Goal: Task Accomplishment & Management: Manage account settings

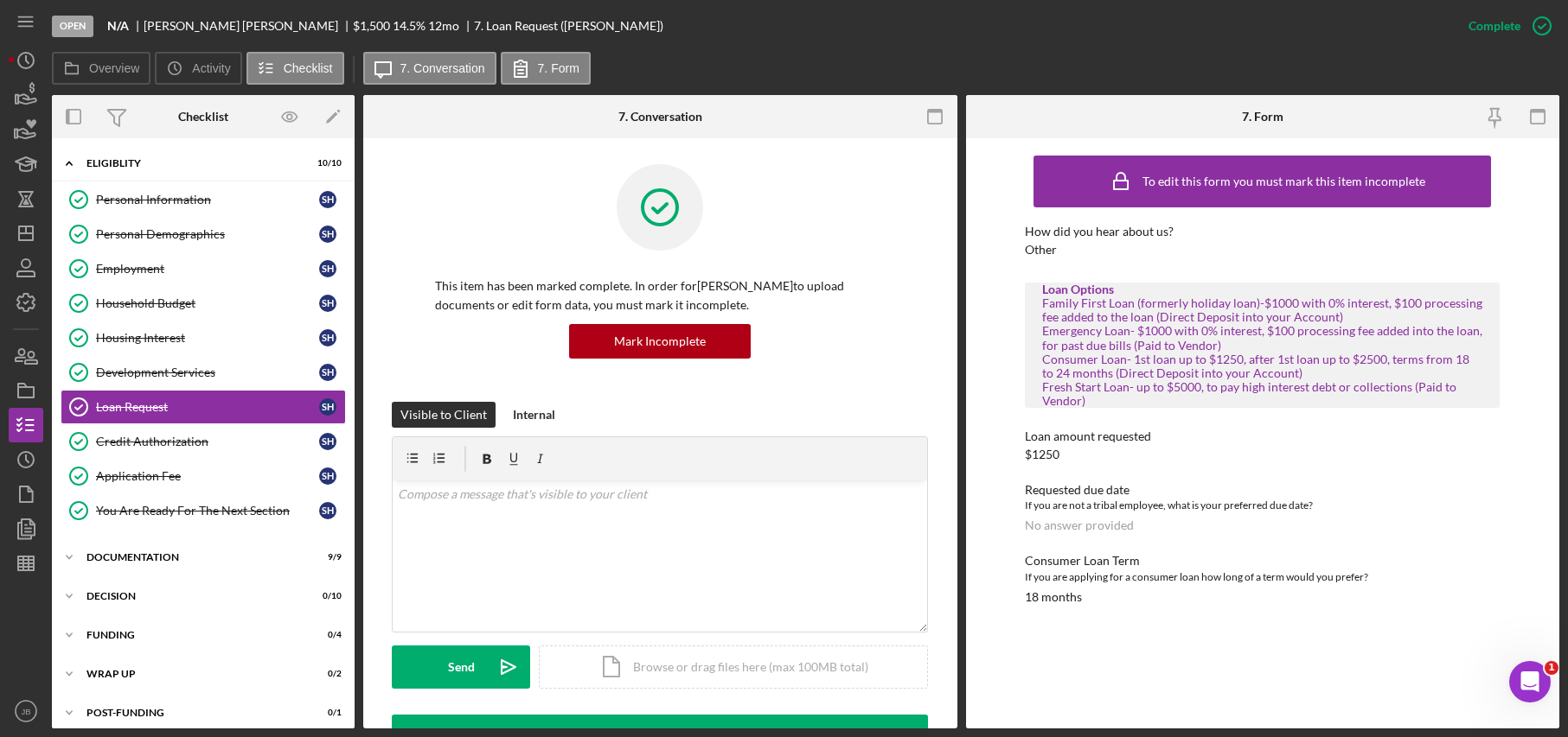
click at [784, 708] on div "Visible to Client Internal v Color teal Color pink Remove color Add row above A…" at bounding box center [659, 558] width 536 height 313
click at [725, 21] on div "Open N/A [PERSON_NAME] $1,500 $1,500 14.5 % 12 mo 7. Loan Request ([PERSON_NAME…" at bounding box center [751, 26] width 1399 height 52
click at [29, 26] on icon "Icon/Menu" at bounding box center [26, 22] width 39 height 39
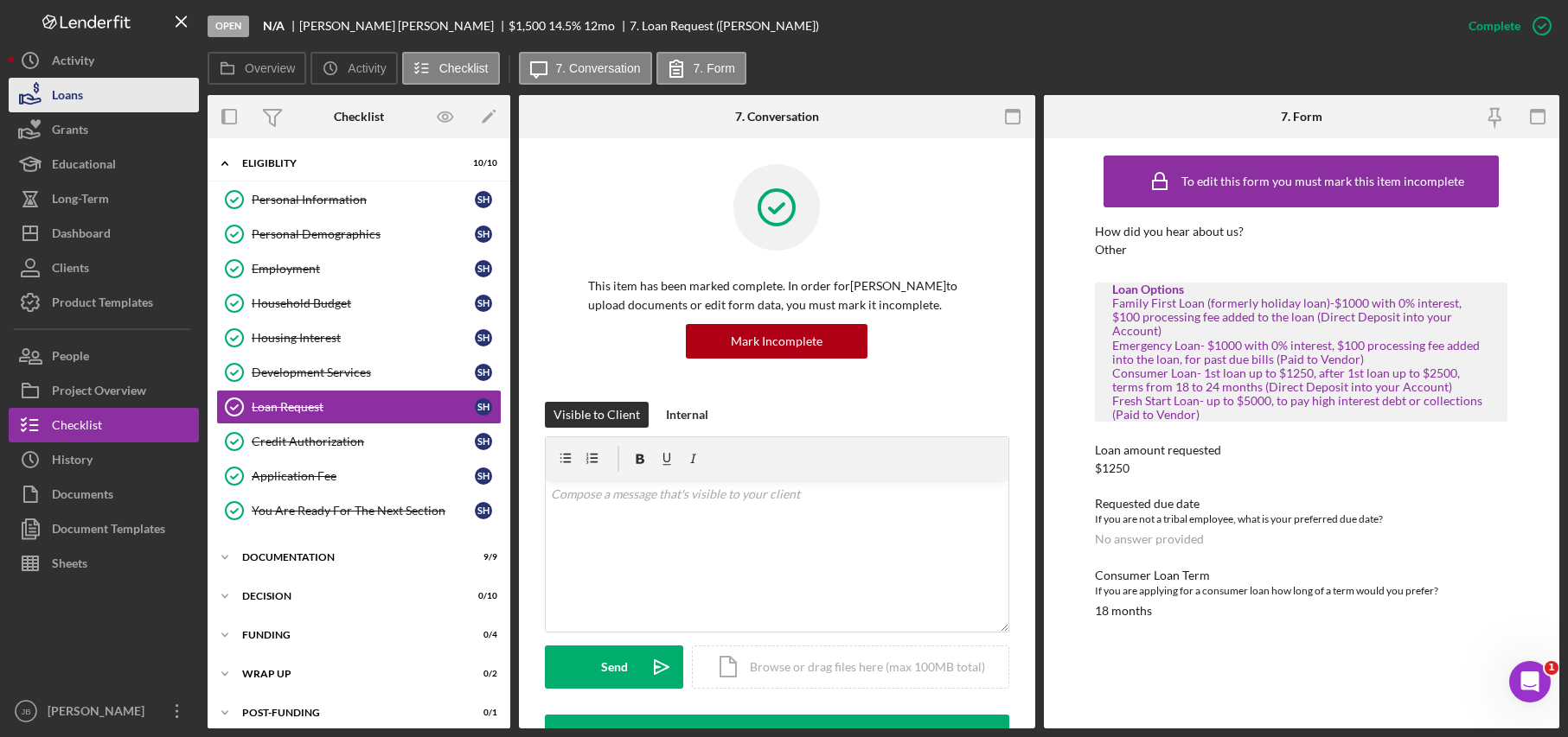
click at [84, 97] on button "Loans" at bounding box center [104, 94] width 190 height 34
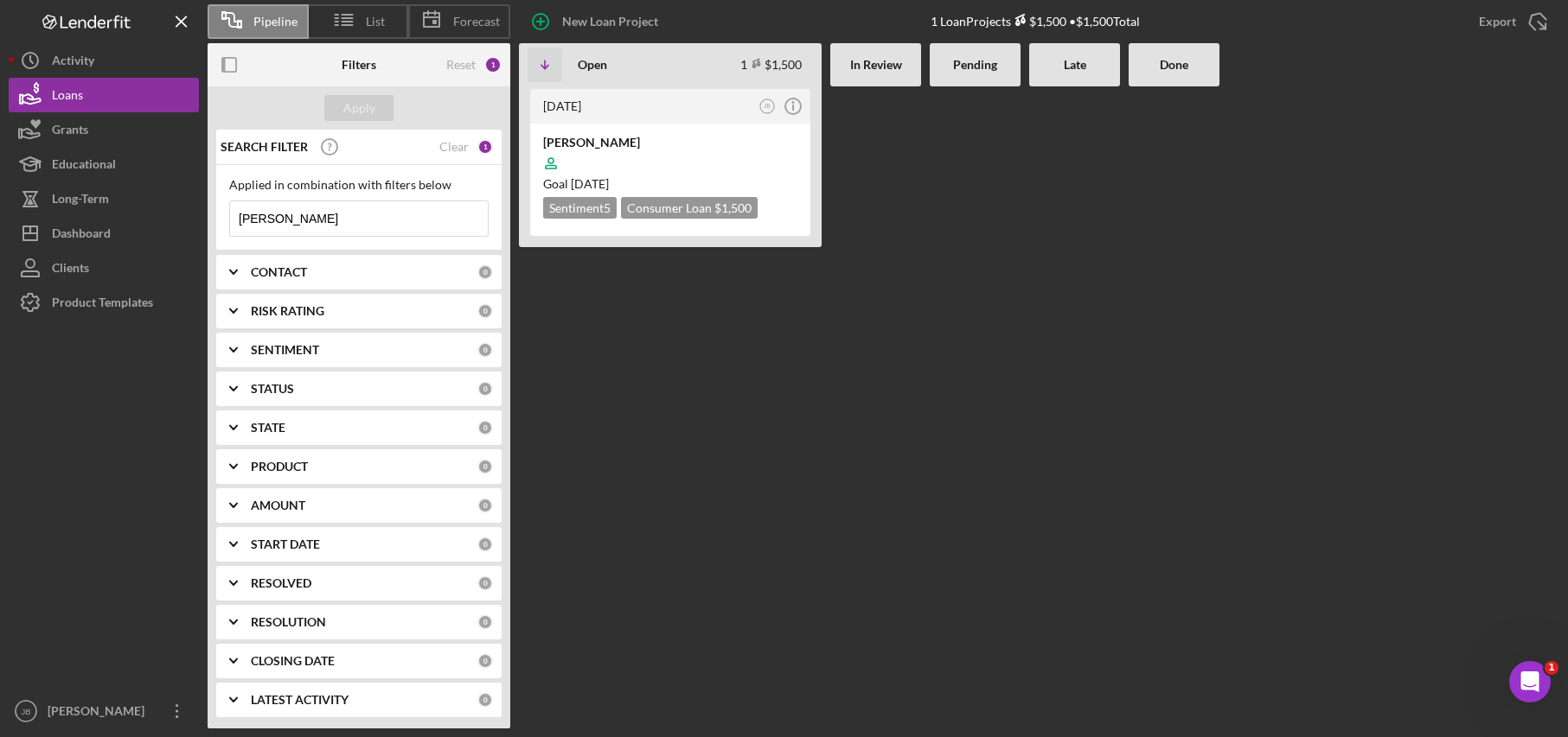
click at [450, 146] on div "Clear" at bounding box center [453, 147] width 29 height 14
click at [375, 106] on button "Apply" at bounding box center [359, 107] width 70 height 26
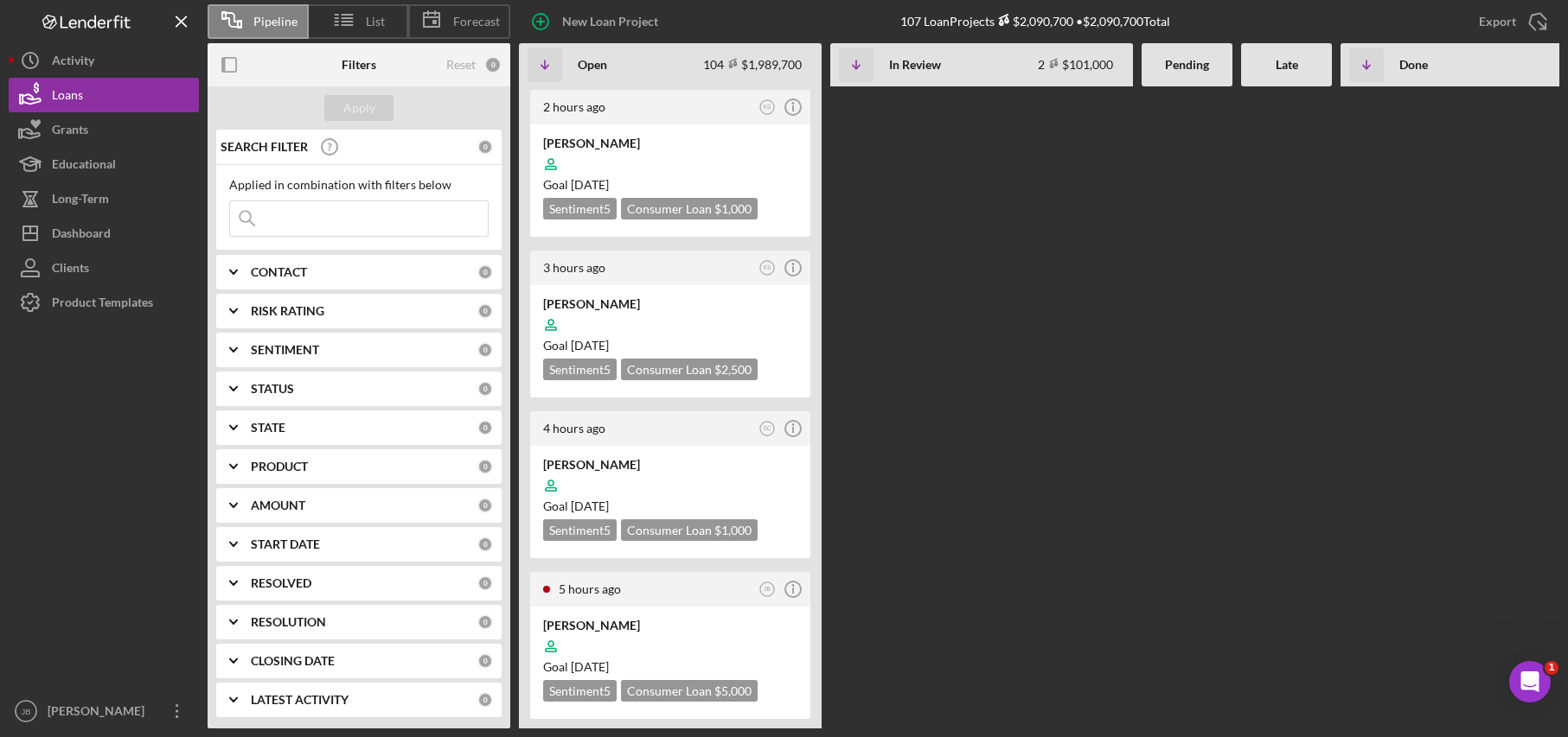
scroll to position [605, 0]
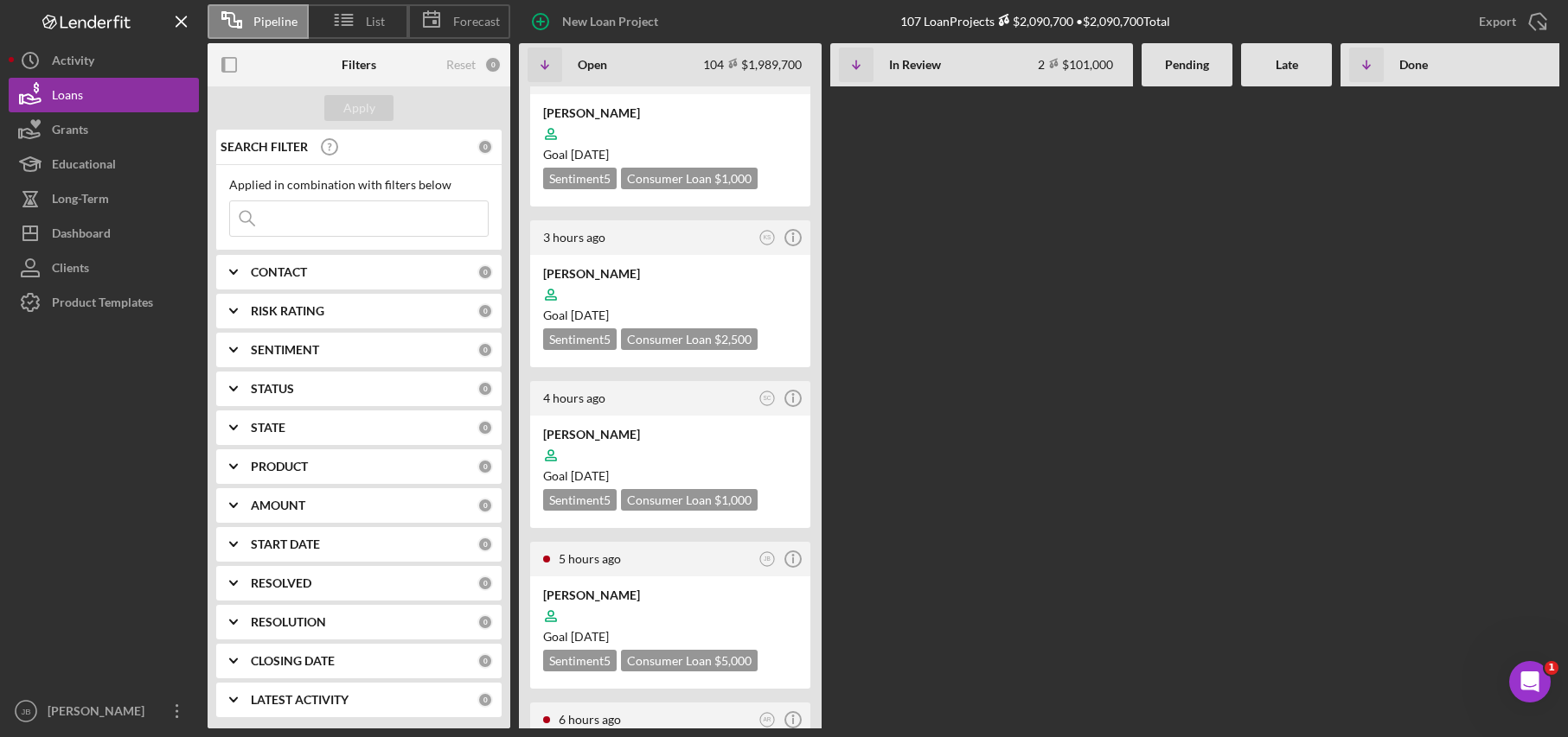
click at [336, 199] on div "Applied in combination with filters below Icon/Menu Close" at bounding box center [358, 207] width 260 height 59
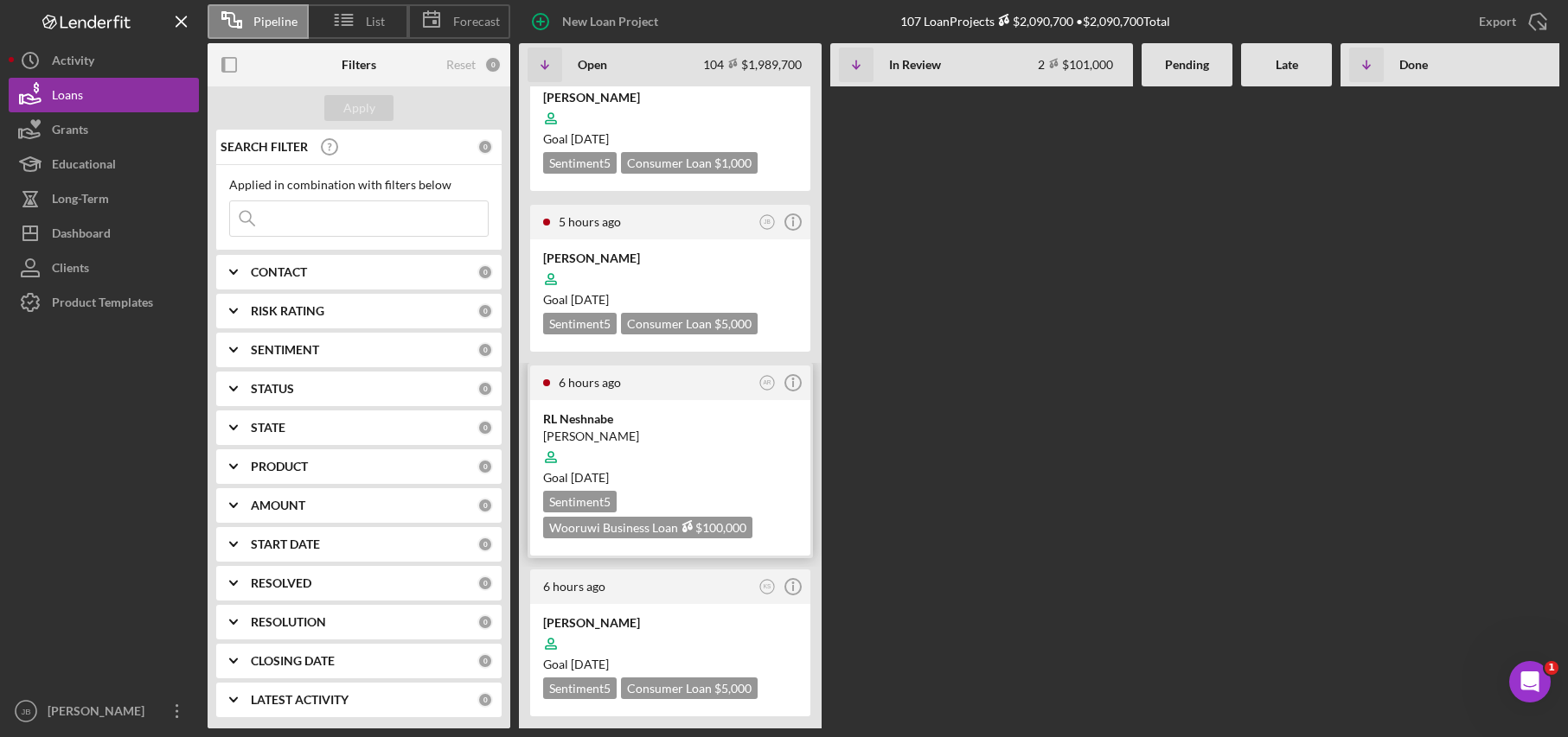
scroll to position [1037, 0]
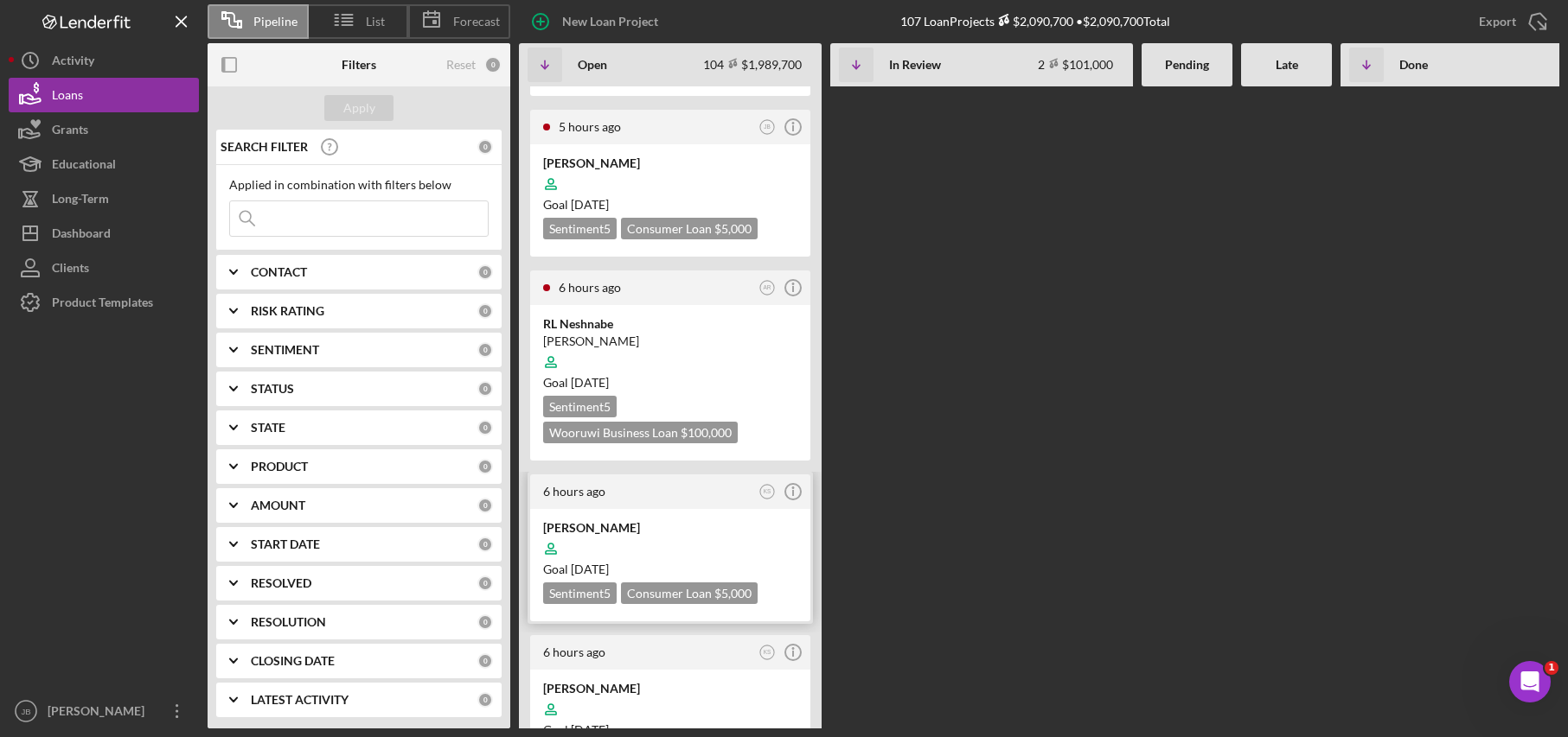
click at [590, 520] on div "[PERSON_NAME]" at bounding box center [670, 529] width 254 height 18
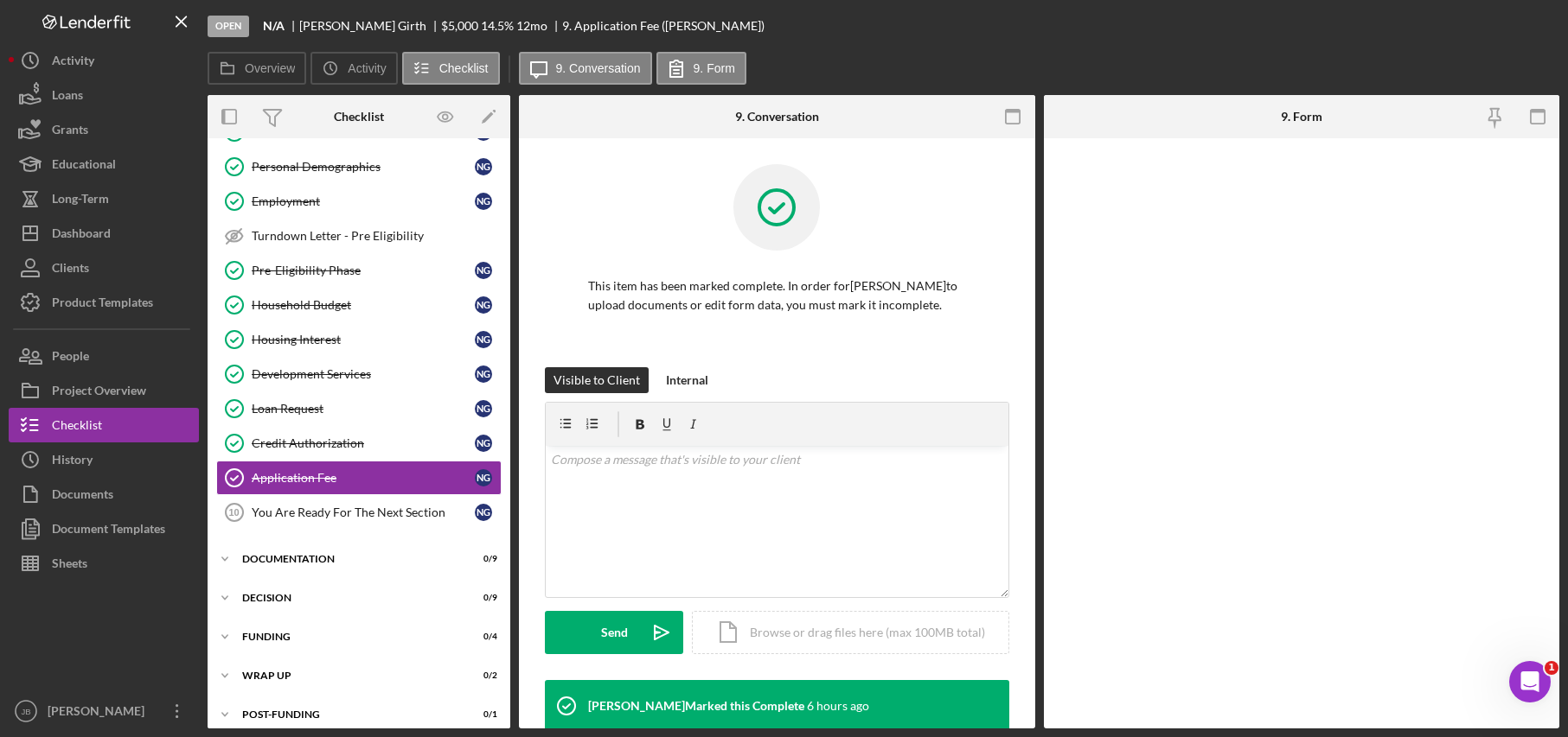
scroll to position [78, 0]
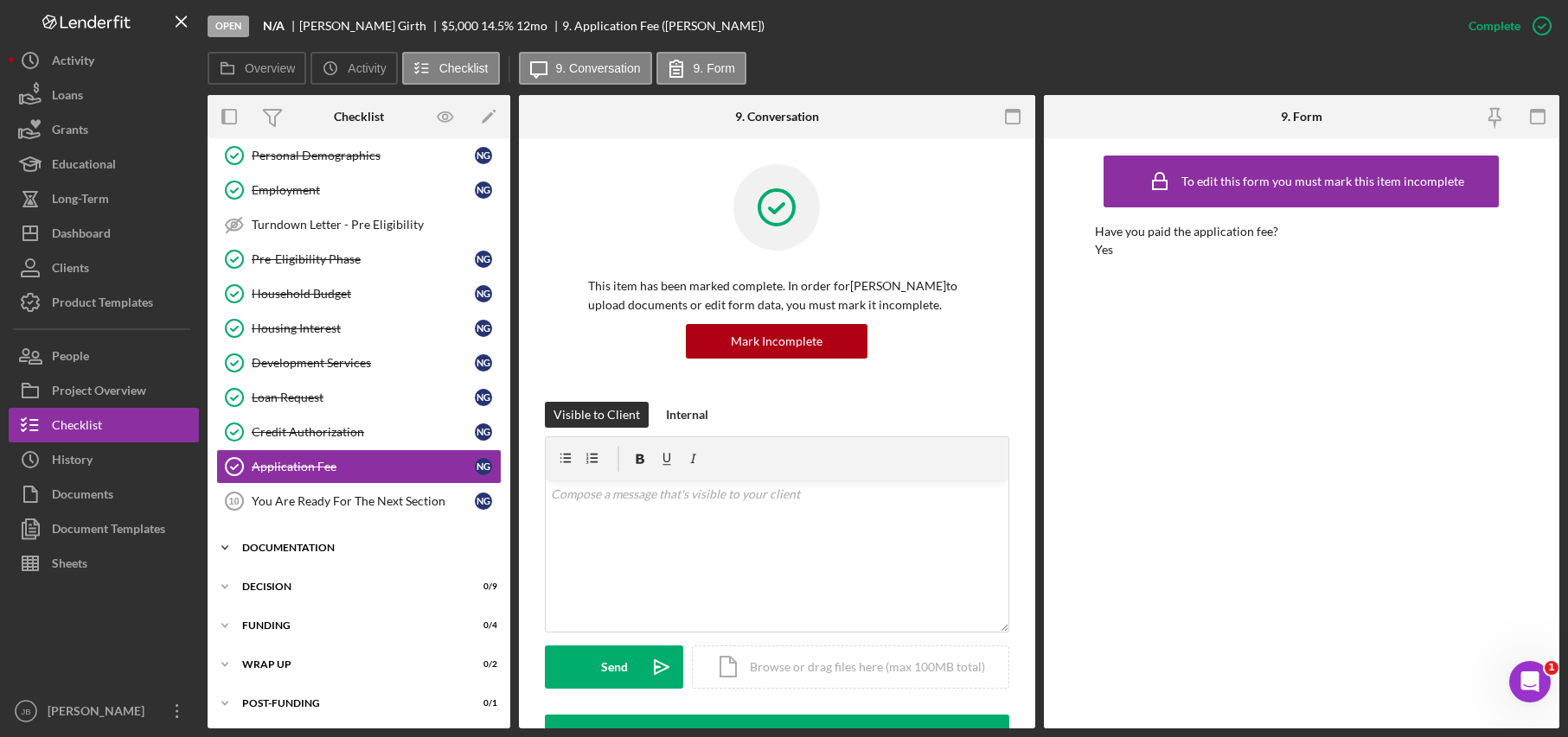
click at [404, 551] on div "Documentation" at bounding box center [365, 548] width 246 height 11
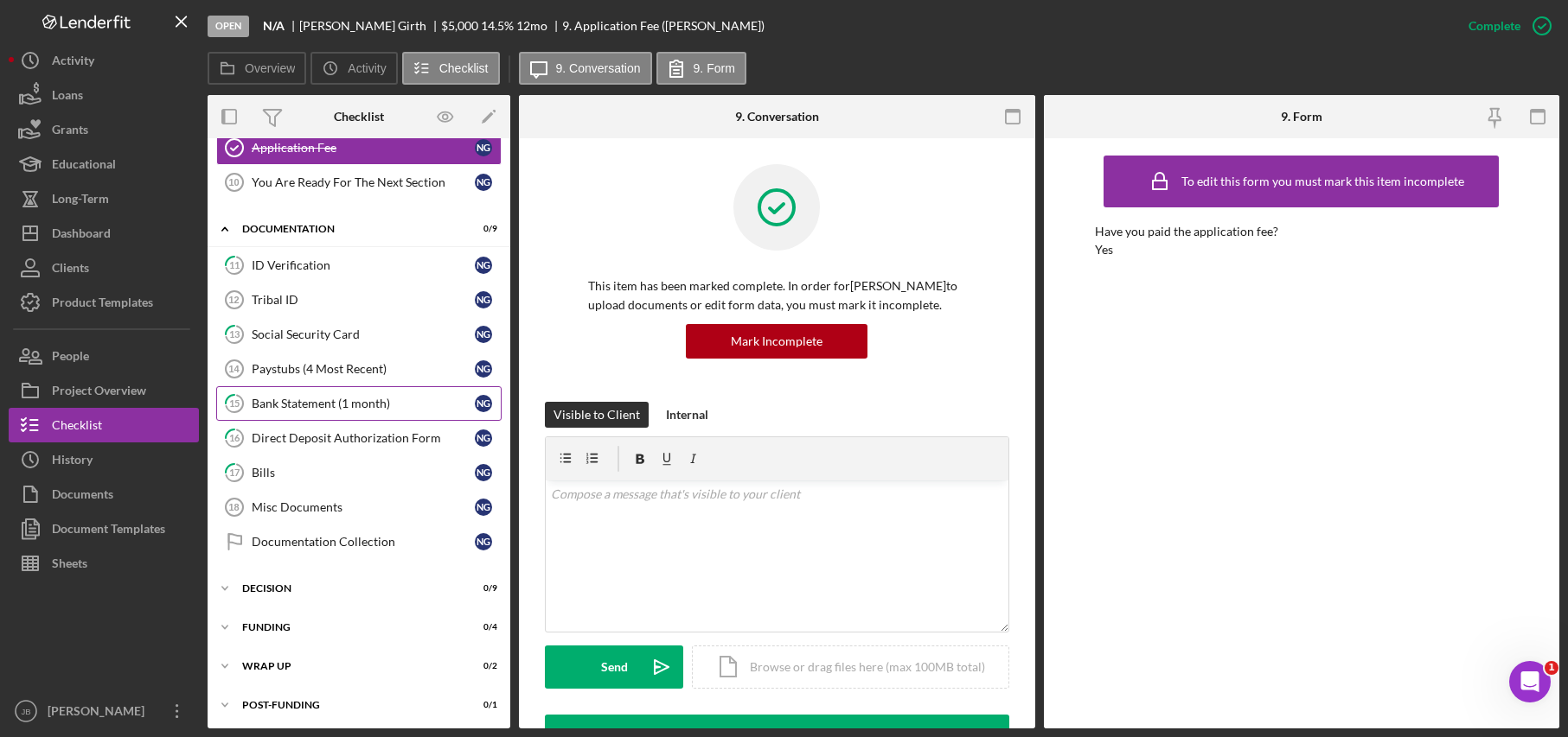
scroll to position [401, 0]
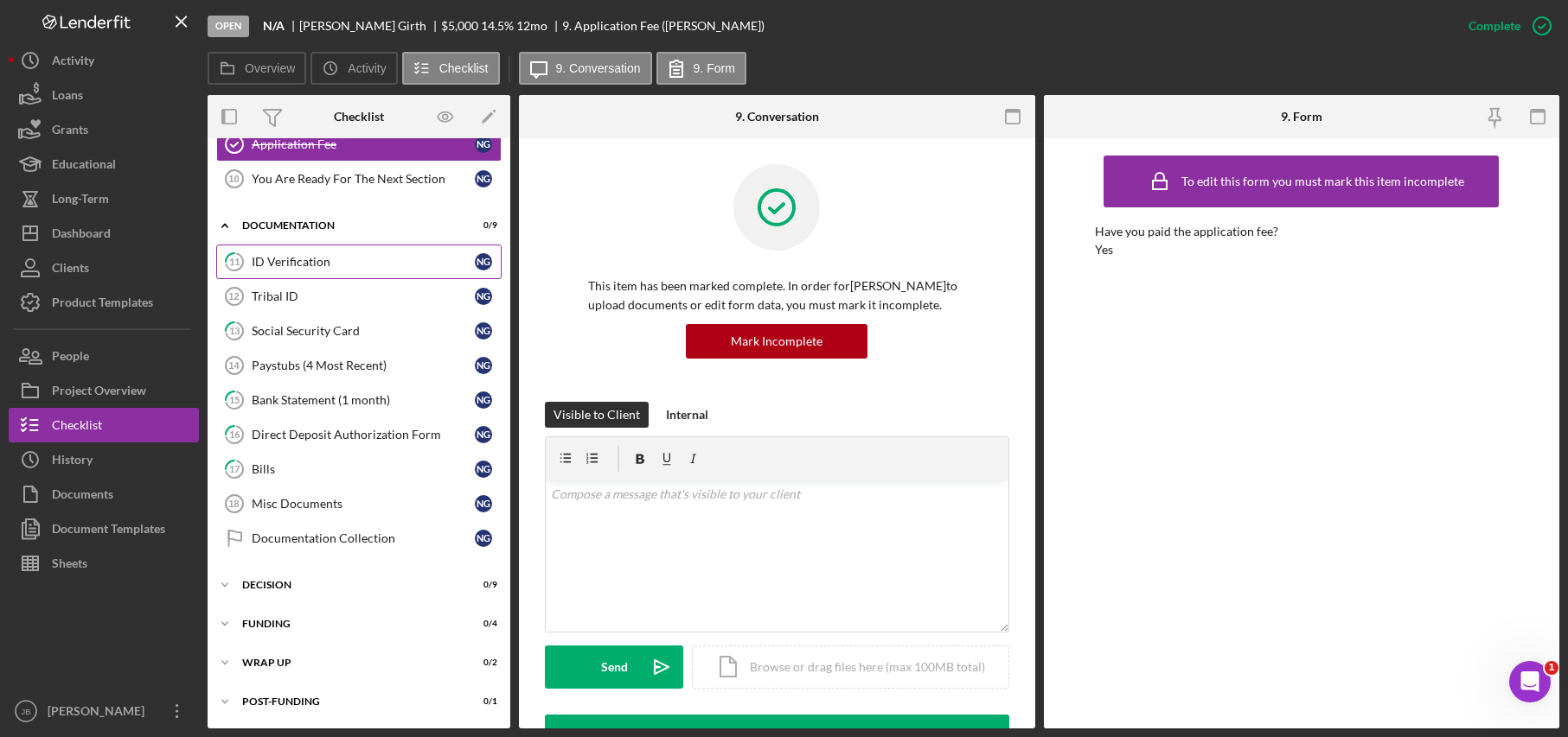
click at [424, 258] on div "ID Verification" at bounding box center [363, 262] width 223 height 14
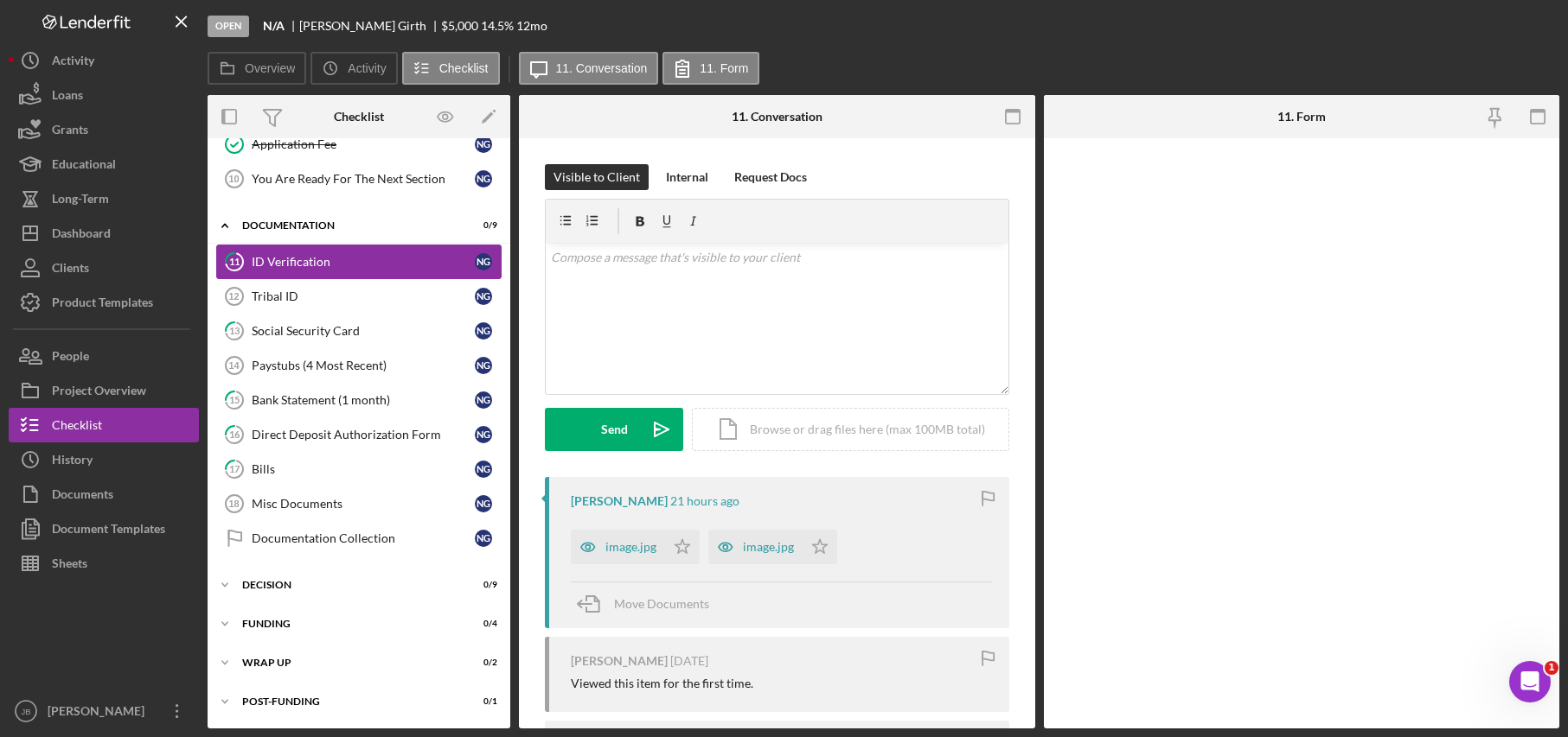
scroll to position [401, 0]
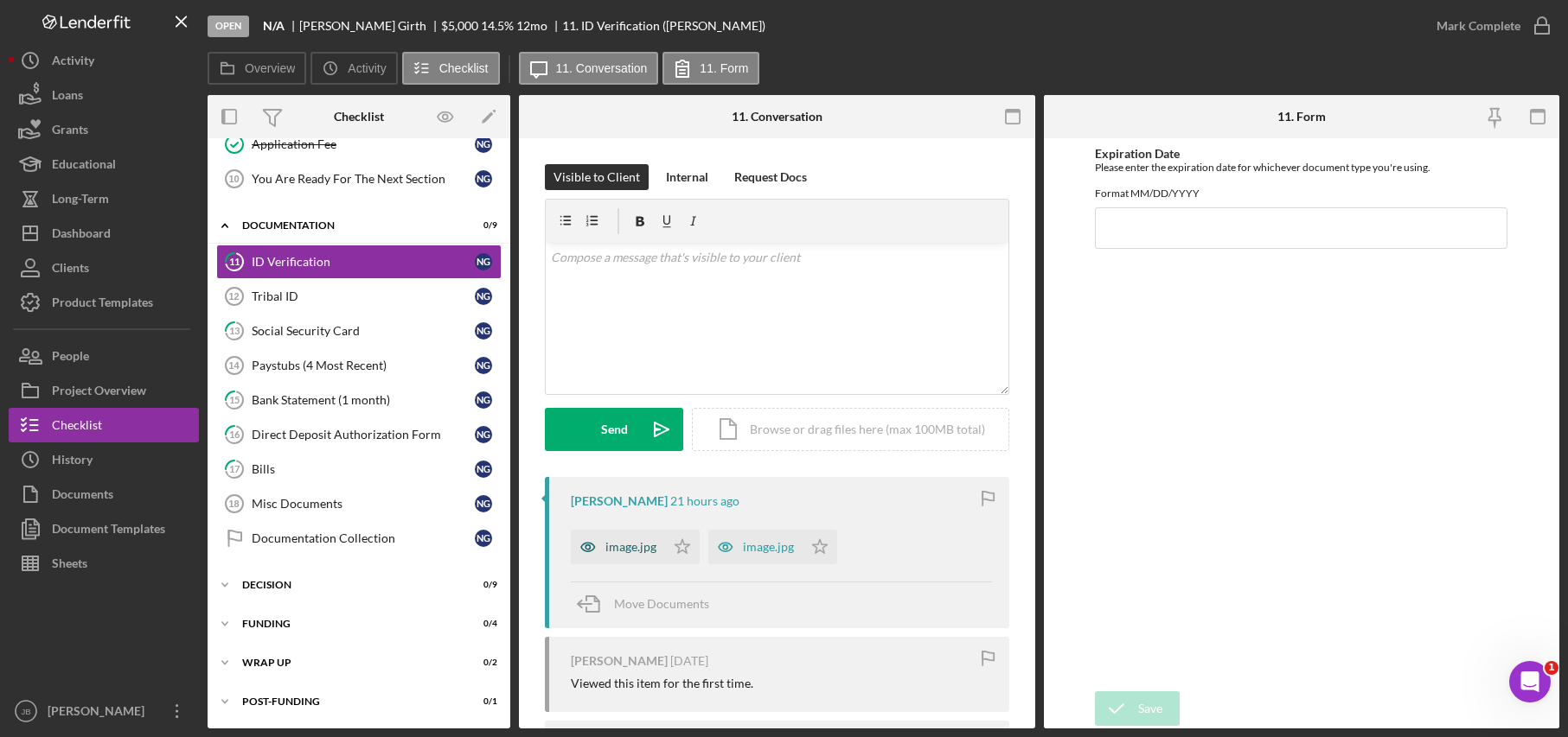
click at [640, 554] on div "image.jpg" at bounding box center [631, 547] width 51 height 14
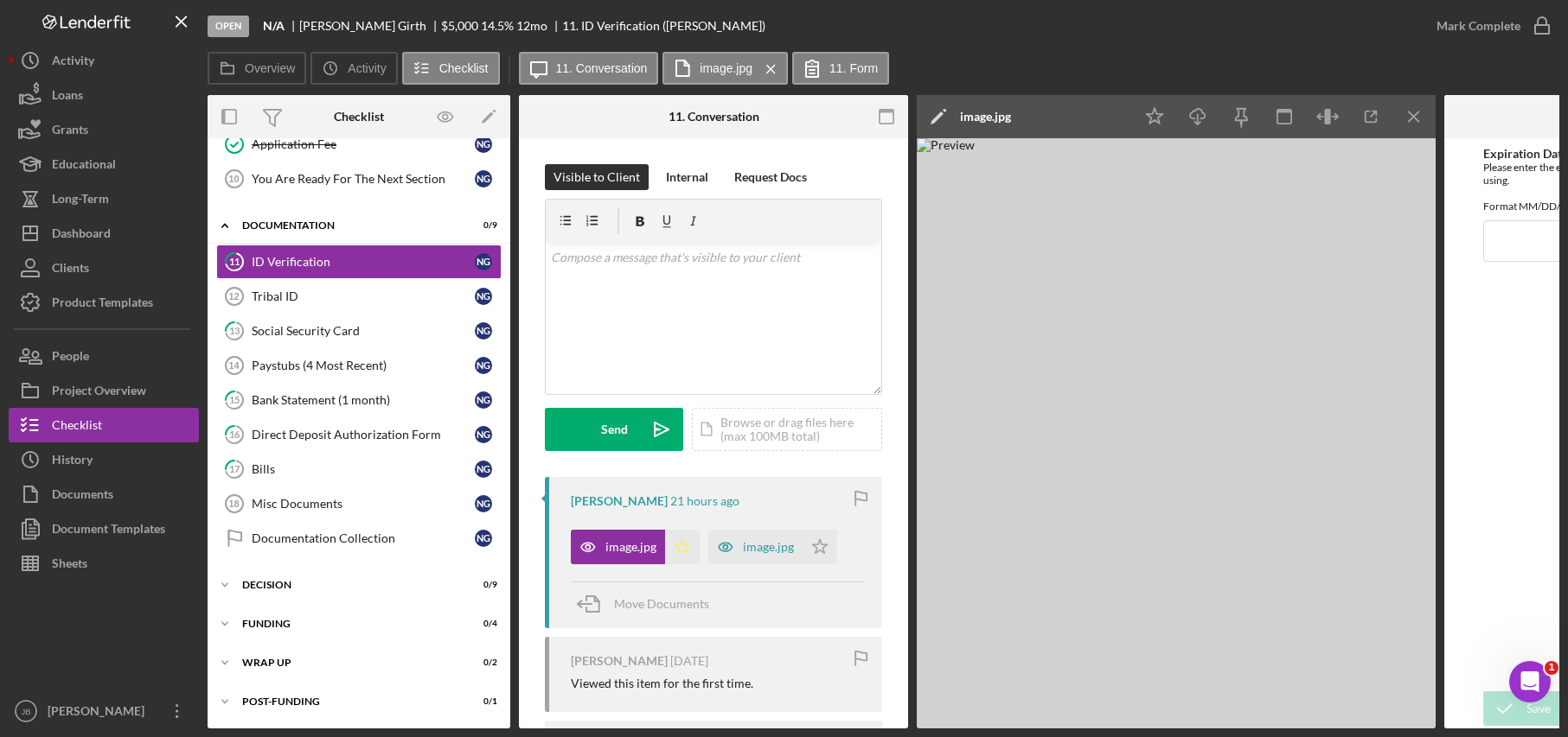
click at [678, 548] on icon "Icon/Star" at bounding box center [682, 546] width 34 height 34
click at [779, 555] on div "image.jpg" at bounding box center [755, 546] width 94 height 34
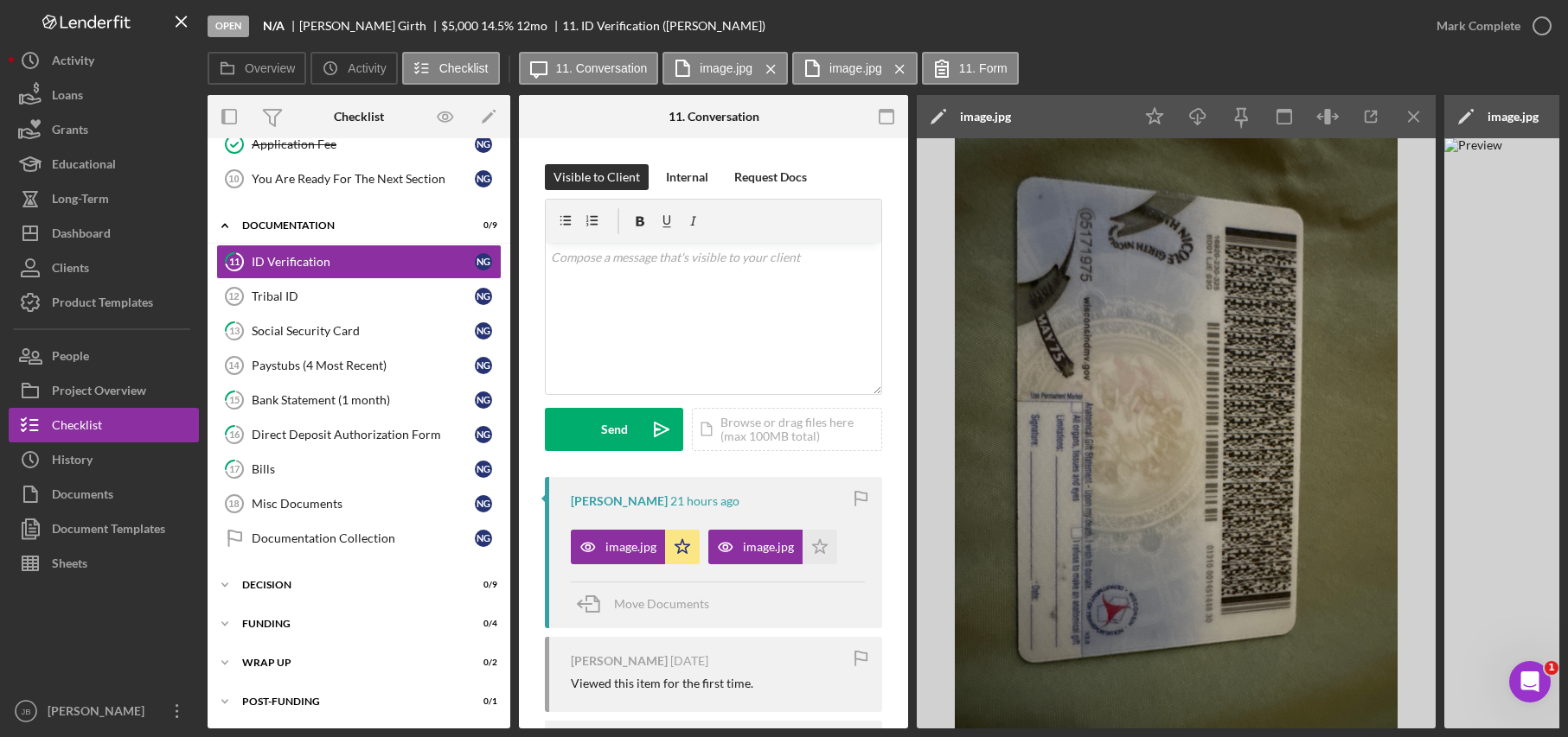
click at [824, 599] on div "Move Documents" at bounding box center [718, 604] width 294 height 47
click at [1425, 117] on icon "Icon/Menu Close" at bounding box center [1414, 117] width 39 height 39
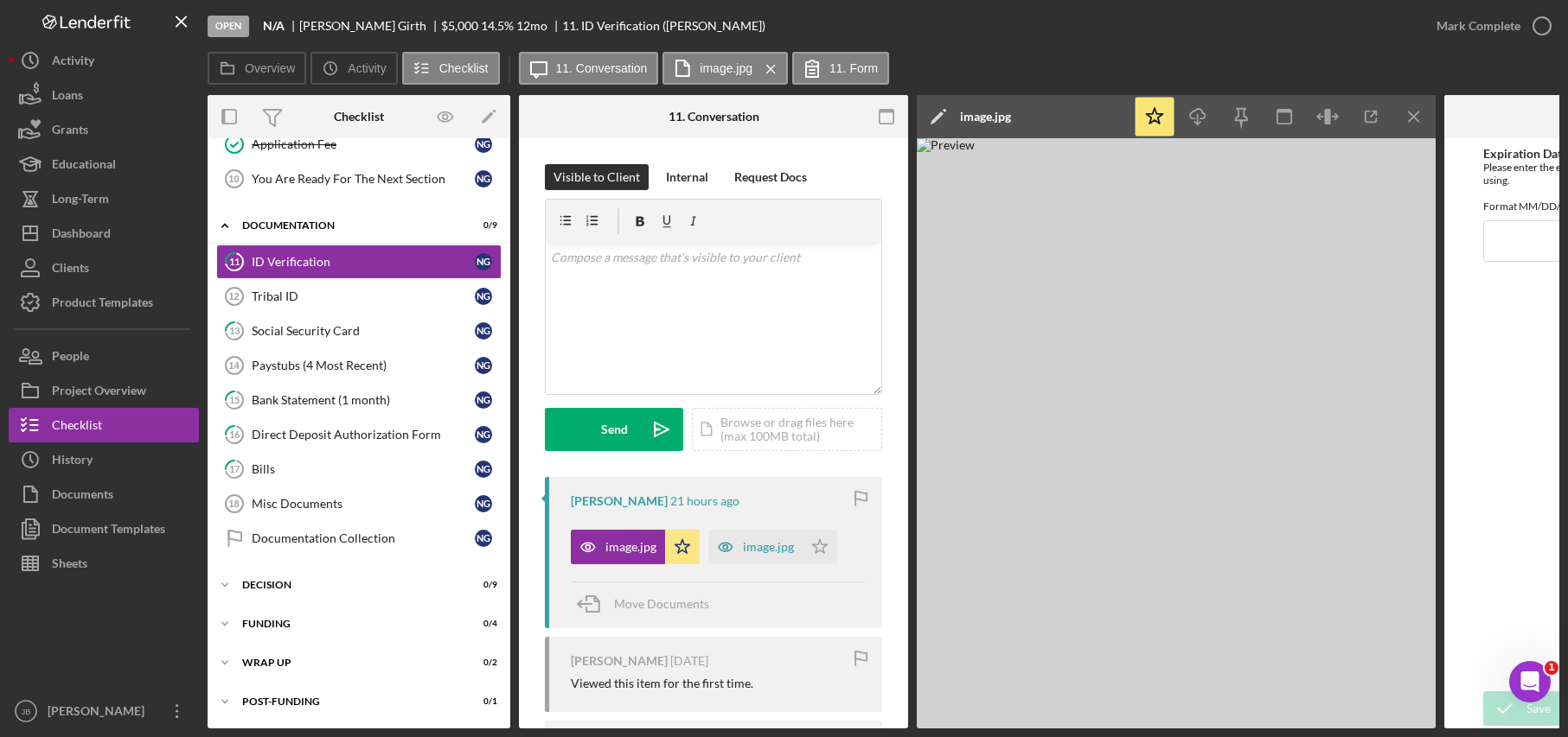
click at [1025, 127] on div "Icon/Edit image.jpg" at bounding box center [1025, 116] width 216 height 43
click at [1022, 117] on div "Icon/Edit image.jpg" at bounding box center [1025, 116] width 216 height 43
click at [1003, 118] on div "image.jpg" at bounding box center [985, 117] width 51 height 14
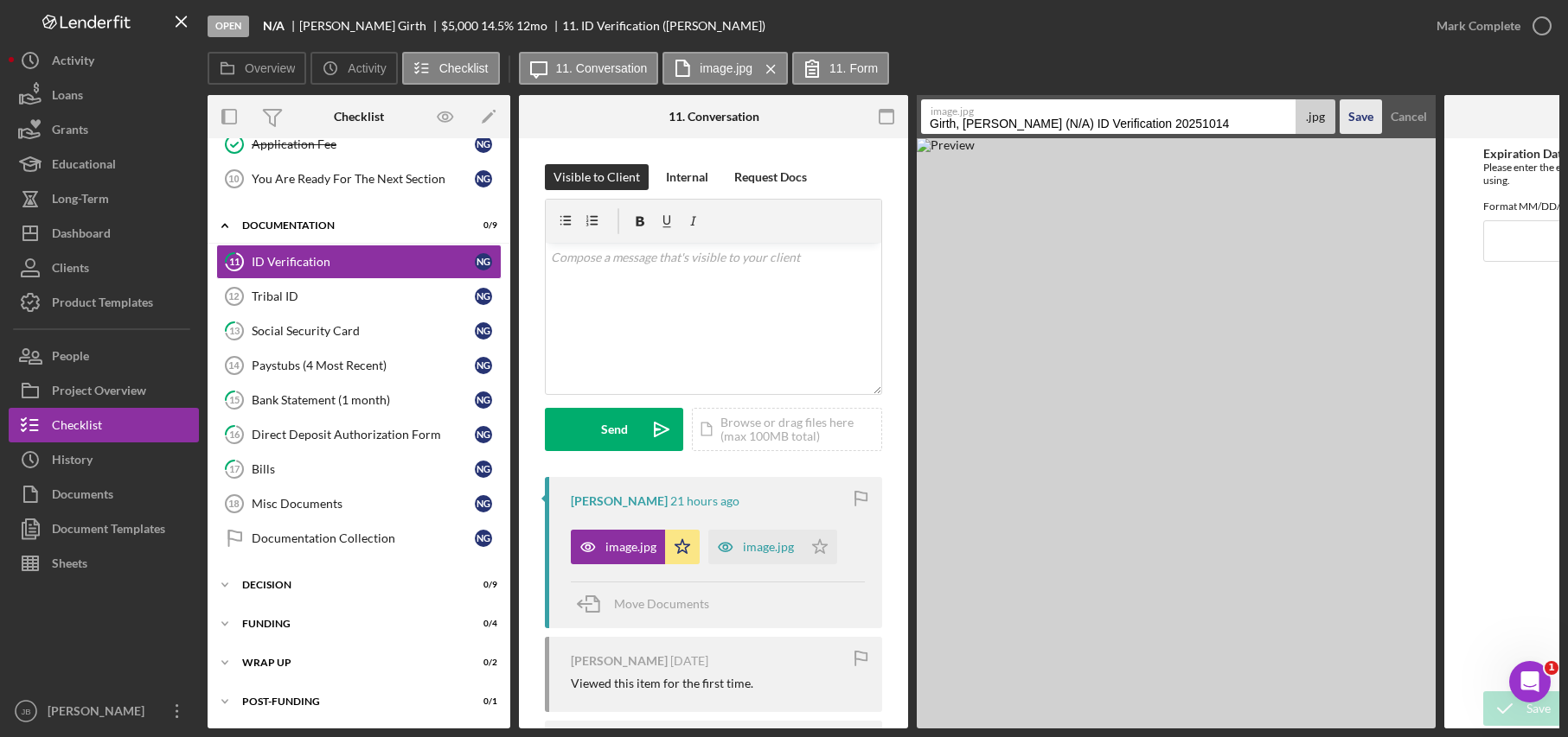
click at [1367, 120] on div "Save" at bounding box center [1360, 116] width 26 height 34
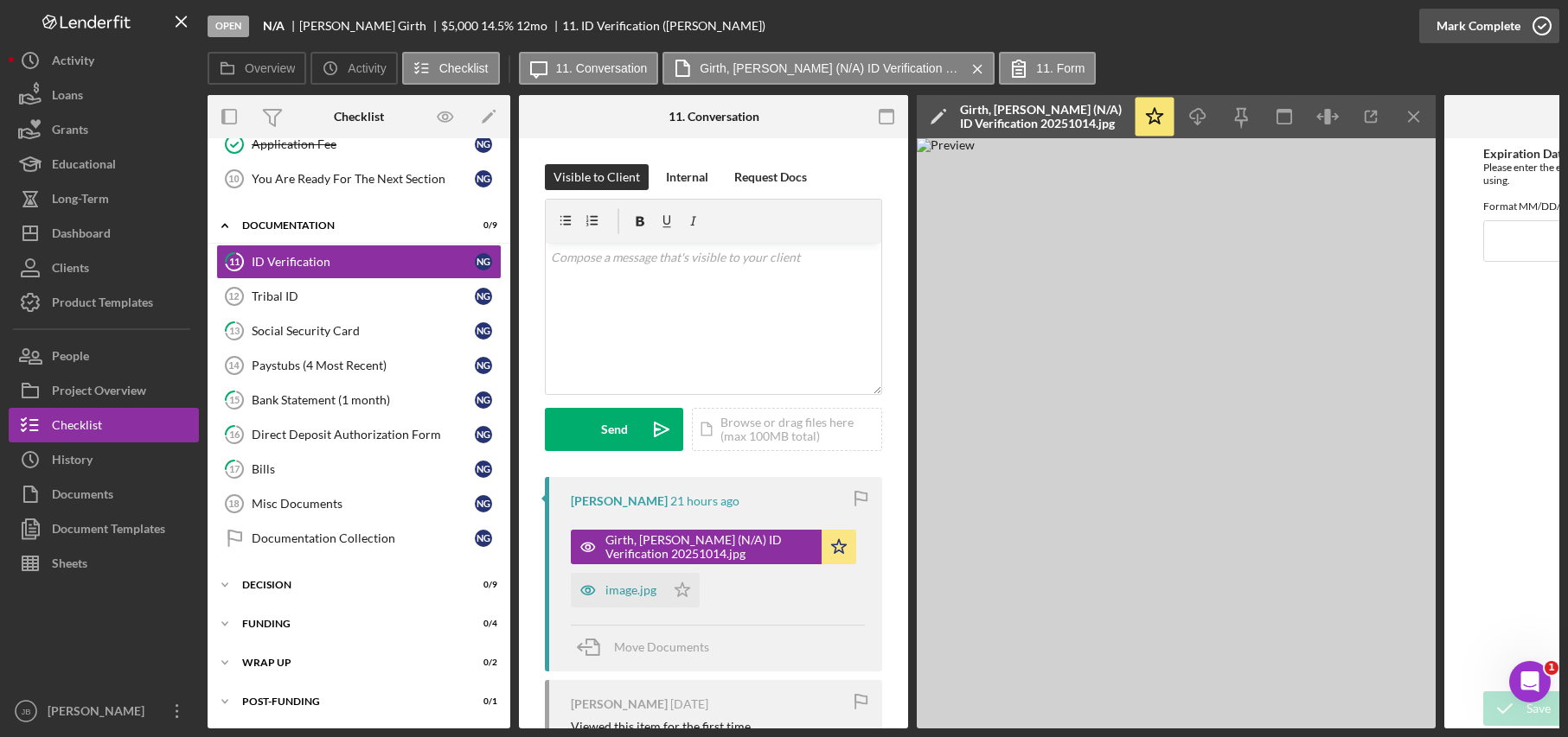
click at [1540, 24] on icon "button" at bounding box center [1542, 26] width 43 height 43
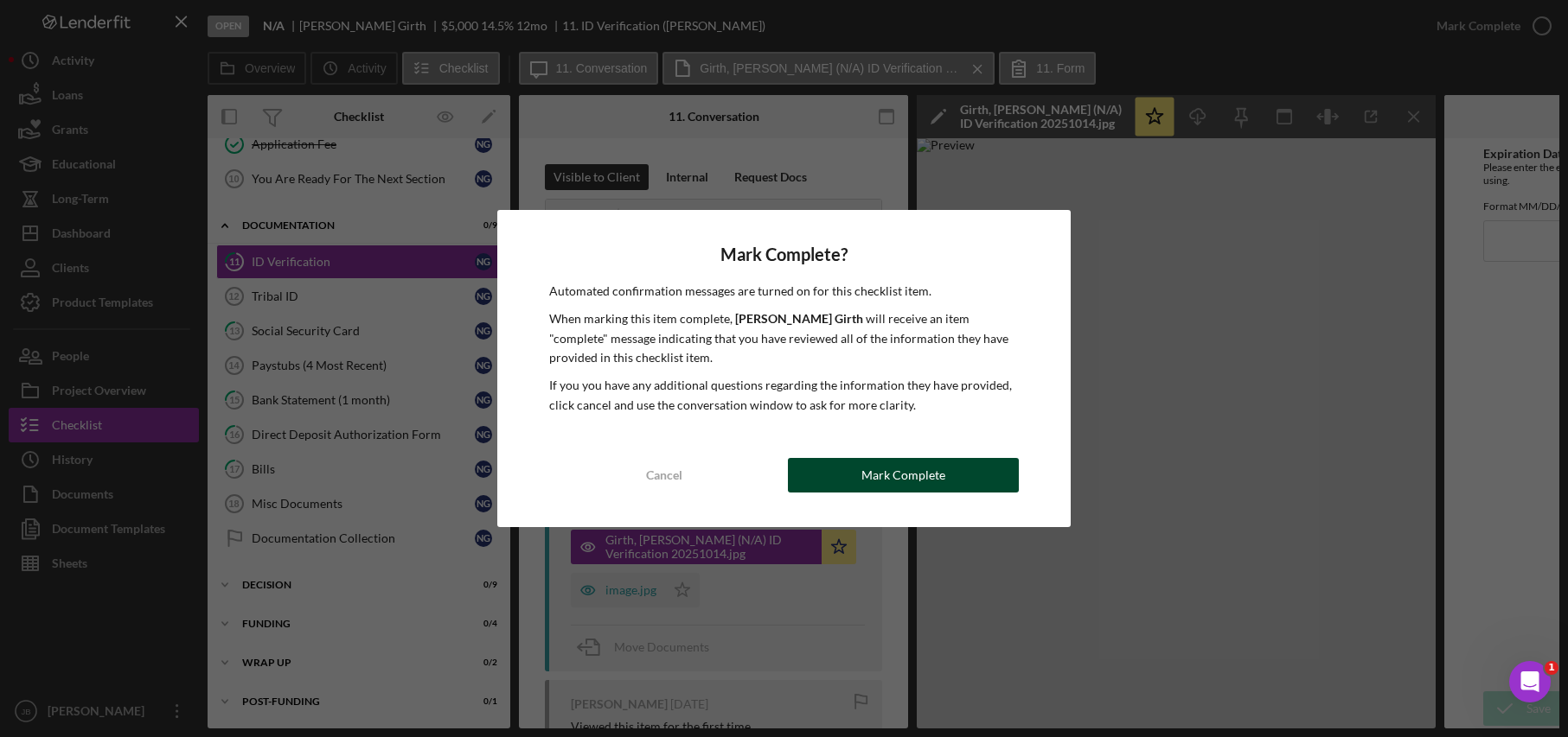
click at [837, 464] on button "Mark Complete" at bounding box center [903, 475] width 231 height 34
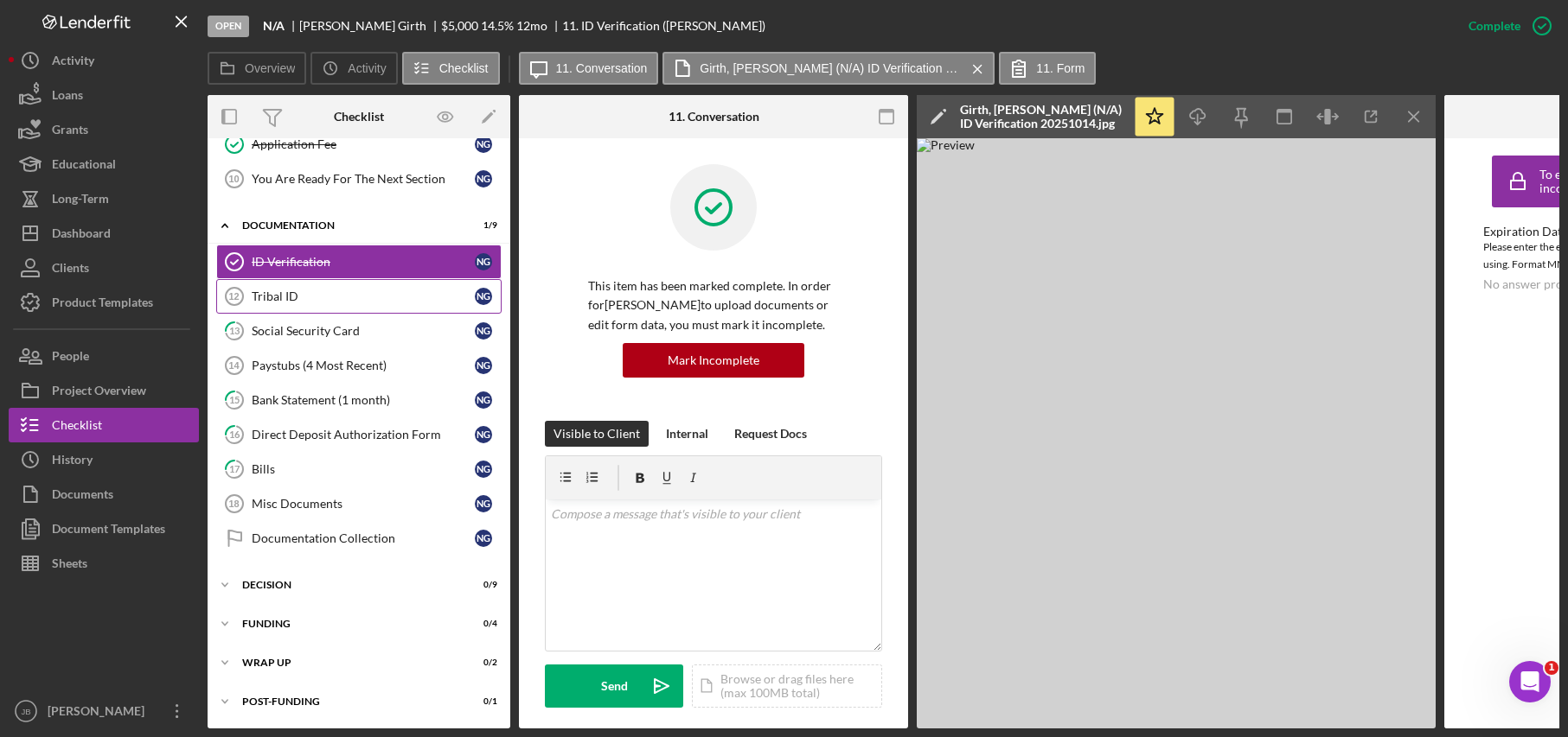
click at [342, 302] on div "Tribal ID" at bounding box center [363, 296] width 223 height 14
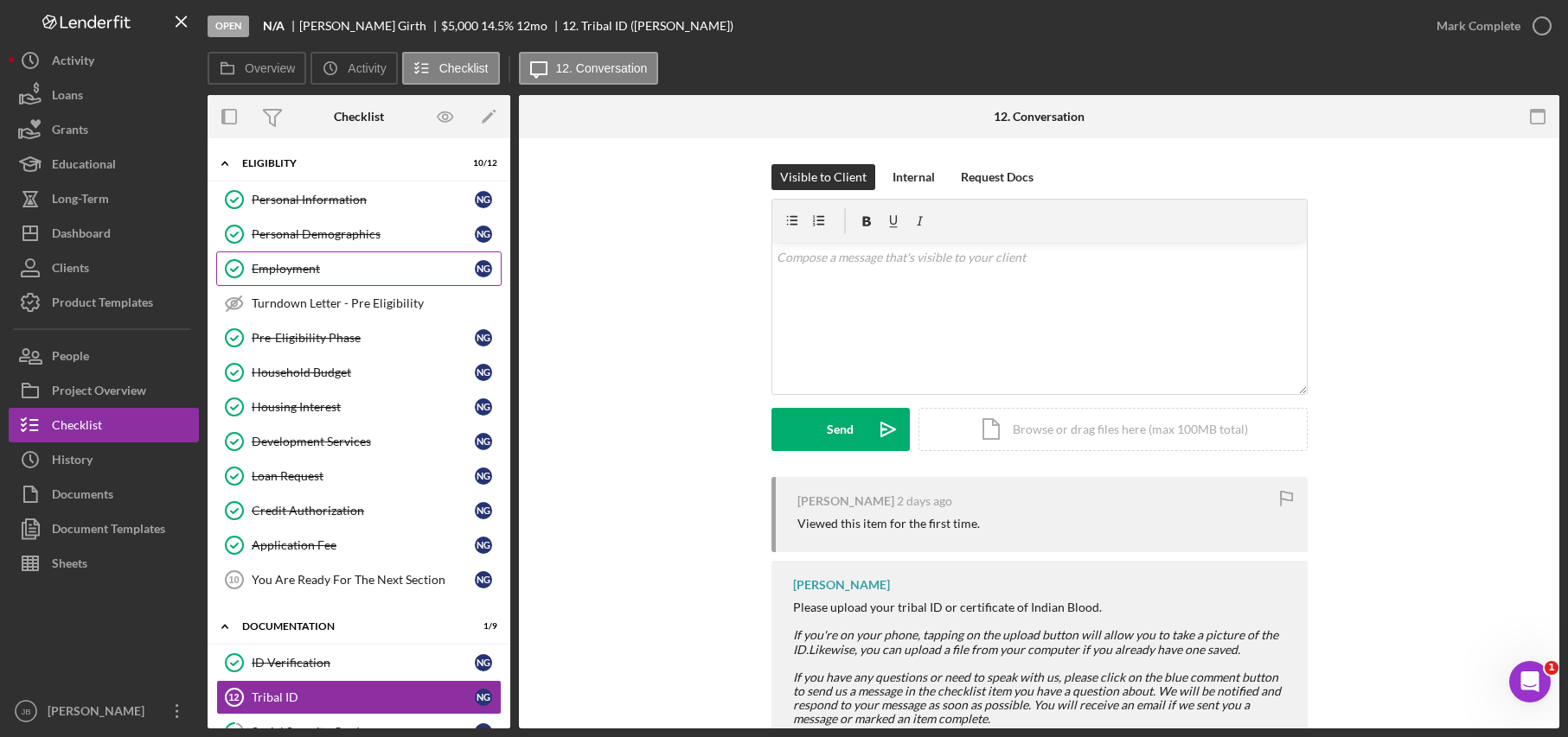
click at [376, 267] on div "Employment" at bounding box center [363, 269] width 223 height 14
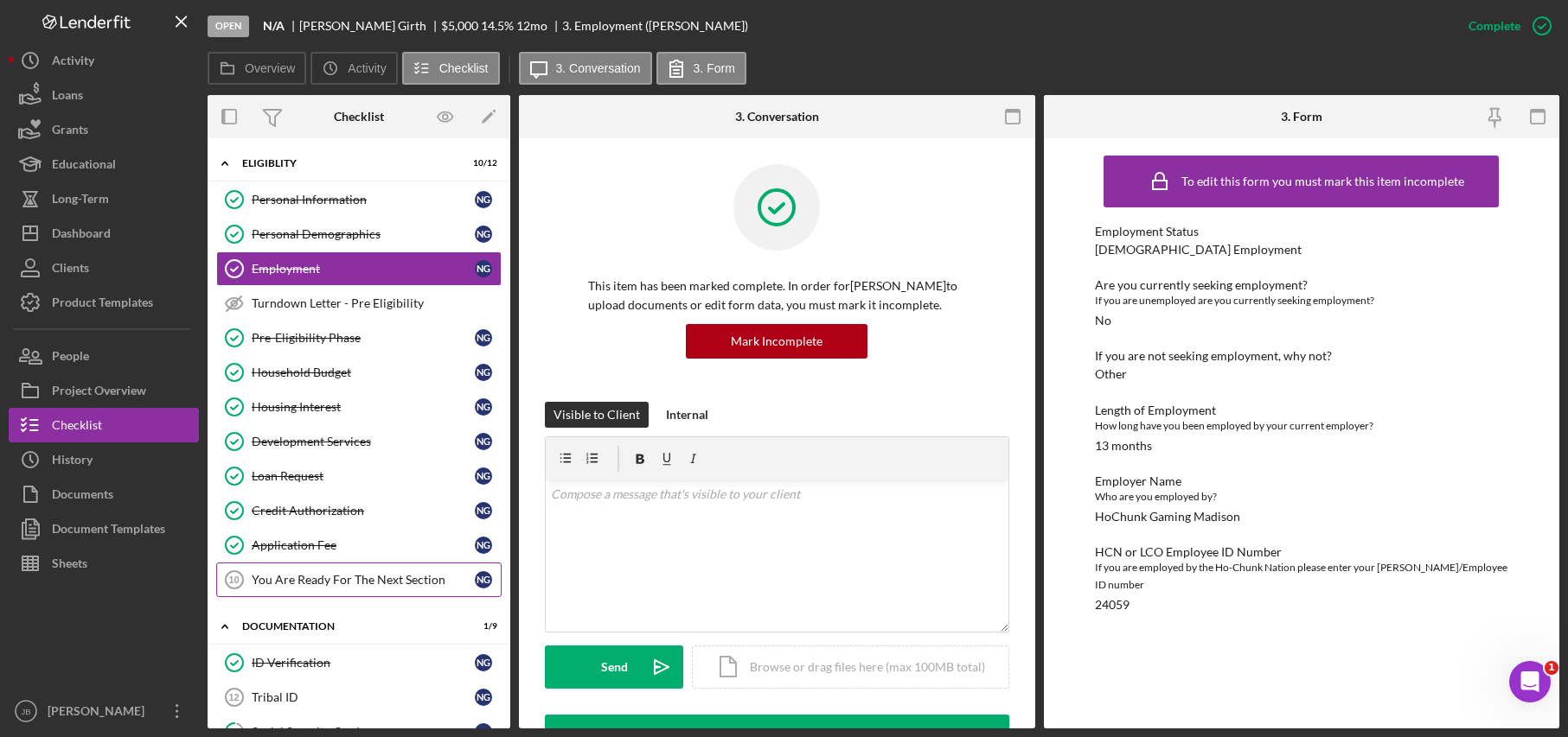
scroll to position [86, 0]
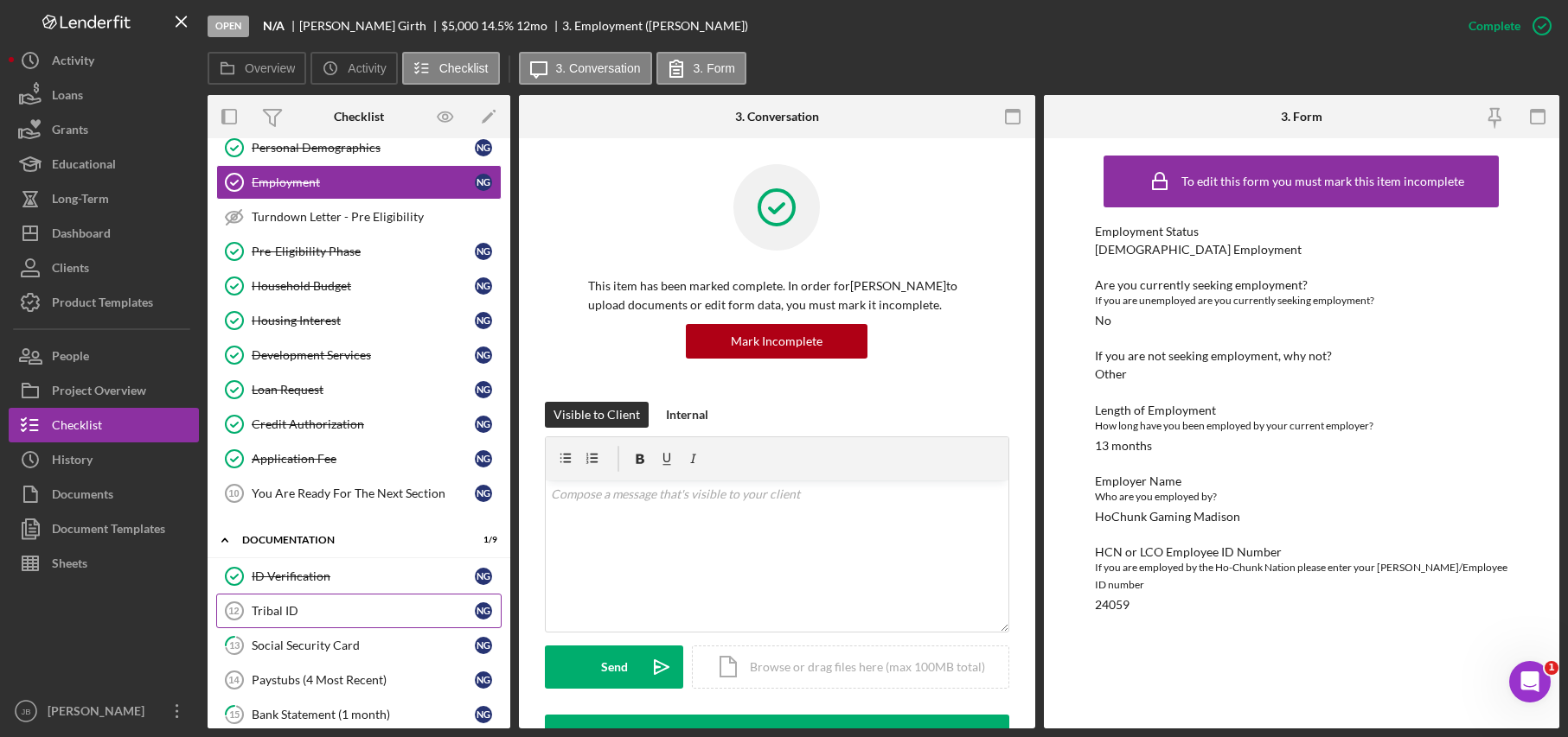
click at [358, 602] on link "Tribal ID 12 Tribal ID N G" at bounding box center [359, 610] width 285 height 34
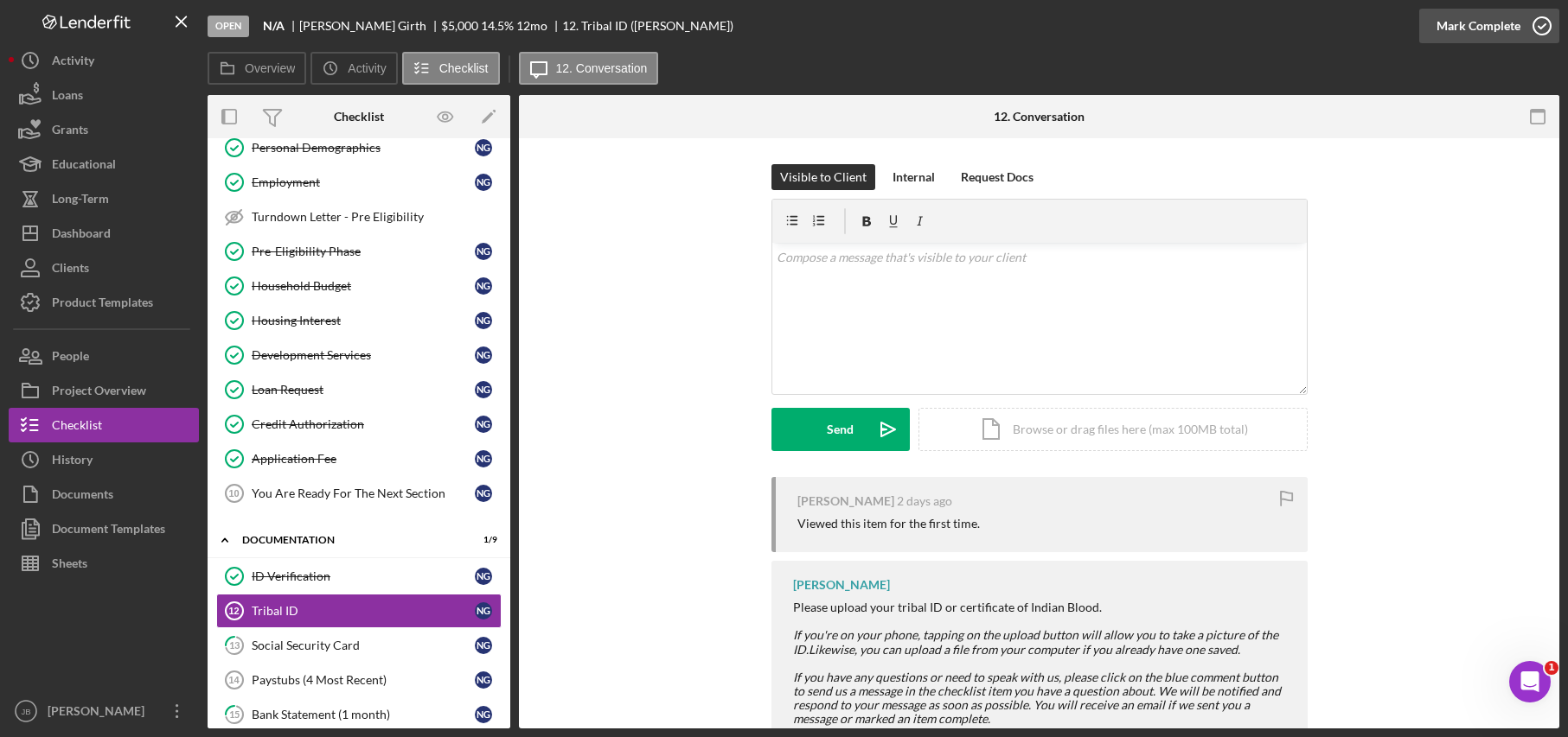
click at [1531, 26] on icon "button" at bounding box center [1542, 26] width 43 height 43
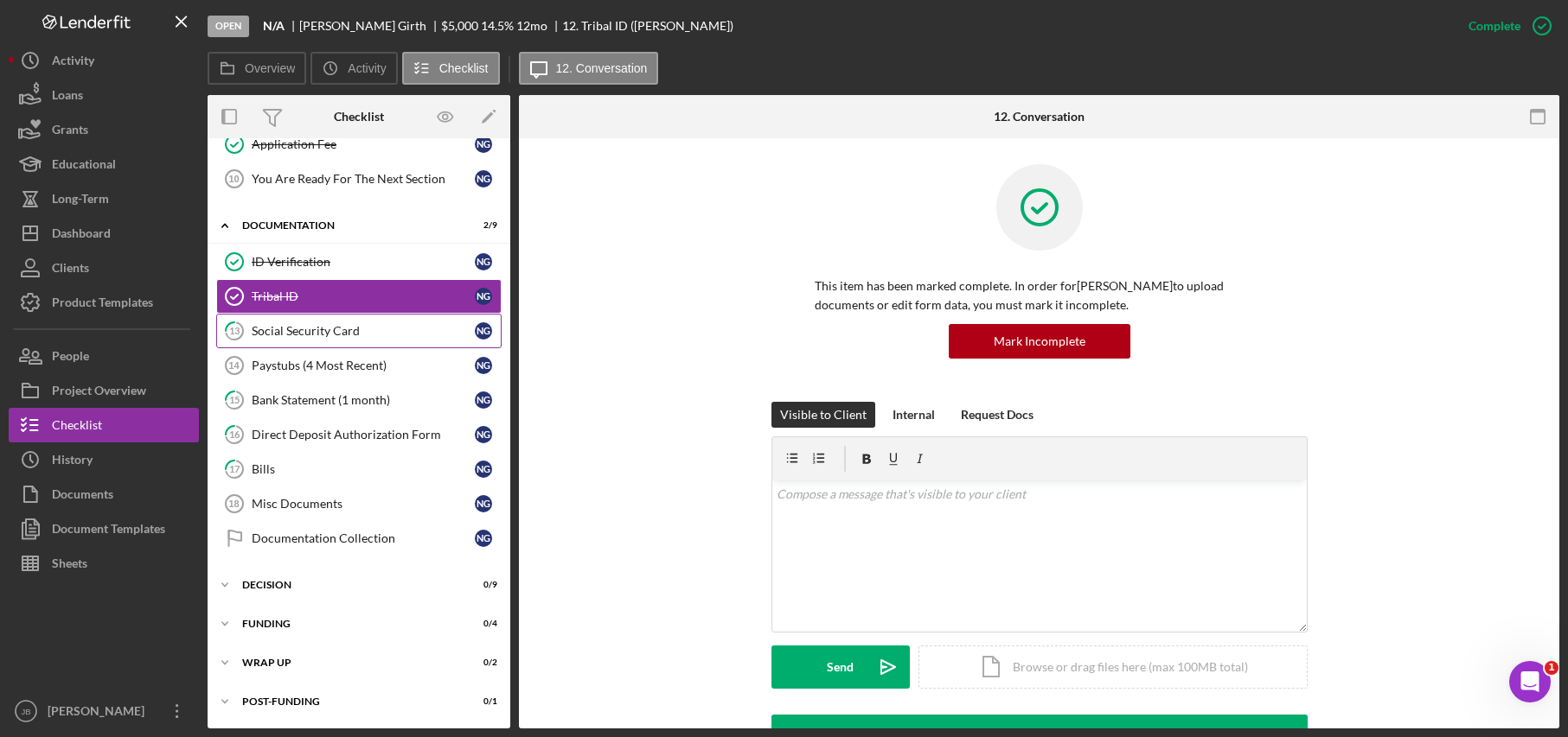
click at [392, 341] on link "13 Social Security Card N G" at bounding box center [359, 331] width 285 height 34
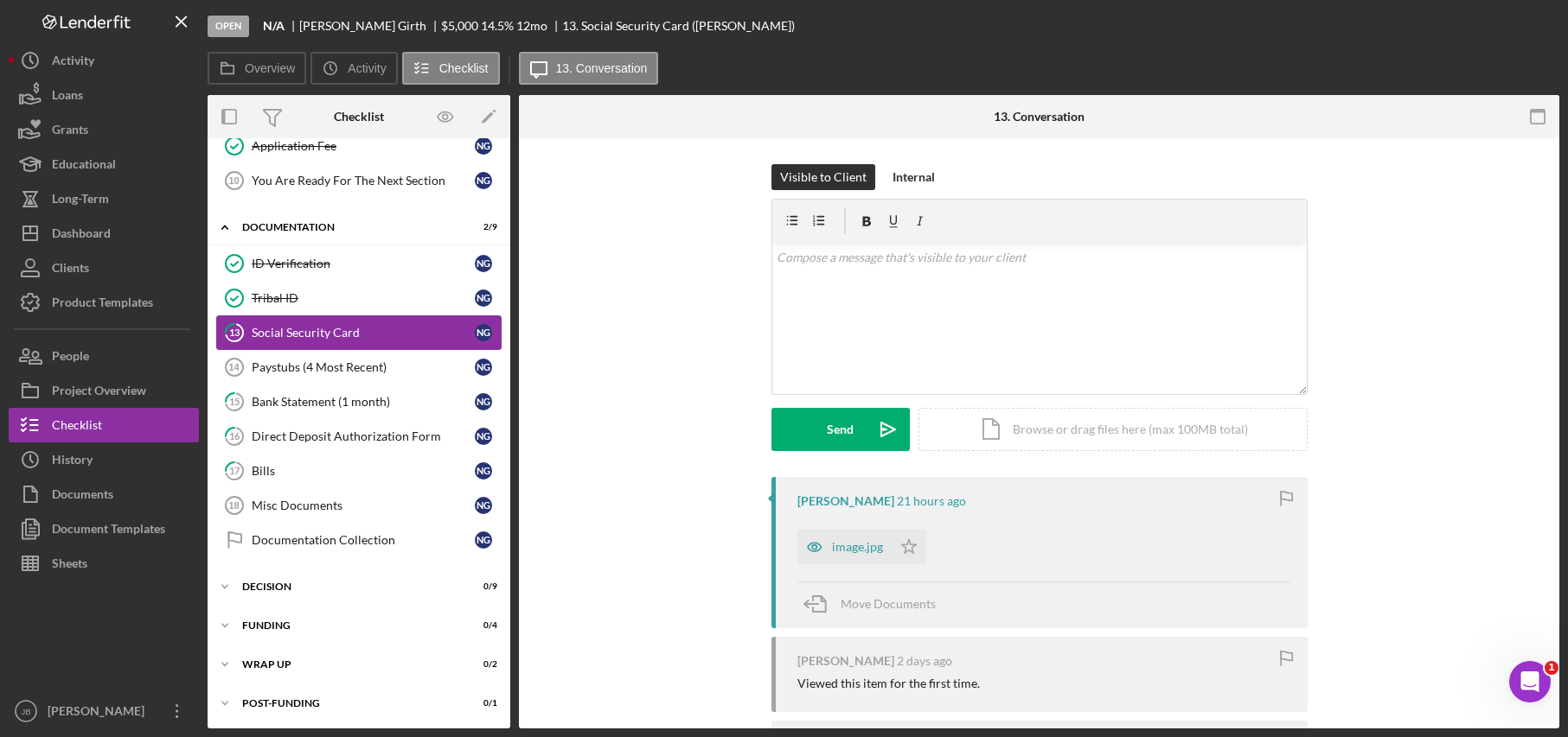
scroll to position [401, 0]
click at [852, 549] on div "image.jpg" at bounding box center [857, 547] width 51 height 14
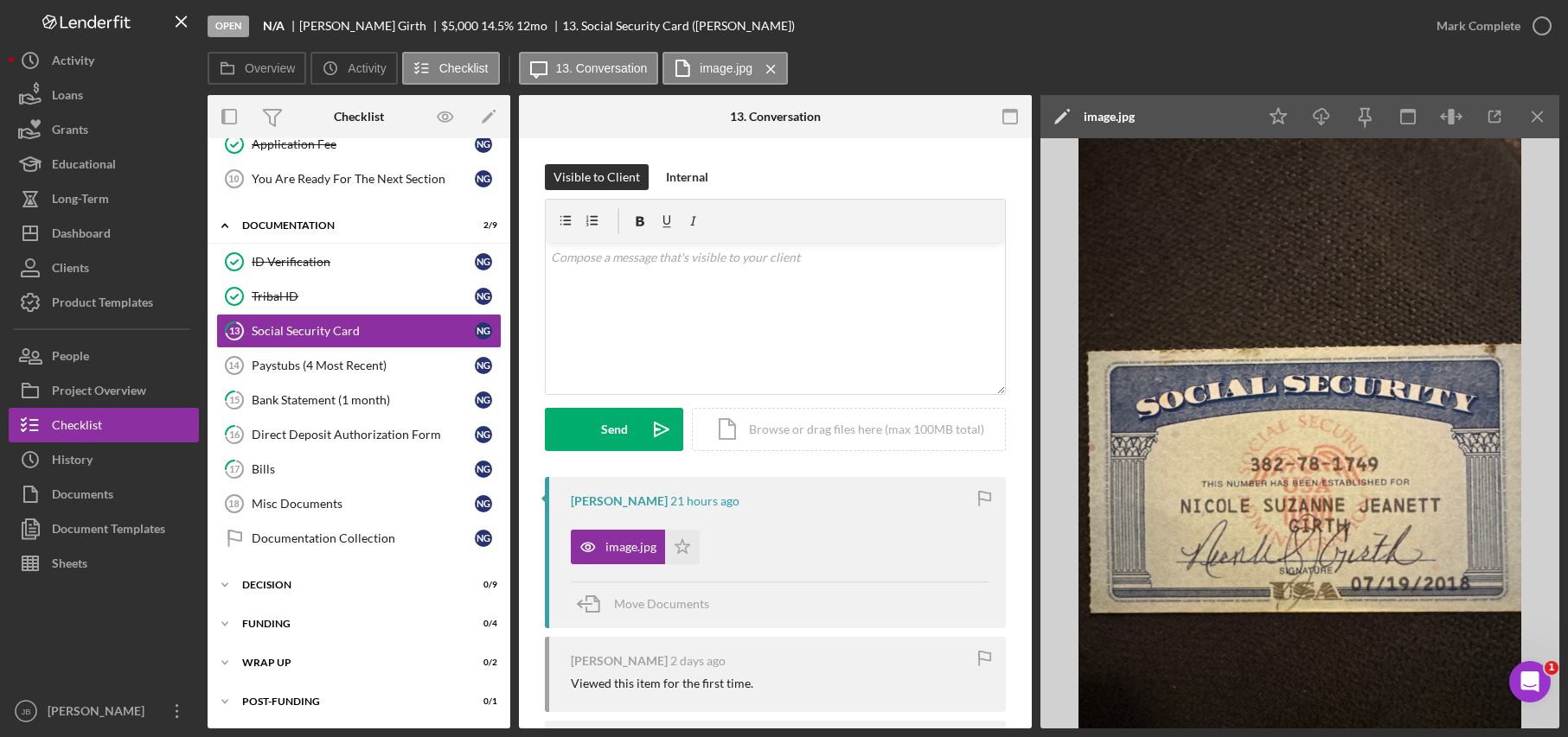
click at [1128, 120] on div "image.jpg" at bounding box center [1109, 117] width 51 height 14
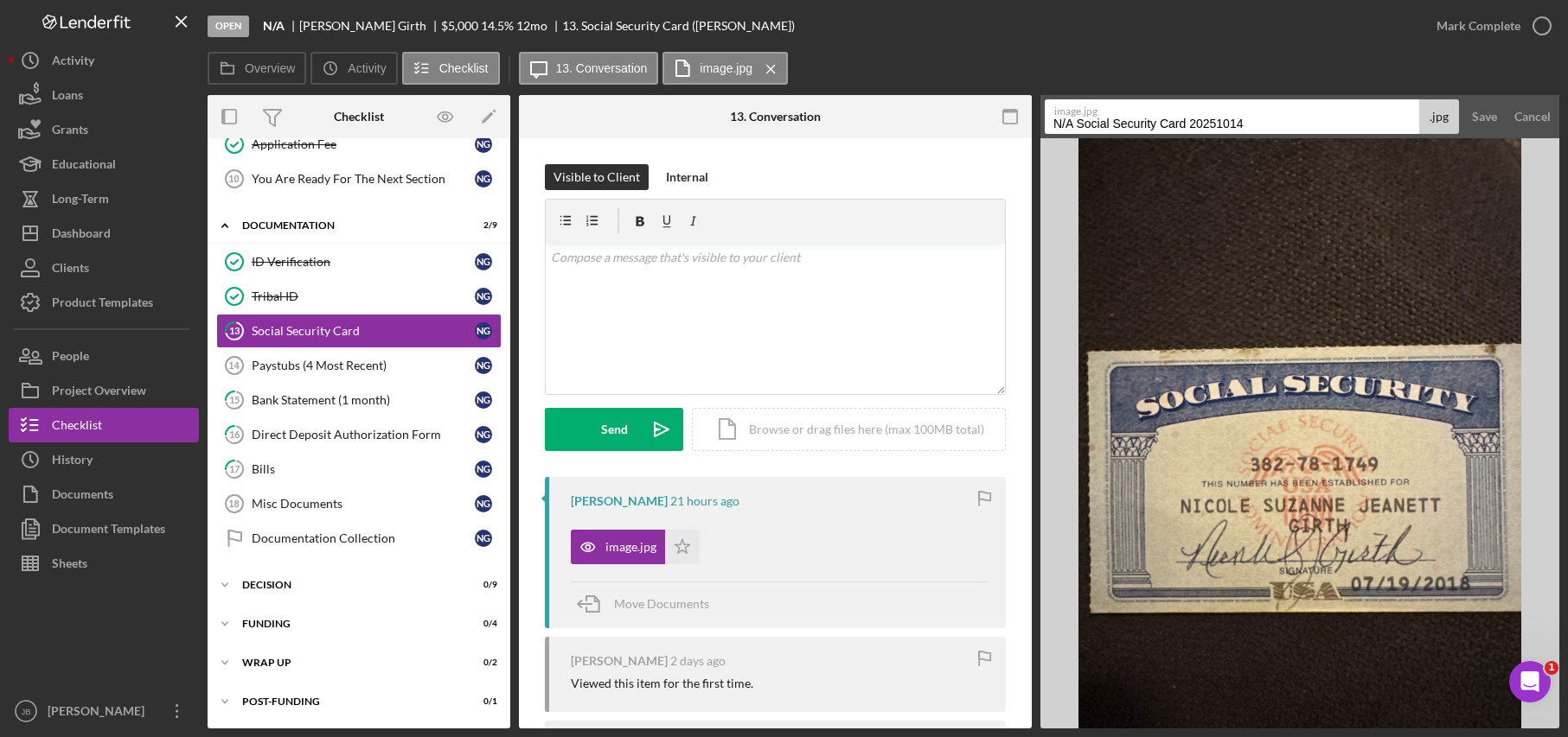
drag, startPoint x: 1297, startPoint y: 125, endPoint x: 1200, endPoint y: 128, distance: 97.0
click at [1197, 128] on input "N/A Social Security Card 20251014" at bounding box center [1232, 116] width 375 height 34
drag, startPoint x: 1076, startPoint y: 120, endPoint x: 1043, endPoint y: 121, distance: 33.0
click at [1043, 121] on form "image.jpg N/A Social Security Card 2 .jpg Save Cancel" at bounding box center [1300, 116] width 519 height 43
drag, startPoint x: 1165, startPoint y: 117, endPoint x: 1220, endPoint y: 125, distance: 55.6
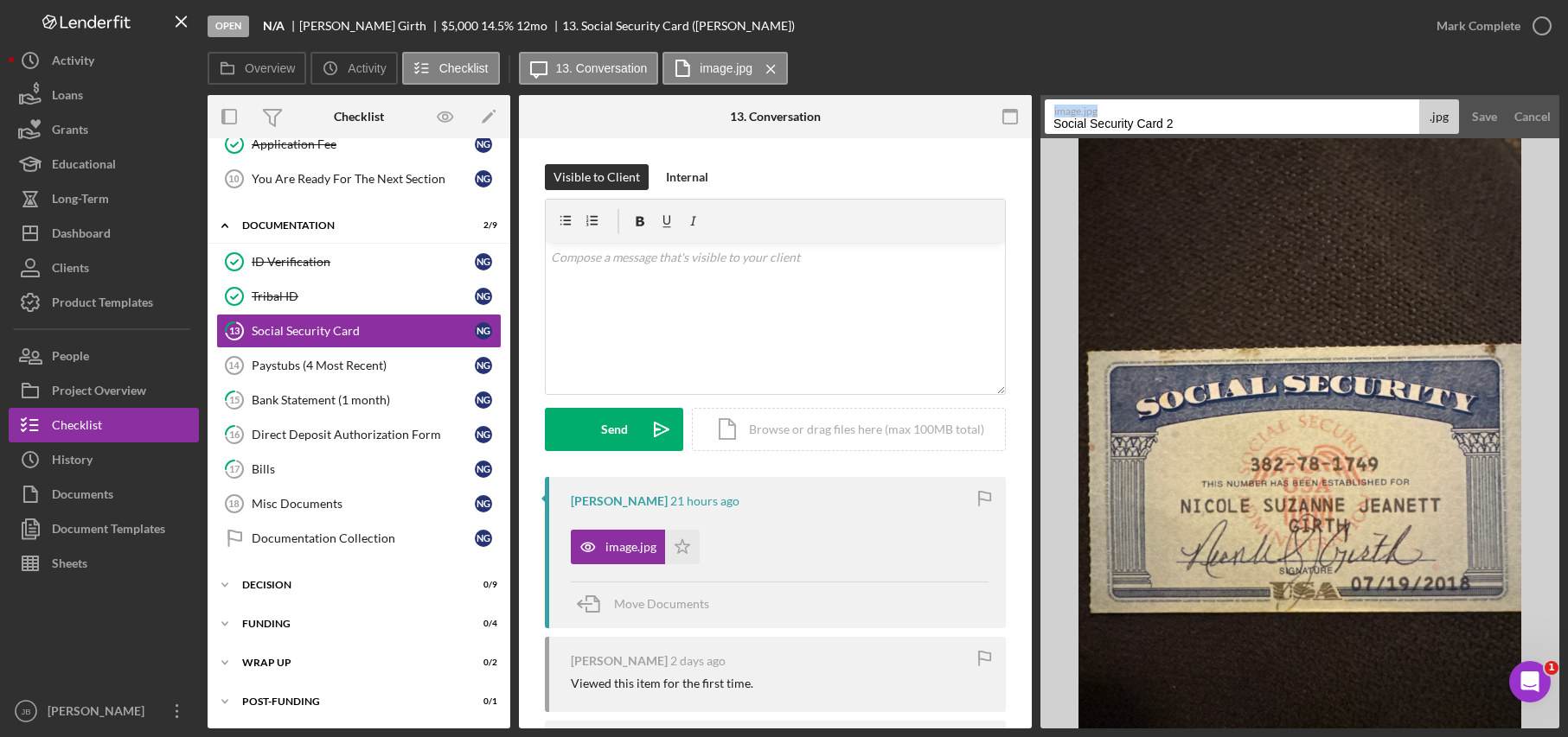
click at [1220, 125] on div "image.jpg Social Security Card 2 .jpg" at bounding box center [1251, 116] width 414 height 34
click at [1186, 122] on input "Social Security Card 2" at bounding box center [1232, 116] width 375 height 34
type input "Social Security Card"
click at [1485, 118] on div "Save" at bounding box center [1484, 116] width 26 height 34
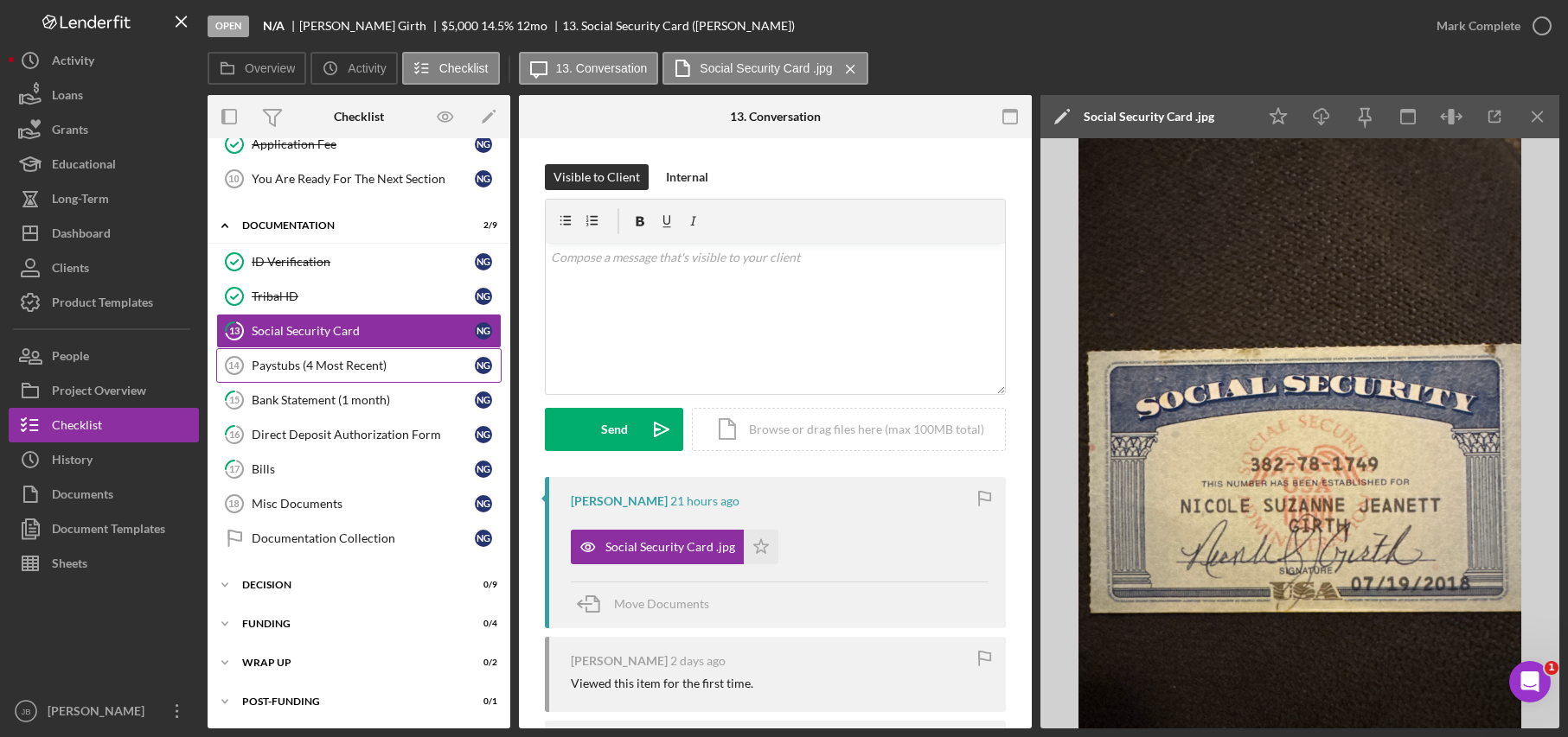
click at [384, 362] on div "Paystubs (4 Most Recent)" at bounding box center [363, 366] width 223 height 14
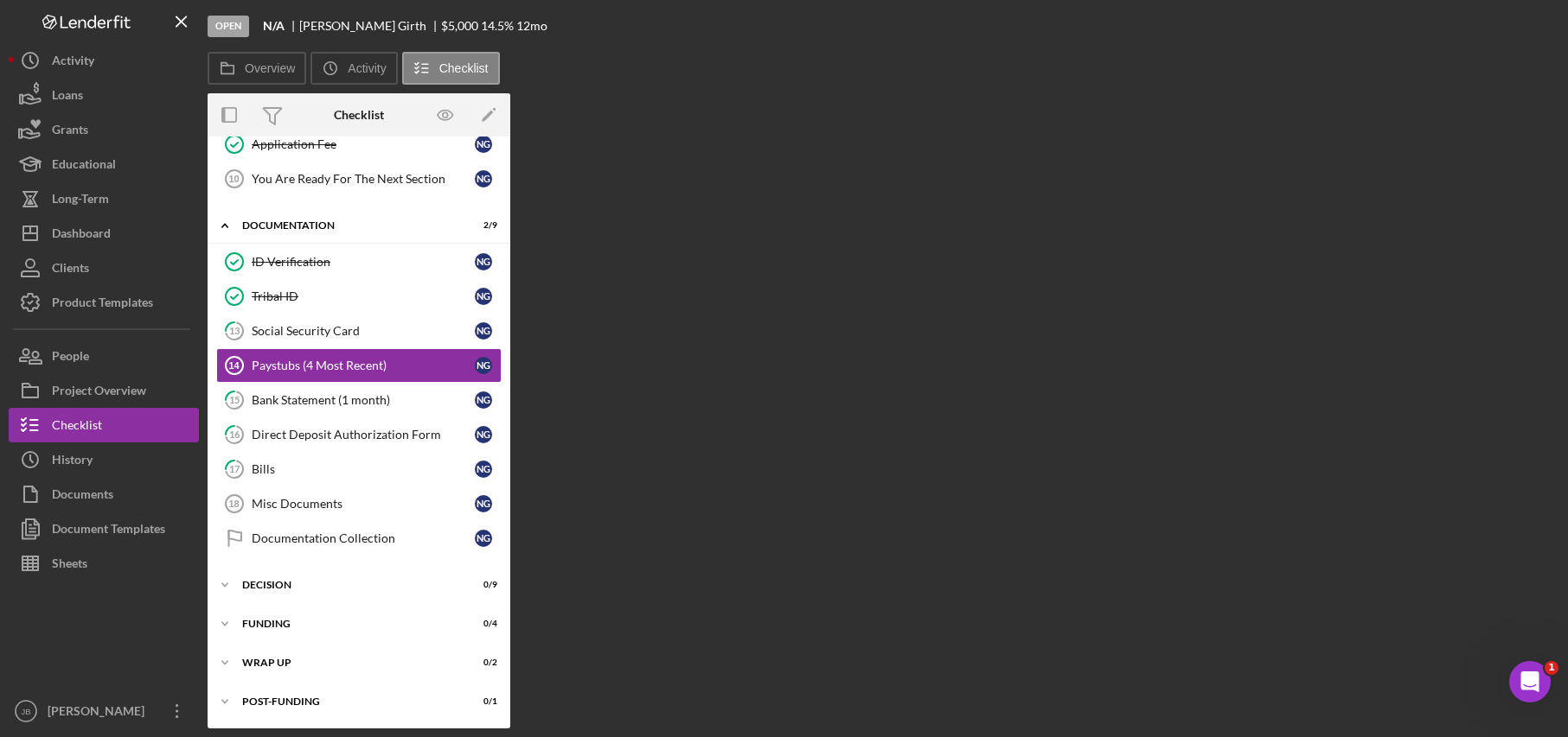
scroll to position [401, 0]
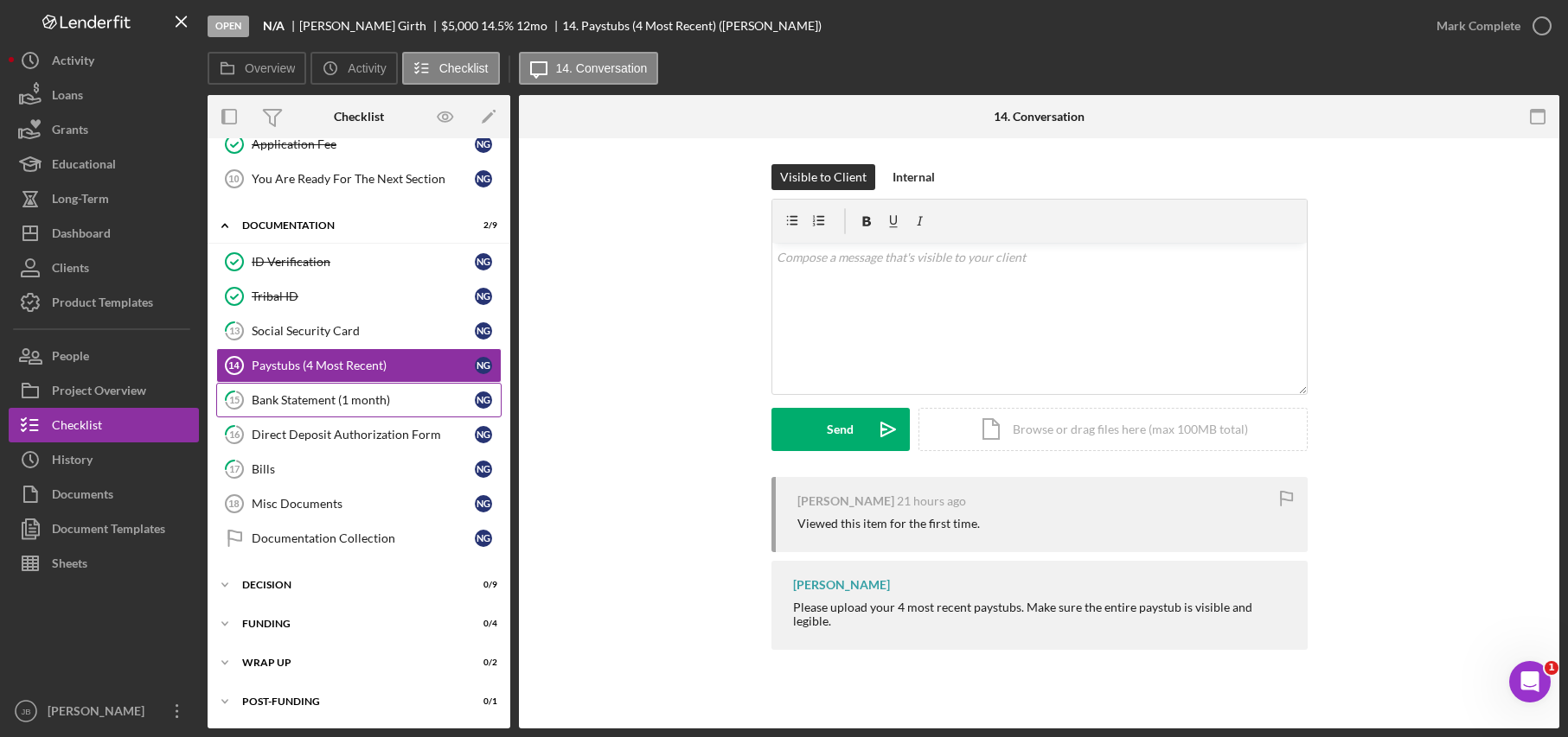
click at [353, 413] on link "15 Bank Statement (1 month) N G" at bounding box center [359, 399] width 285 height 34
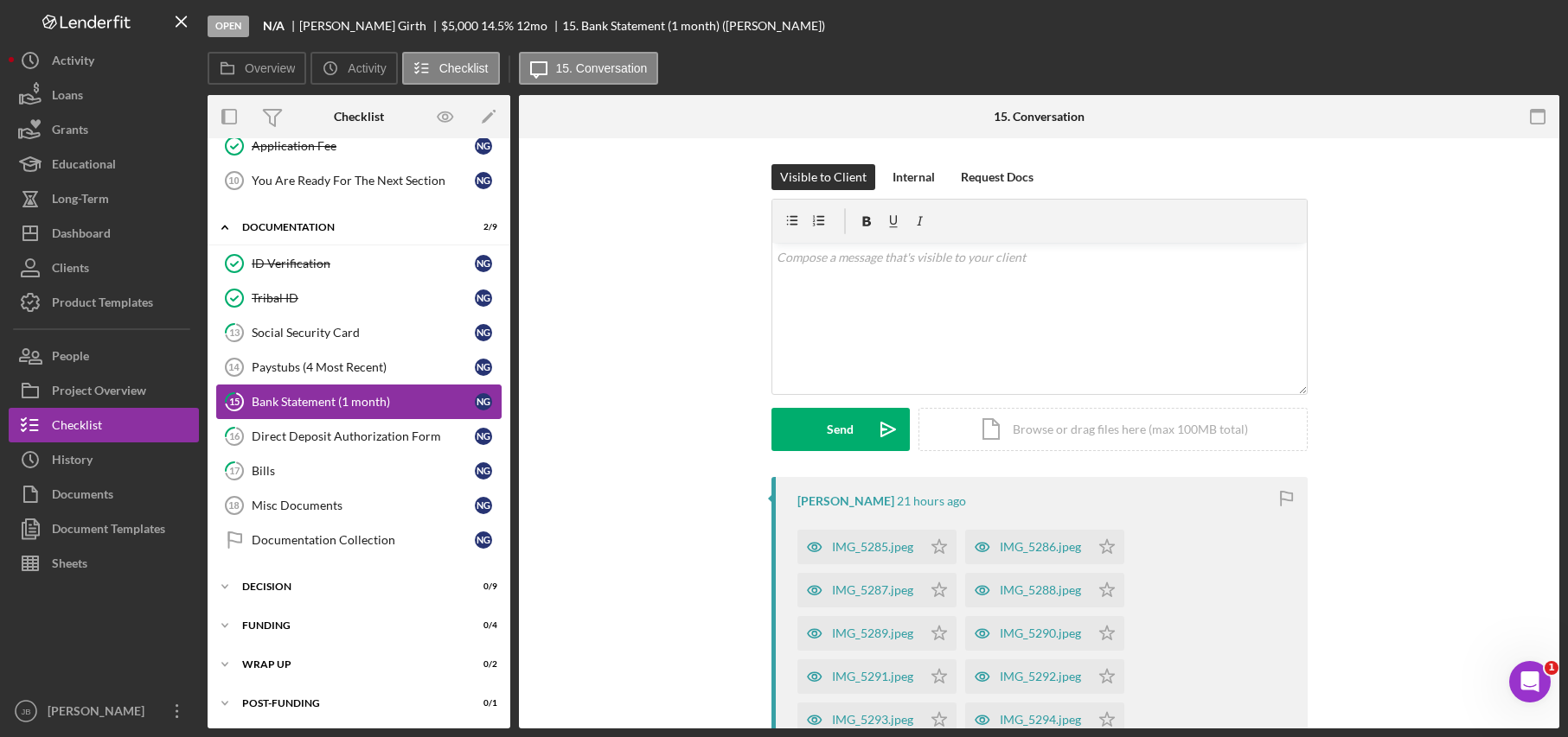
scroll to position [401, 0]
click at [331, 370] on div "Paystubs (4 Most Recent)" at bounding box center [363, 366] width 223 height 14
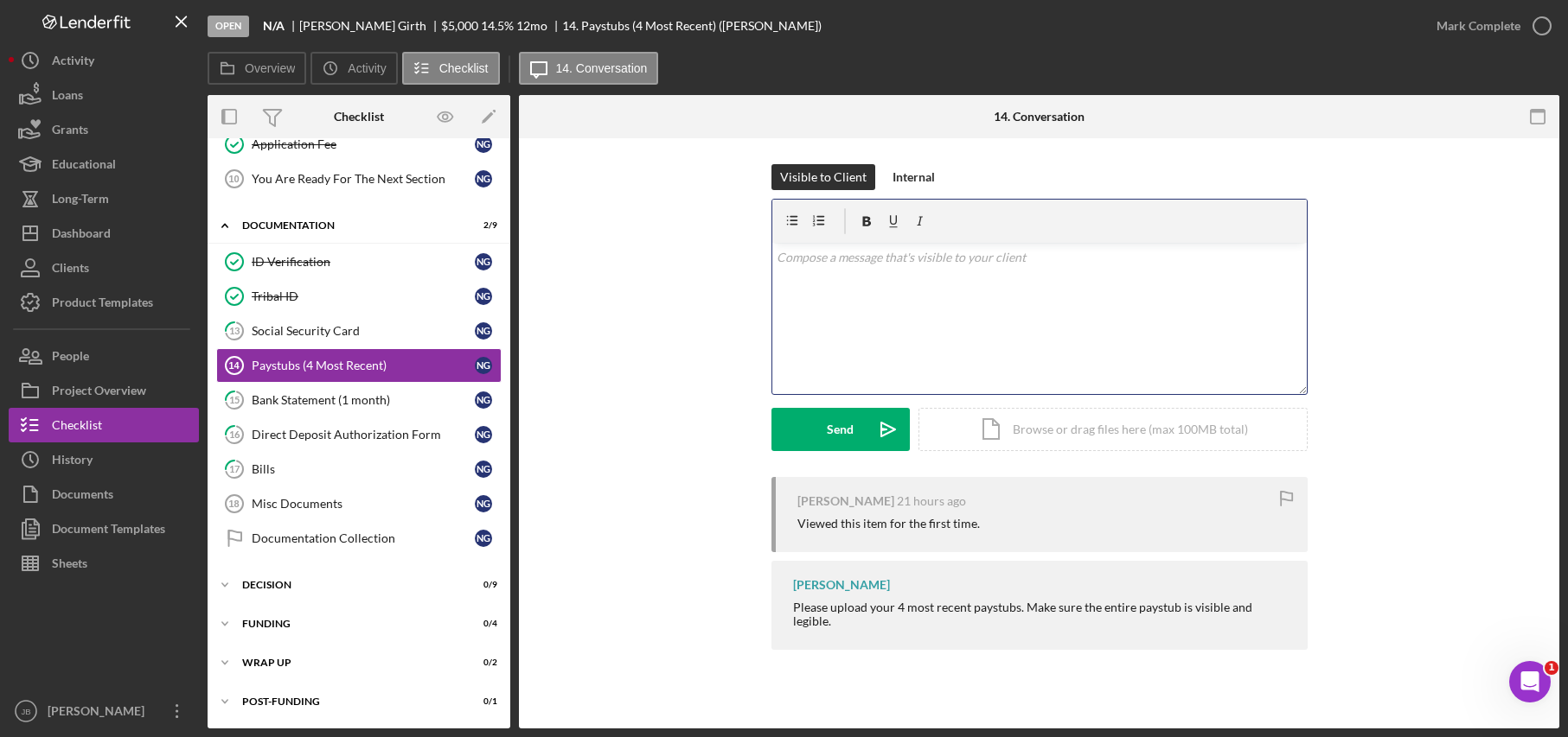
click at [818, 270] on div "v Color teal Color pink Remove color Add row above Add row below Add column bef…" at bounding box center [1039, 318] width 534 height 151
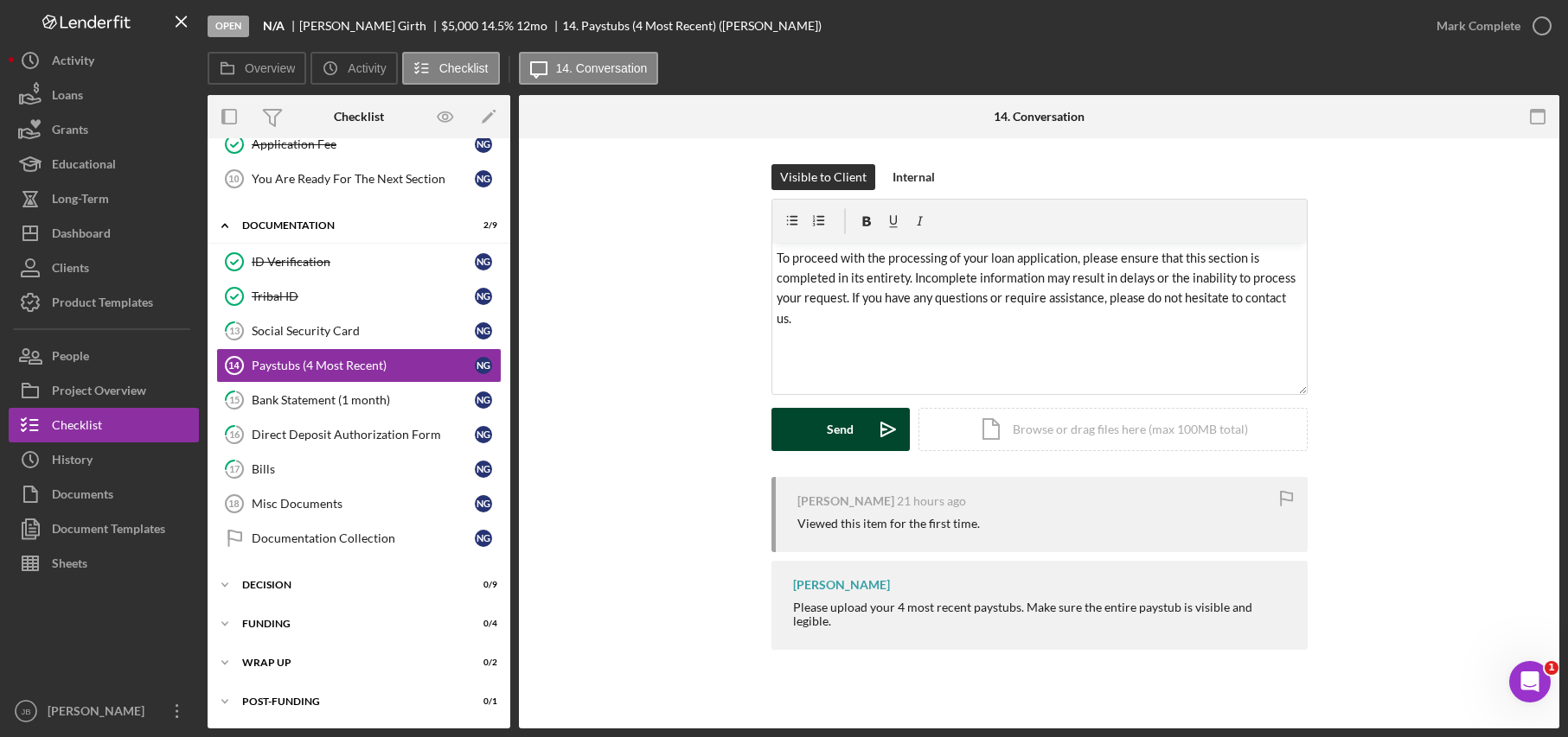
click at [852, 427] on div "Send" at bounding box center [840, 429] width 26 height 43
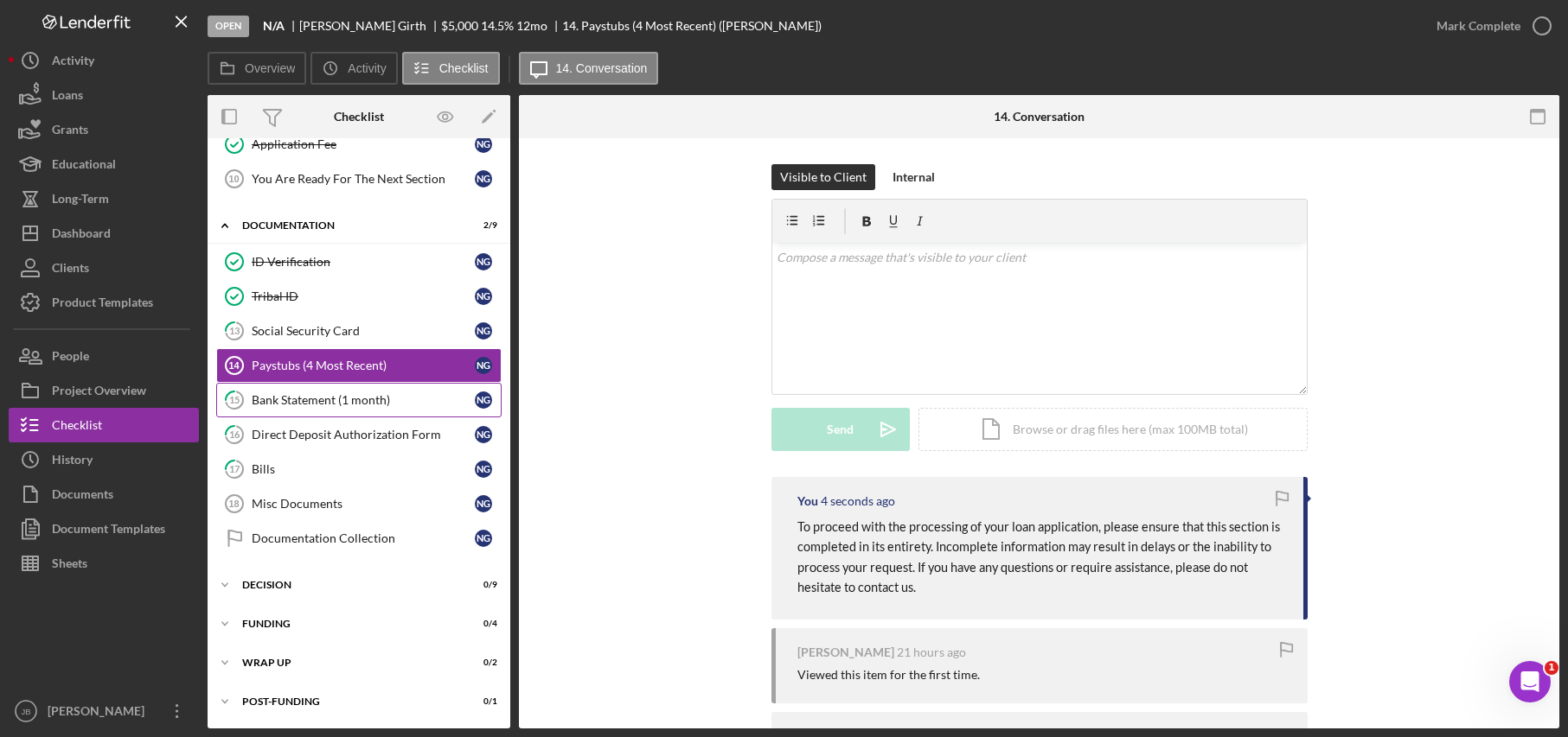
click at [398, 405] on div "Bank Statement (1 month)" at bounding box center [363, 400] width 223 height 14
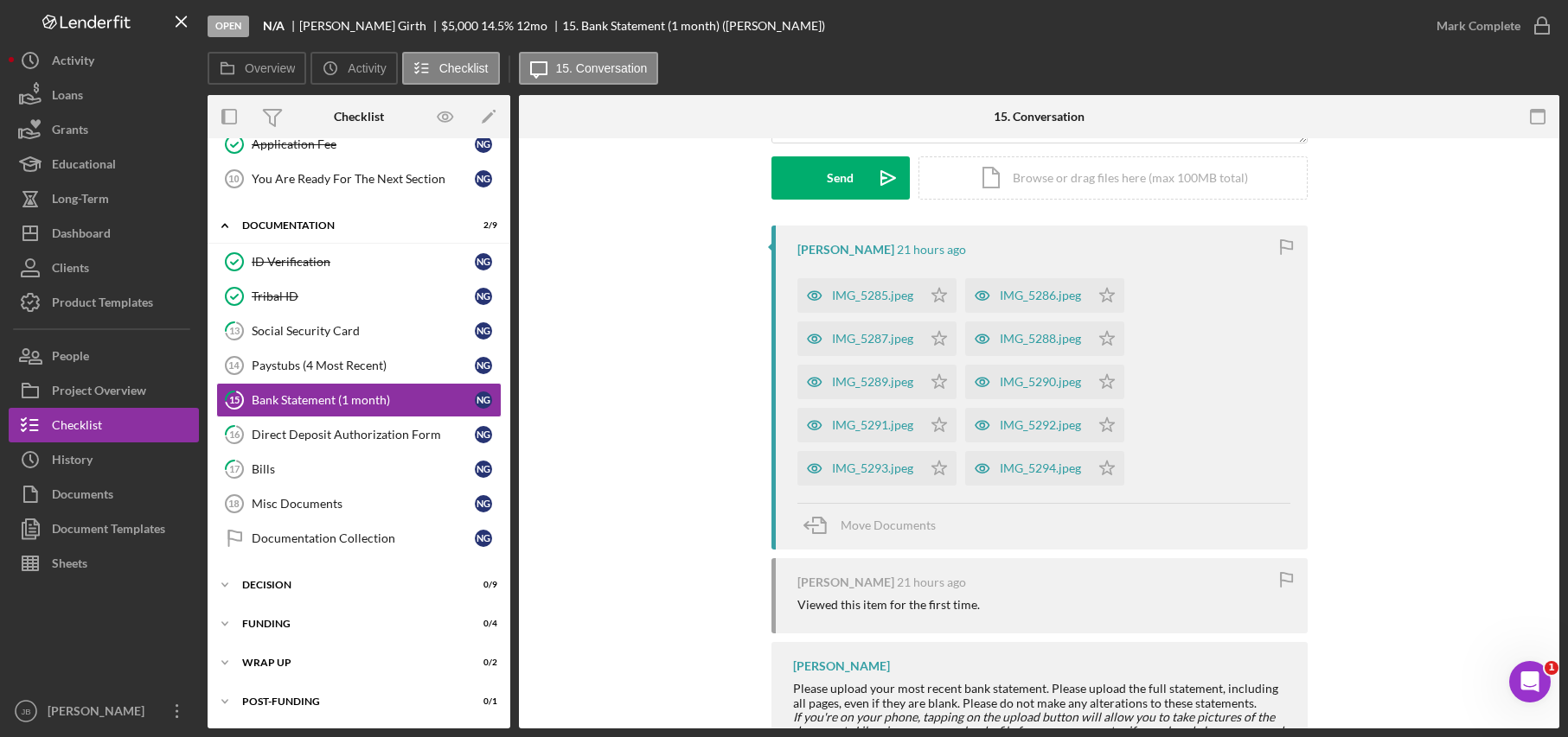
scroll to position [259, 0]
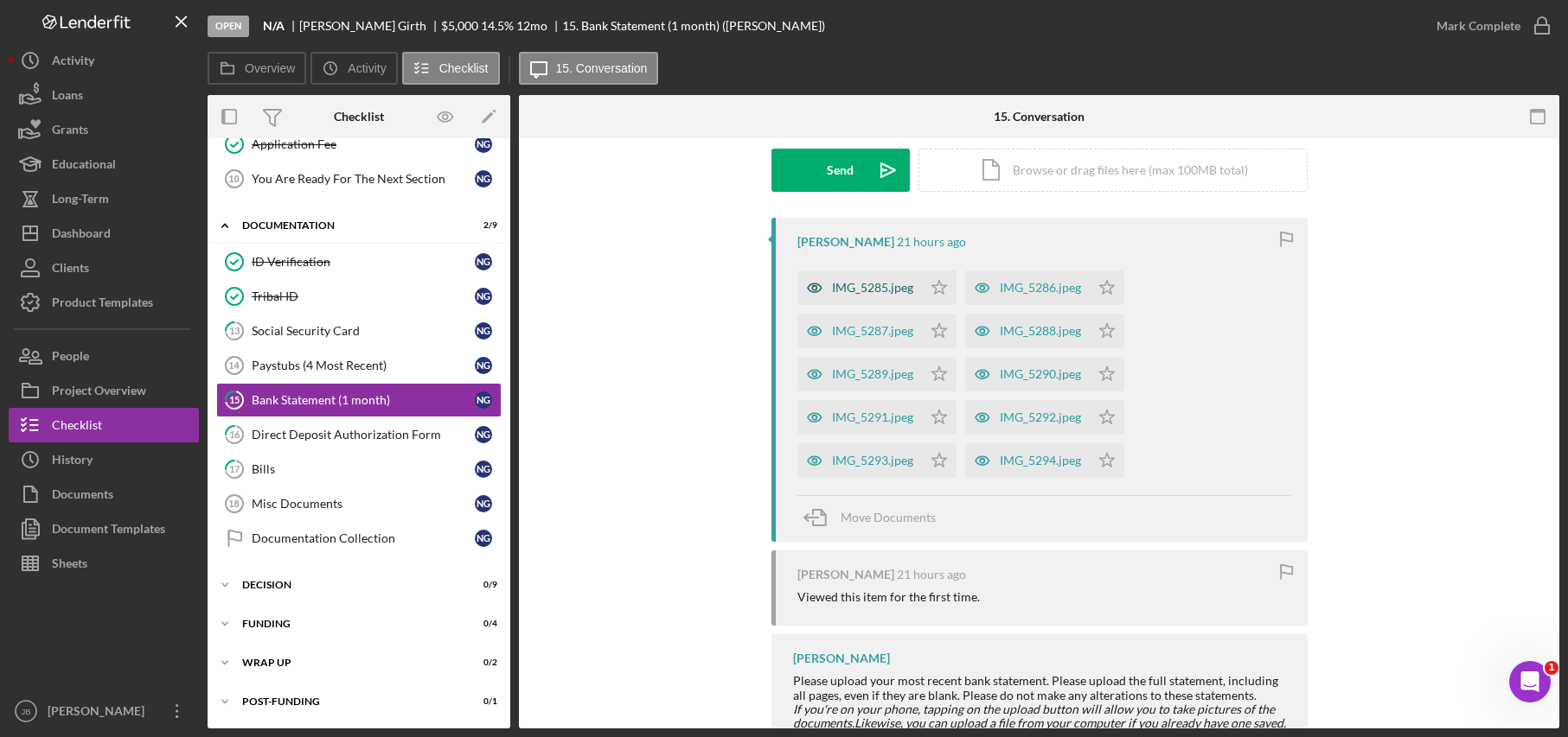
click at [887, 289] on div "IMG_5285.jpeg" at bounding box center [872, 288] width 81 height 14
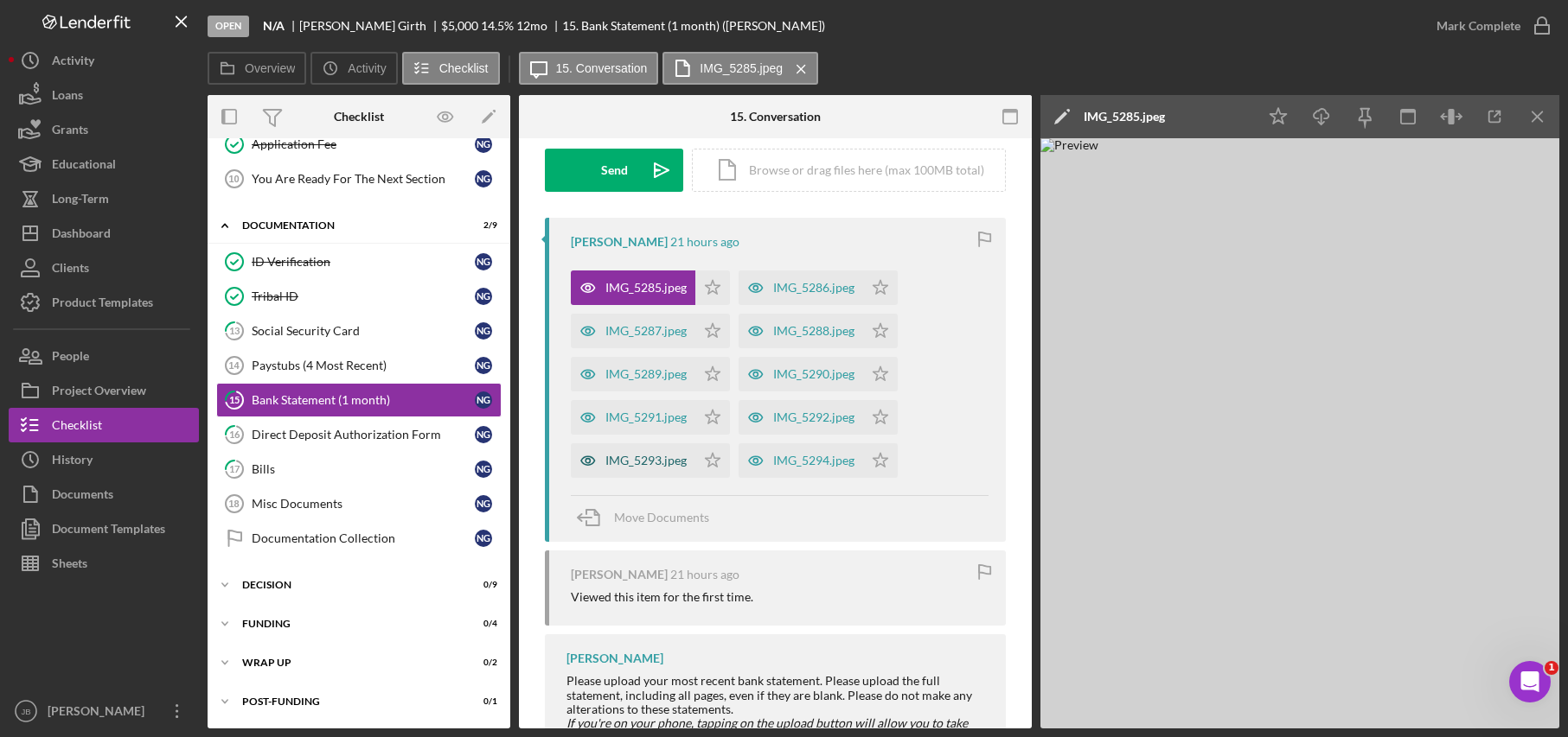
click at [660, 459] on div "IMG_5293.jpeg" at bounding box center [646, 461] width 81 height 14
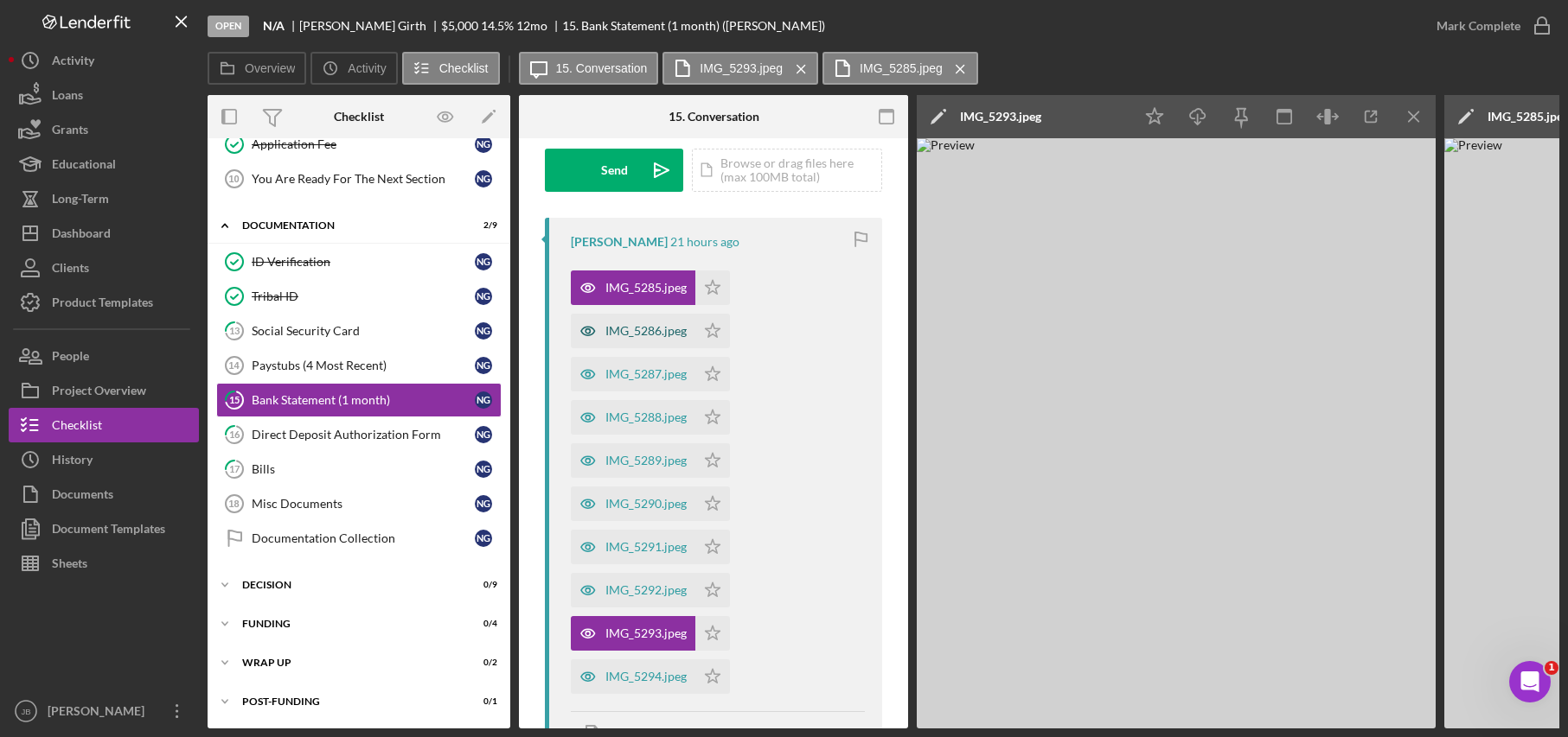
click at [656, 327] on div "IMG_5286.jpeg" at bounding box center [646, 332] width 81 height 14
click at [646, 369] on div "IMG_5287.jpeg" at bounding box center [646, 375] width 81 height 14
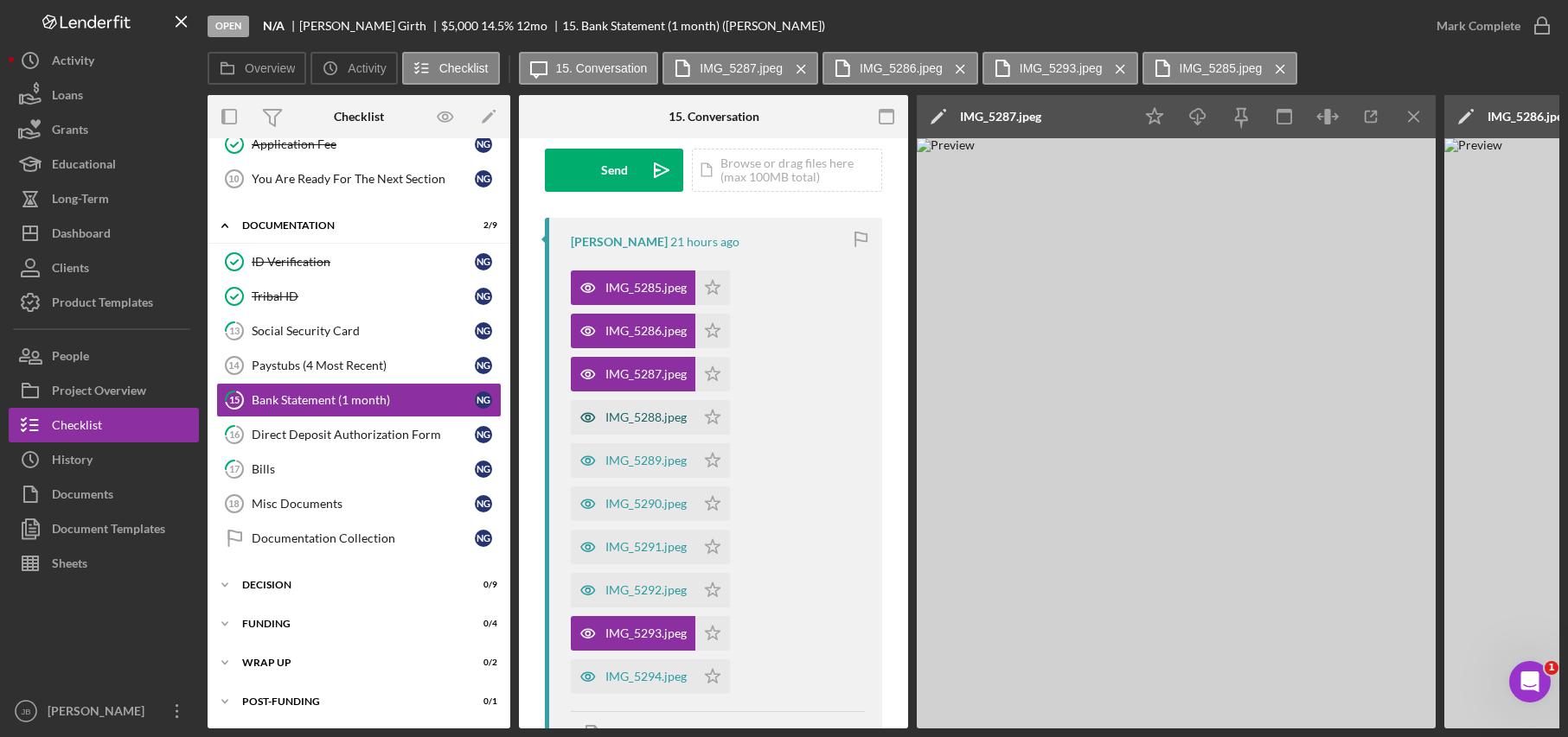
click at [647, 420] on div "IMG_5288.jpeg" at bounding box center [646, 418] width 81 height 14
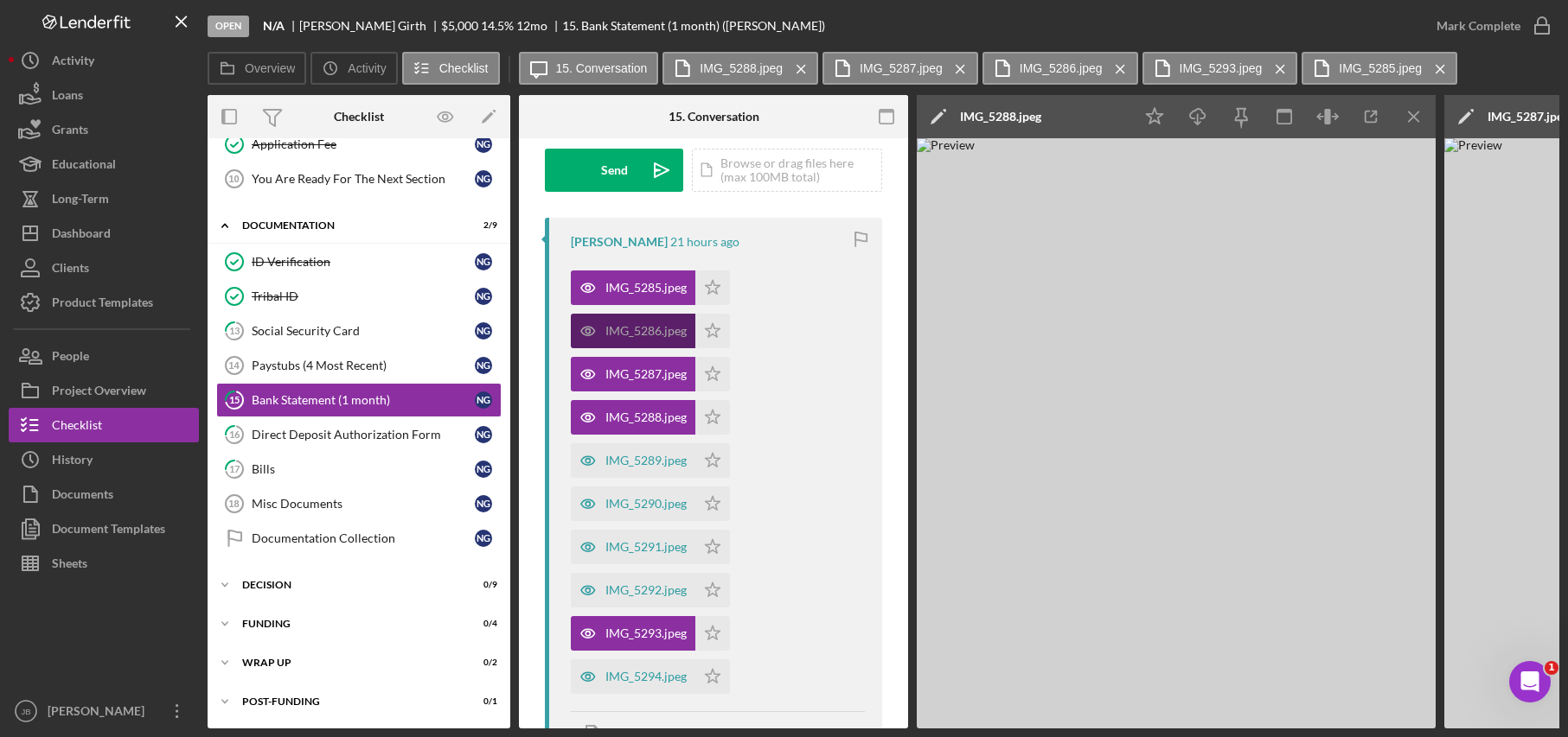
click at [670, 332] on div "IMG_5286.jpeg" at bounding box center [646, 332] width 81 height 14
click at [711, 282] on icon "Icon/Star" at bounding box center [712, 288] width 34 height 34
click at [709, 368] on icon "Icon/Star" at bounding box center [712, 374] width 34 height 34
click at [712, 423] on icon "Icon/Star" at bounding box center [712, 417] width 34 height 34
click at [653, 461] on div "IMG_5289.jpeg" at bounding box center [646, 461] width 81 height 14
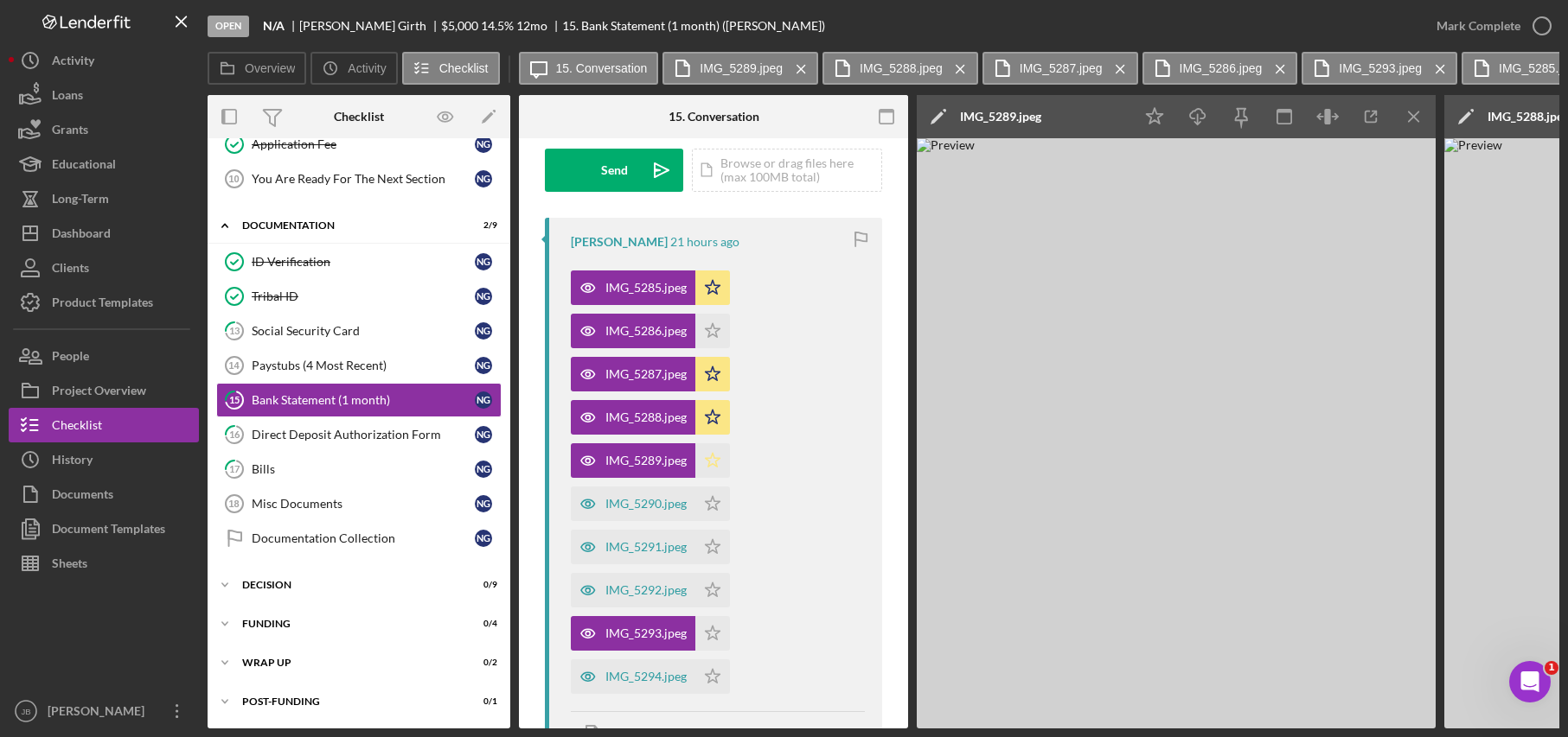
click at [721, 463] on icon "Icon/Star" at bounding box center [712, 460] width 34 height 34
click at [653, 511] on div "IMG_5290.jpeg" at bounding box center [646, 504] width 81 height 14
click at [709, 510] on polygon "button" at bounding box center [713, 503] width 15 height 14
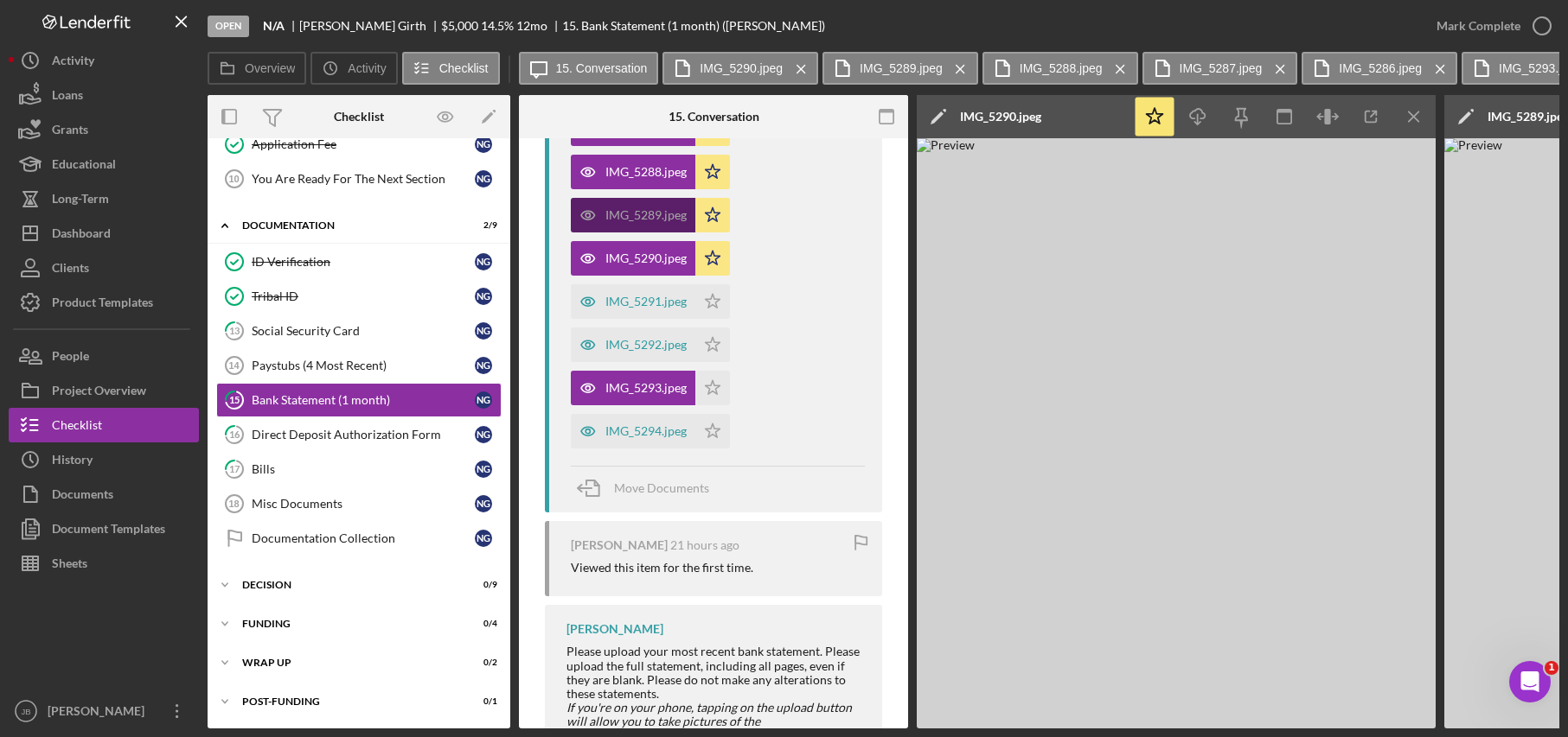
scroll to position [519, 0]
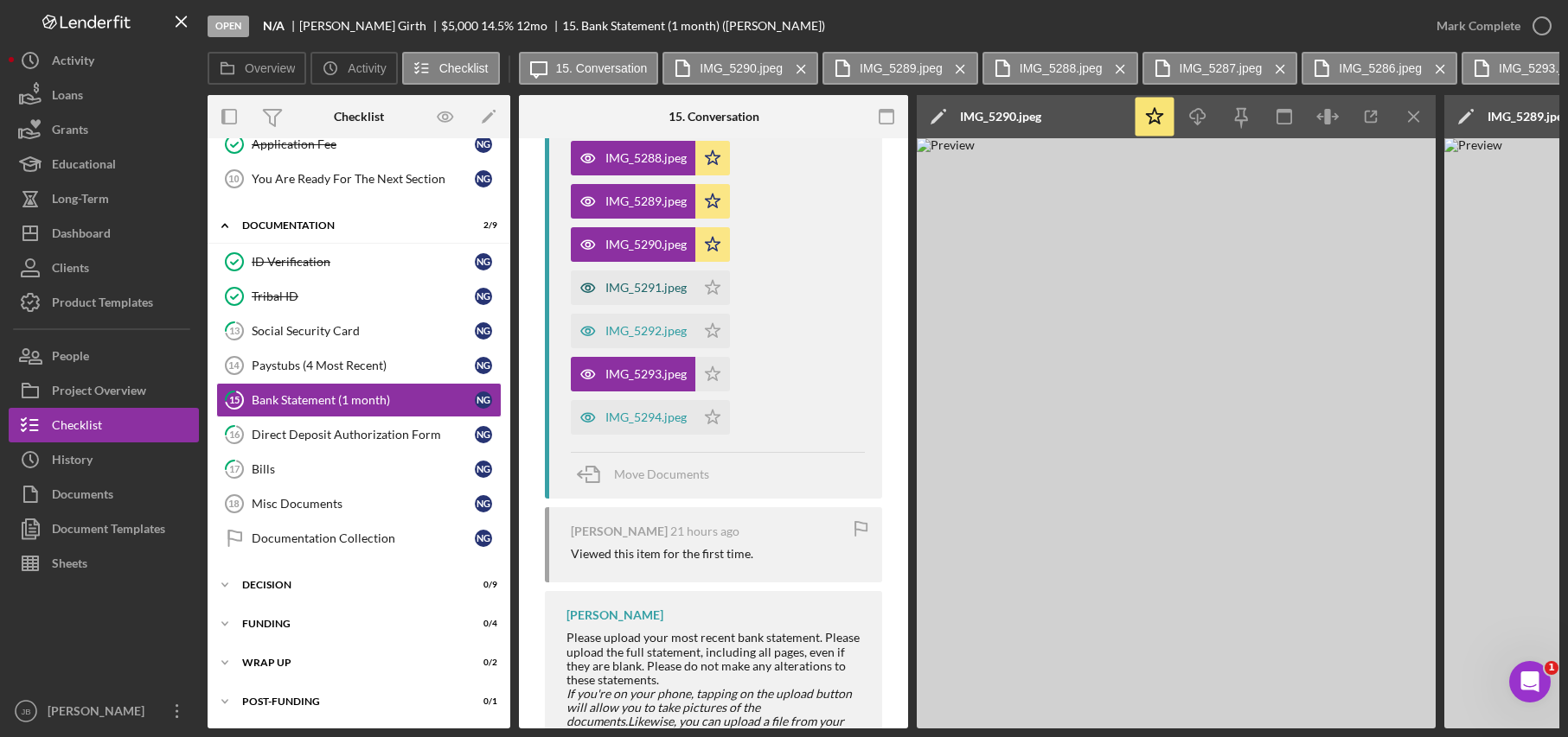
click at [647, 287] on div "IMG_5291.jpeg" at bounding box center [646, 288] width 81 height 14
click at [714, 288] on icon "Icon/Star" at bounding box center [712, 288] width 34 height 34
click at [662, 332] on div "IMG_5292.jpeg" at bounding box center [646, 332] width 81 height 14
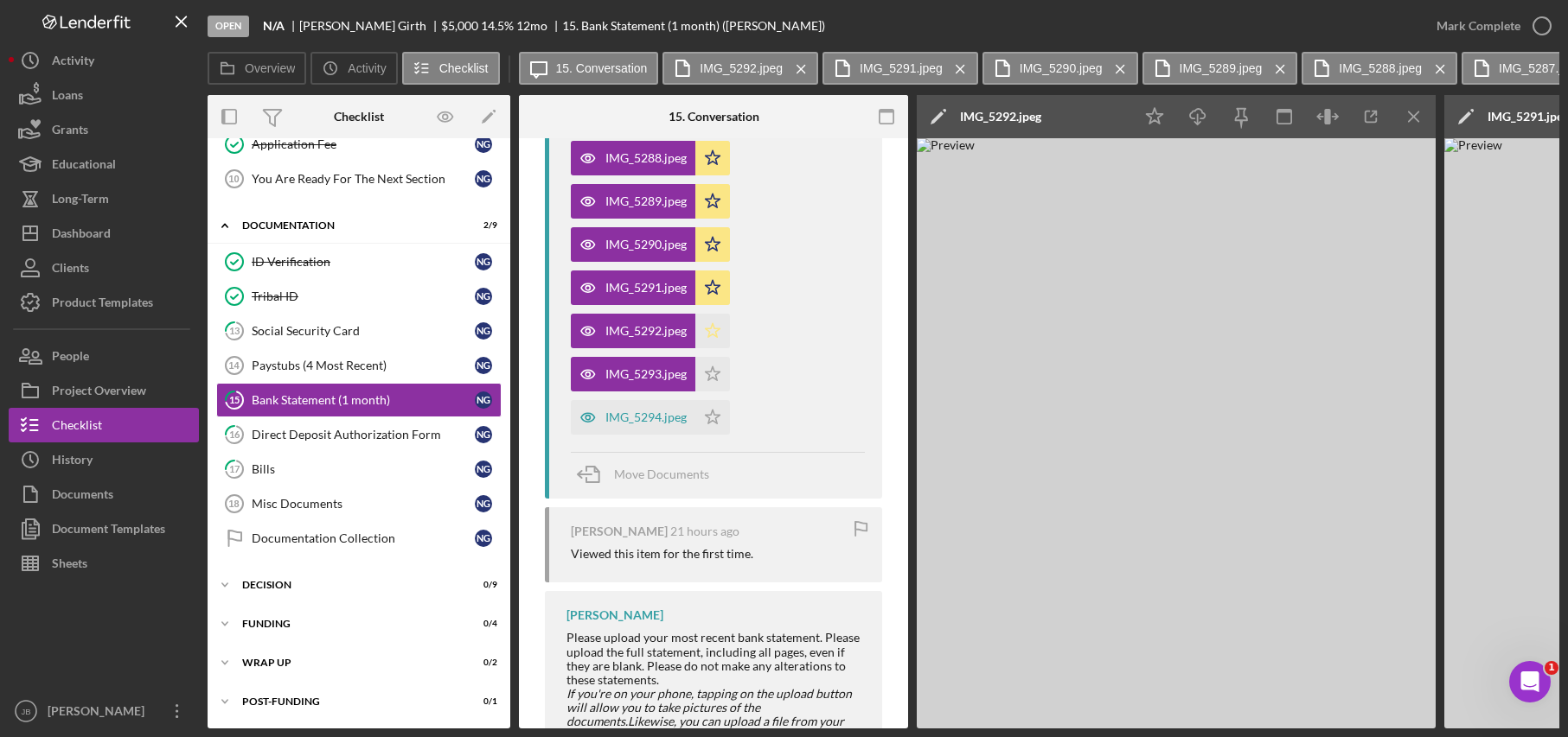
click at [709, 334] on polygon "button" at bounding box center [713, 331] width 15 height 14
click at [691, 376] on div "IMG_5293.jpeg" at bounding box center [634, 374] width 125 height 34
click at [699, 376] on icon "Icon/Star" at bounding box center [712, 374] width 34 height 34
click at [671, 422] on div "IMG_5294.jpeg" at bounding box center [646, 418] width 81 height 14
click at [710, 420] on polygon "button" at bounding box center [713, 417] width 15 height 14
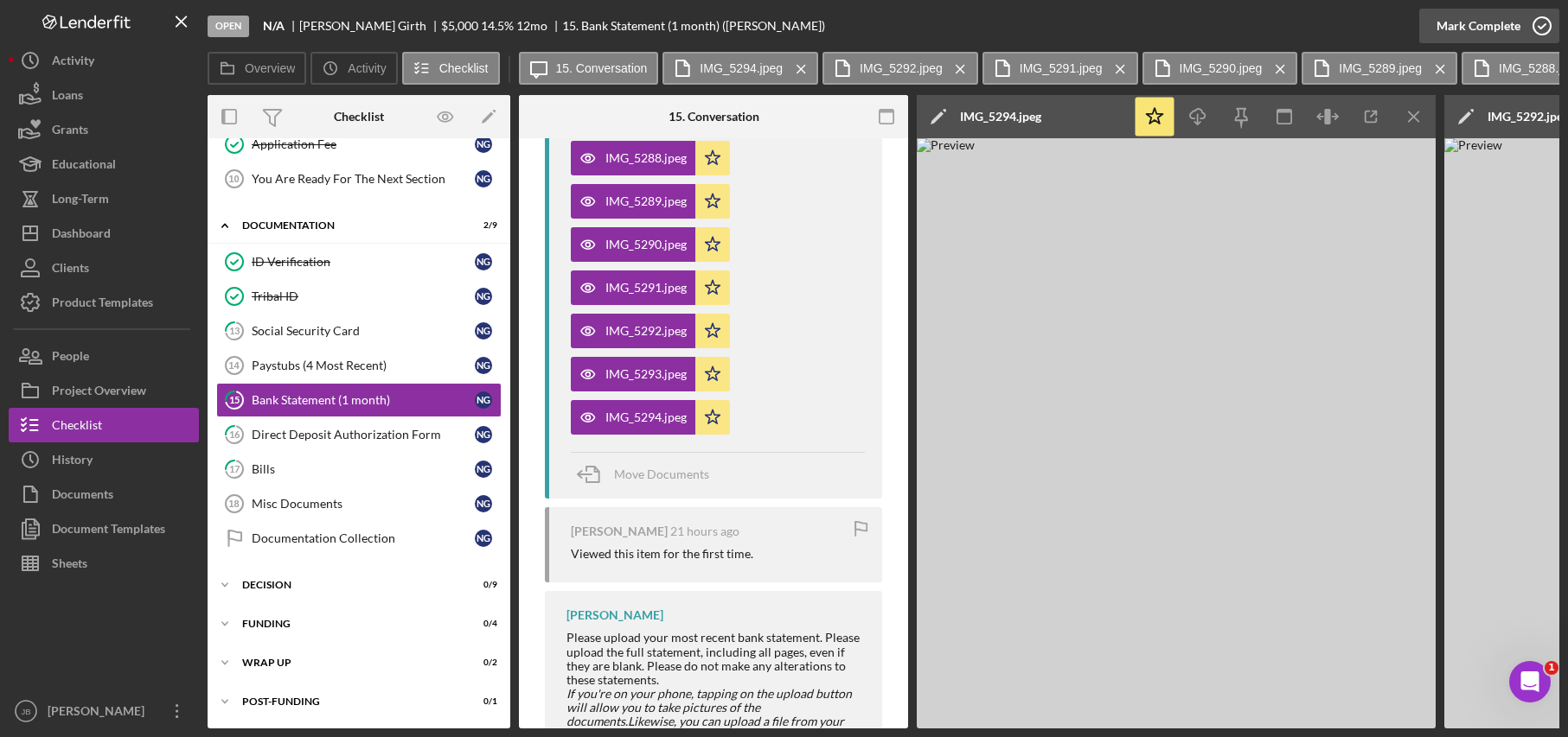
click at [1545, 27] on icon "button" at bounding box center [1542, 26] width 43 height 43
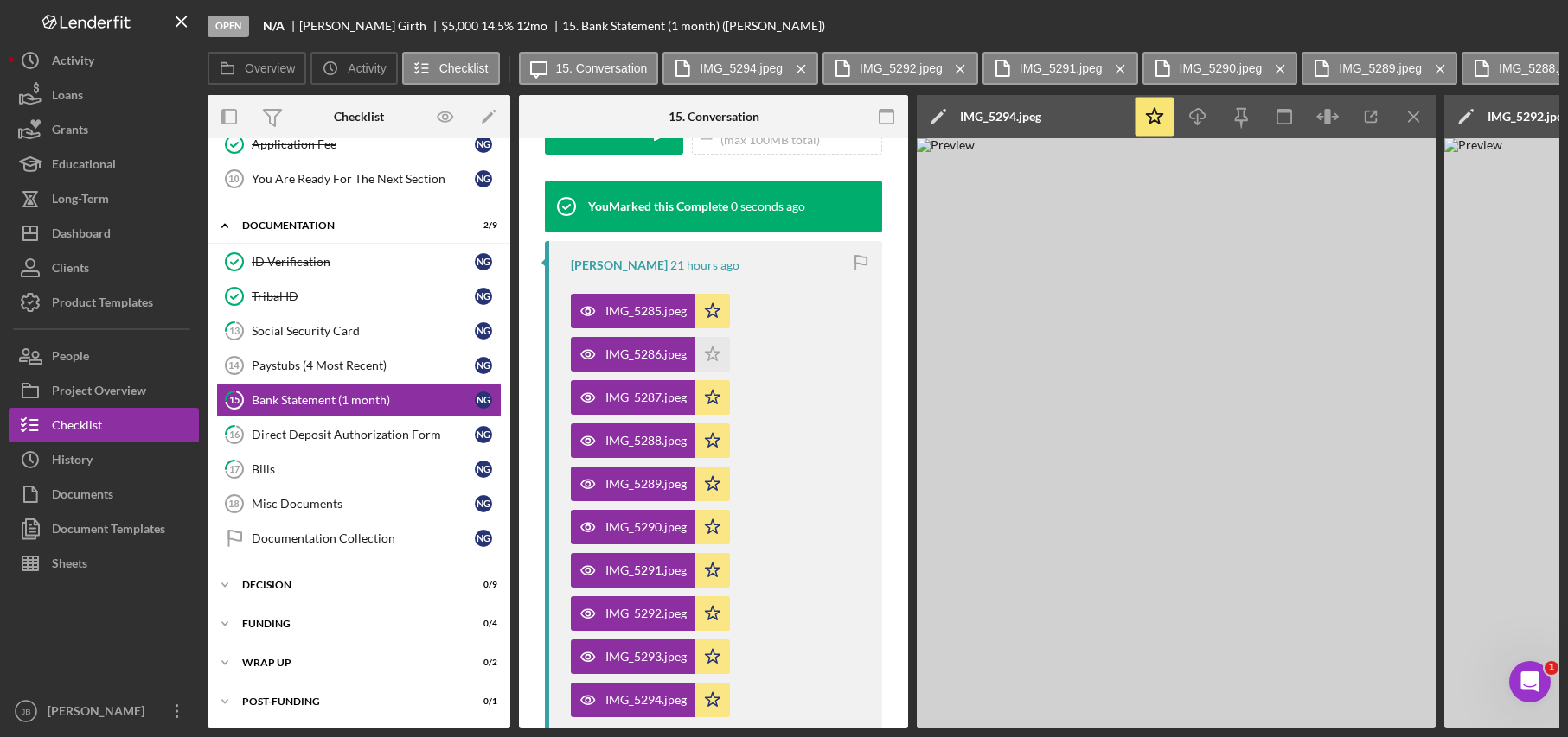
scroll to position [836, 0]
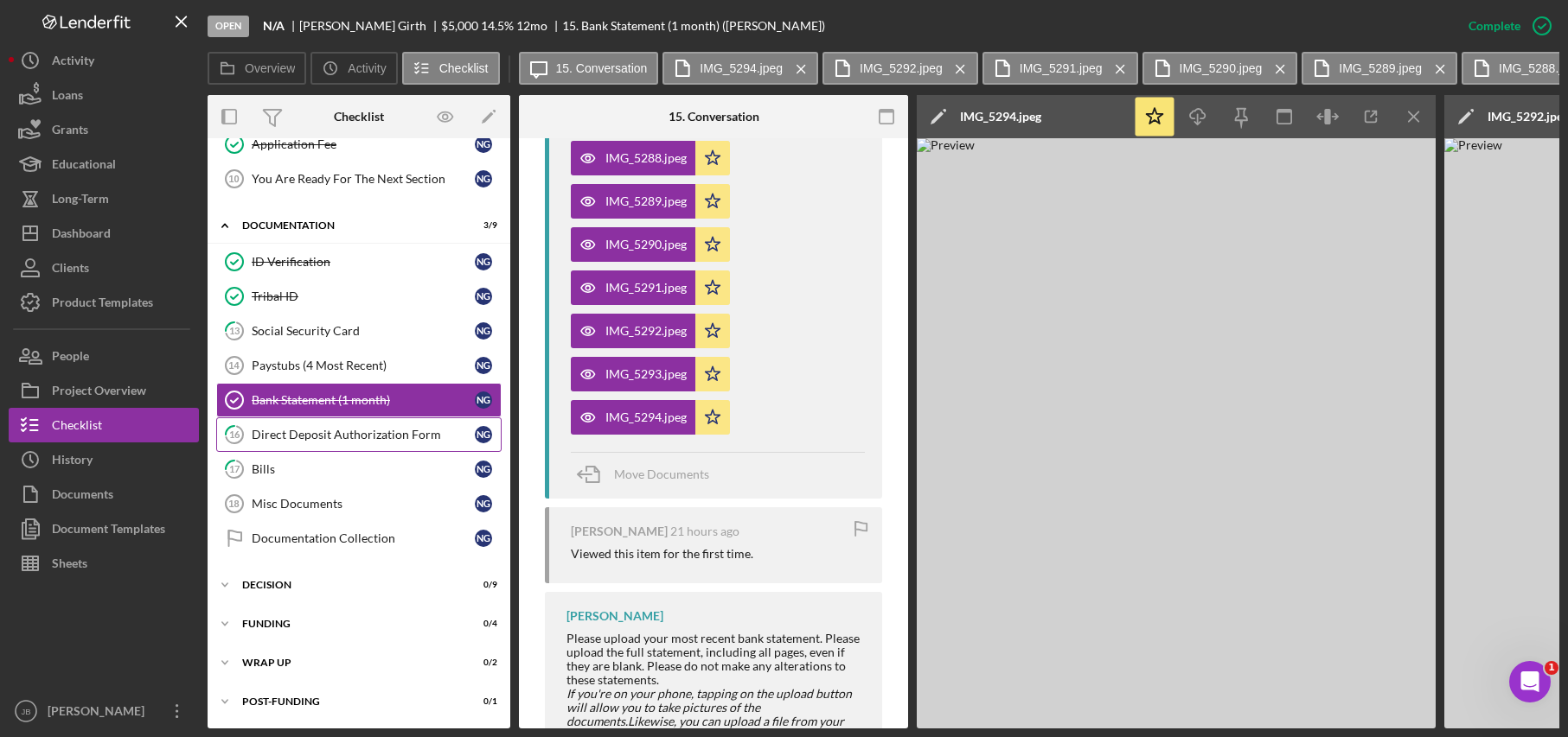
click at [382, 437] on div "Direct Deposit Authorization Form" at bounding box center [363, 434] width 223 height 14
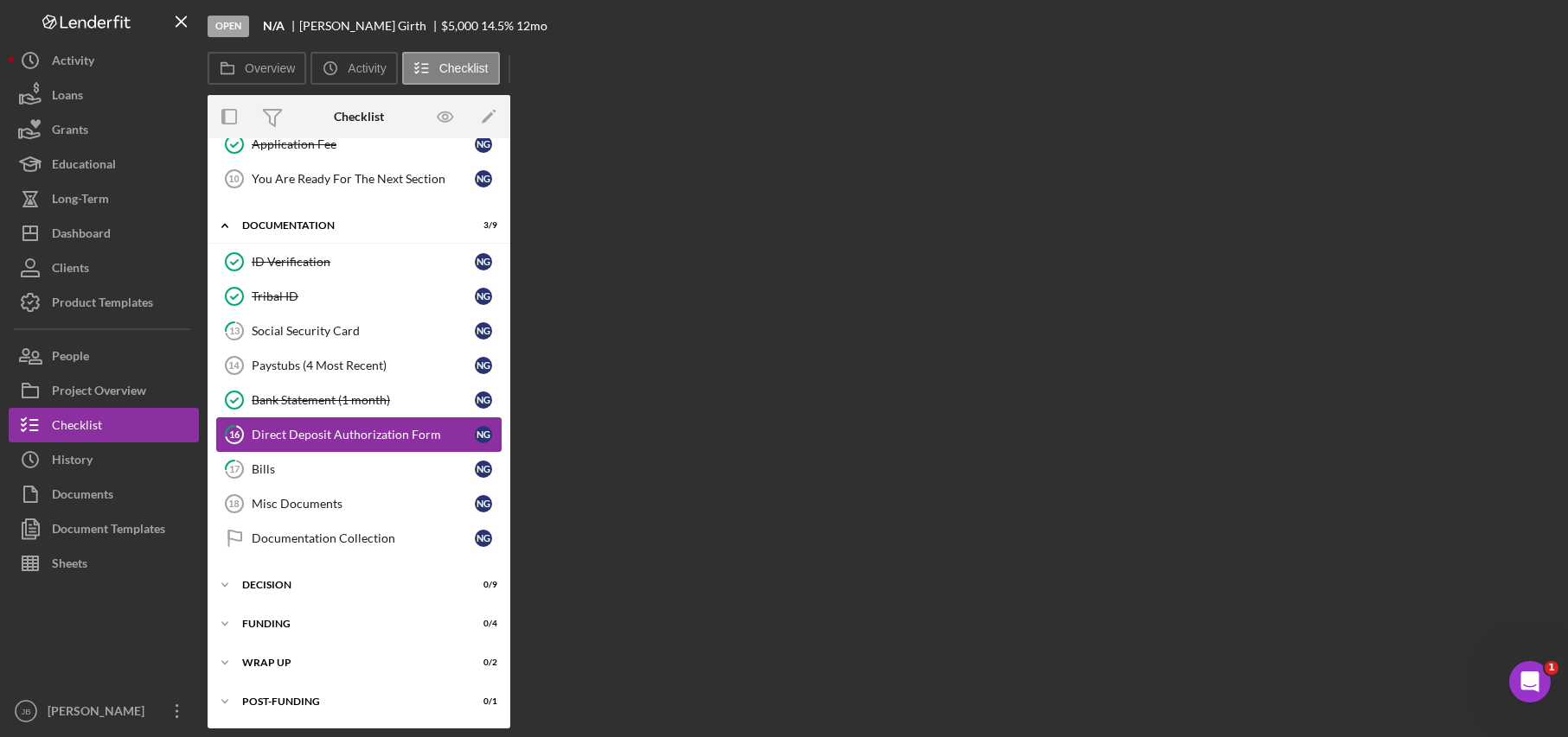
scroll to position [401, 0]
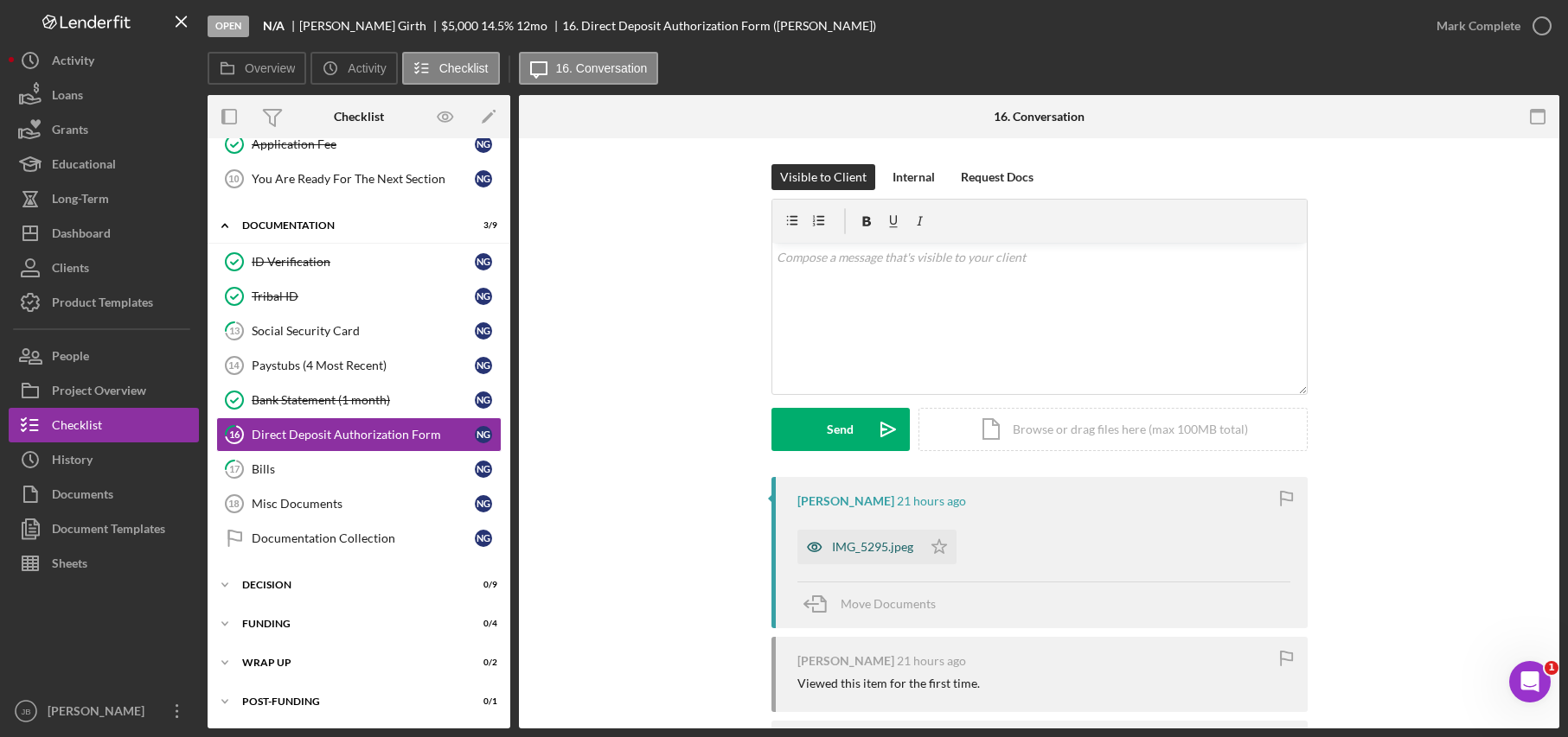
click at [883, 550] on div "IMG_5295.jpeg" at bounding box center [872, 547] width 81 height 14
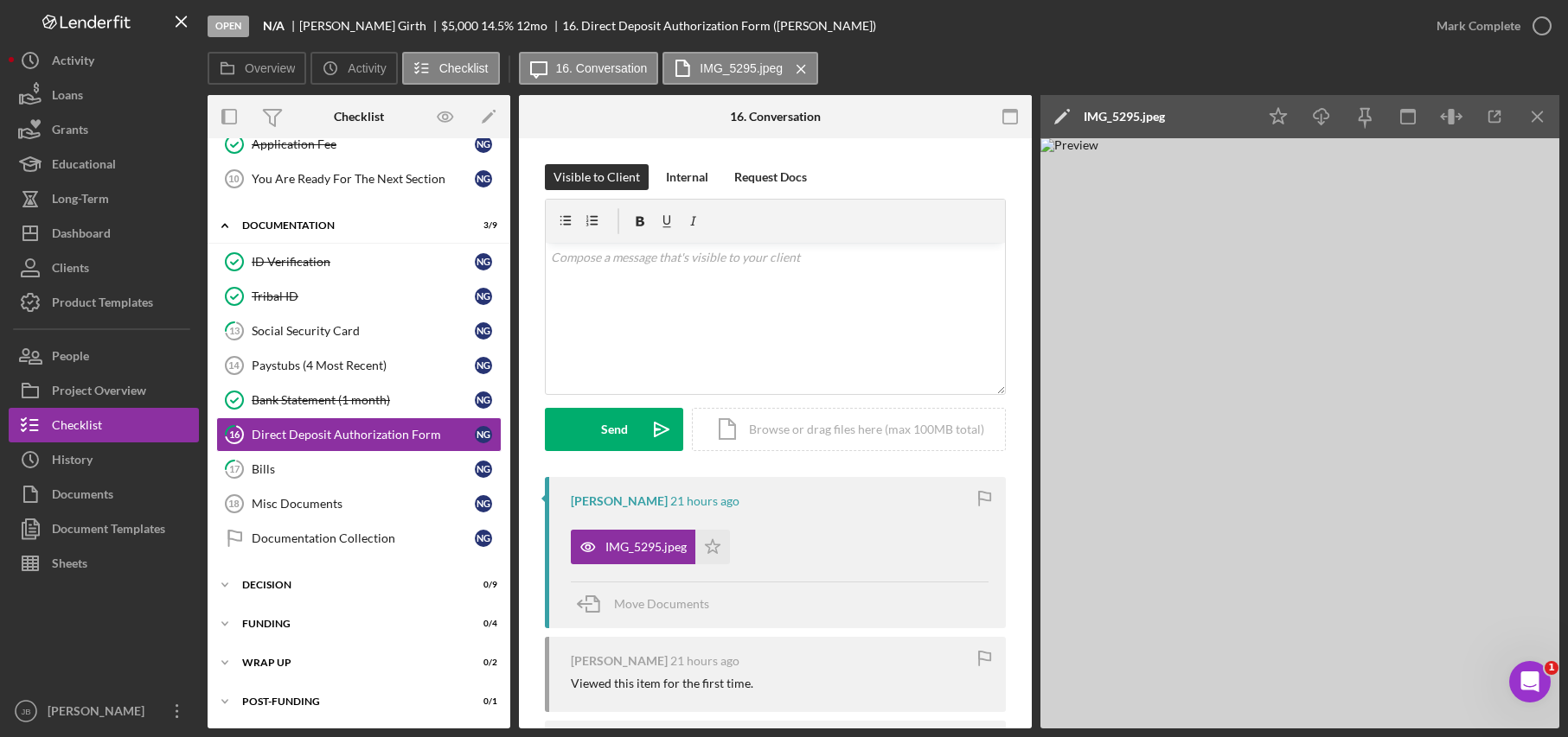
click at [1060, 118] on polygon at bounding box center [1060, 118] width 13 height 13
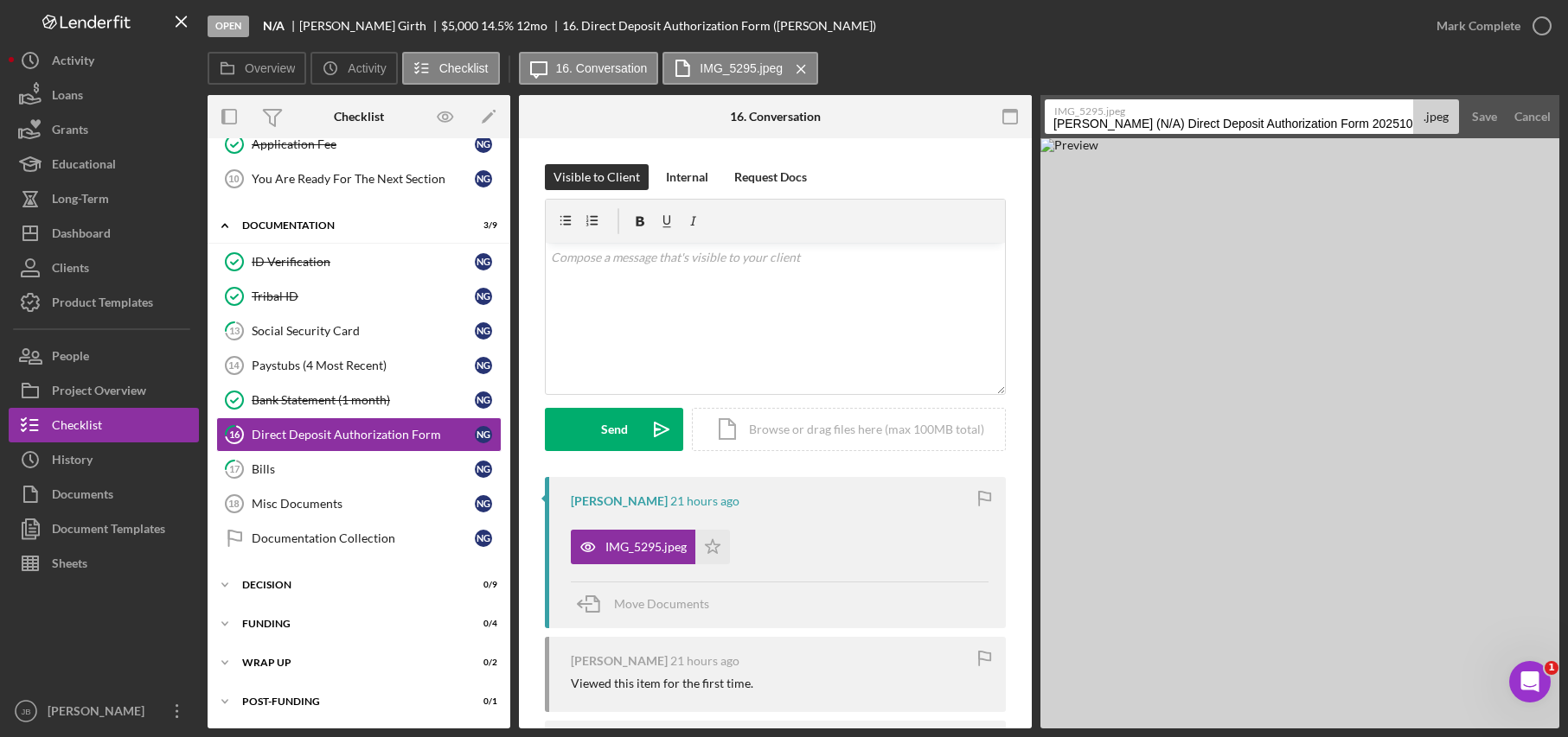
drag, startPoint x: 1338, startPoint y: 118, endPoint x: 1426, endPoint y: 132, distance: 89.1
click at [1426, 132] on div "IMG_5295.jpeg [PERSON_NAME] (N/A) Direct Deposit Authorization Form 20251014 .j…" at bounding box center [1251, 116] width 414 height 34
click at [1150, 120] on input "[PERSON_NAME] (N/A) Direct Deposit Authorization Form" at bounding box center [1228, 116] width 369 height 34
type input "Girth, [PERSON_NAME] Direct Deposit Authorization Form"
click at [1484, 124] on div "Save" at bounding box center [1484, 116] width 26 height 34
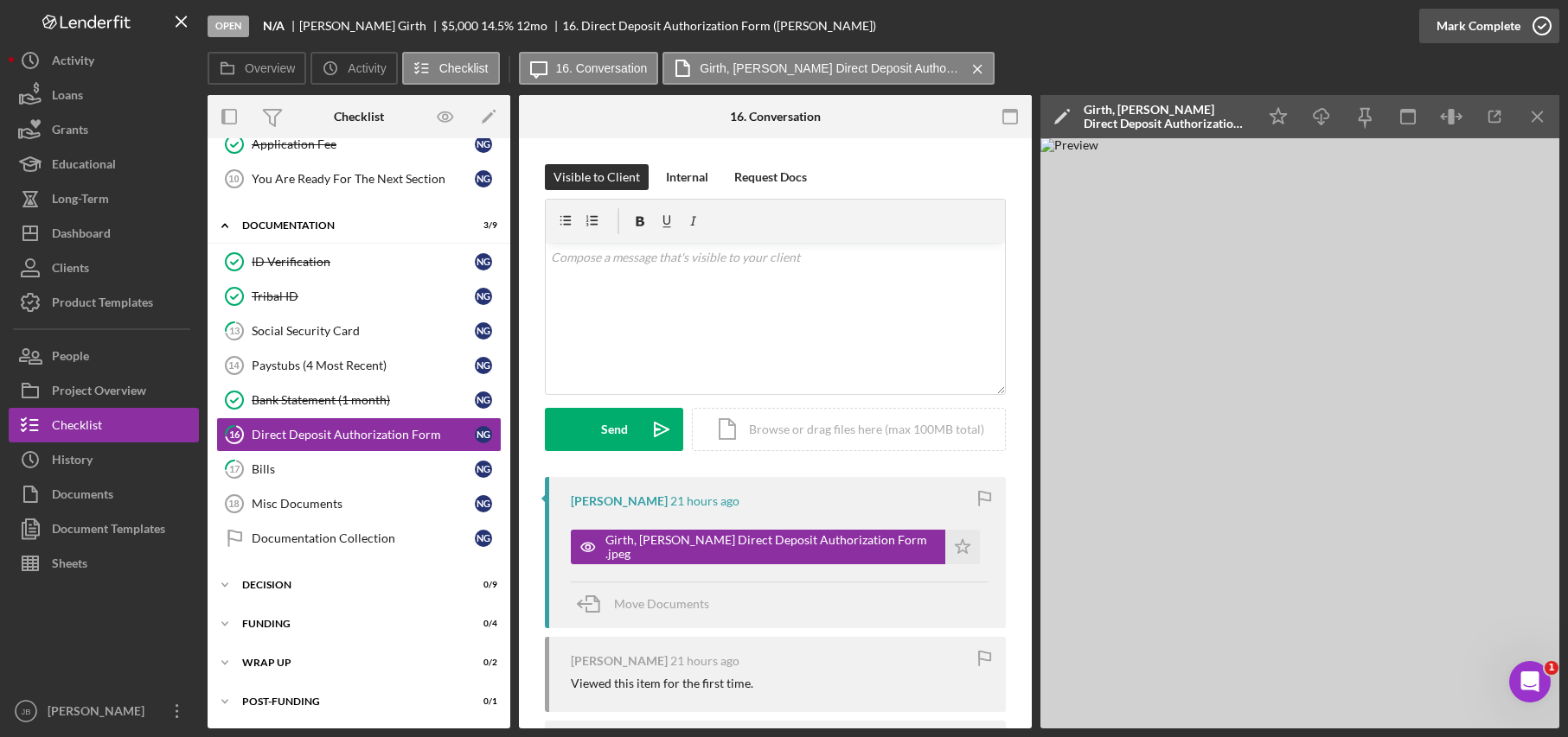
click at [1538, 21] on icon "button" at bounding box center [1542, 26] width 43 height 43
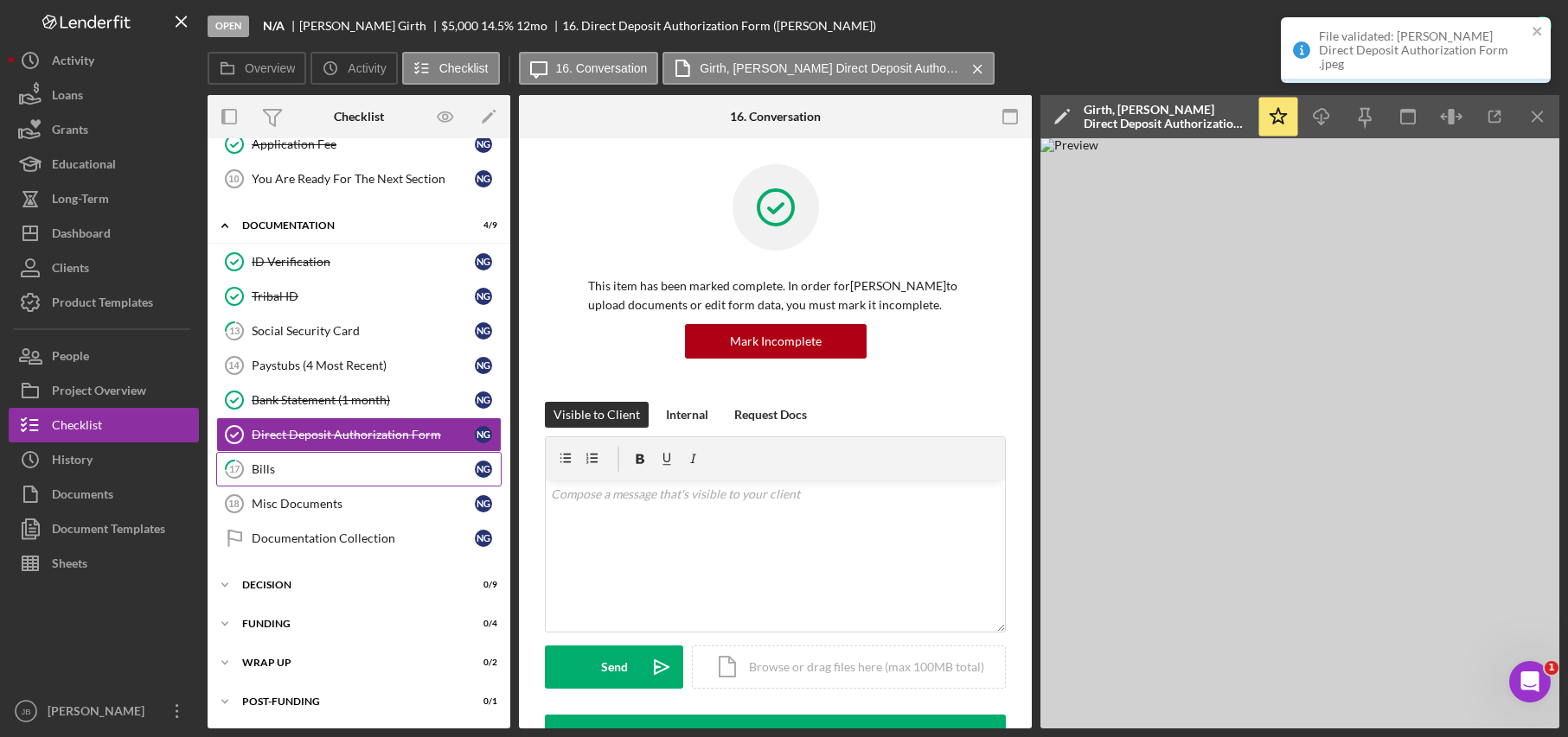
click at [321, 475] on div "Bills" at bounding box center [363, 470] width 223 height 14
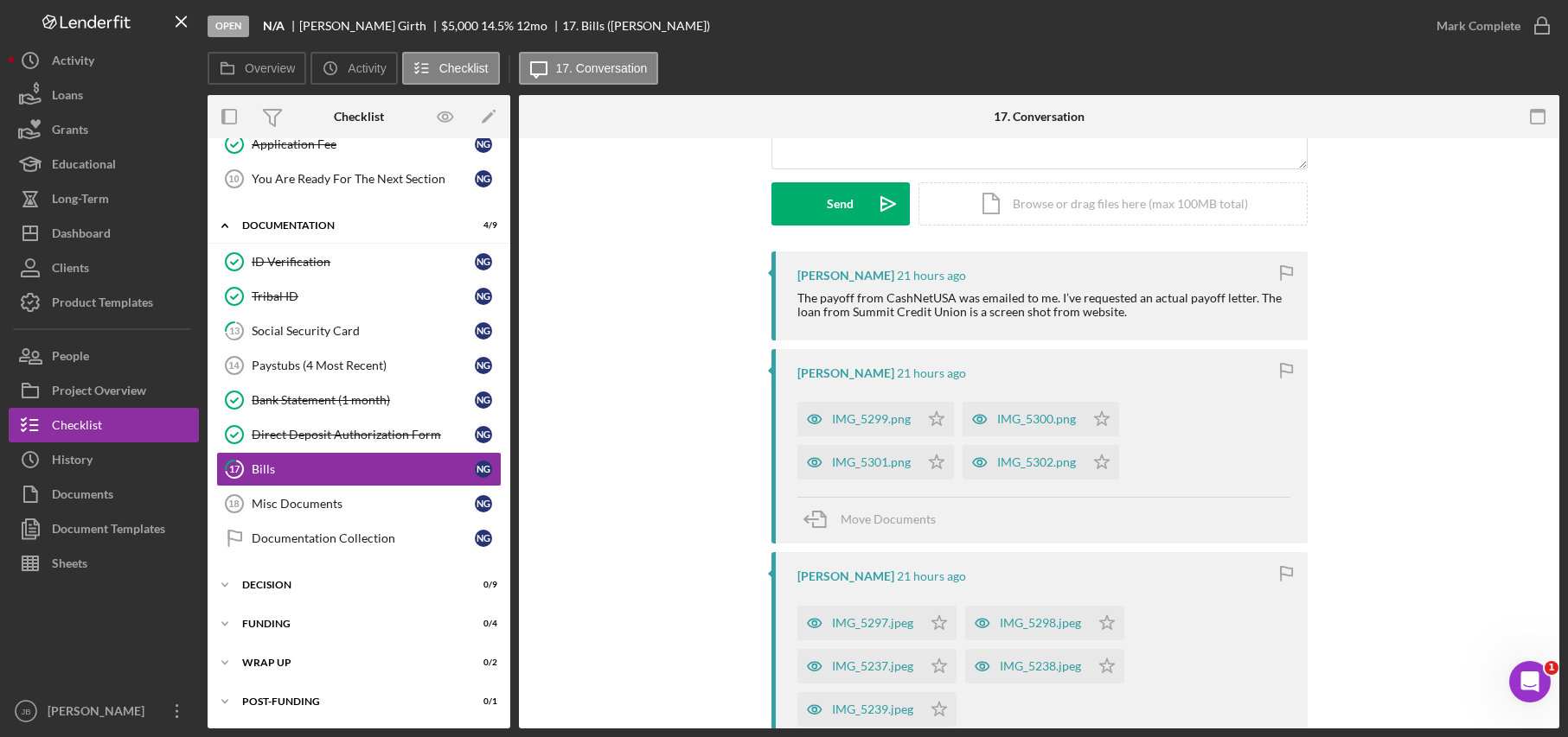
scroll to position [259, 0]
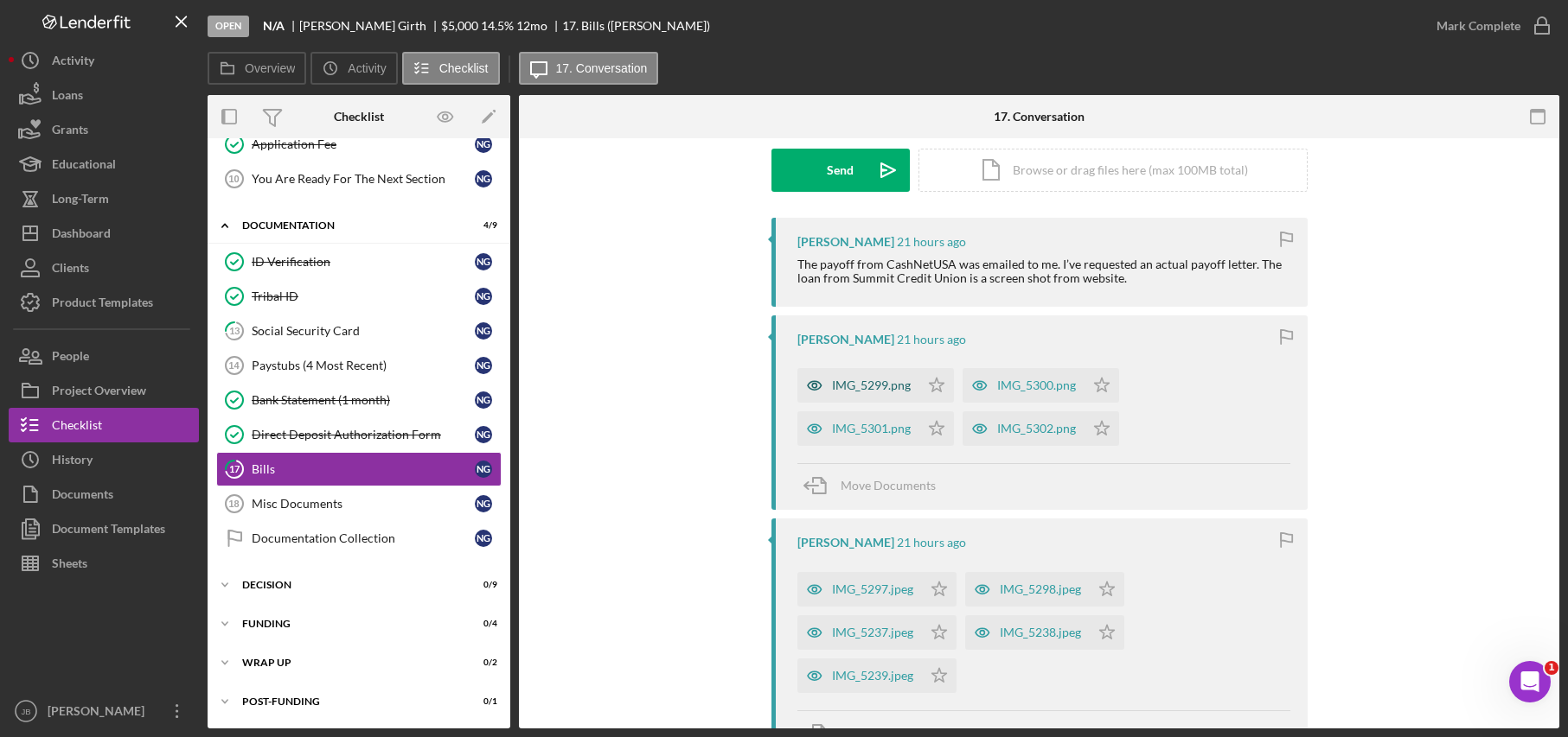
click at [890, 392] on div "IMG_5299.png" at bounding box center [870, 385] width 78 height 14
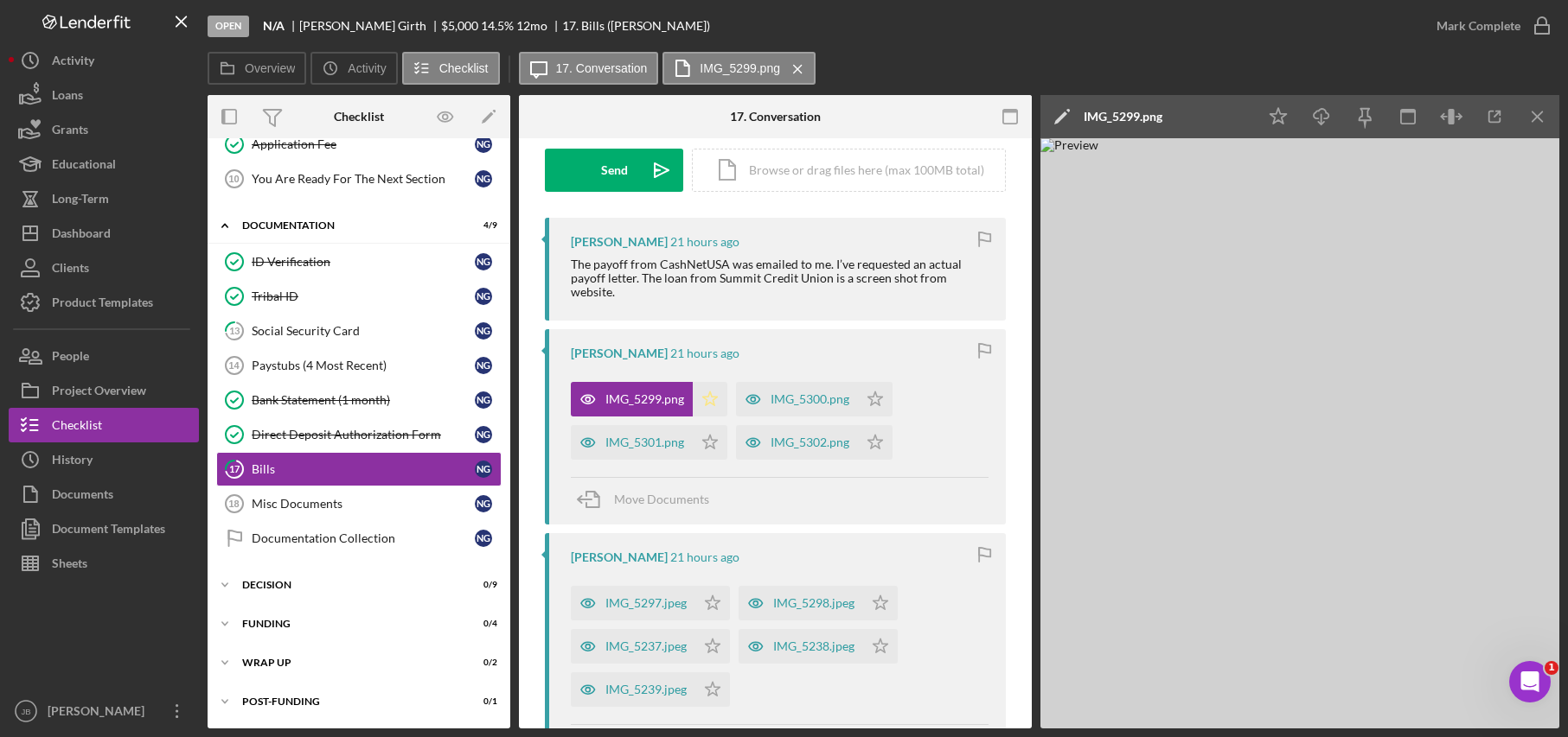
click at [710, 401] on icon "Icon/Star" at bounding box center [709, 398] width 34 height 34
click at [815, 403] on div "IMG_5300.png" at bounding box center [810, 399] width 78 height 14
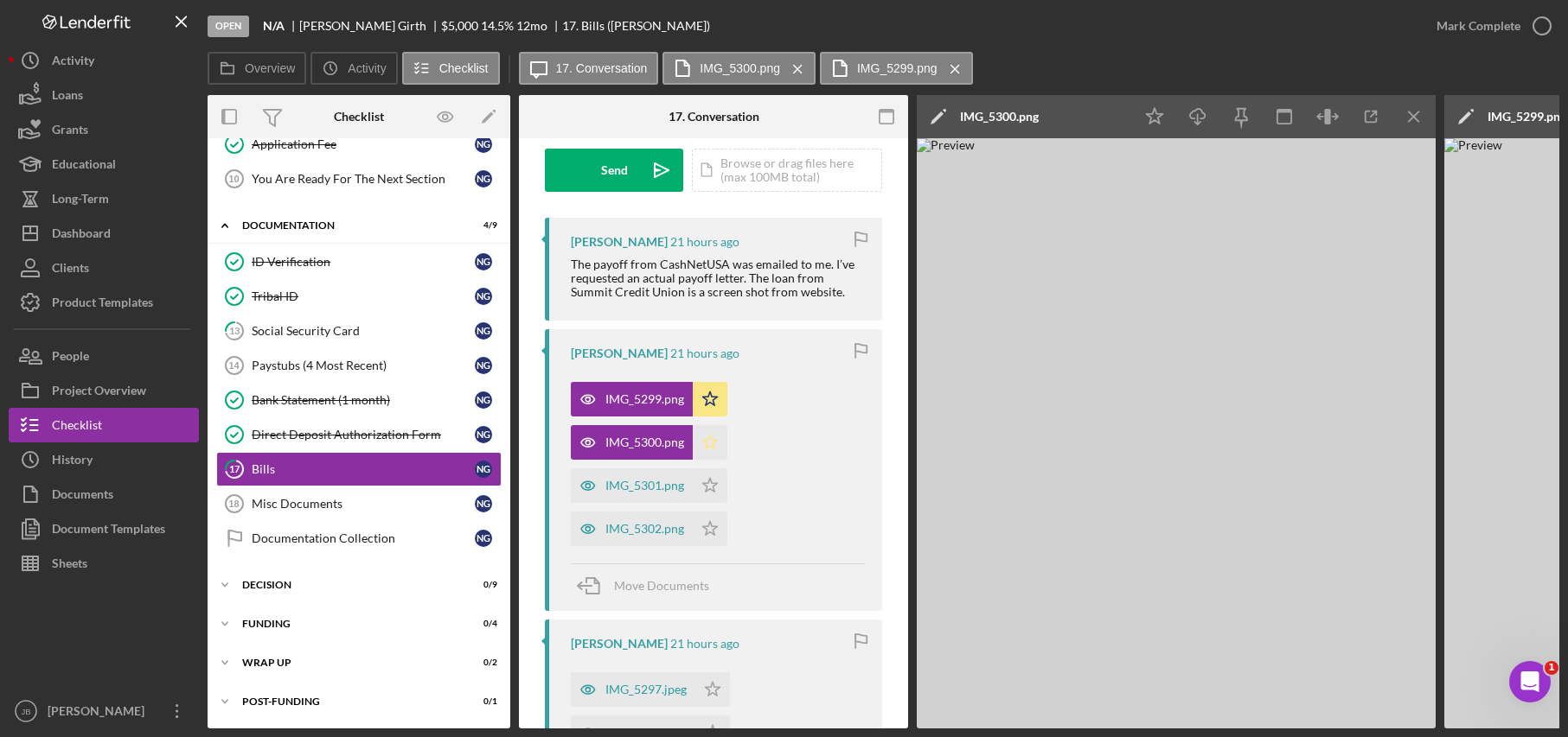
click at [714, 444] on icon "Icon/Star" at bounding box center [709, 442] width 34 height 34
click at [656, 493] on div "IMG_5301.png" at bounding box center [632, 485] width 122 height 34
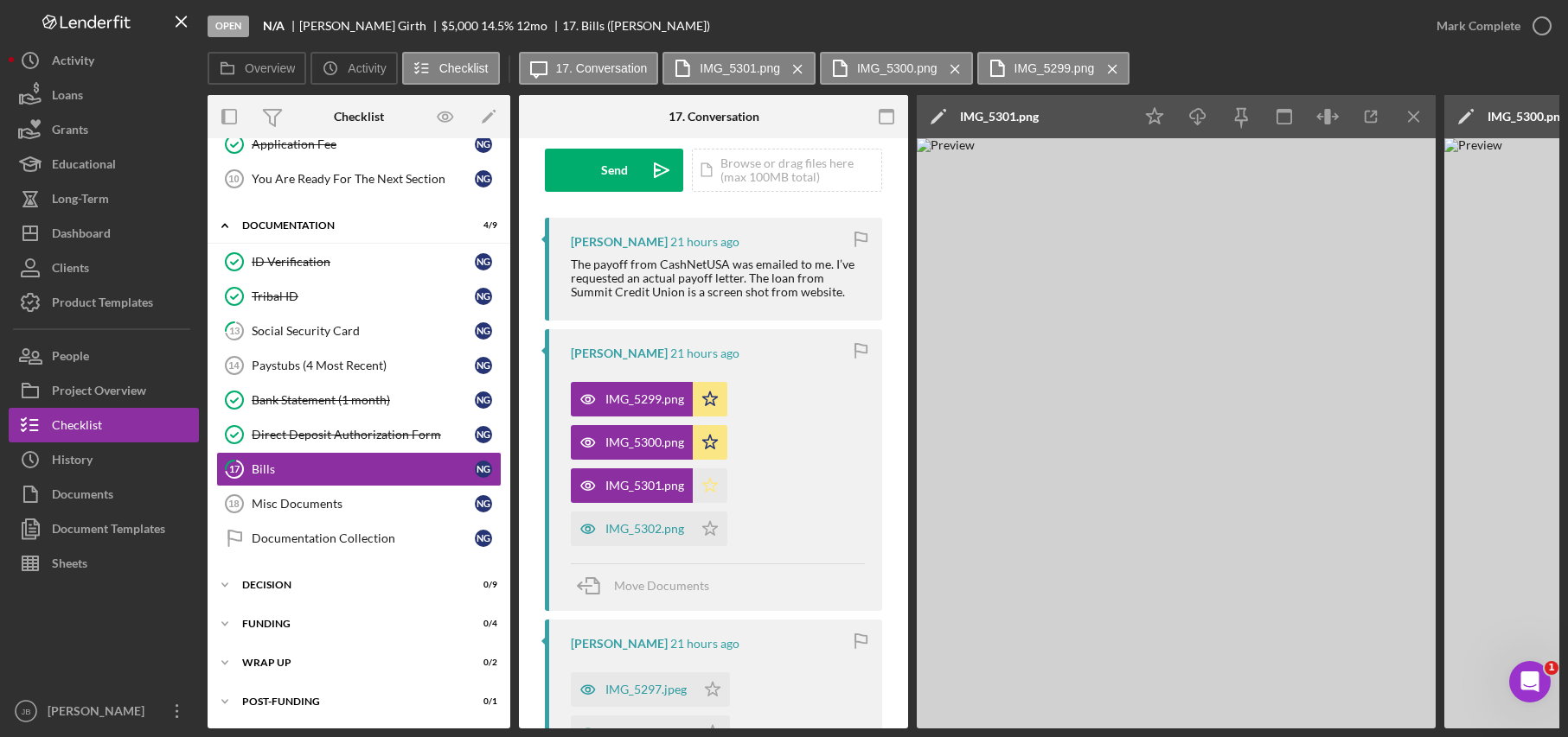
click at [709, 492] on icon "Icon/Star" at bounding box center [709, 485] width 34 height 34
click at [648, 531] on div "IMG_5302.png" at bounding box center [644, 529] width 78 height 14
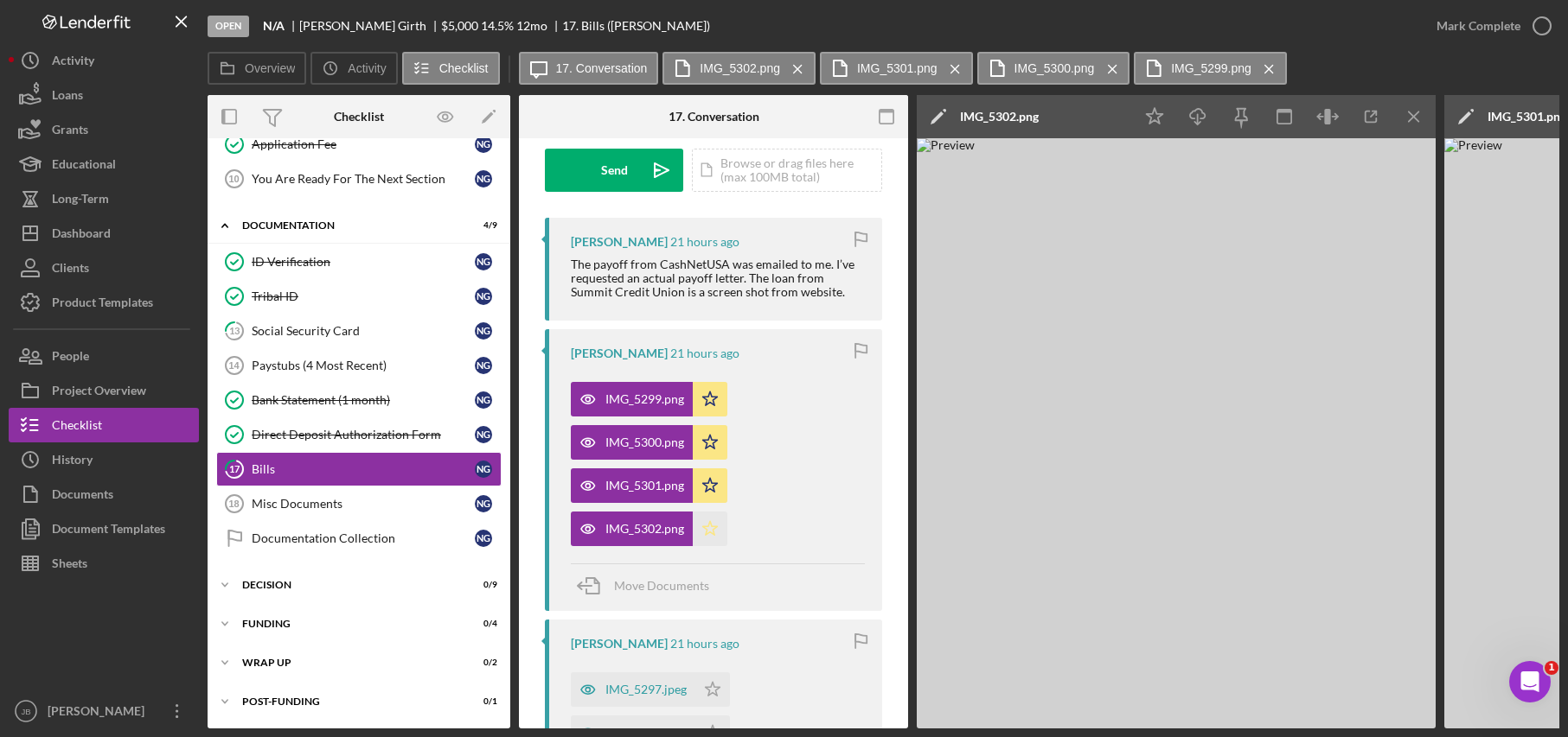
click at [707, 532] on polygon "button" at bounding box center [710, 529] width 15 height 14
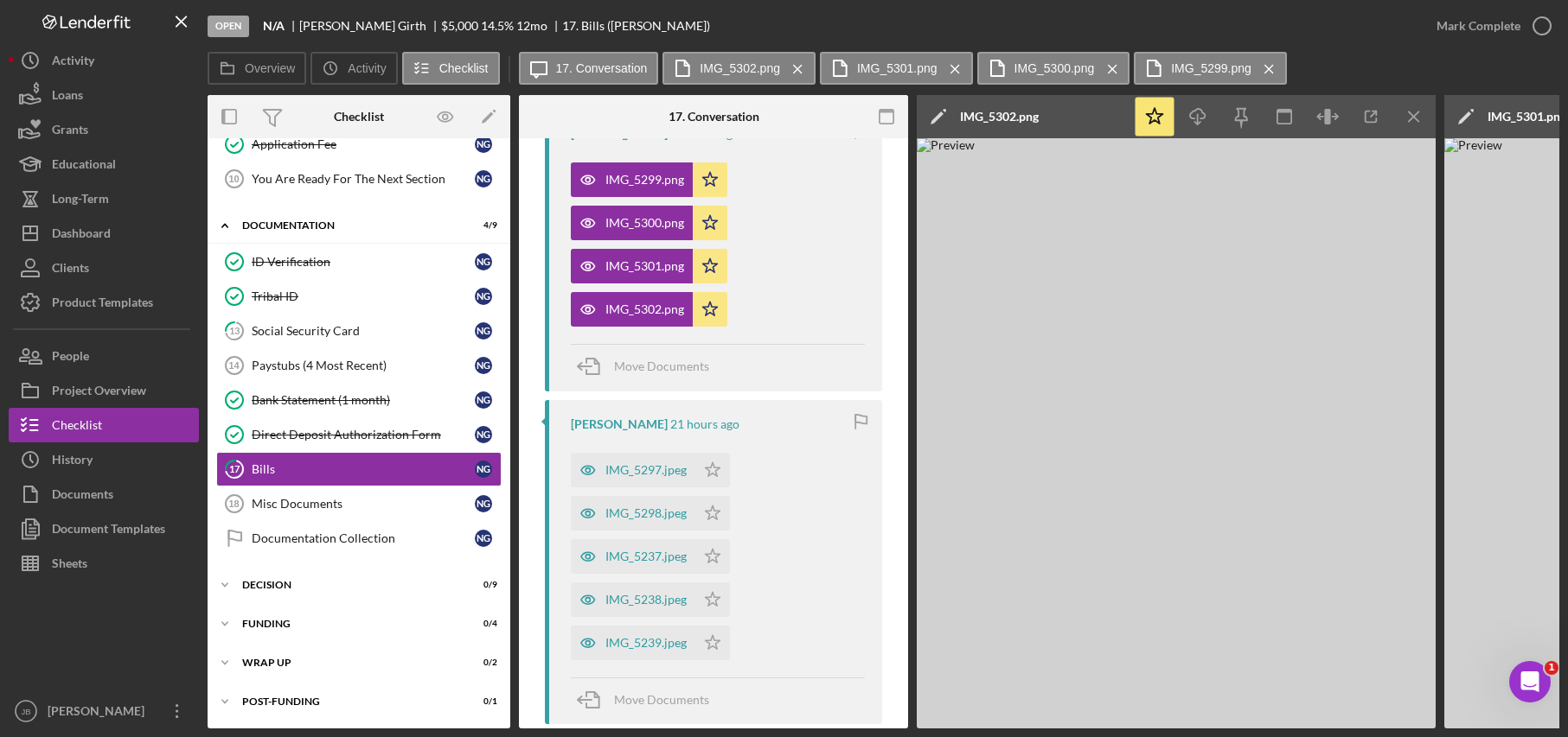
scroll to position [519, 0]
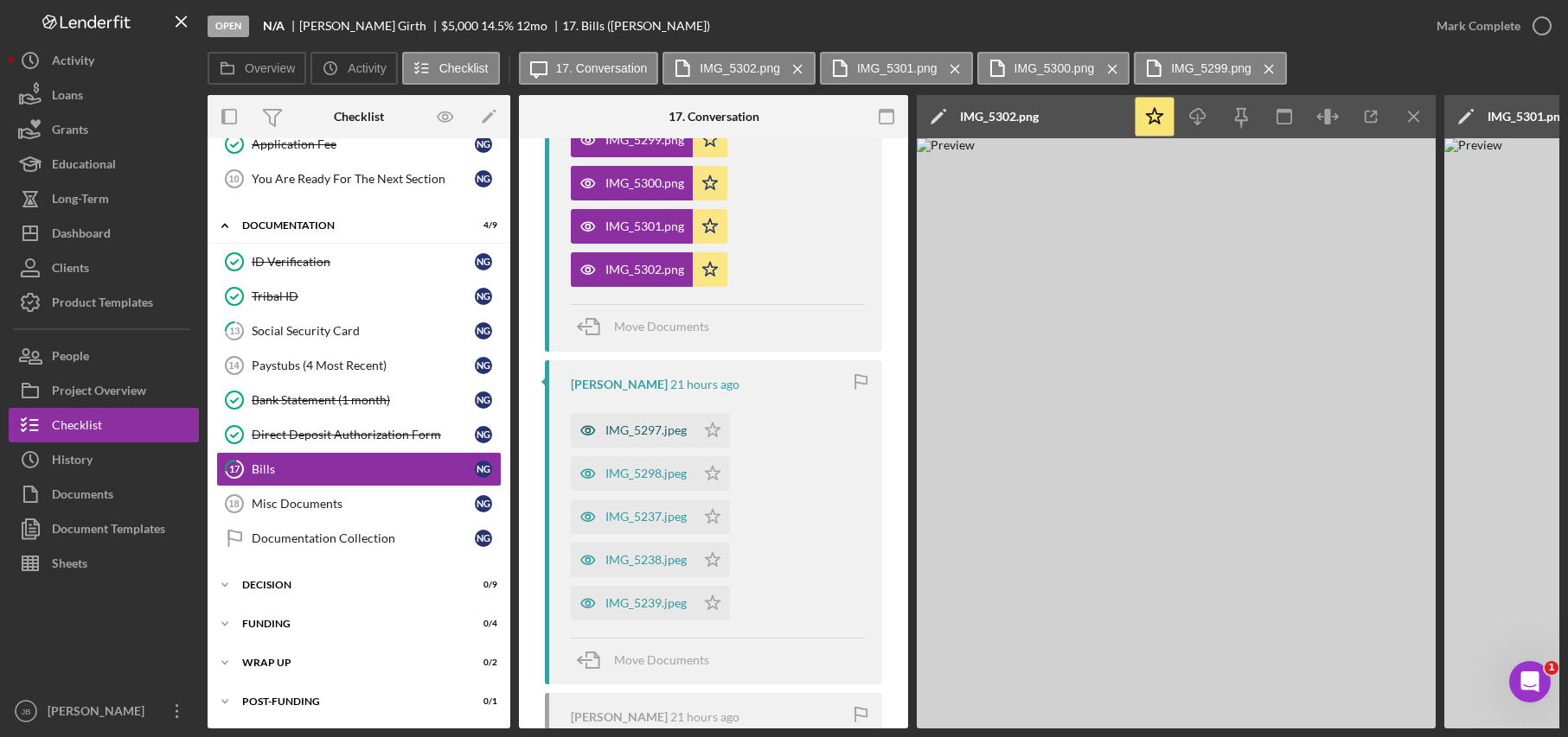
click at [655, 436] on div "IMG_5297.jpeg" at bounding box center [646, 431] width 81 height 14
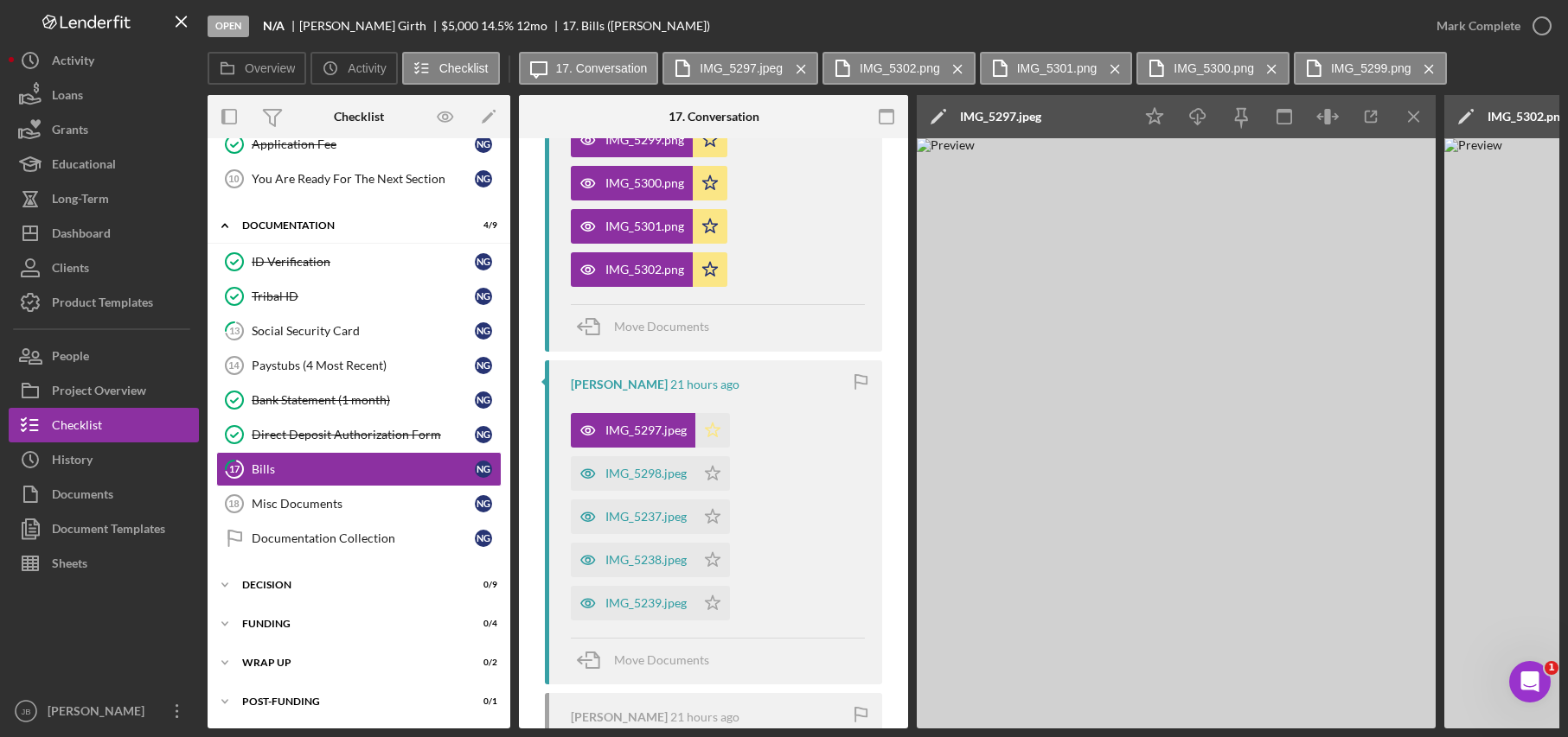
click at [716, 432] on polygon "button" at bounding box center [713, 430] width 15 height 14
click at [656, 464] on div "IMG_5298.jpeg" at bounding box center [634, 473] width 125 height 34
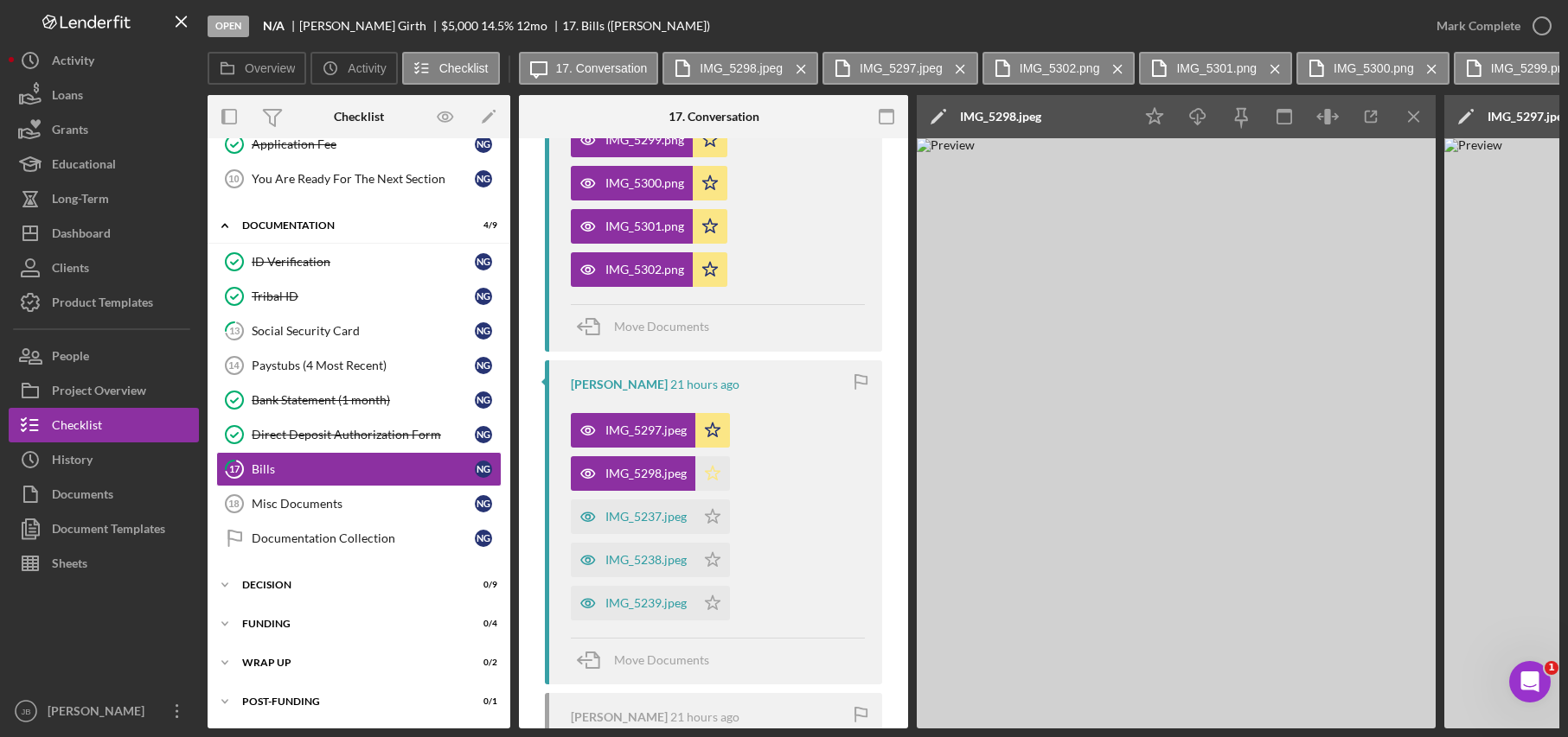
click at [711, 472] on icon "Icon/Star" at bounding box center [712, 473] width 34 height 34
click at [644, 522] on div "IMG_5237.jpeg" at bounding box center [646, 517] width 81 height 14
click at [722, 528] on icon "Icon/Star" at bounding box center [712, 516] width 34 height 34
click at [661, 558] on div "IMG_5238.jpeg" at bounding box center [646, 560] width 81 height 14
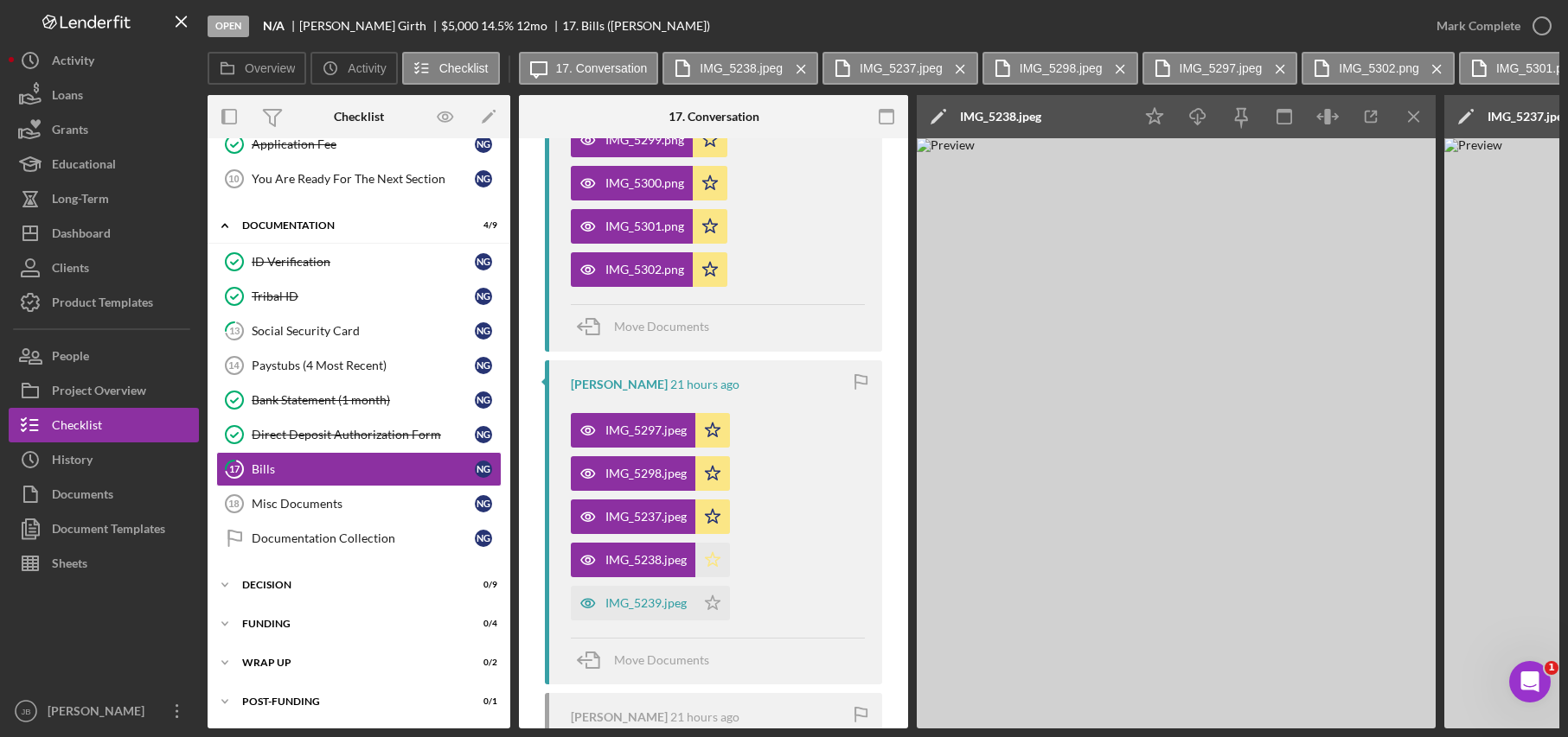
click at [707, 558] on polygon "button" at bounding box center [713, 559] width 15 height 14
click at [641, 608] on div "IMG_5239.jpeg" at bounding box center [646, 603] width 81 height 14
click at [706, 604] on icon "Icon/Star" at bounding box center [712, 602] width 34 height 34
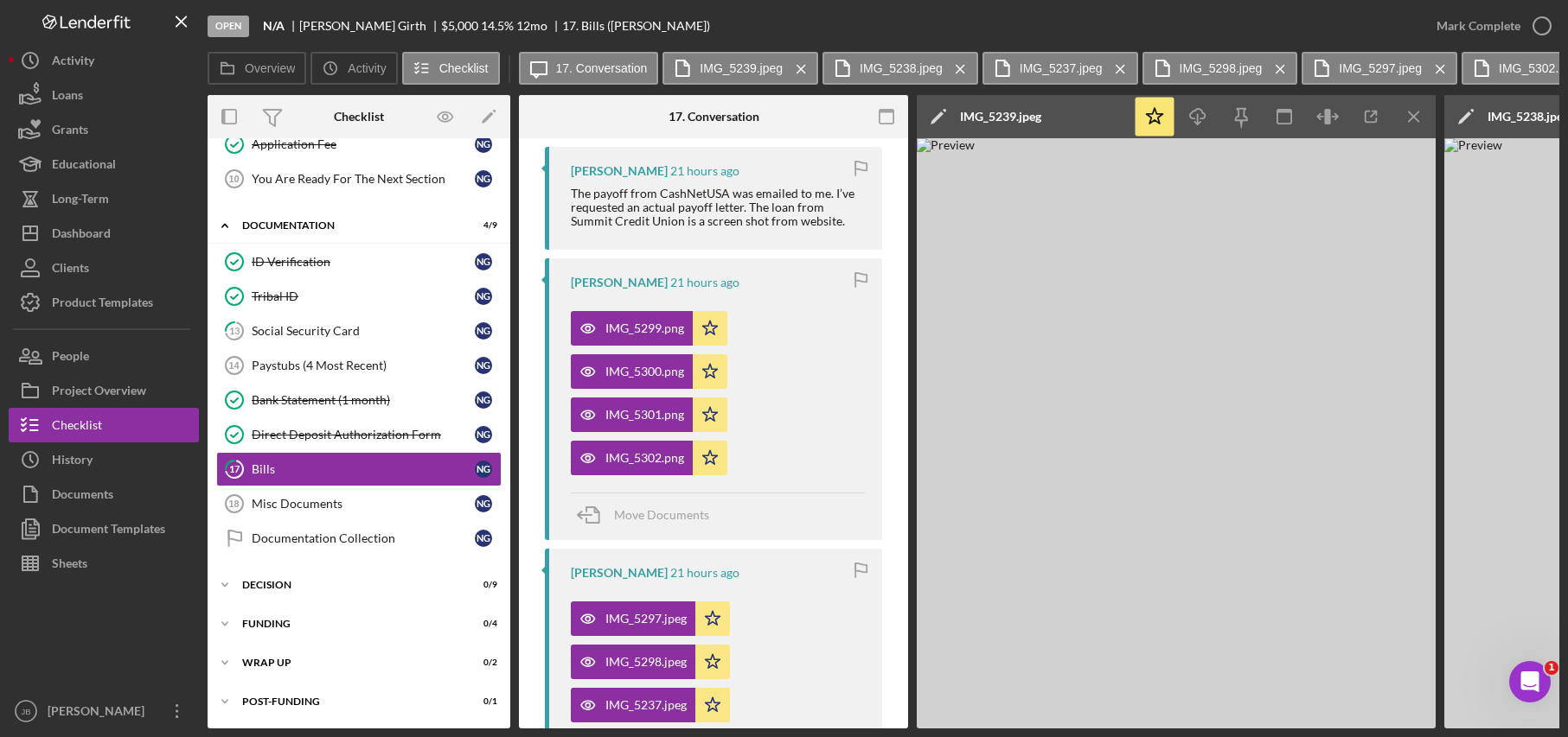
scroll to position [306, 0]
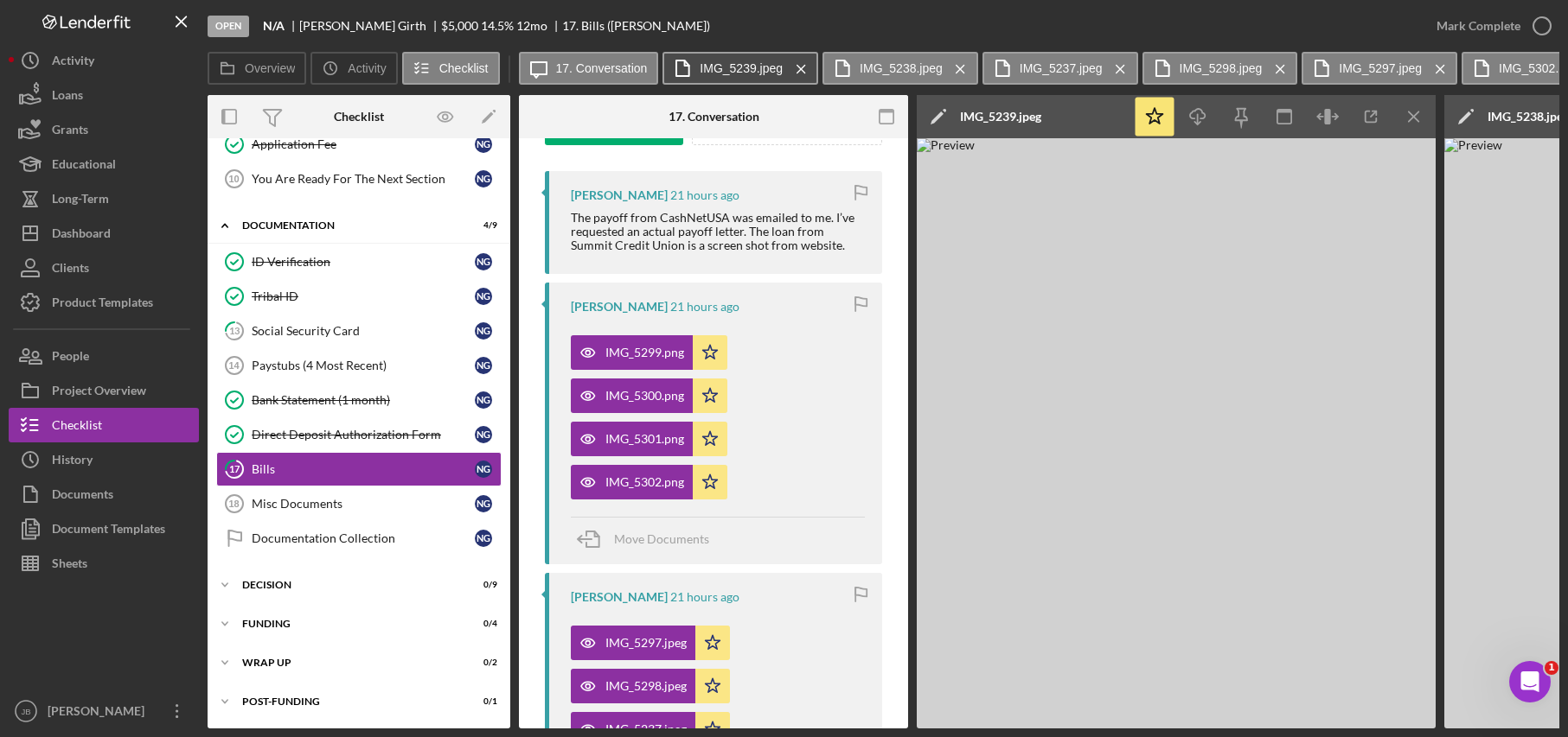
click at [724, 72] on label "IMG_5239.jpeg" at bounding box center [741, 69] width 83 height 14
click at [1050, 125] on div "Icon/Edit IMG_5238.jpeg" at bounding box center [1025, 116] width 216 height 43
drag, startPoint x: 1052, startPoint y: 120, endPoint x: 990, endPoint y: 118, distance: 62.0
click at [990, 118] on div "Icon/Edit IMG_5238.jpeg" at bounding box center [1025, 116] width 216 height 43
drag, startPoint x: 990, startPoint y: 118, endPoint x: 1051, endPoint y: 117, distance: 61.0
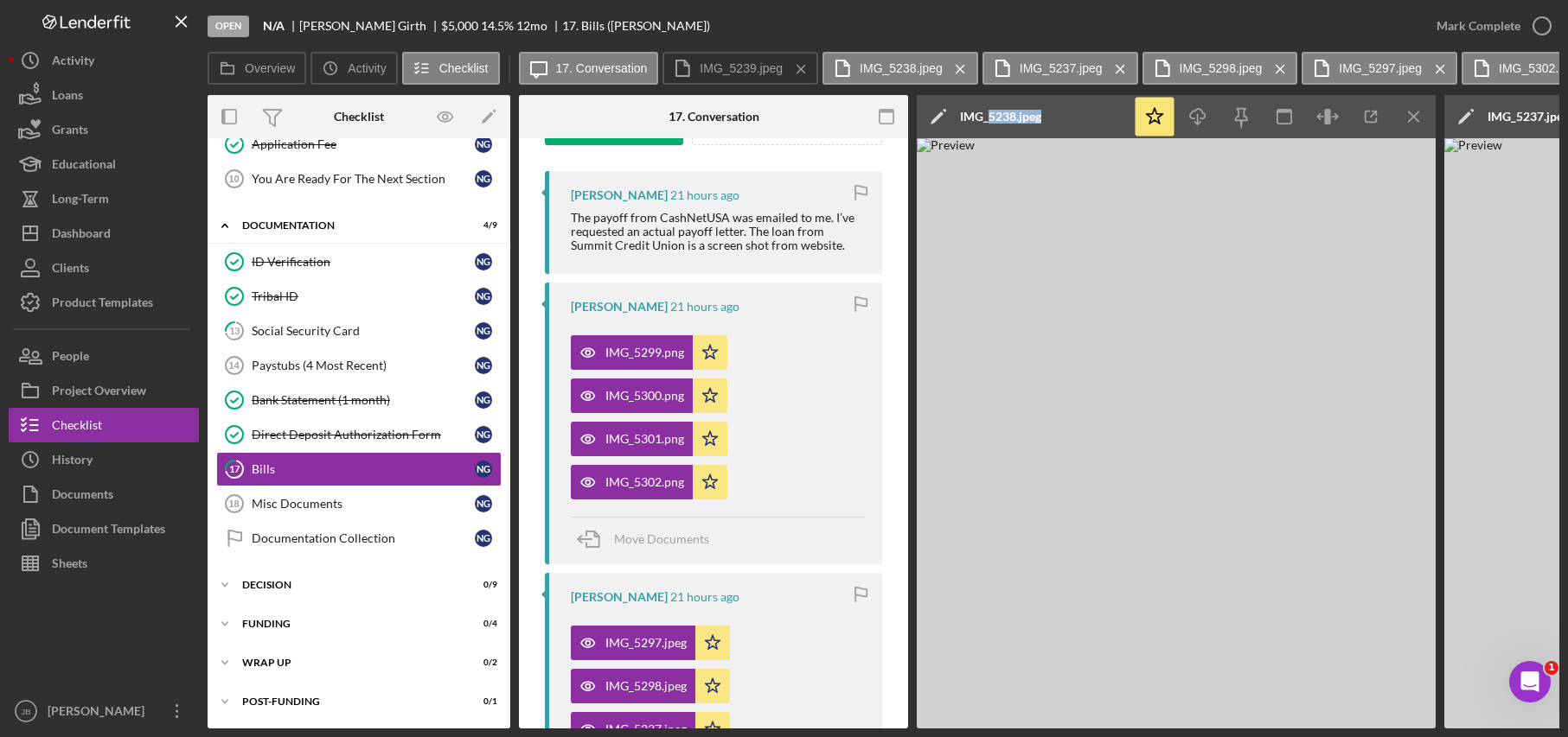
click at [1051, 117] on div "Icon/Edit IMG_5238.jpeg" at bounding box center [1025, 116] width 216 height 43
click at [943, 114] on icon "Icon/Edit" at bounding box center [938, 116] width 43 height 43
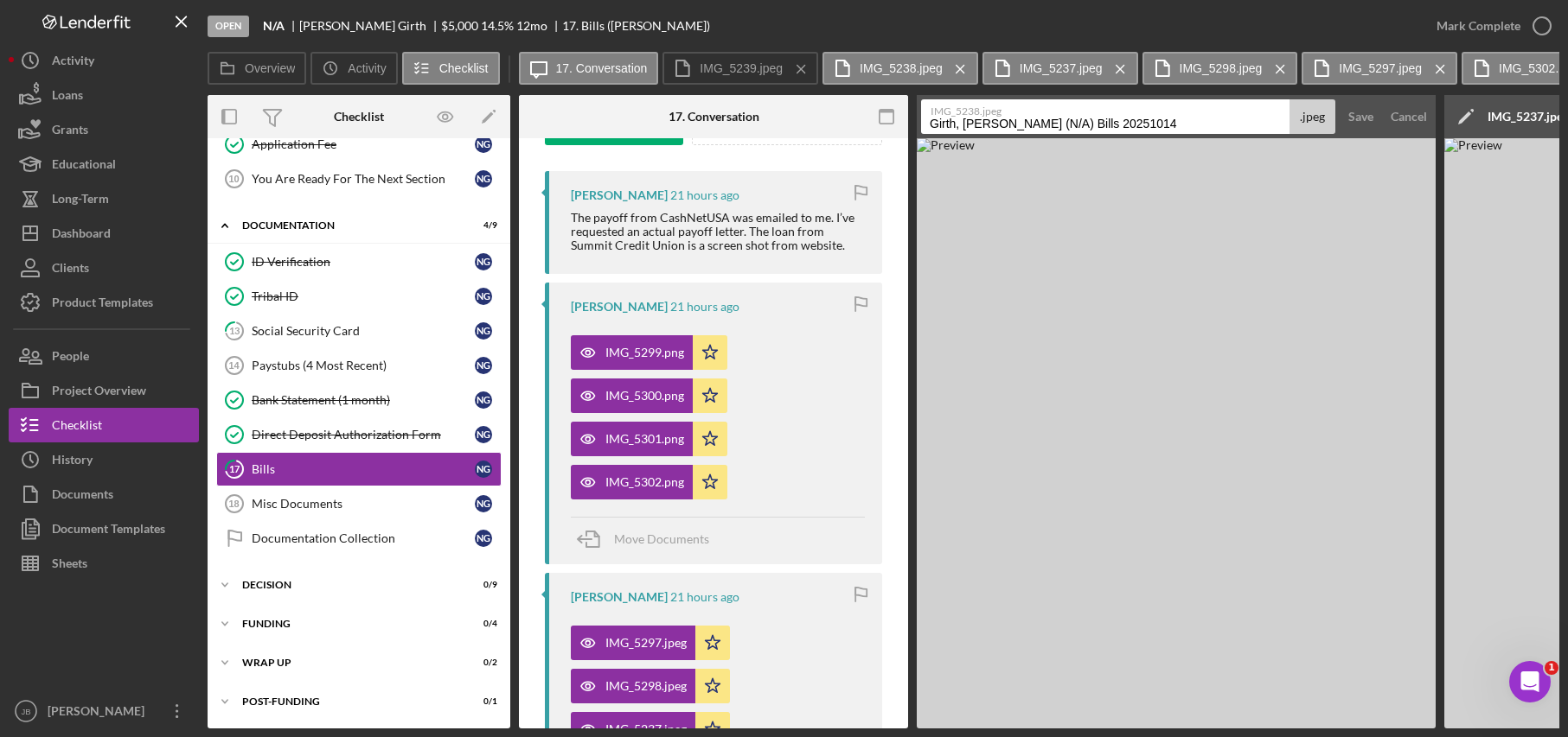
click at [1028, 122] on input "Girth, [PERSON_NAME] (N/A) Bills 20251014" at bounding box center [1105, 116] width 369 height 34
drag, startPoint x: 1023, startPoint y: 120, endPoint x: 1108, endPoint y: 125, distance: 85.1
click at [1108, 125] on input "Girth, [PERSON_NAME] 20251014" at bounding box center [1105, 116] width 369 height 34
type input "Girth, [PERSON_NAME] 1"
click at [1501, 127] on div "IMG_5237.jpeg" at bounding box center [1528, 116] width 81 height 43
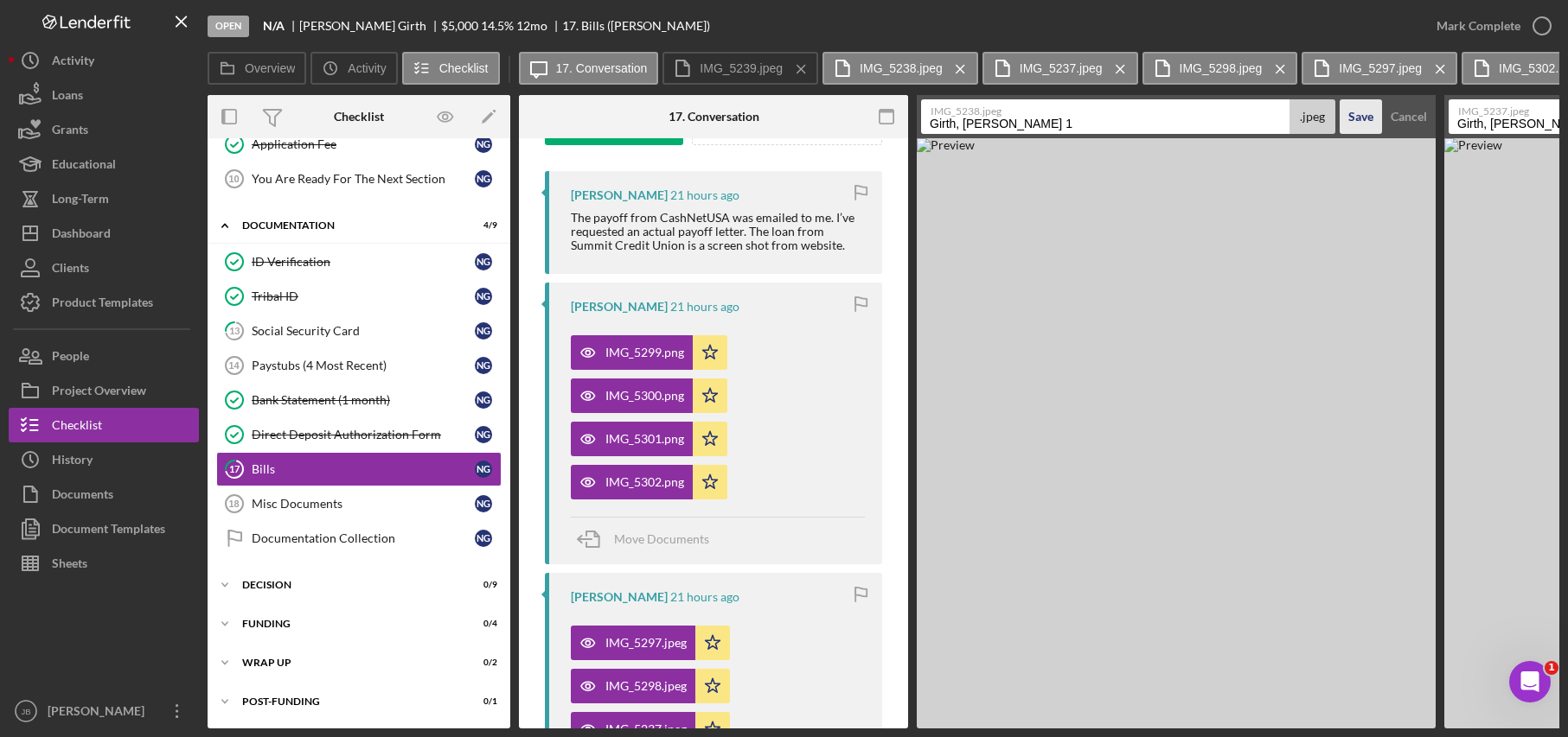
click at [1362, 116] on div "Save" at bounding box center [1360, 116] width 26 height 34
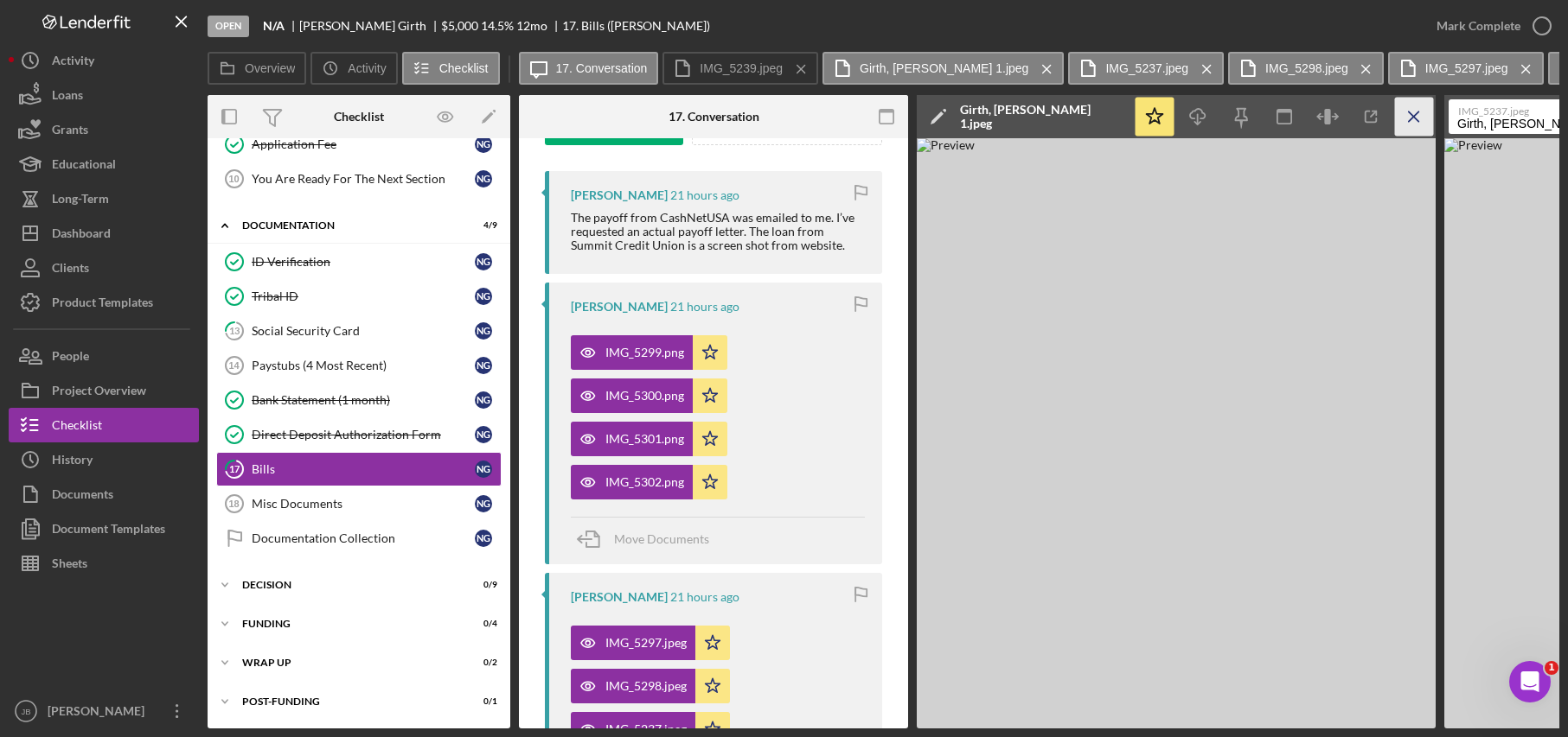
click at [1421, 124] on icon "Icon/Menu Close" at bounding box center [1414, 117] width 39 height 39
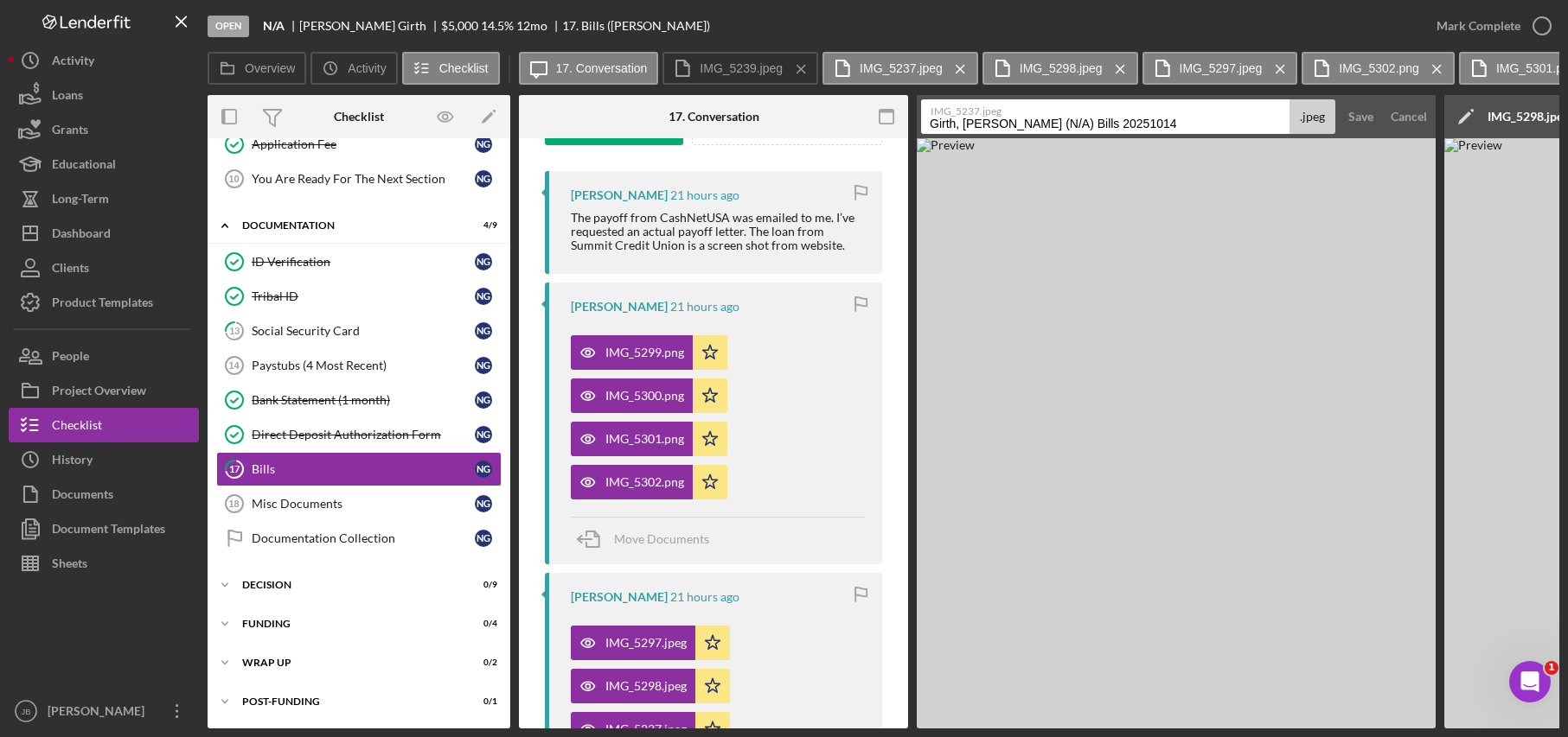
drag, startPoint x: 1125, startPoint y: 121, endPoint x: 1066, endPoint y: 125, distance: 59.1
click at [1066, 125] on input "Girth, [PERSON_NAME] (N/A) Bills 20251014" at bounding box center [1105, 116] width 369 height 34
click at [1024, 120] on input "[PERSON_NAME] (N/A) Bills 2" at bounding box center [1105, 116] width 369 height 34
click at [1007, 126] on input "Girth, [PERSON_NAME] ) Bills 2" at bounding box center [1105, 116] width 369 height 34
type input "Girth, [PERSON_NAME] 2"
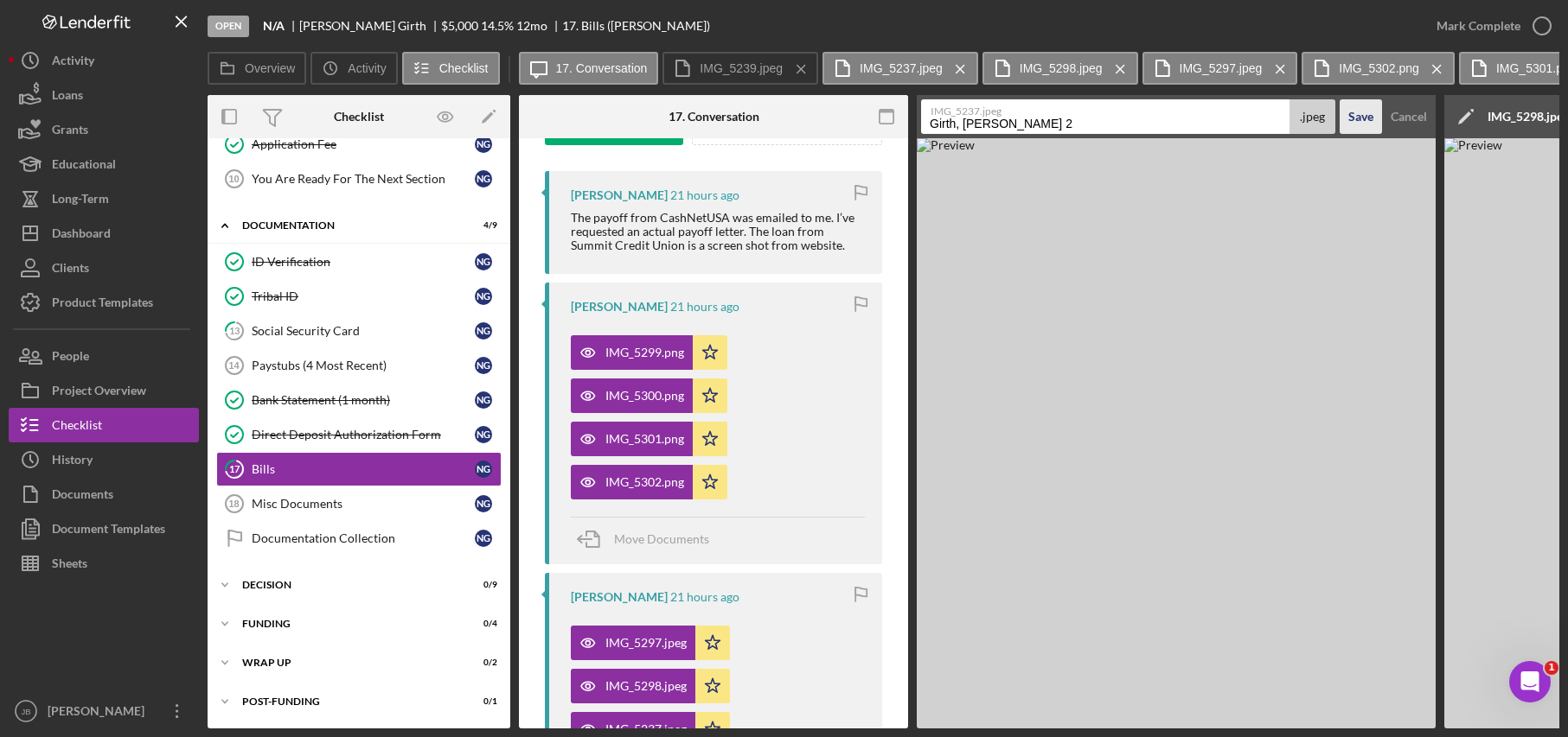
click at [1367, 125] on div "Save" at bounding box center [1360, 116] width 26 height 34
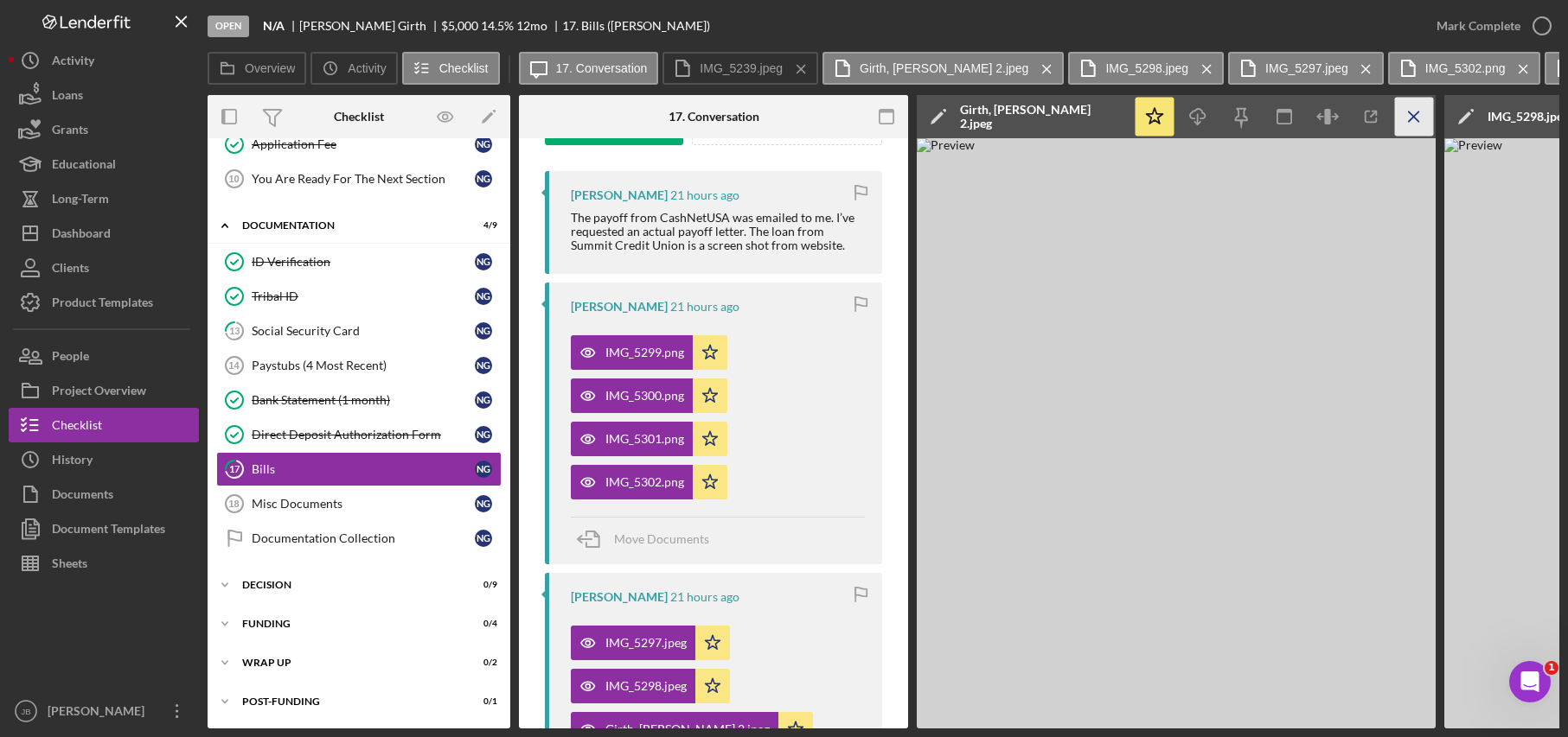
click at [1408, 126] on icon "Icon/Menu Close" at bounding box center [1414, 117] width 39 height 39
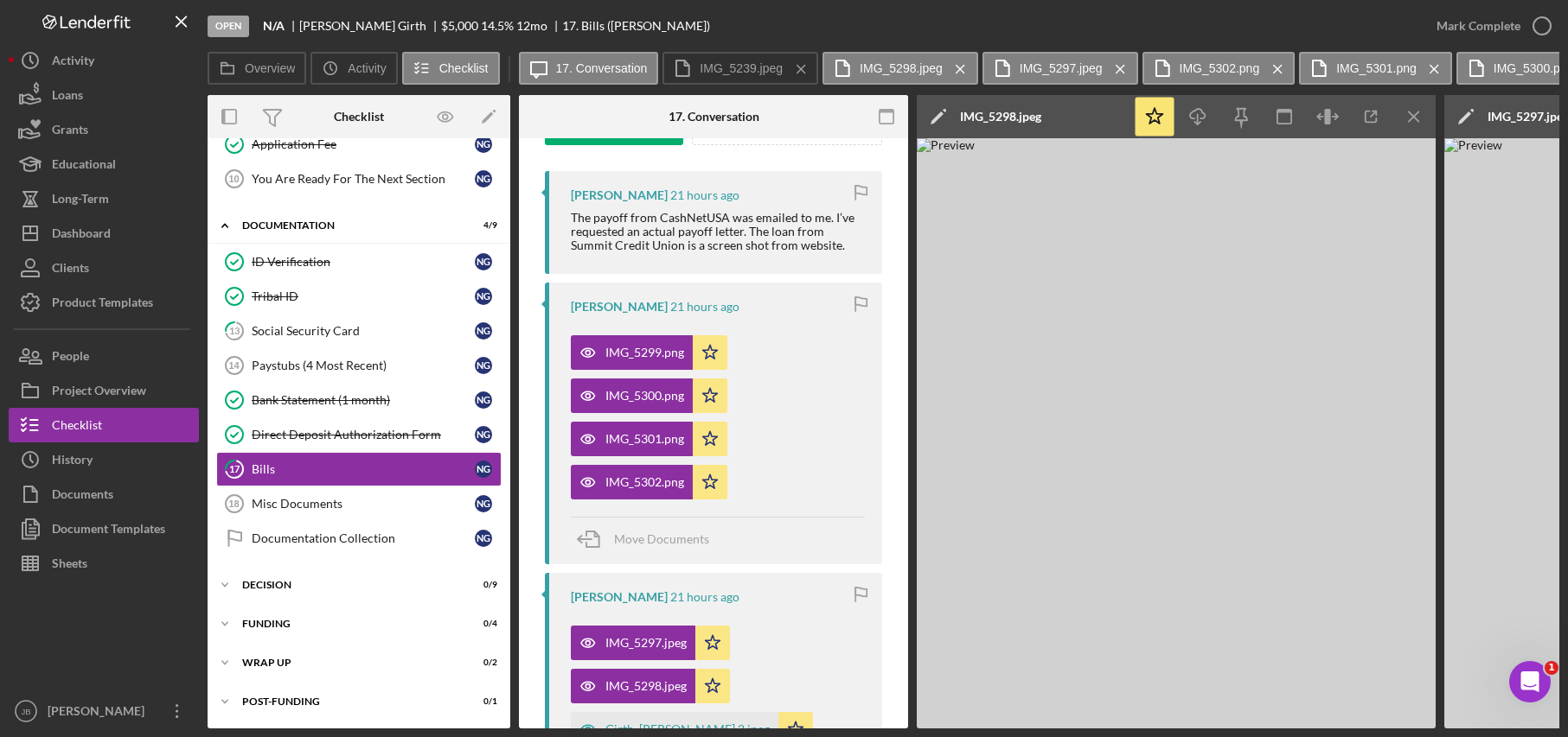
click at [1054, 120] on div "Icon/Edit IMG_5298.jpeg" at bounding box center [1025, 116] width 216 height 43
click at [928, 119] on icon "Icon/Edit" at bounding box center [938, 116] width 43 height 43
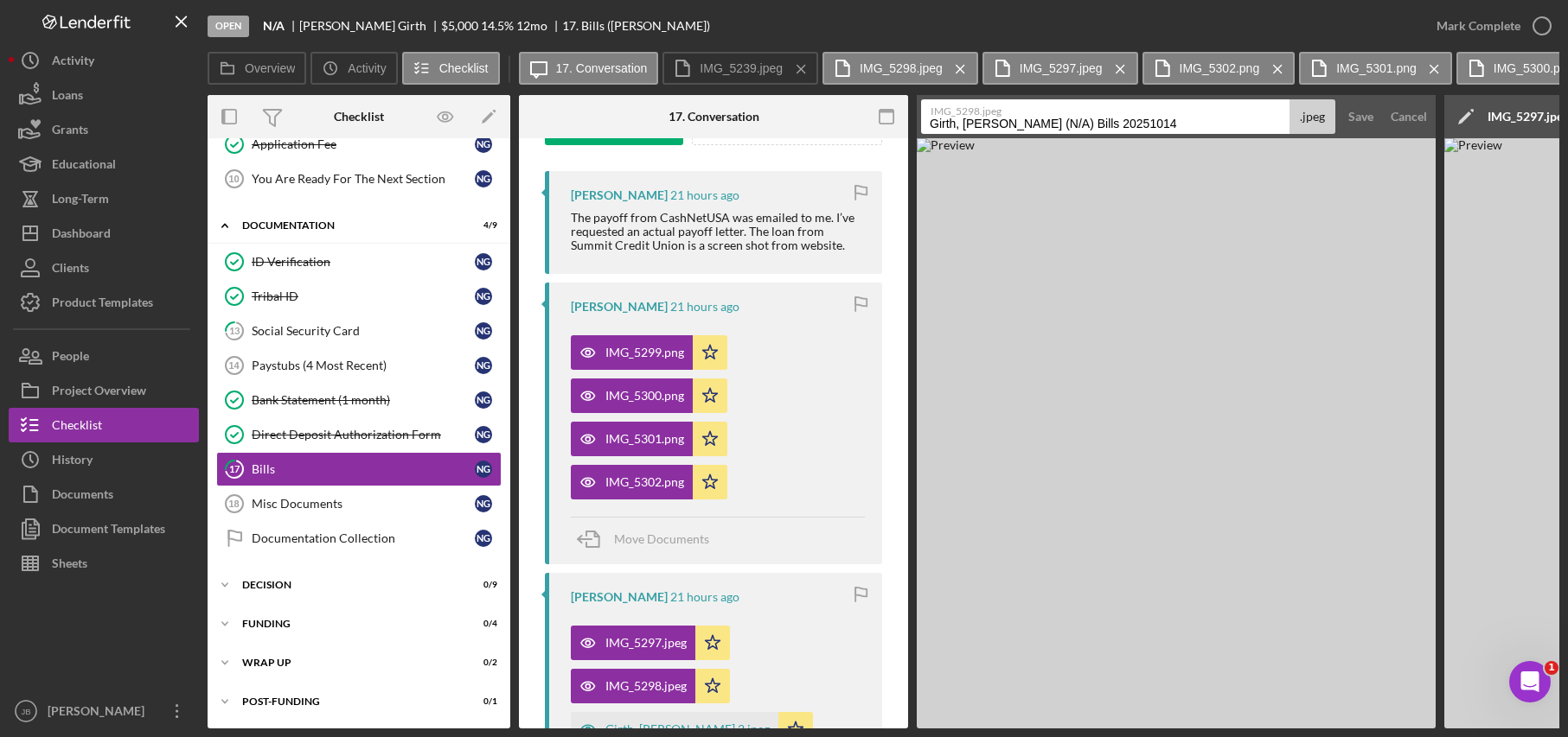
click at [1028, 120] on input "Girth, [PERSON_NAME] (N/A) Bills 20251014" at bounding box center [1105, 116] width 369 height 34
click at [1080, 126] on input "Girth, [PERSON_NAME] 20251014" at bounding box center [1105, 116] width 369 height 34
drag, startPoint x: 1084, startPoint y: 123, endPoint x: 1026, endPoint y: 118, distance: 58.2
click at [1026, 118] on input "Girth, [PERSON_NAME] 20251014" at bounding box center [1105, 116] width 369 height 34
type input "Girth, [PERSON_NAME] 3"
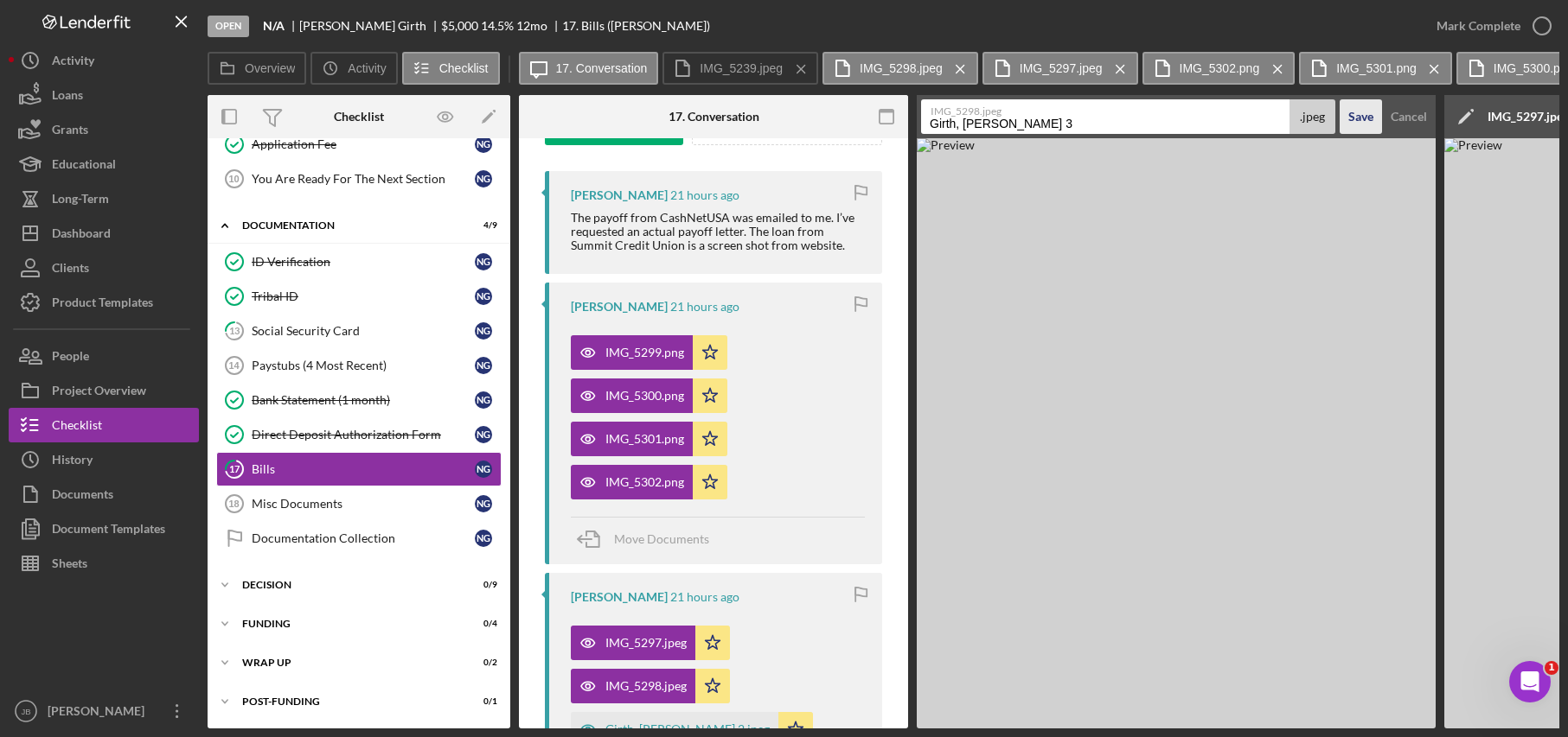
click at [1356, 120] on div "Save" at bounding box center [1360, 116] width 26 height 34
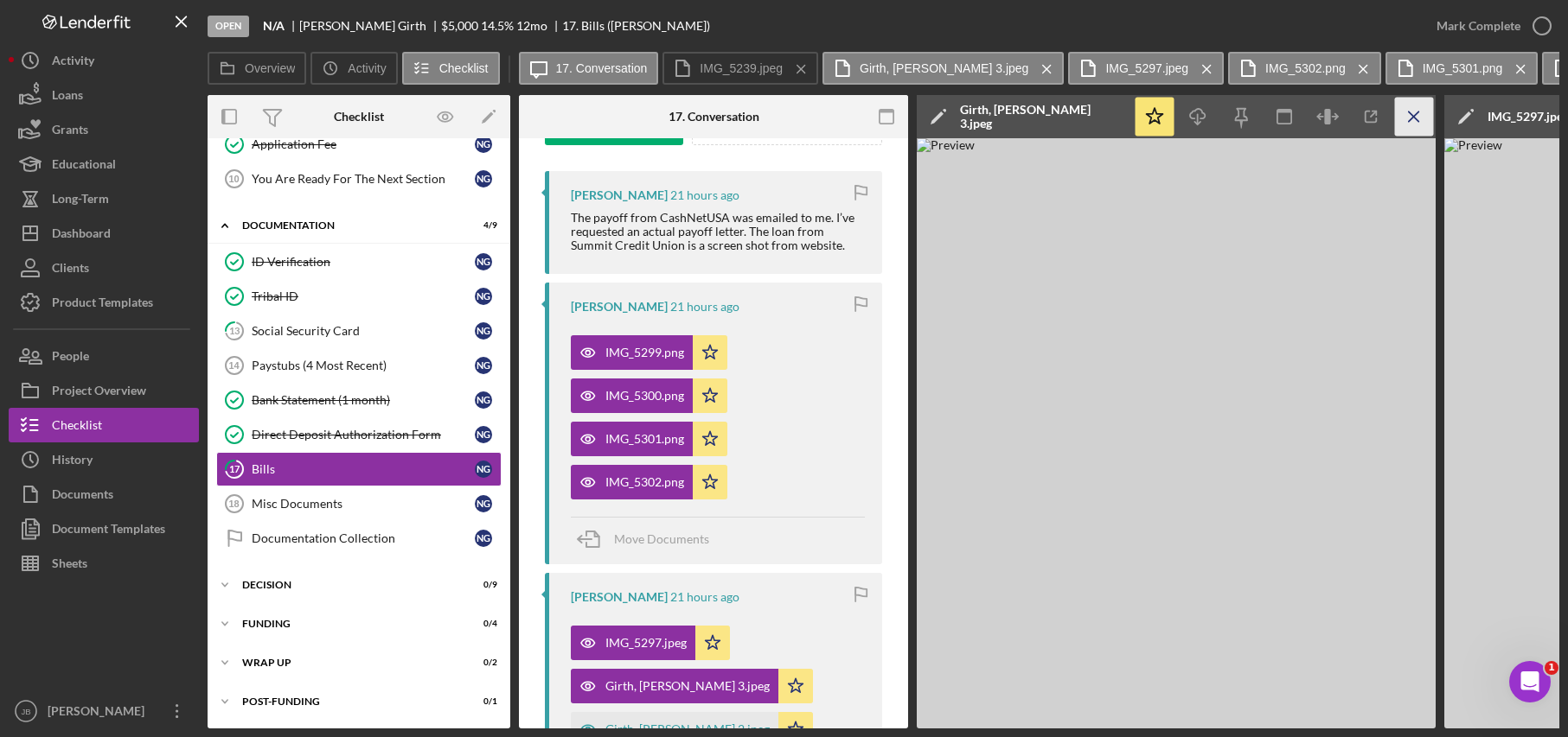
click at [1419, 120] on icon "Icon/Menu Close" at bounding box center [1414, 117] width 39 height 39
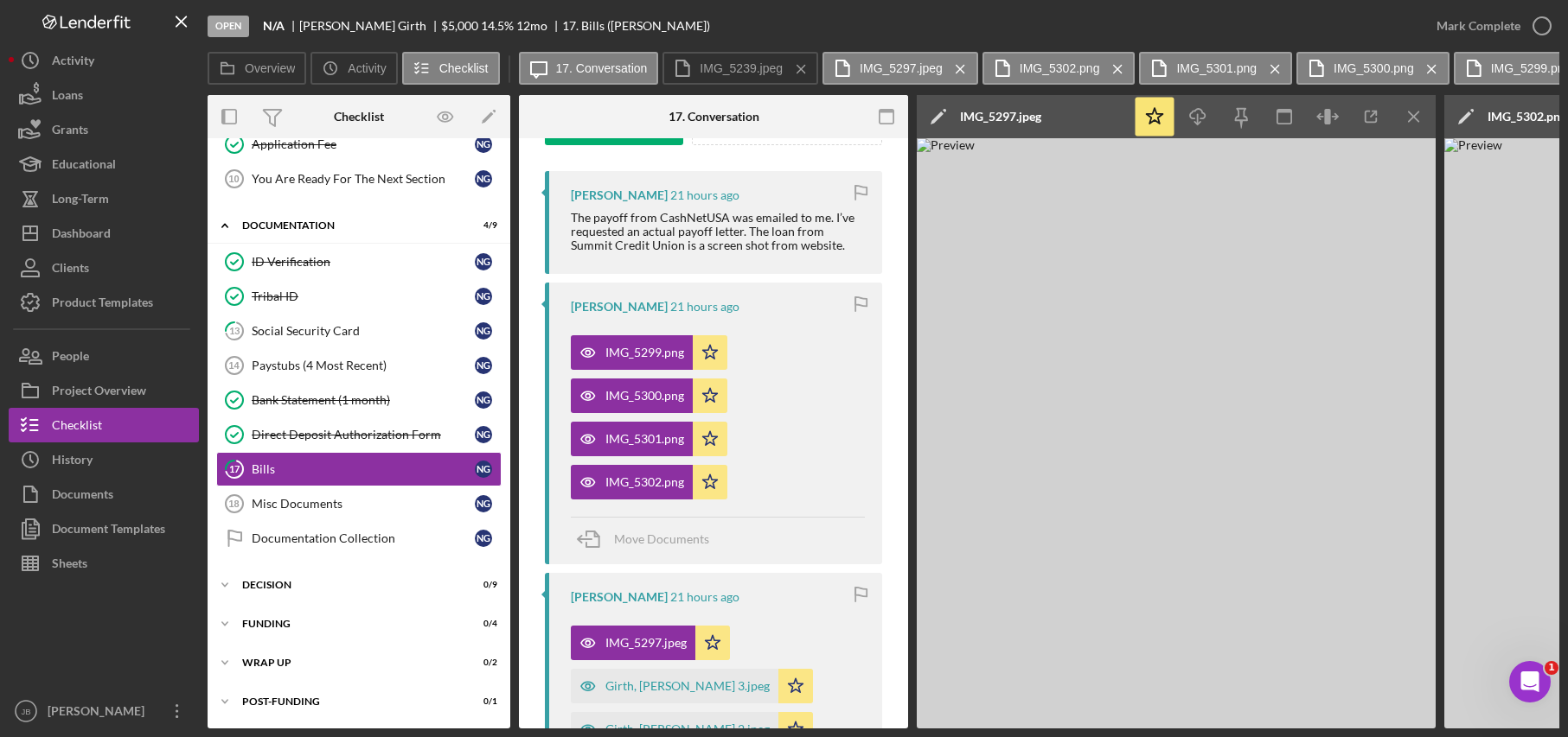
click at [942, 117] on icon "Icon/Edit" at bounding box center [938, 116] width 43 height 43
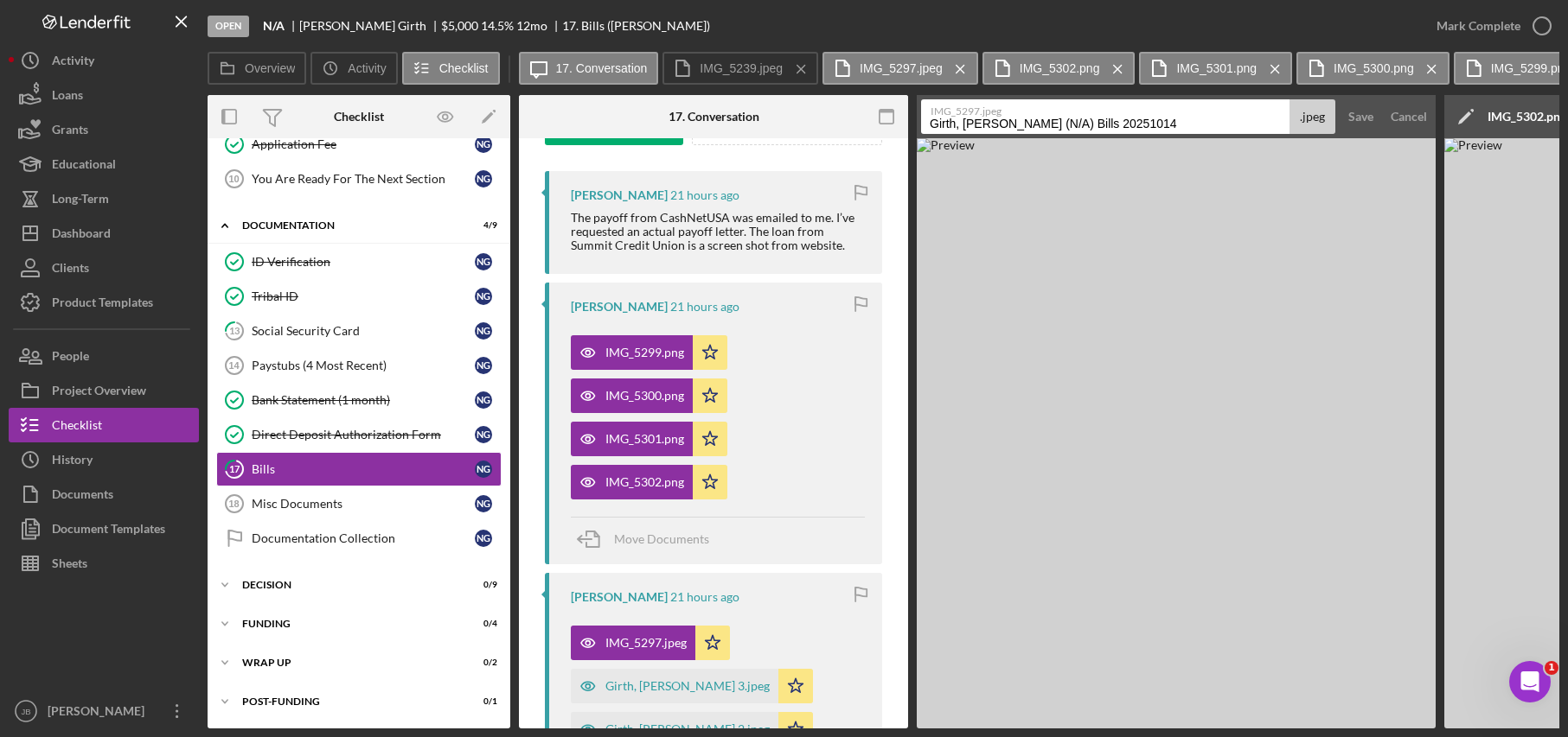
drag, startPoint x: 997, startPoint y: 124, endPoint x: 1148, endPoint y: 123, distance: 151.0
click at [1148, 123] on input "Girth, [PERSON_NAME] (N/A) Bills 20251014" at bounding box center [1105, 116] width 369 height 34
type input "Girth, [PERSON_NAME] 4"
click at [1375, 114] on button "Save" at bounding box center [1360, 116] width 42 height 34
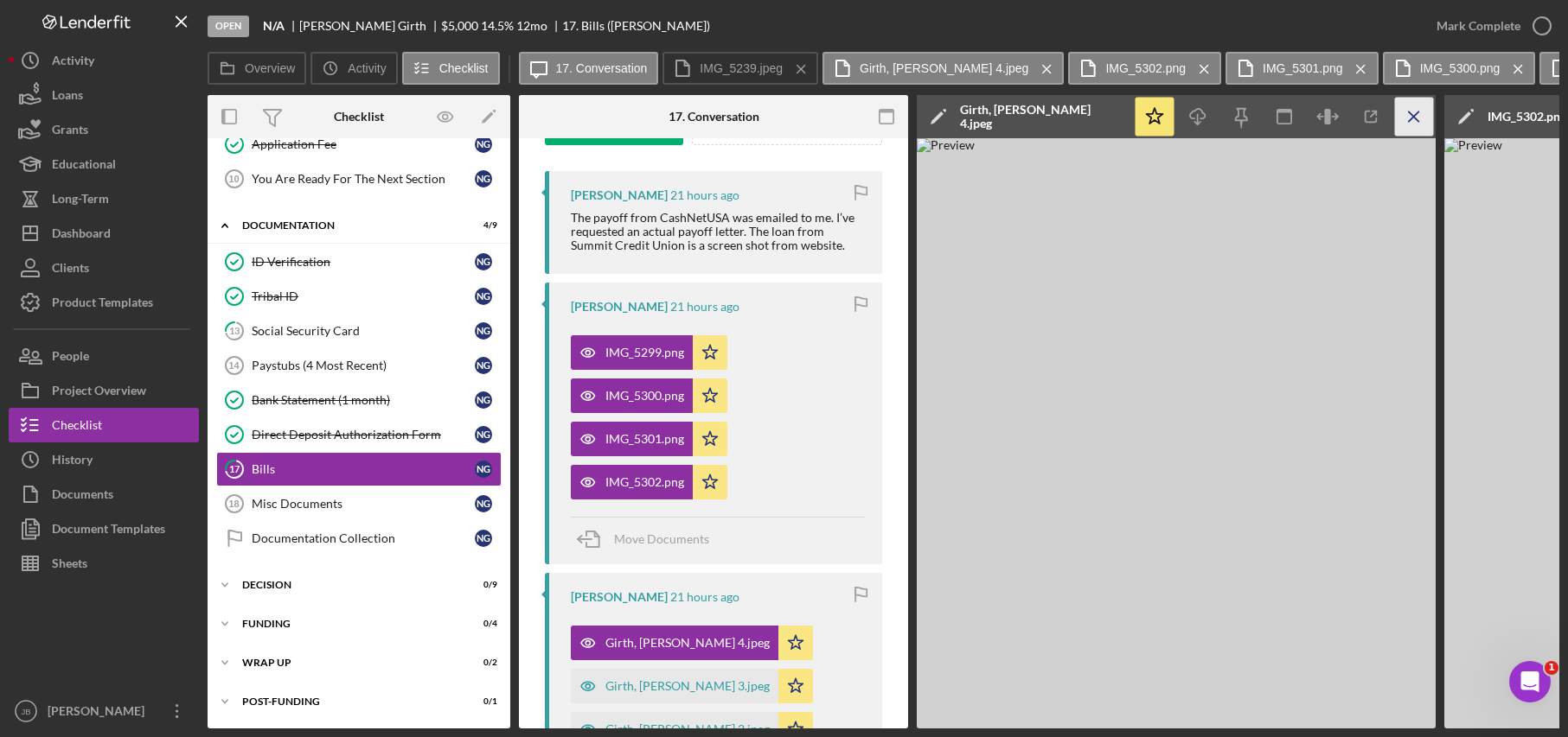
click at [1403, 120] on icon "Icon/Menu Close" at bounding box center [1414, 117] width 39 height 39
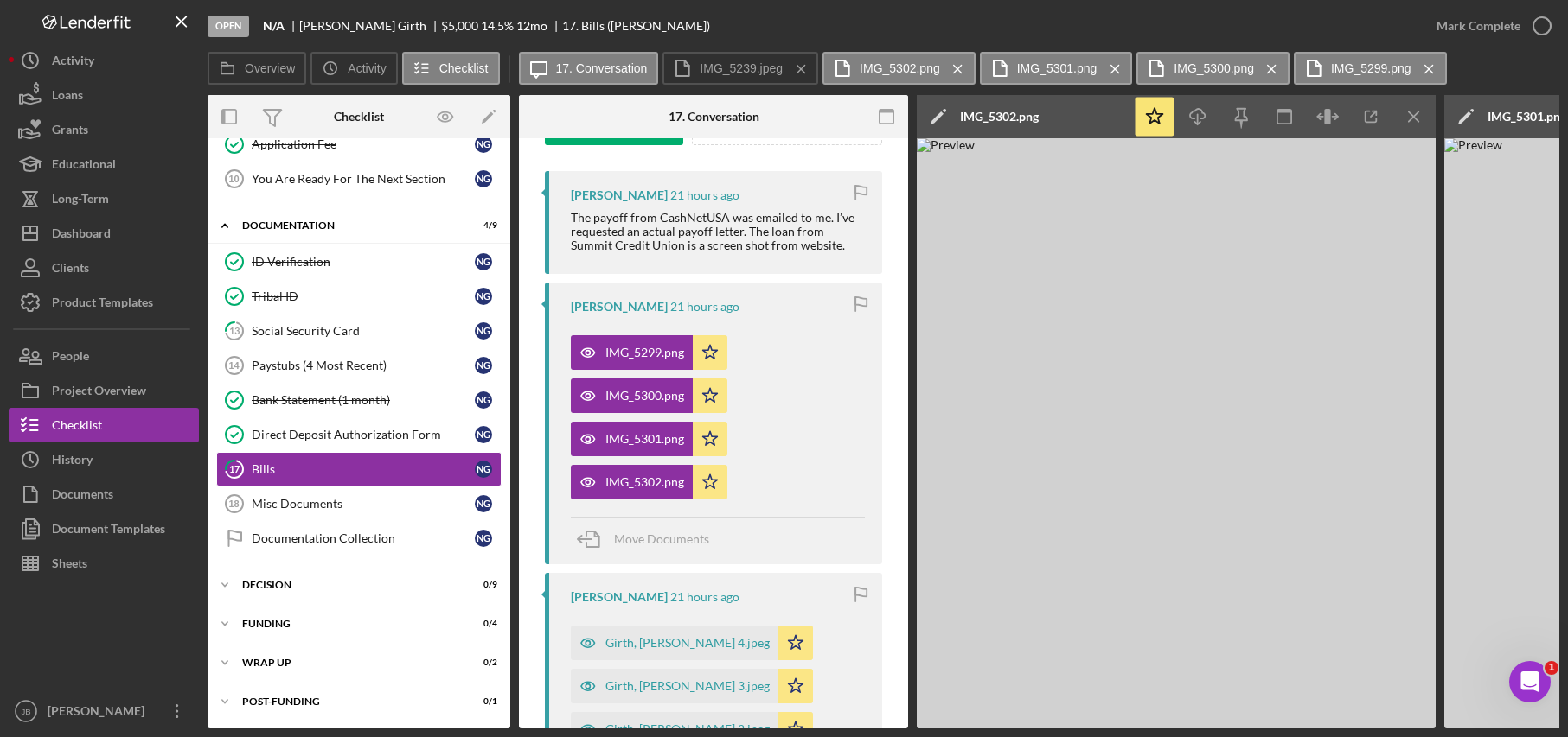
click at [1048, 114] on div "Icon/Edit IMG_5302.png" at bounding box center [1025, 116] width 216 height 43
click at [997, 111] on div "IMG_5302.png" at bounding box center [999, 117] width 78 height 14
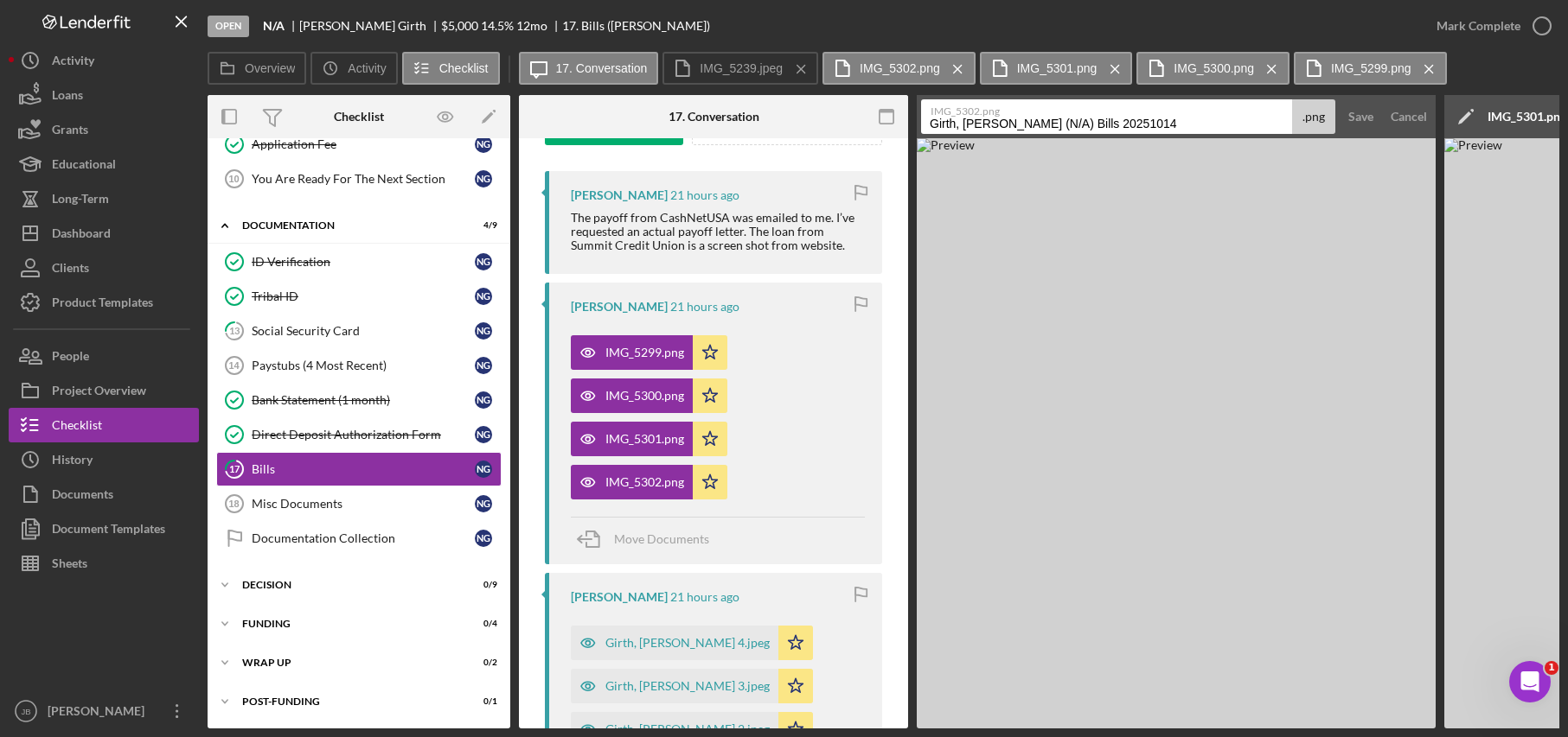
drag, startPoint x: 997, startPoint y: 121, endPoint x: 1181, endPoint y: 128, distance: 184.1
click at [1181, 128] on input "Girth, [PERSON_NAME] (N/A) Bills 20251014" at bounding box center [1107, 116] width 371 height 34
type input "Girth, [PERSON_NAME] 5"
click at [1359, 126] on div "Save" at bounding box center [1360, 116] width 26 height 34
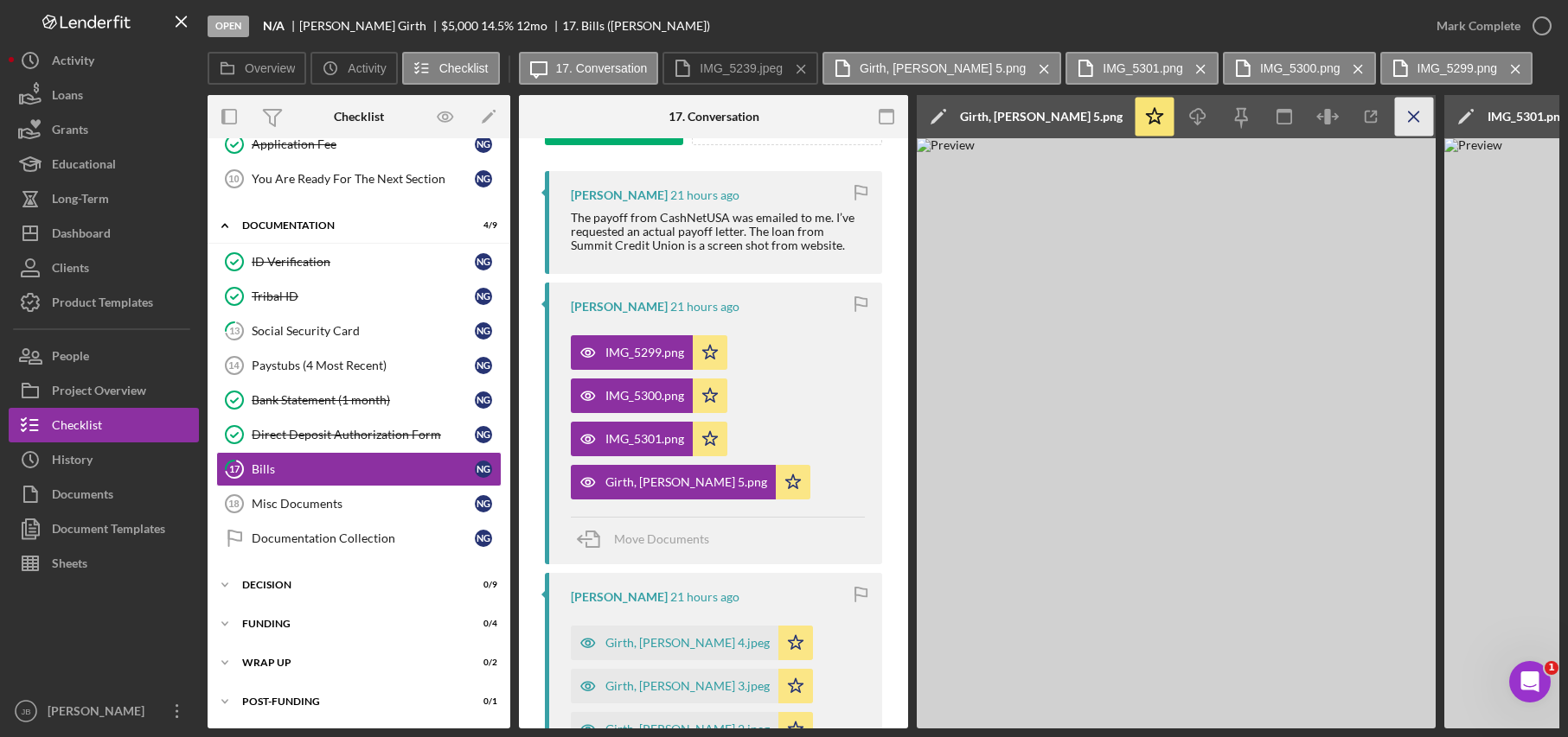
click at [1423, 116] on icon "Icon/Menu Close" at bounding box center [1414, 117] width 39 height 39
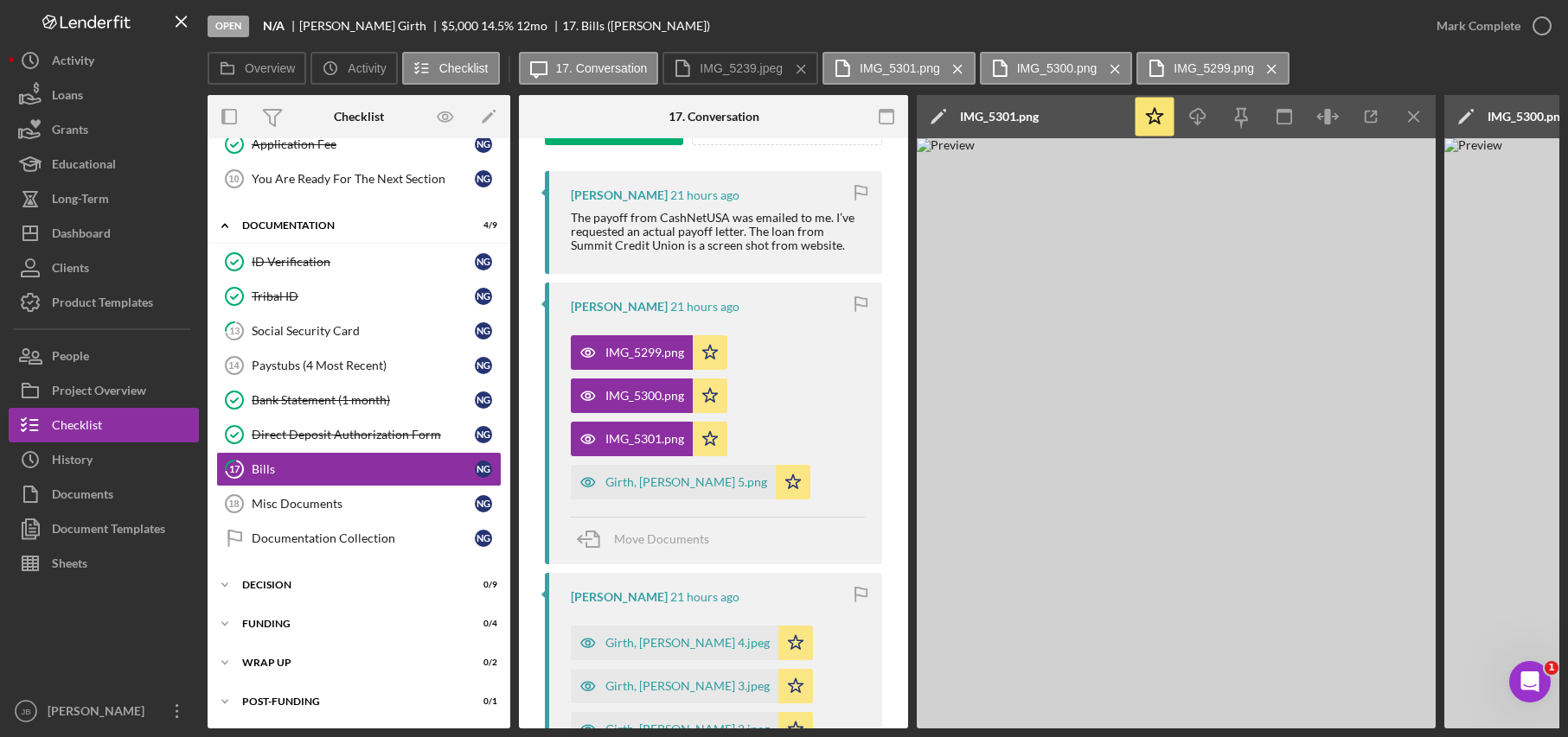
click at [948, 113] on icon "Icon/Edit" at bounding box center [938, 116] width 43 height 43
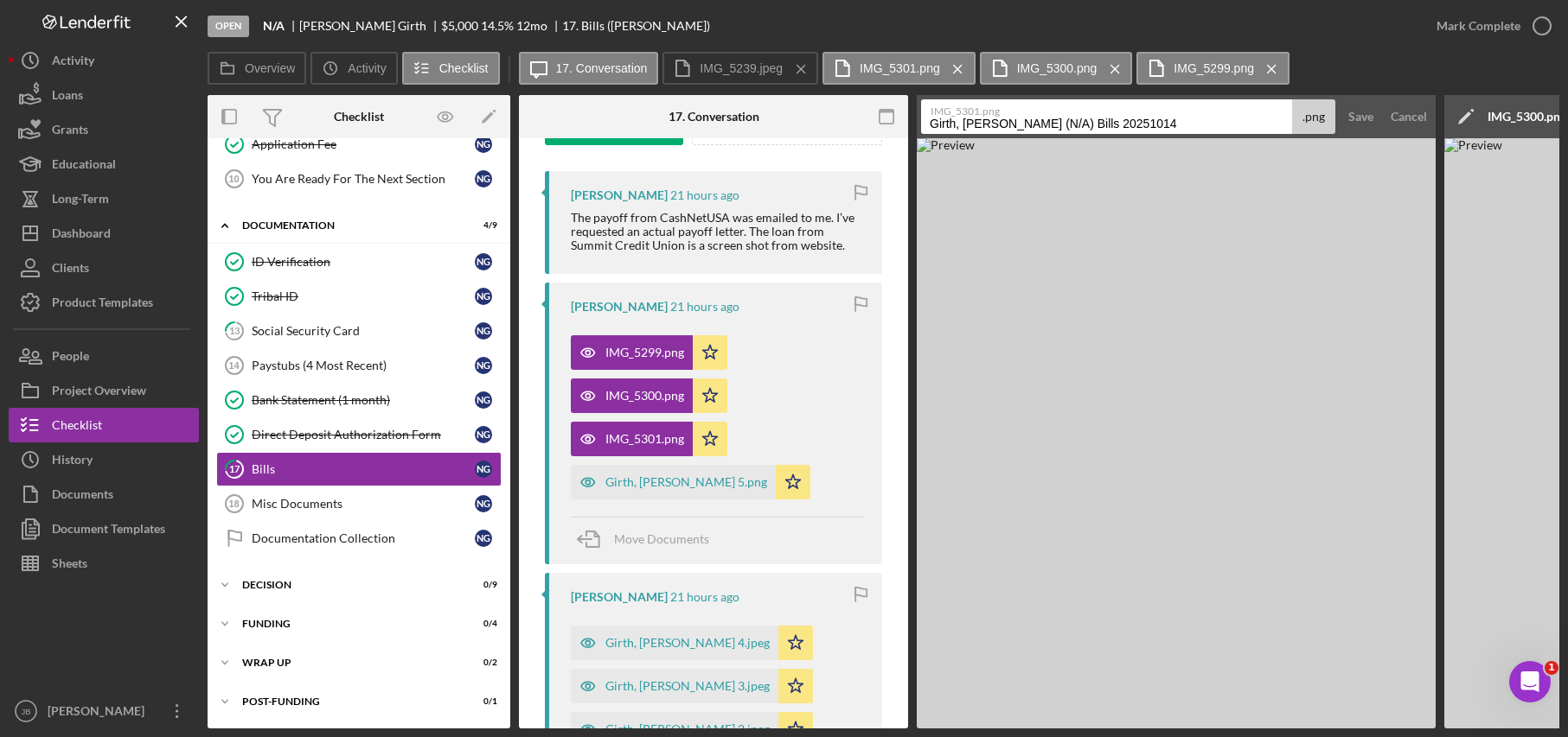
drag, startPoint x: 1000, startPoint y: 122, endPoint x: 1027, endPoint y: 126, distance: 27.3
click at [1027, 126] on input "Girth, [PERSON_NAME] (N/A) Bills 20251014" at bounding box center [1107, 116] width 371 height 34
drag, startPoint x: 1026, startPoint y: 123, endPoint x: 1115, endPoint y: 123, distance: 89.0
click at [1115, 123] on input "Girth, [PERSON_NAME] 20251014" at bounding box center [1107, 116] width 371 height 34
type input "Girth, [PERSON_NAME] 6"
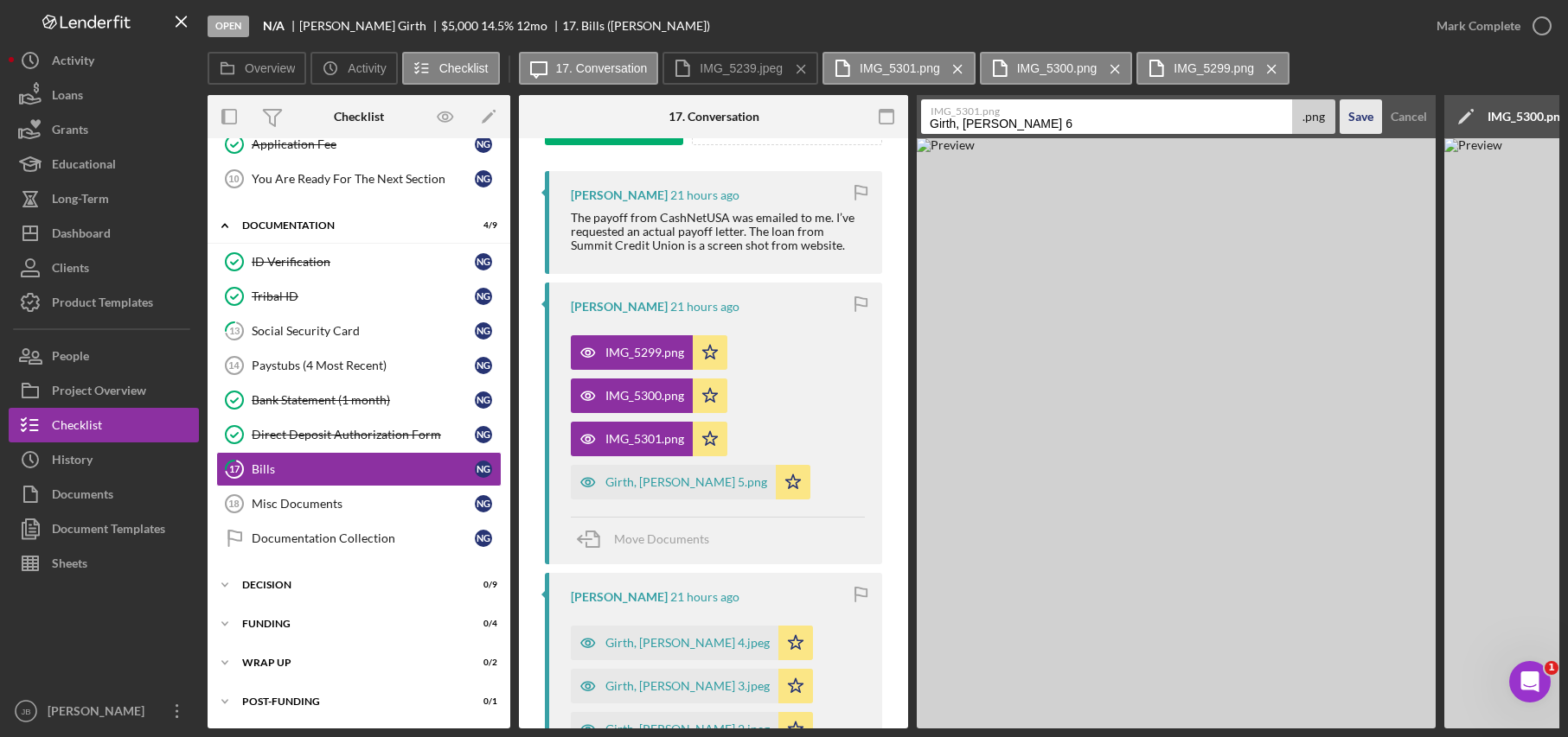
click at [1374, 108] on button "Save" at bounding box center [1360, 116] width 42 height 34
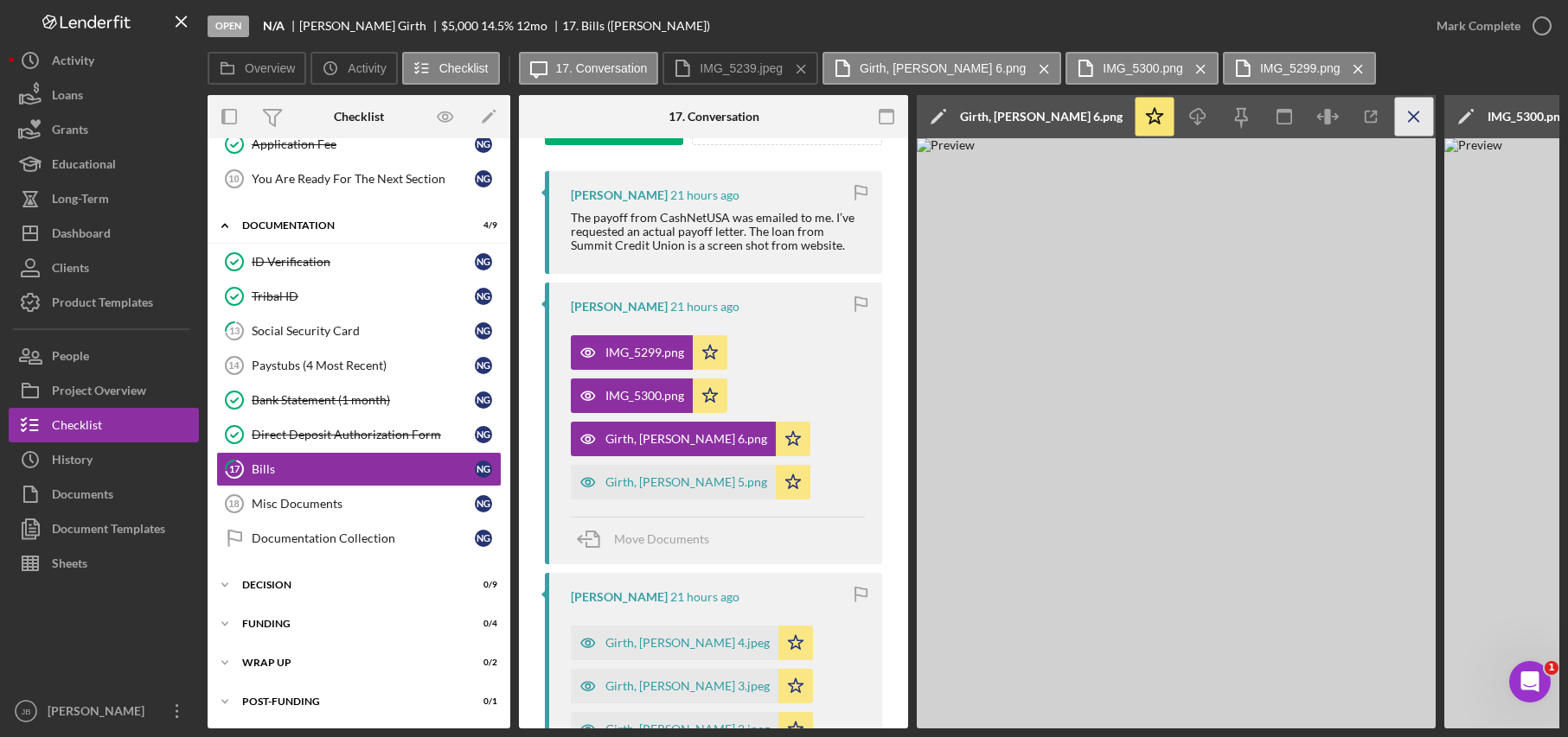
click at [1418, 121] on line "button" at bounding box center [1413, 116] width 10 height 10
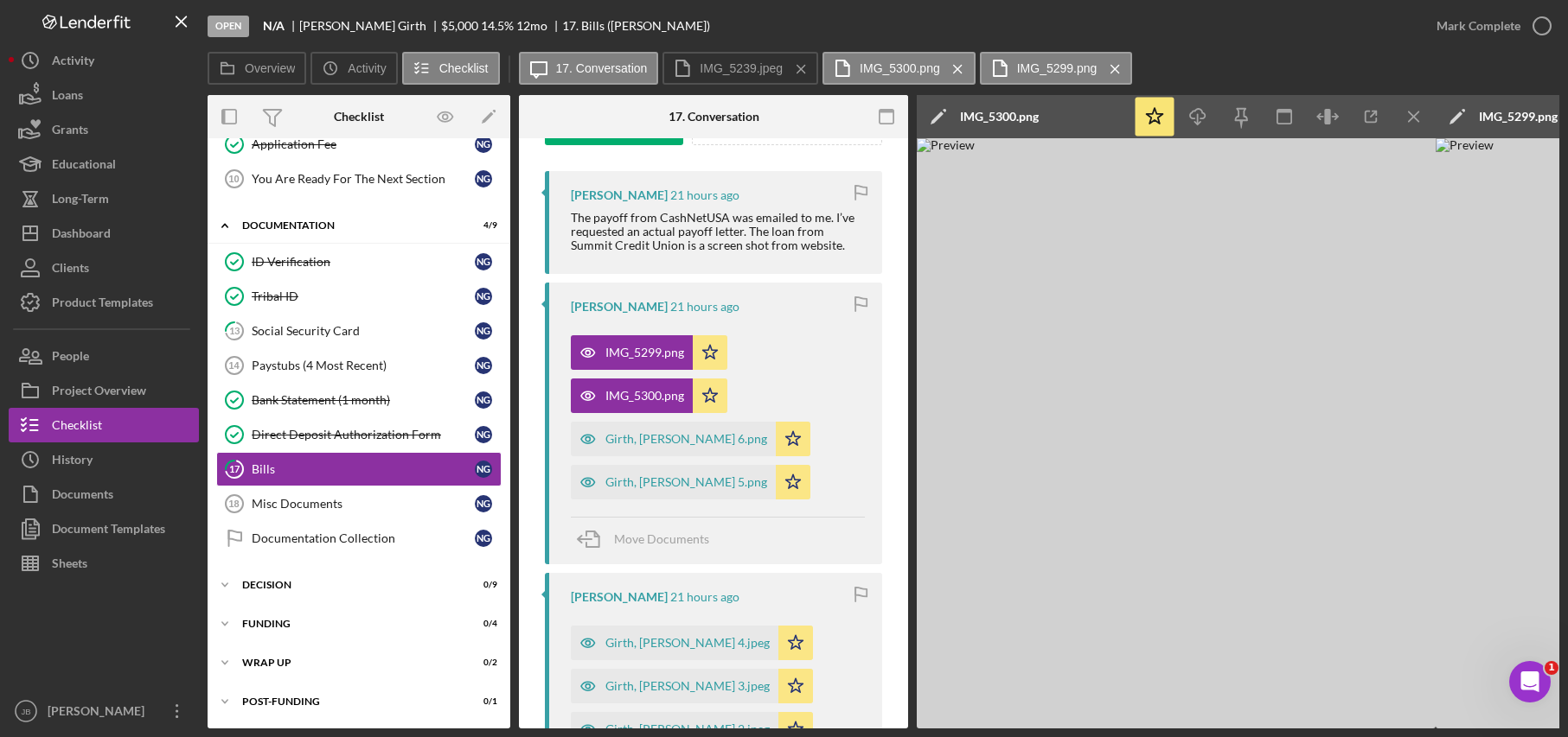
click at [930, 112] on icon "Icon/Edit" at bounding box center [938, 116] width 43 height 43
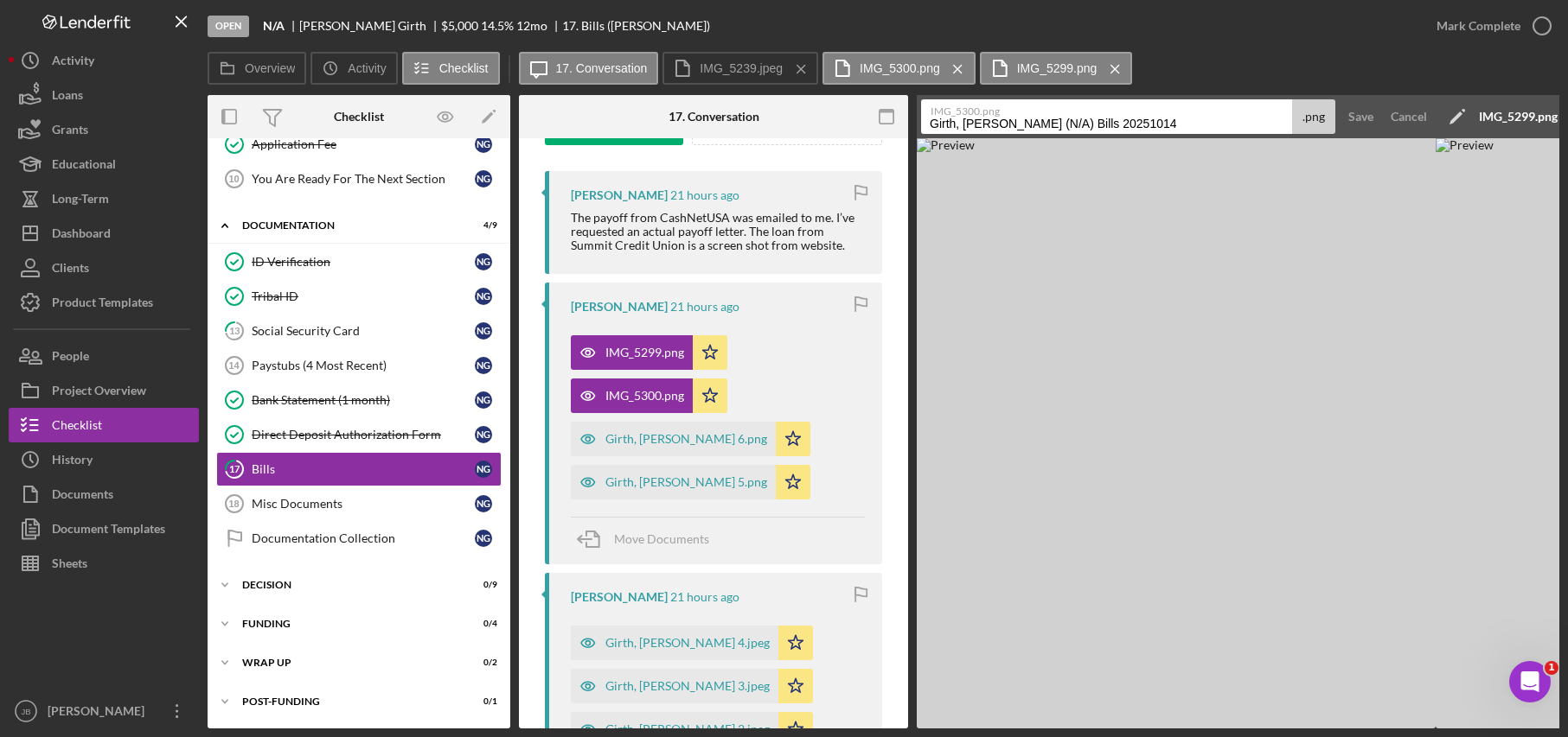
drag, startPoint x: 1092, startPoint y: 121, endPoint x: 1001, endPoint y: 127, distance: 91.2
click at [1000, 126] on input "Girth, [PERSON_NAME] (N/A) Bills 20251014" at bounding box center [1107, 116] width 371 height 34
type input "Girth, [PERSON_NAME] 7"
click at [1370, 117] on div "Save" at bounding box center [1360, 116] width 26 height 34
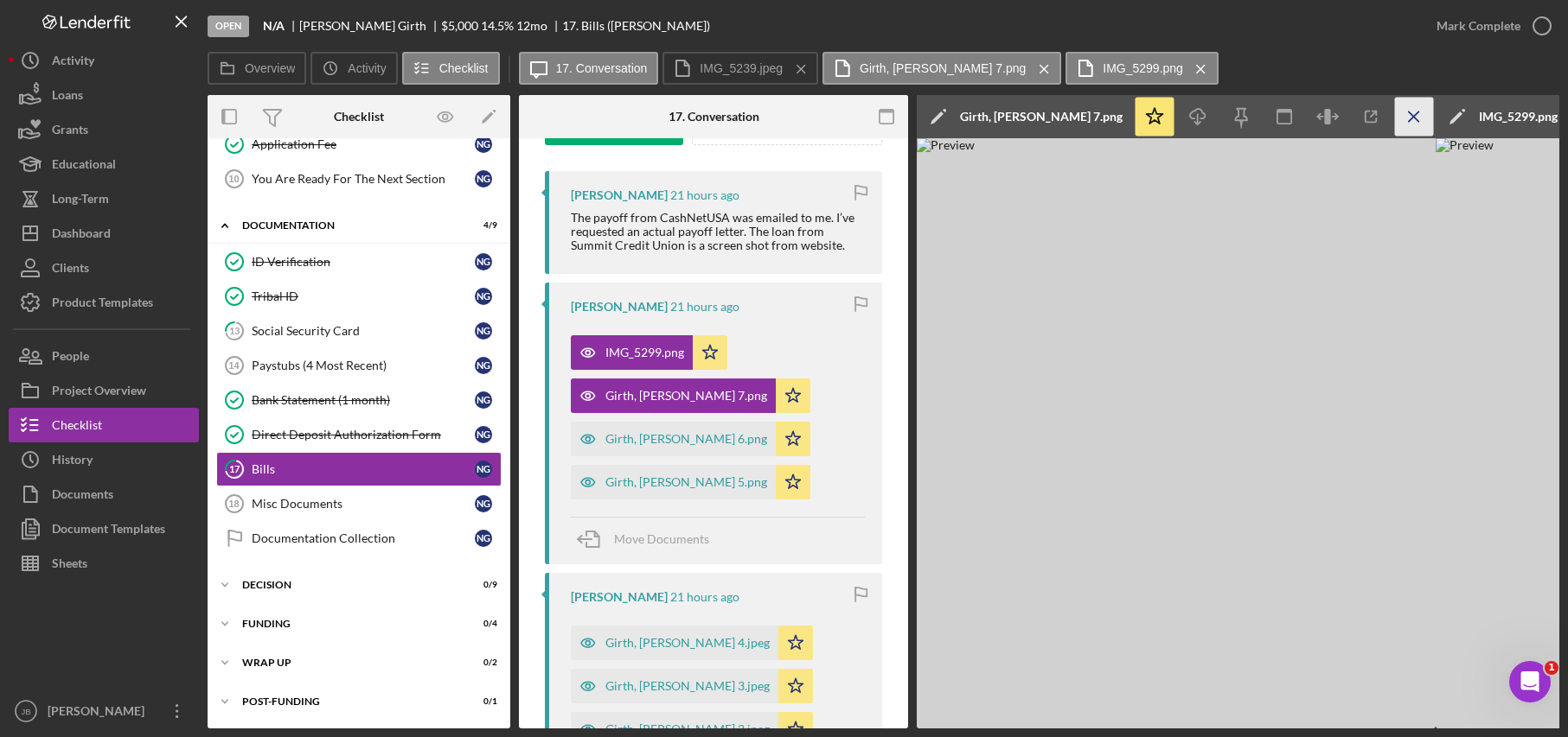
click at [1420, 121] on icon "Icon/Menu Close" at bounding box center [1414, 117] width 39 height 39
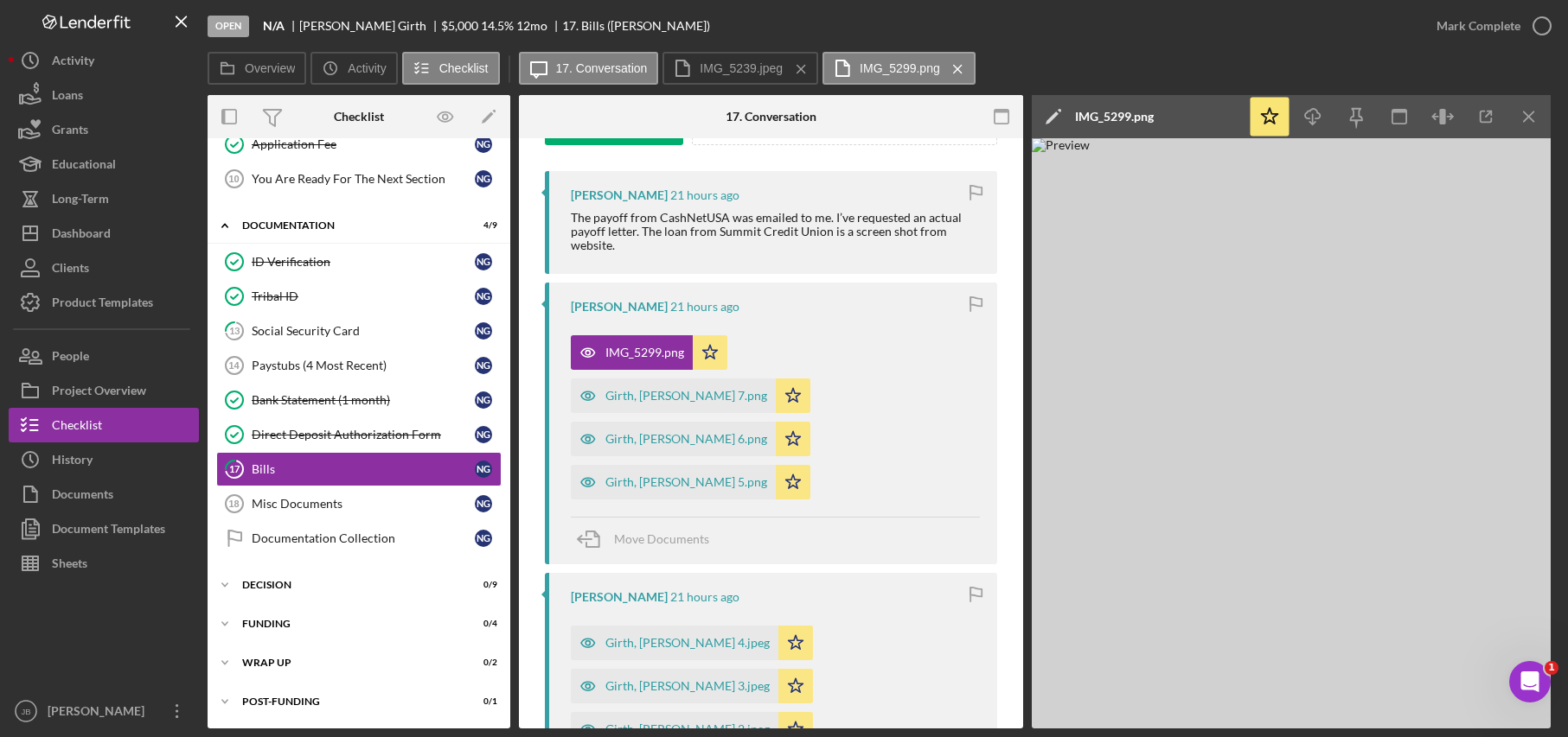
click at [1056, 114] on polygon at bounding box center [1051, 118] width 13 height 13
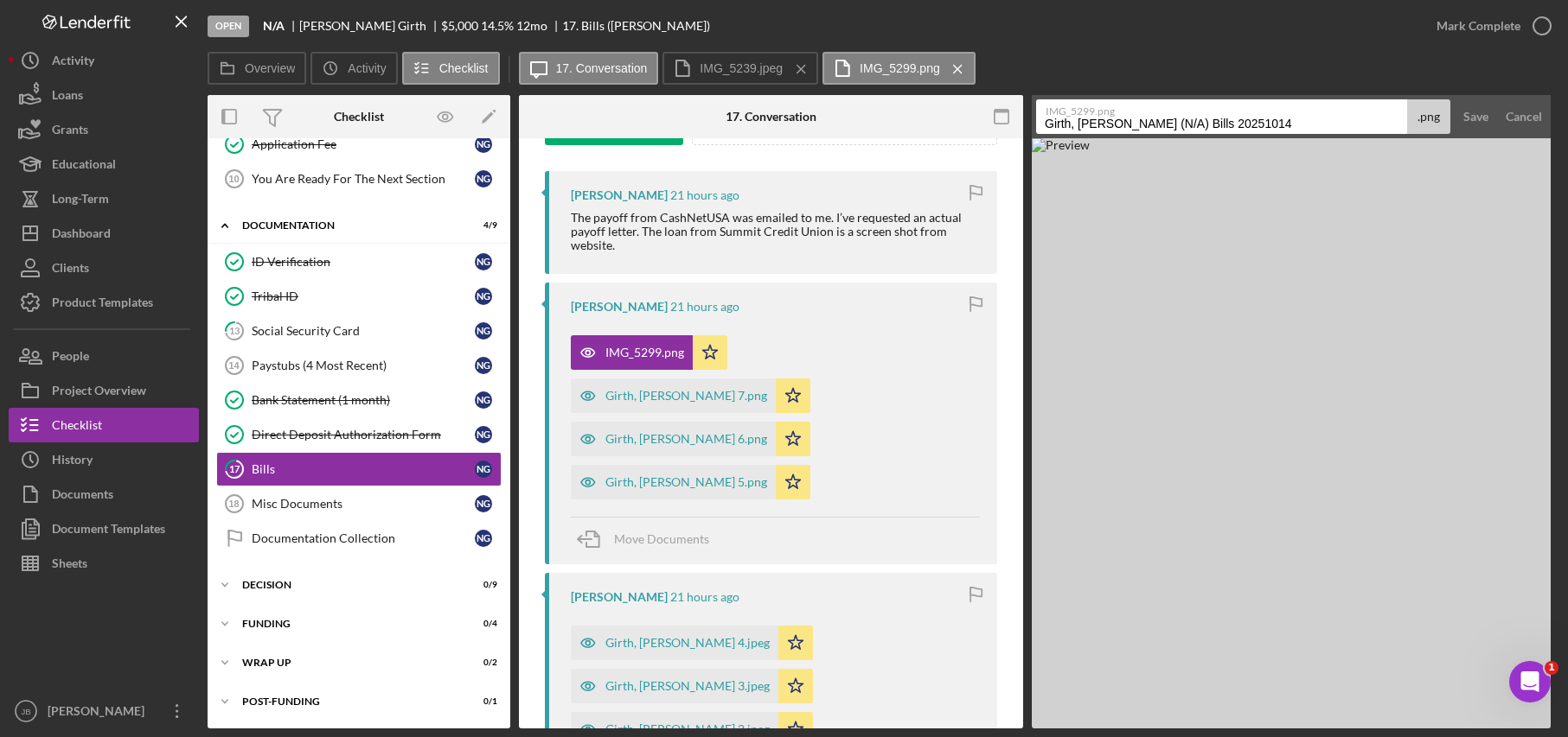
drag, startPoint x: 1113, startPoint y: 123, endPoint x: 1141, endPoint y: 123, distance: 28.0
click at [1141, 123] on input "Girth, [PERSON_NAME] (N/A) Bills 20251014" at bounding box center [1221, 116] width 371 height 34
drag, startPoint x: 1140, startPoint y: 122, endPoint x: 1249, endPoint y: 135, distance: 109.8
click at [1249, 135] on form "IMG_5299.png Girth, [PERSON_NAME] 20251014 .png Save Cancel" at bounding box center [1291, 116] width 519 height 43
type input "Girth, [PERSON_NAME] 8"
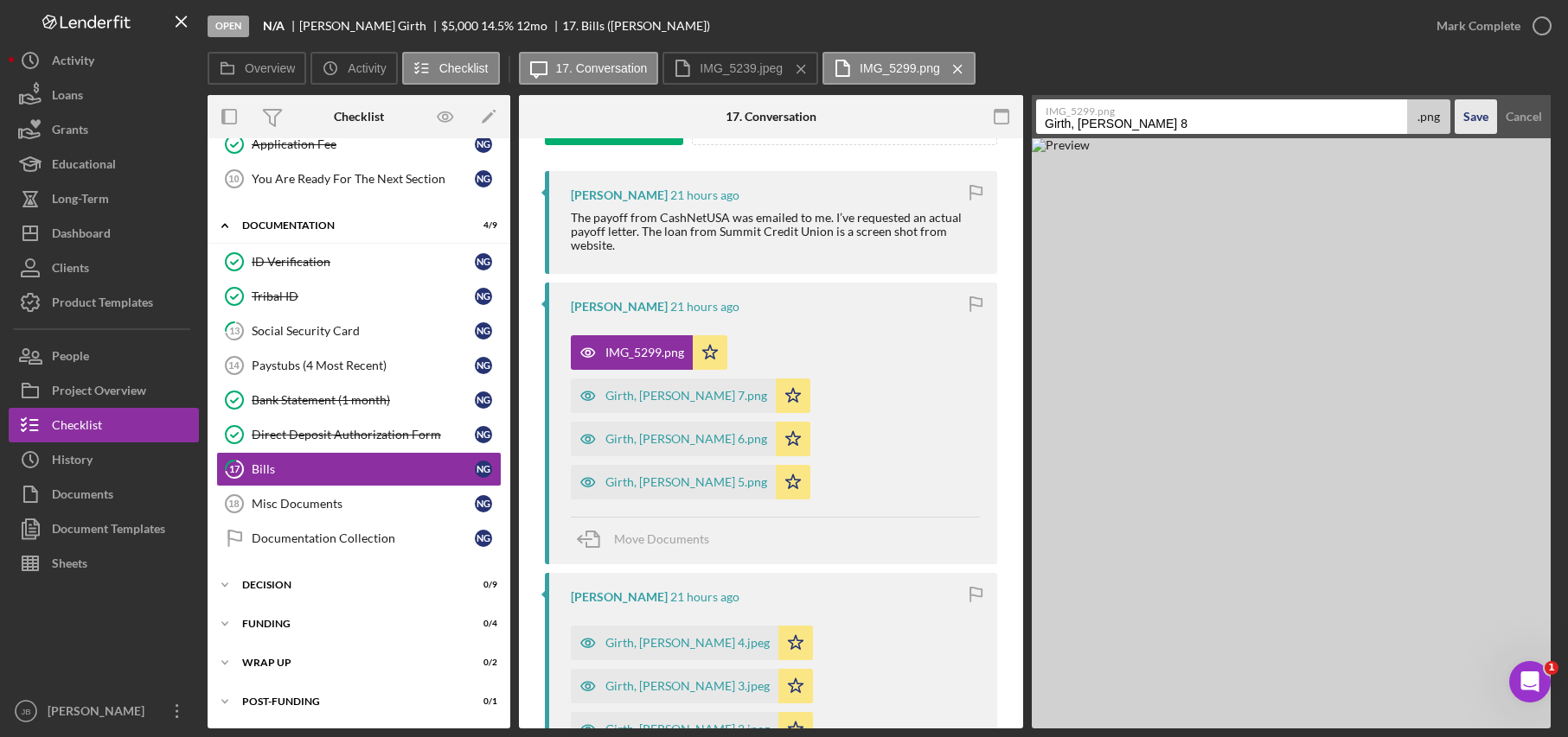
click at [1482, 111] on div "Save" at bounding box center [1476, 116] width 26 height 34
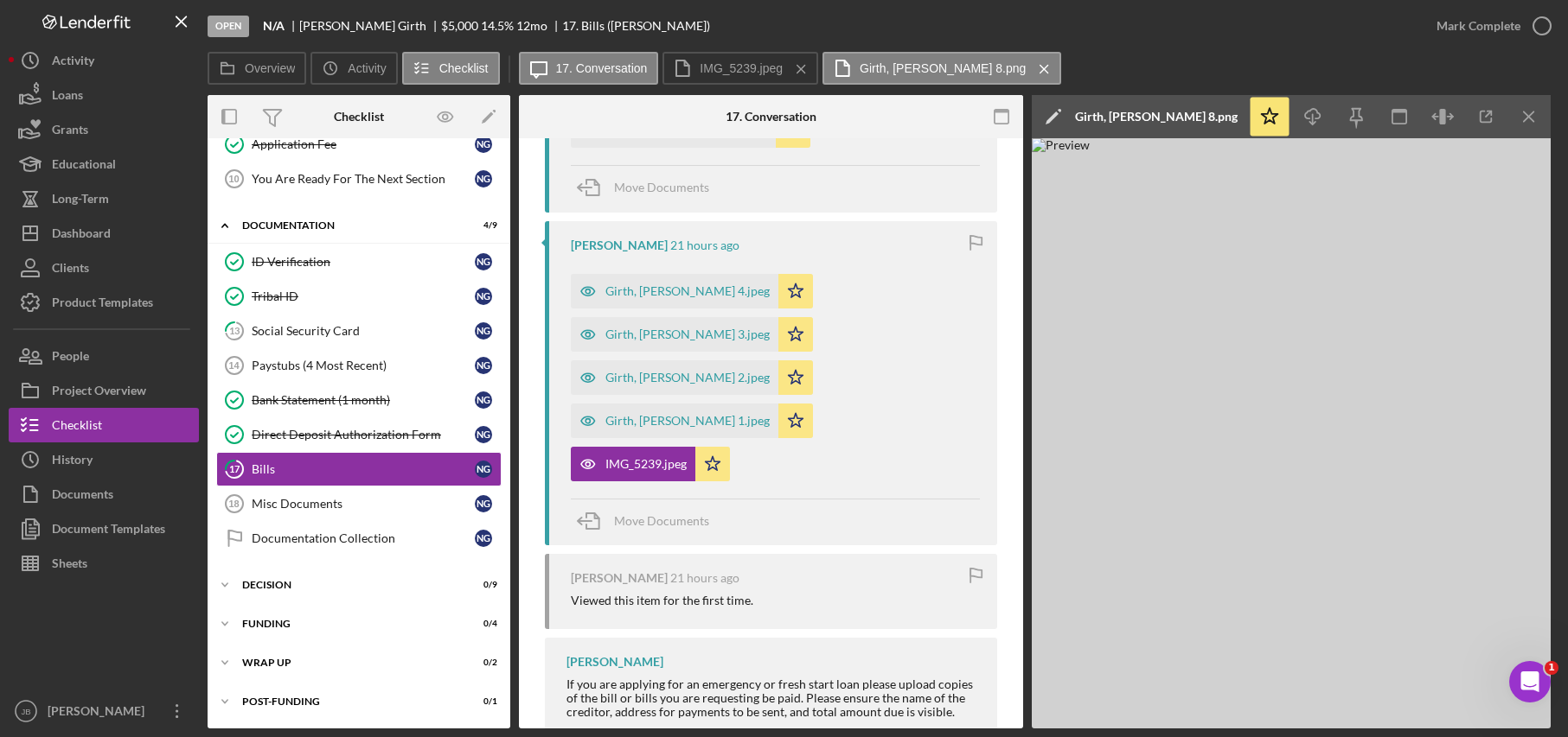
scroll to position [661, 0]
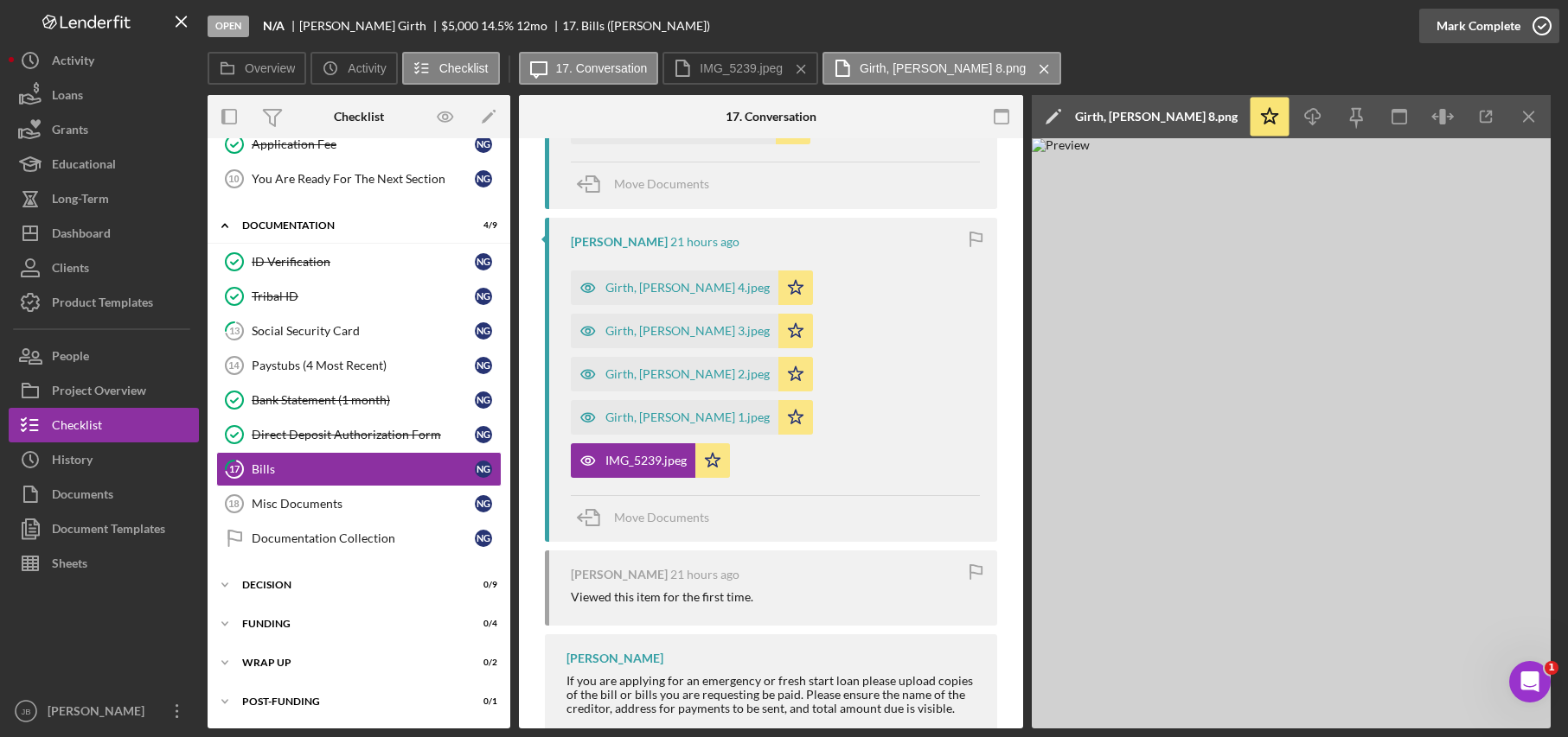
click at [1547, 31] on icon "button" at bounding box center [1542, 26] width 43 height 43
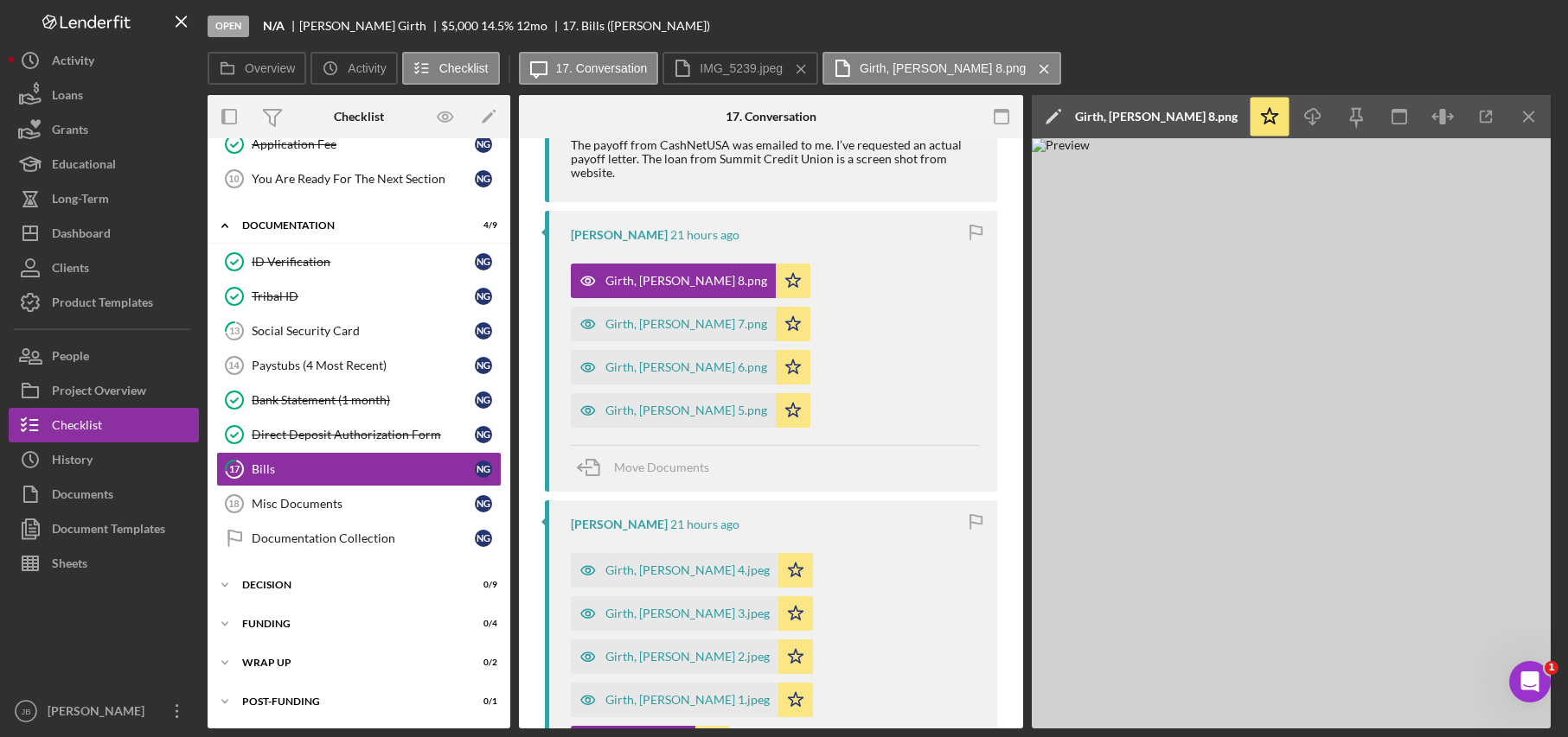
scroll to position [960, 0]
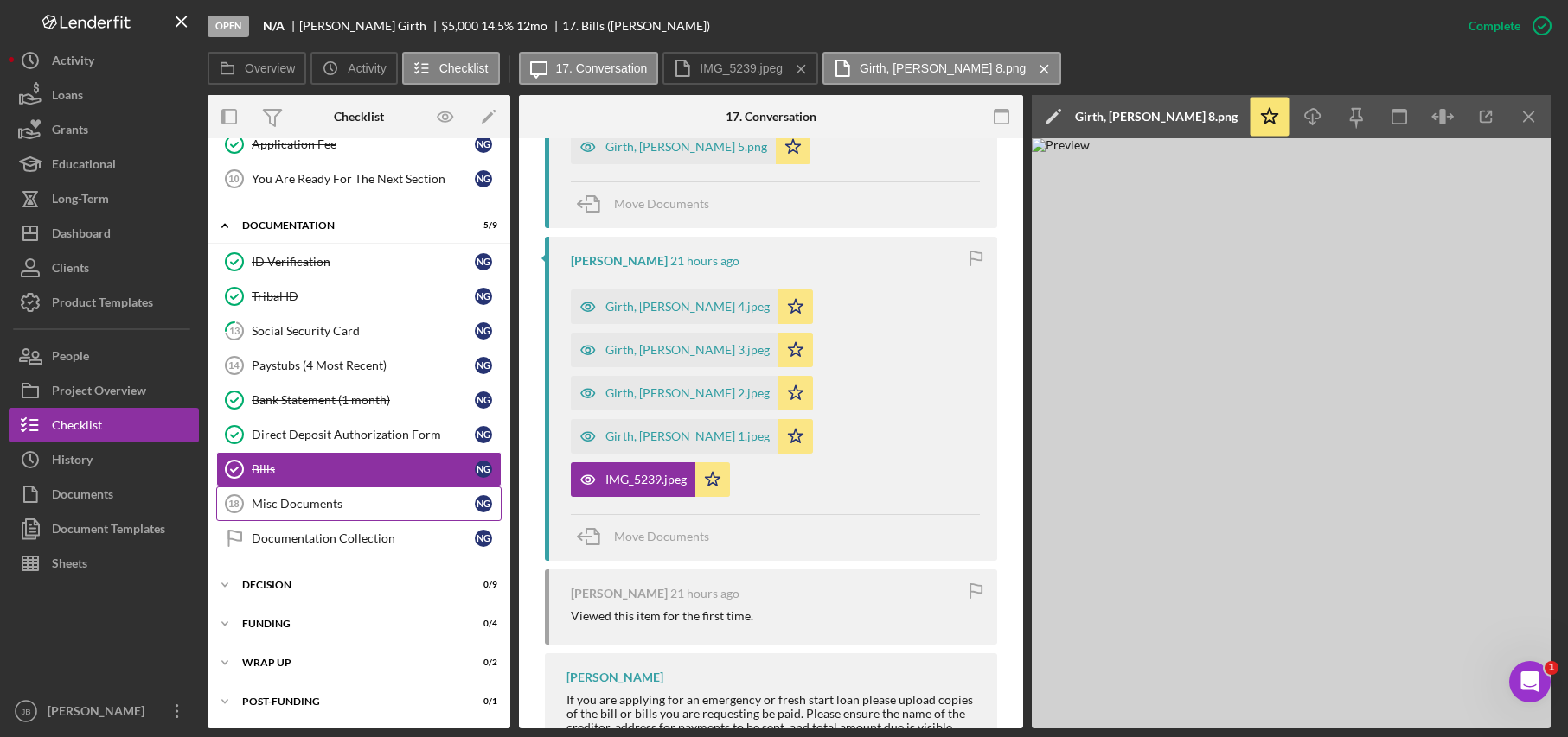
click at [436, 500] on div "Misc Documents" at bounding box center [363, 504] width 223 height 14
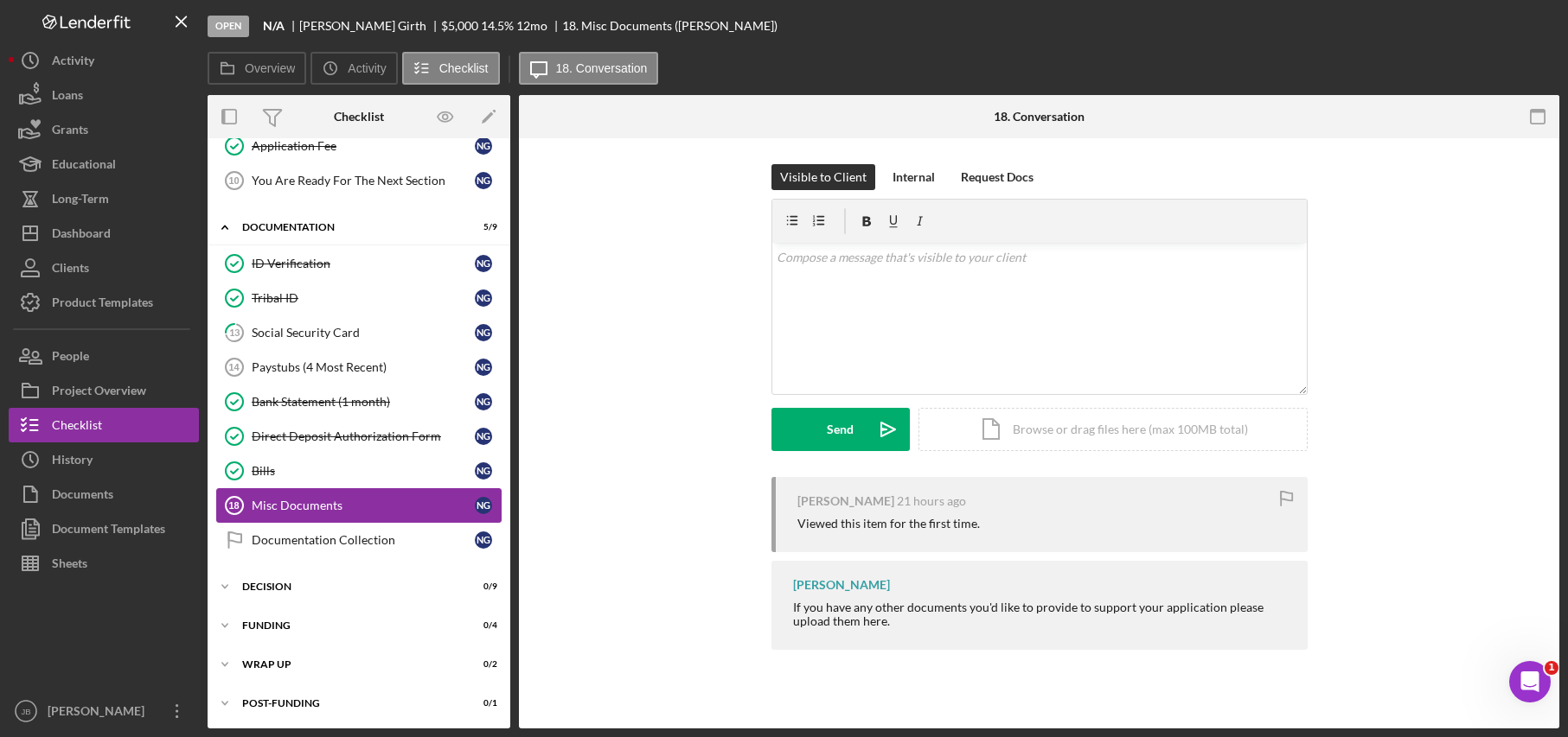
scroll to position [401, 0]
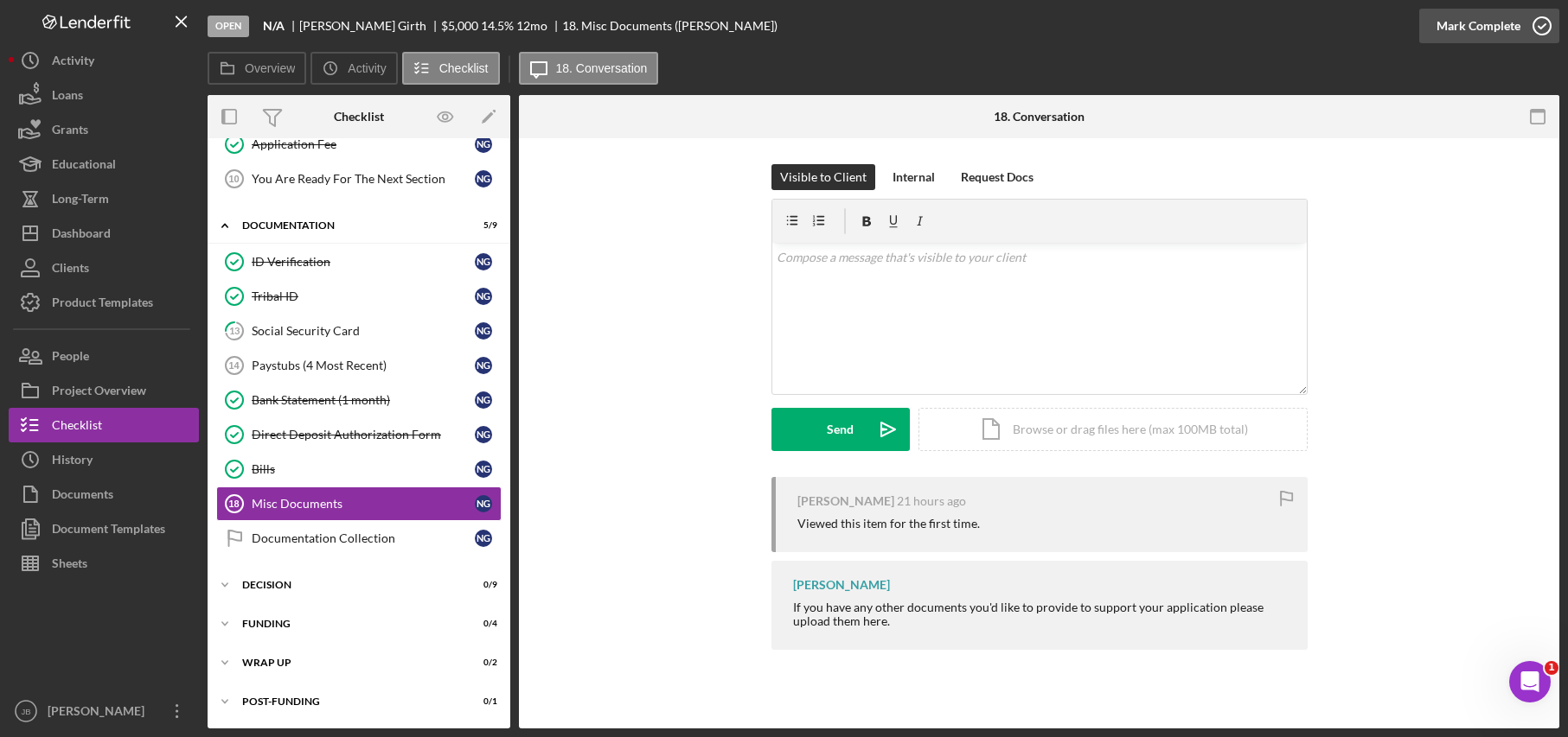
click at [1547, 25] on icon "button" at bounding box center [1542, 26] width 43 height 43
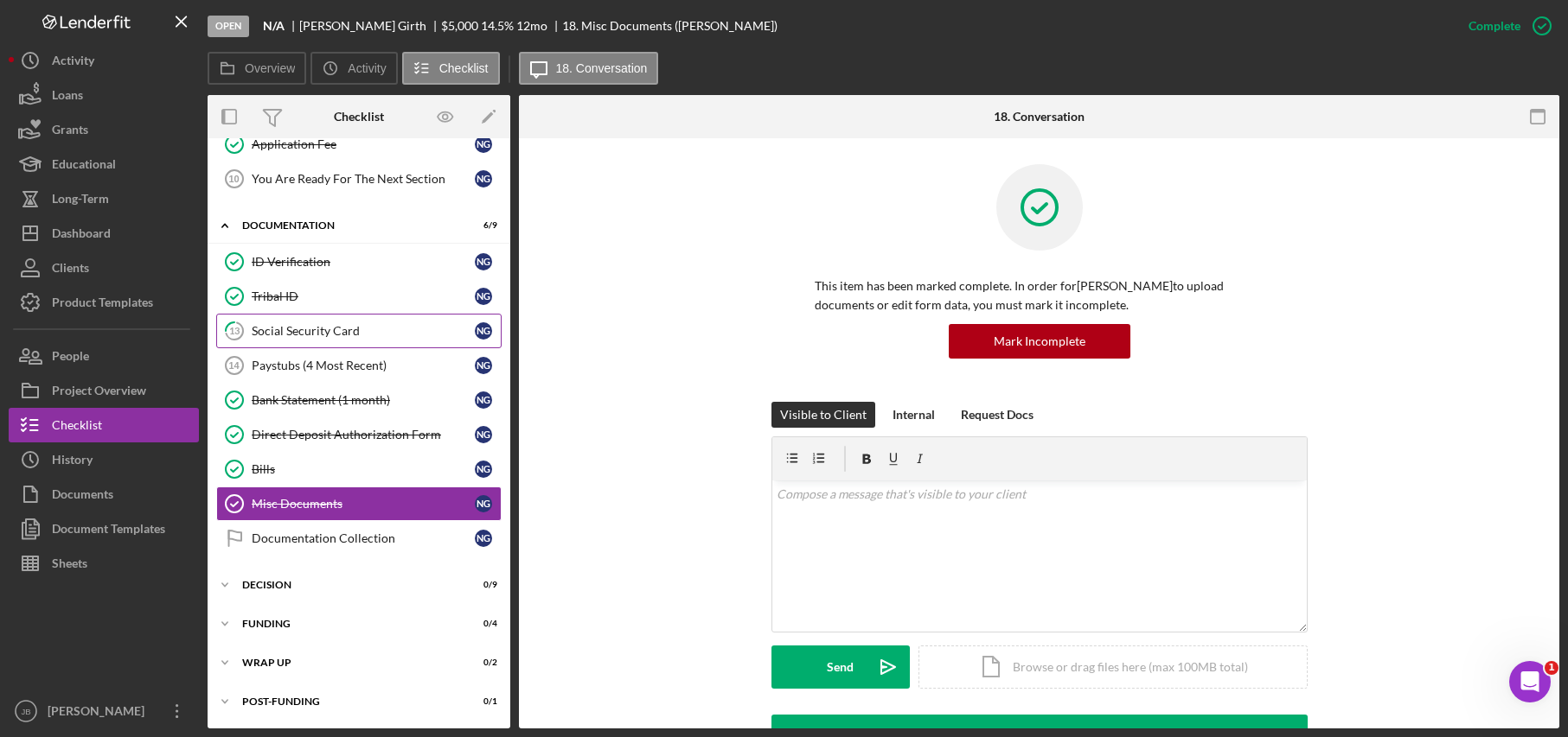
click at [409, 338] on div "Social Security Card" at bounding box center [363, 332] width 223 height 14
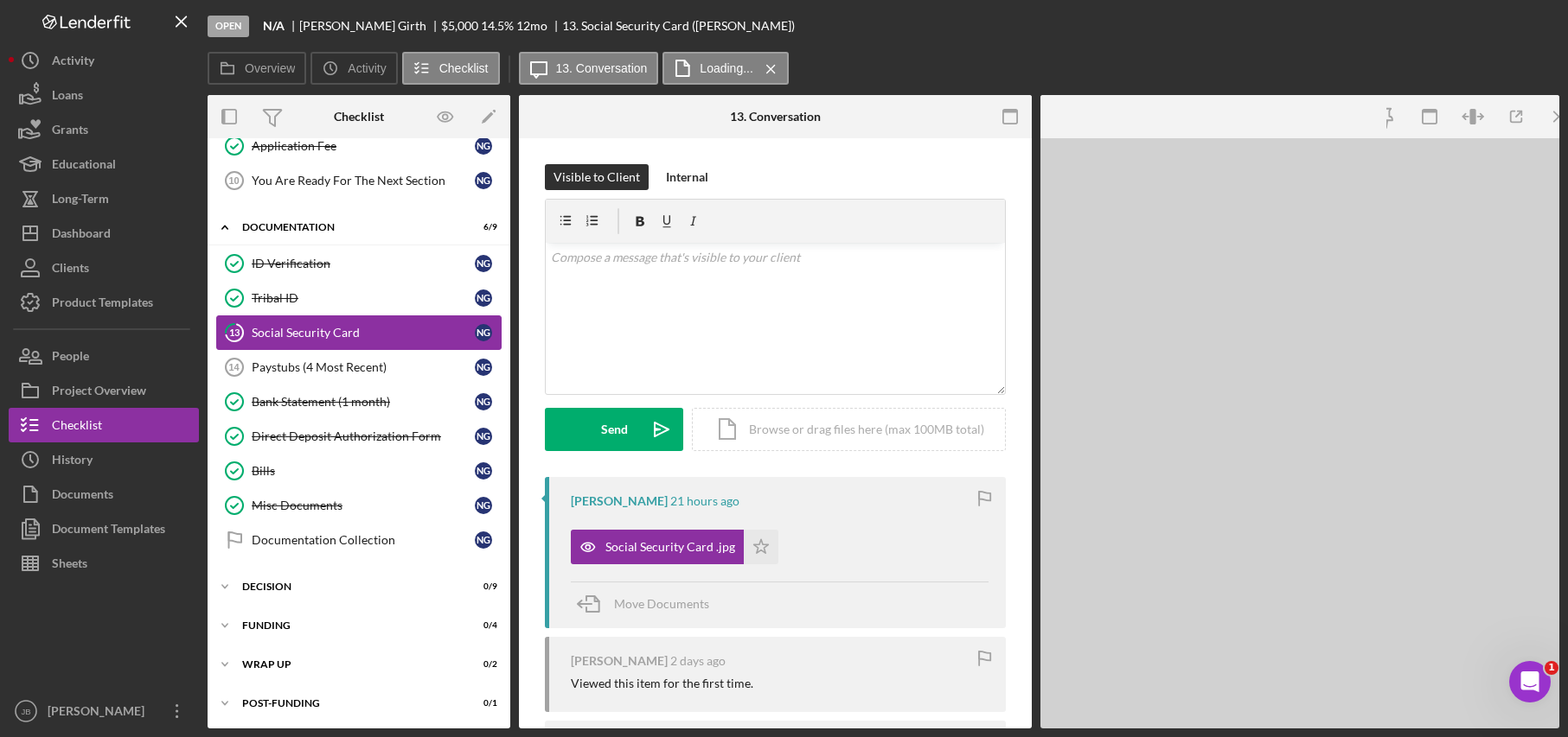
scroll to position [401, 0]
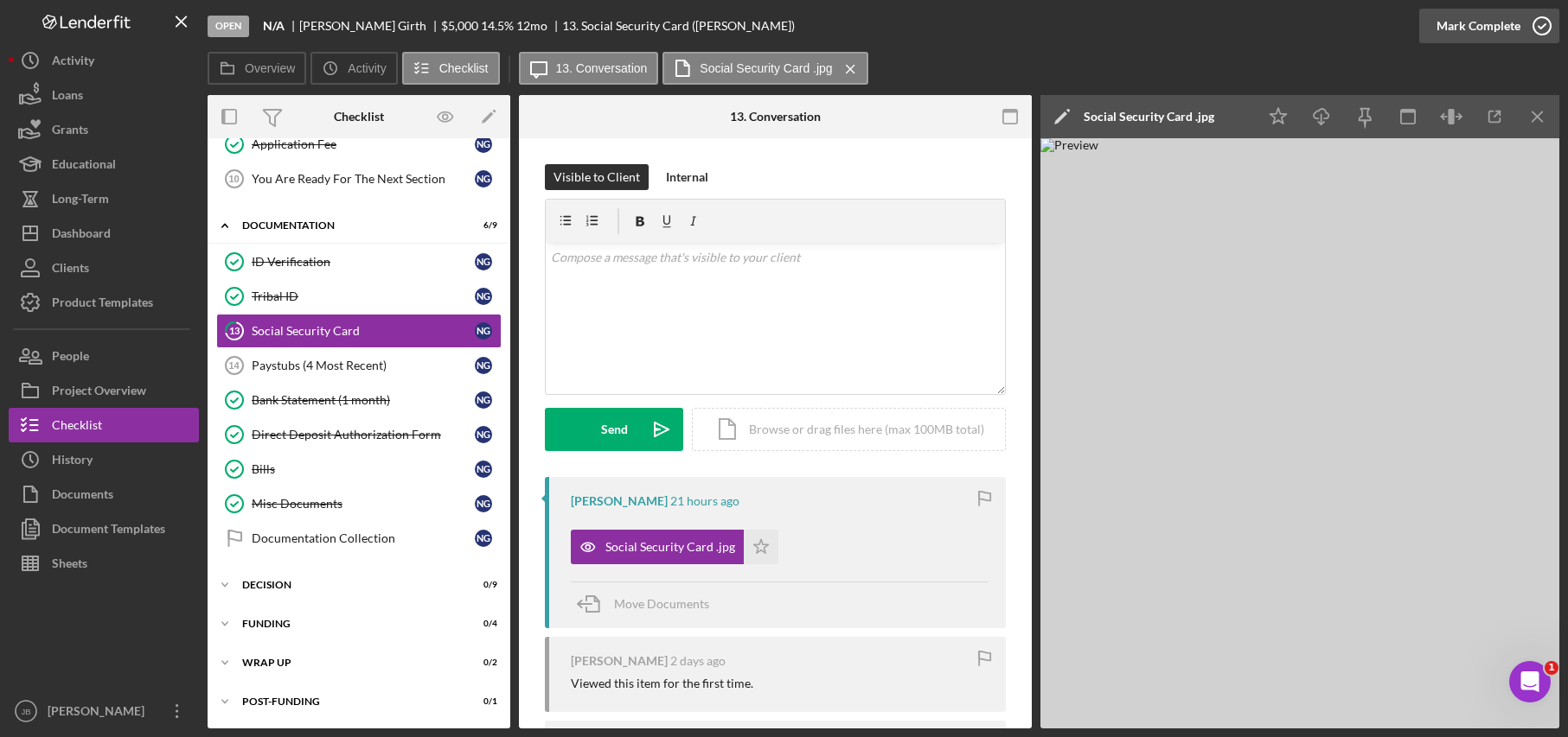
click at [1537, 27] on icon "button" at bounding box center [1542, 26] width 43 height 43
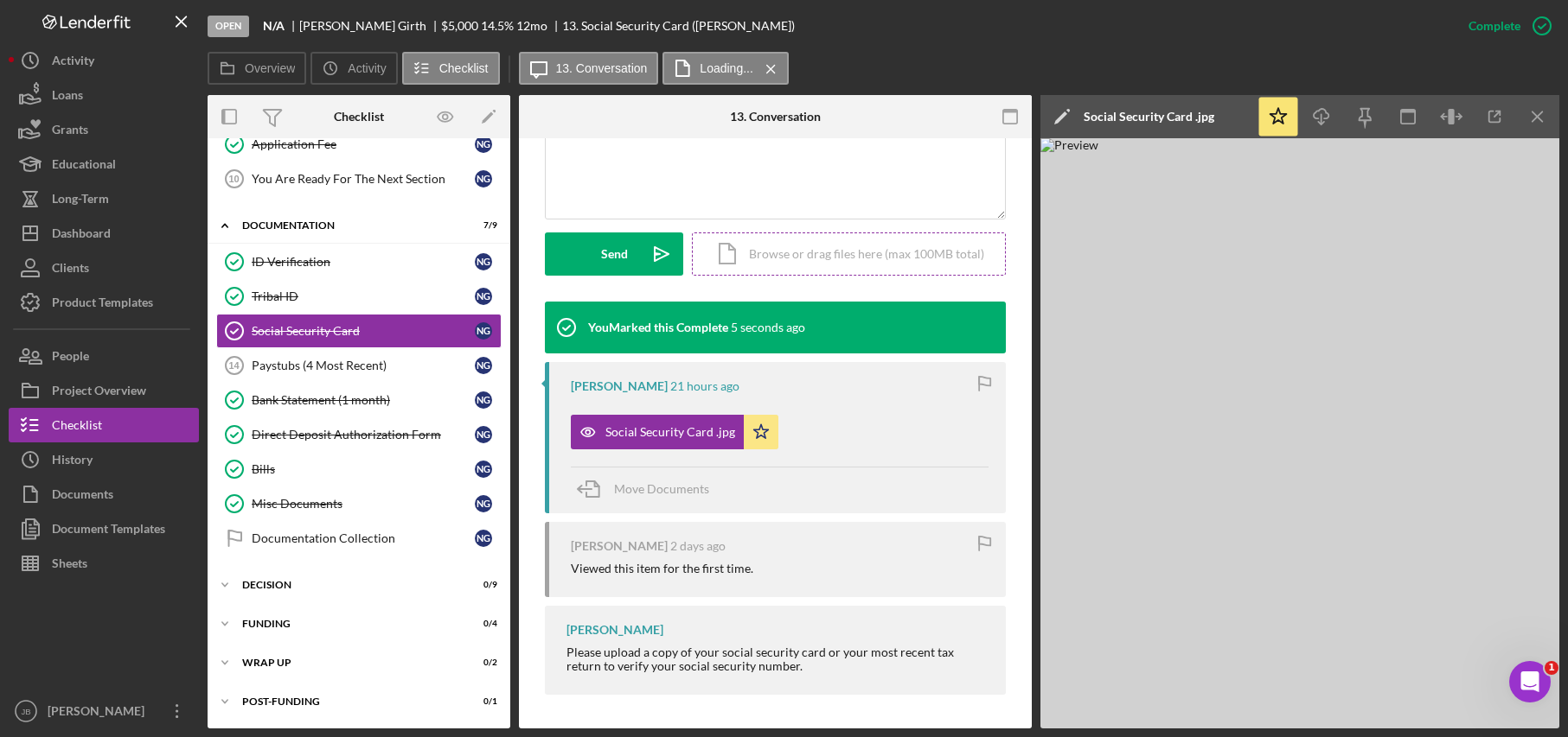
scroll to position [414, 0]
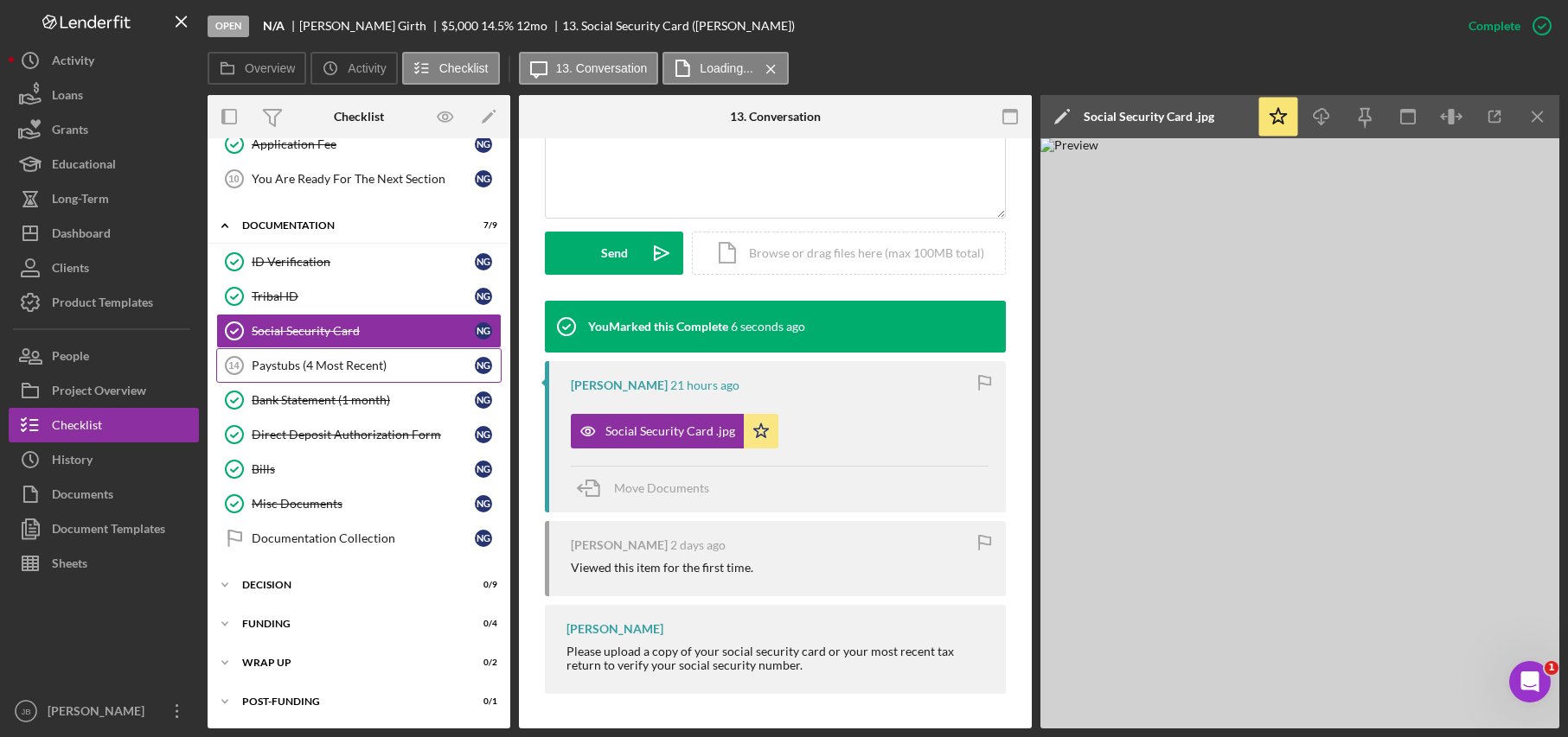
click at [366, 369] on div "Paystubs (4 Most Recent)" at bounding box center [363, 366] width 223 height 14
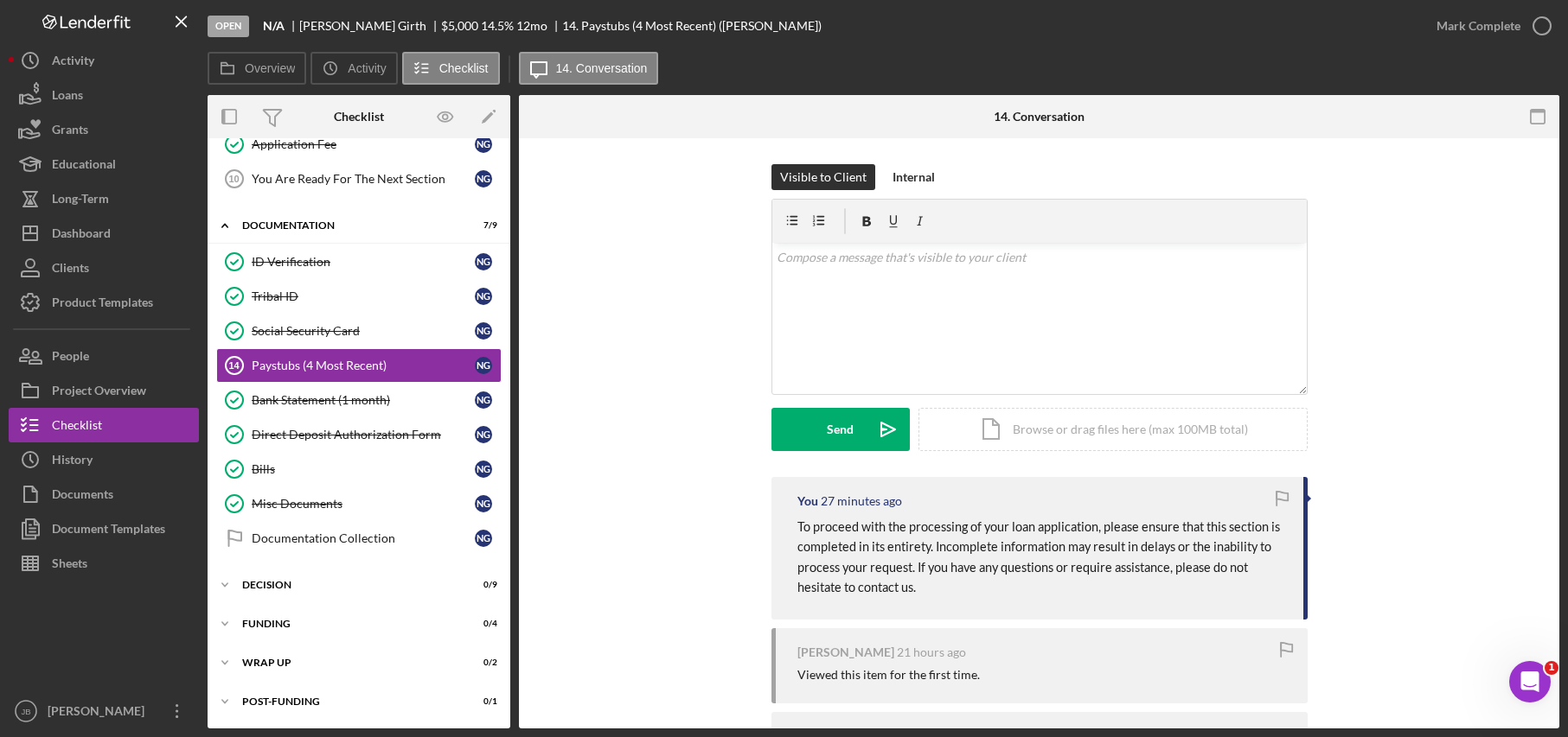
click at [155, 664] on div at bounding box center [104, 637] width 190 height 113
click at [417, 402] on div "Bank Statement (1 month)" at bounding box center [363, 400] width 223 height 14
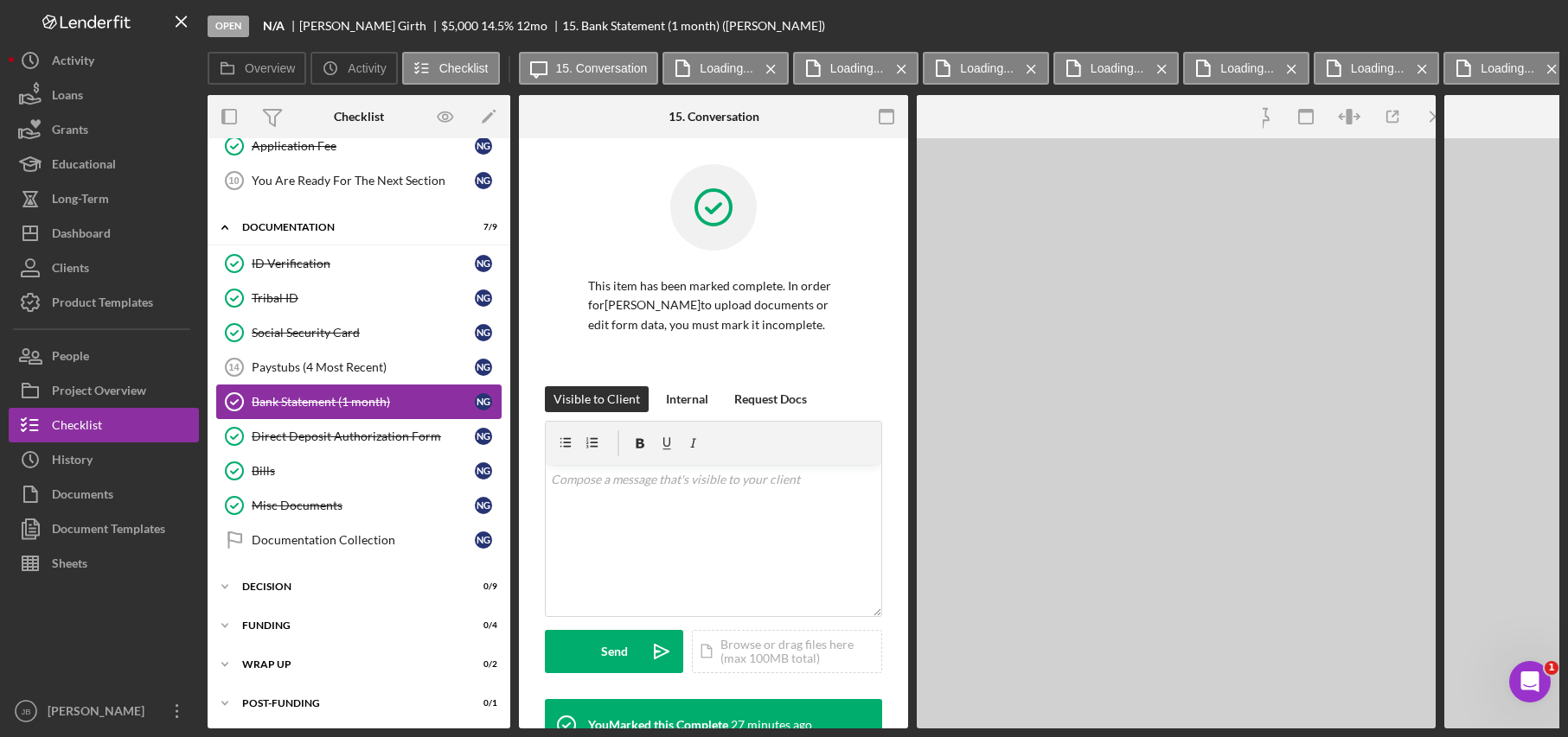
scroll to position [401, 0]
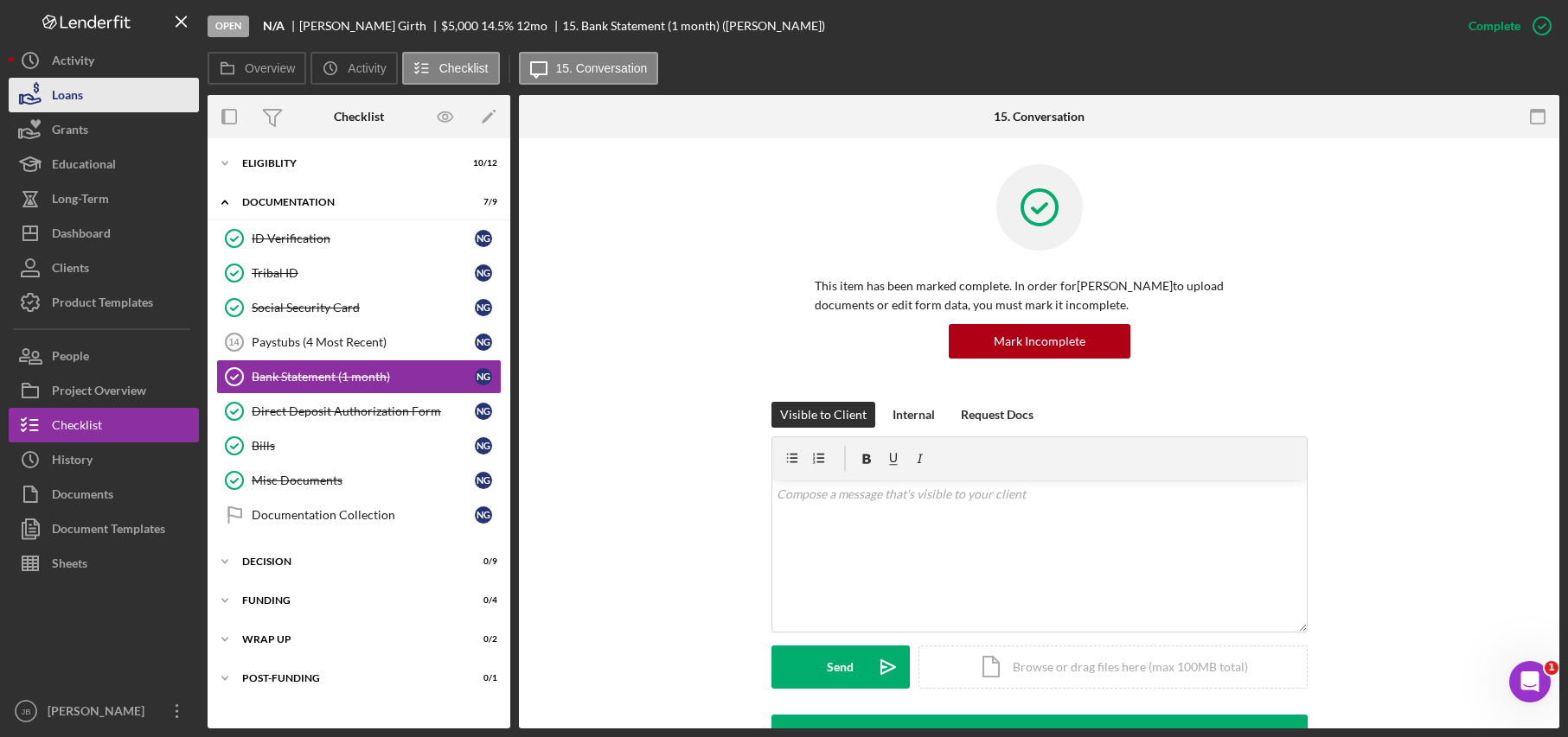
click at [136, 98] on button "Loans" at bounding box center [104, 94] width 190 height 34
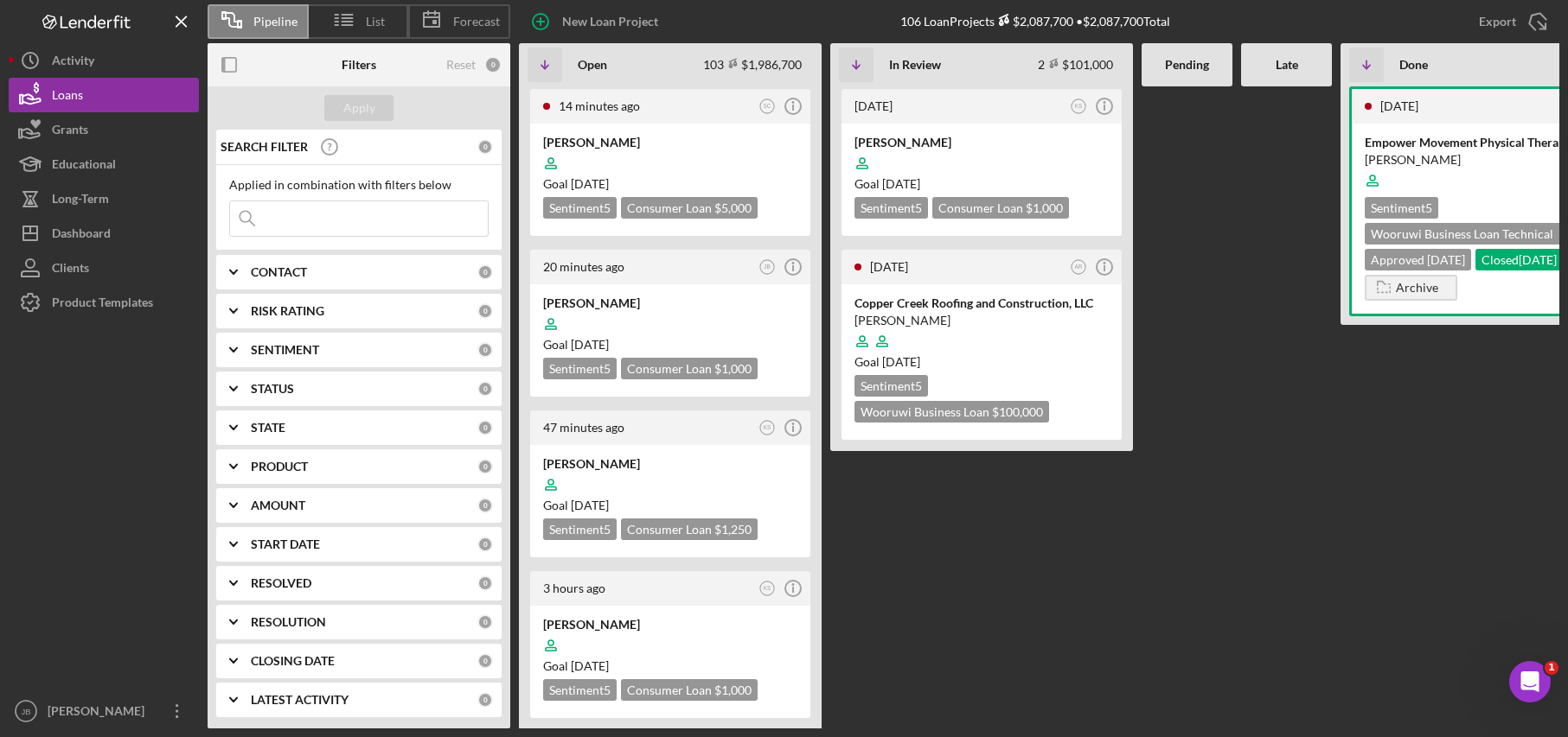
click at [21, 22] on icon "Logo-Reversed Created with Sketch." at bounding box center [86, 22] width 156 height 15
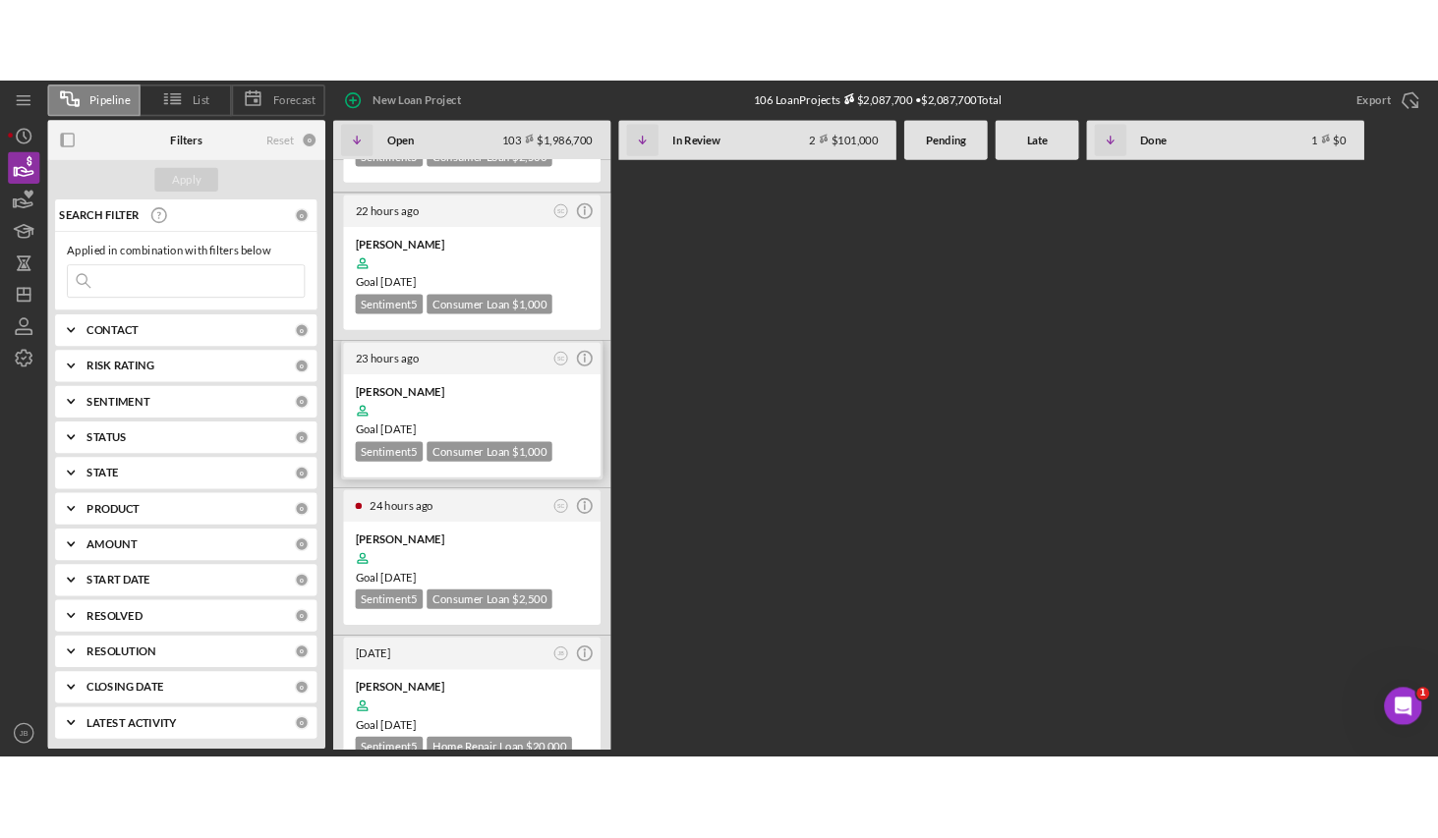
scroll to position [2162, 0]
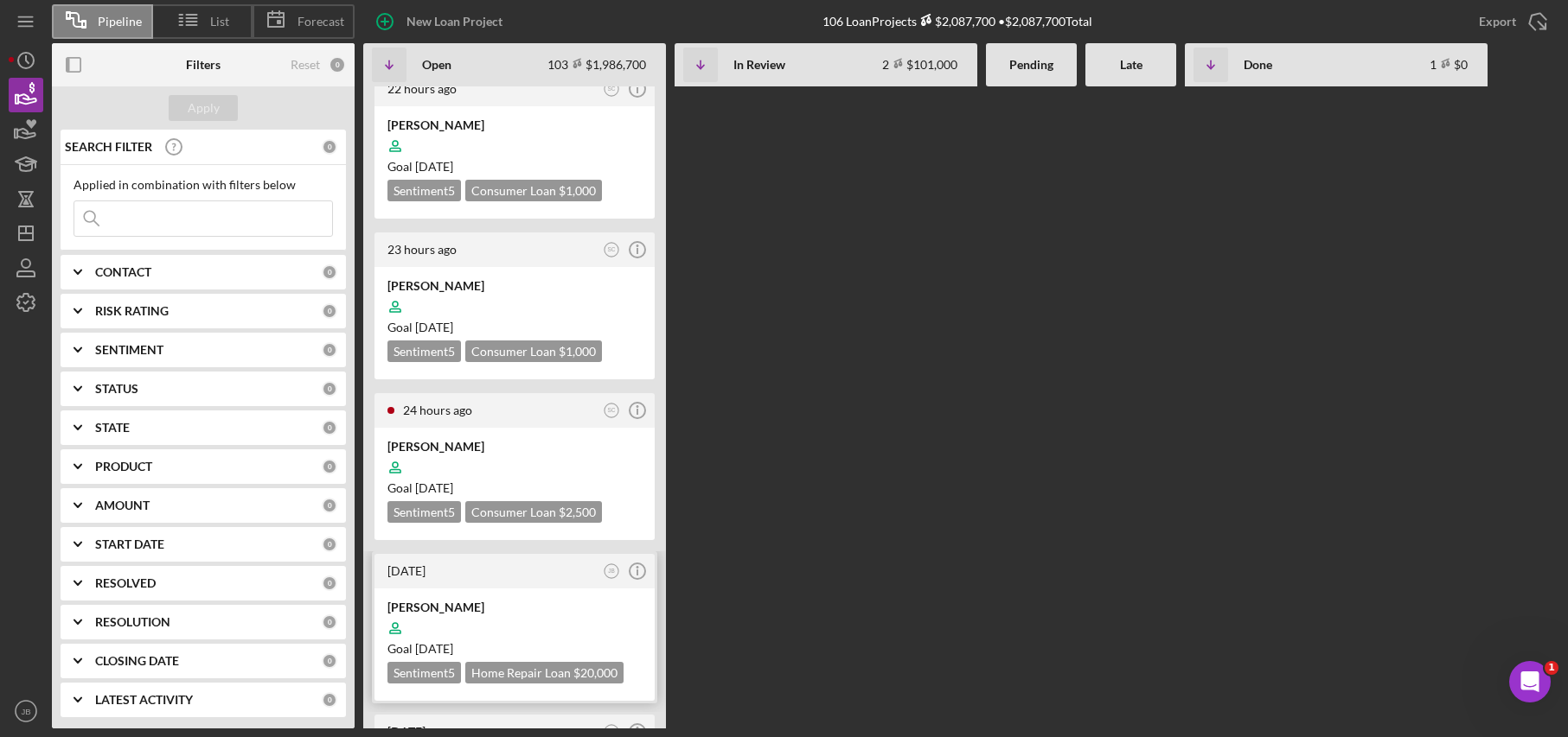
click at [476, 599] on div "[PERSON_NAME]" at bounding box center [514, 608] width 254 height 18
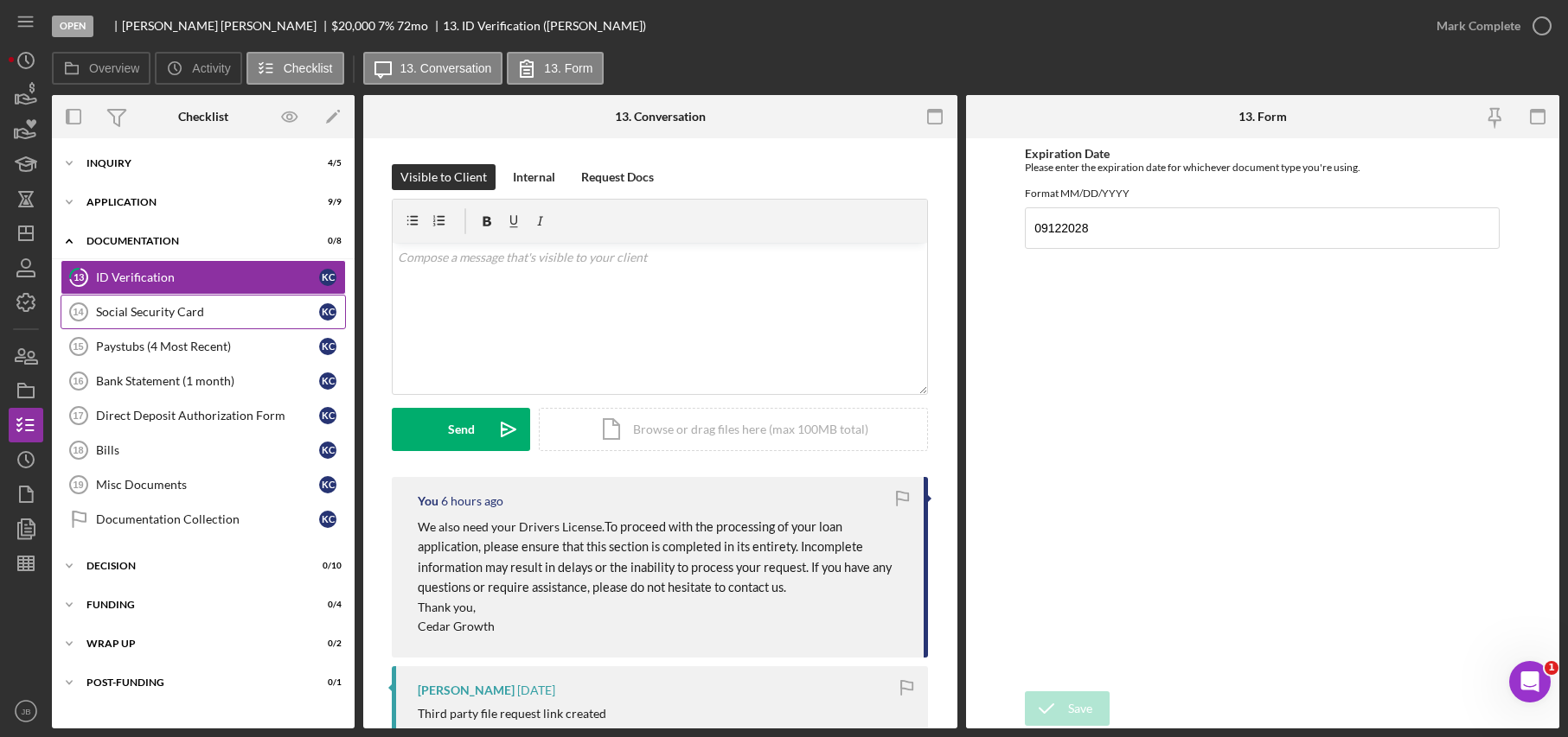
click at [238, 300] on link "Social Security Card 14 Social Security Card K C" at bounding box center [203, 311] width 285 height 34
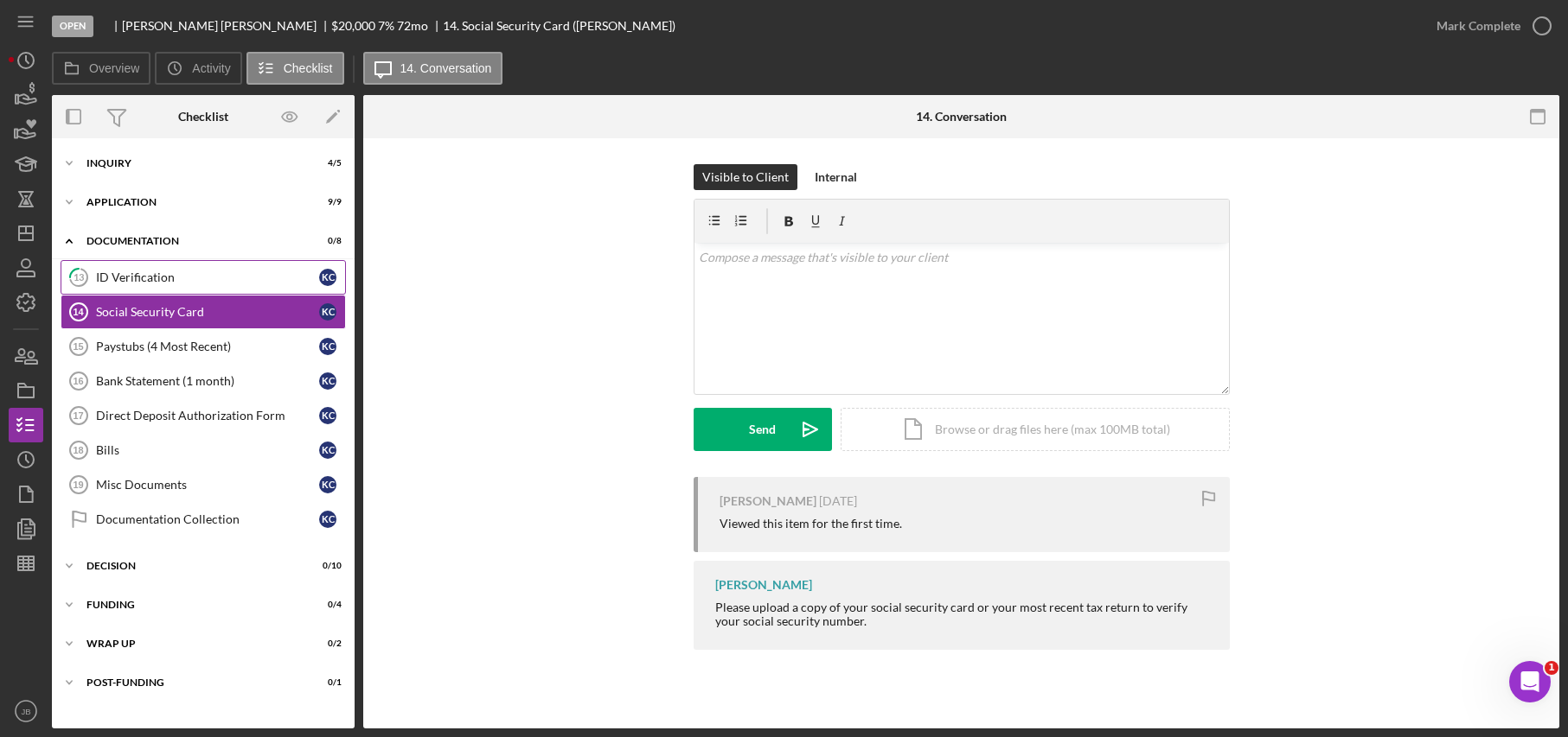
click at [245, 279] on div "ID Verification" at bounding box center [208, 278] width 223 height 14
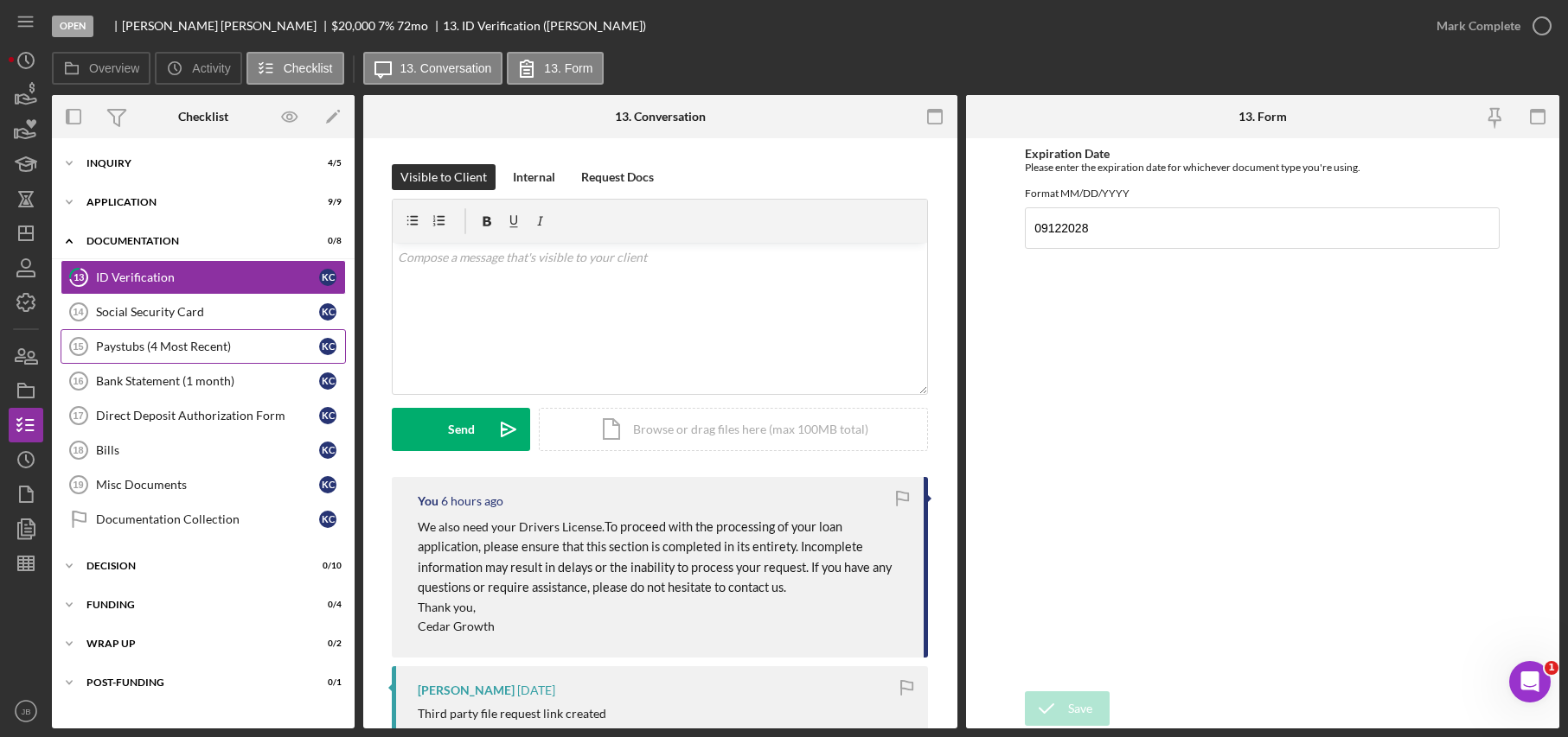
click at [254, 350] on div "Paystubs (4 Most Recent)" at bounding box center [208, 347] width 223 height 14
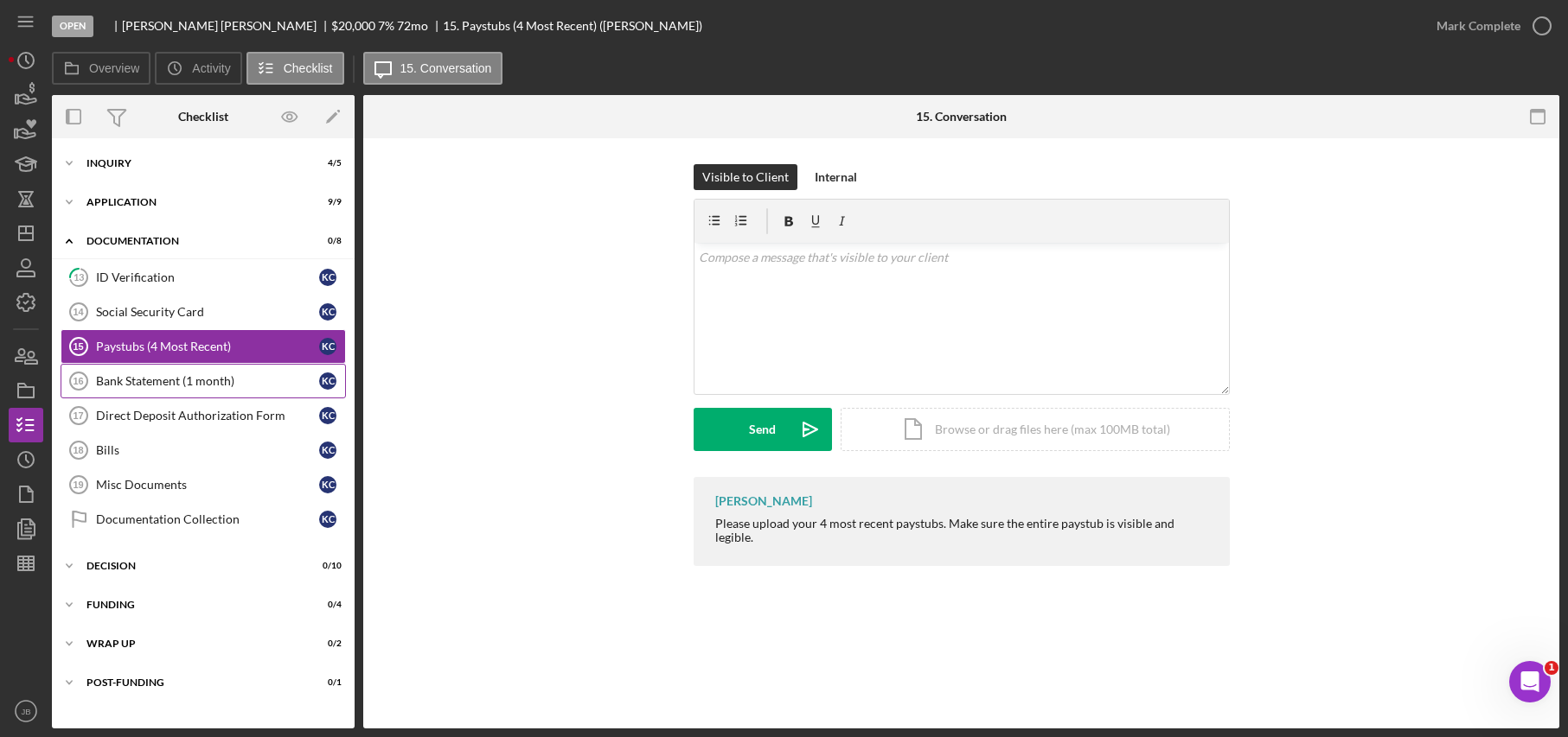
click at [254, 371] on link "Bank Statement (1 month) 16 Bank Statement (1 month) K C" at bounding box center [203, 381] width 285 height 34
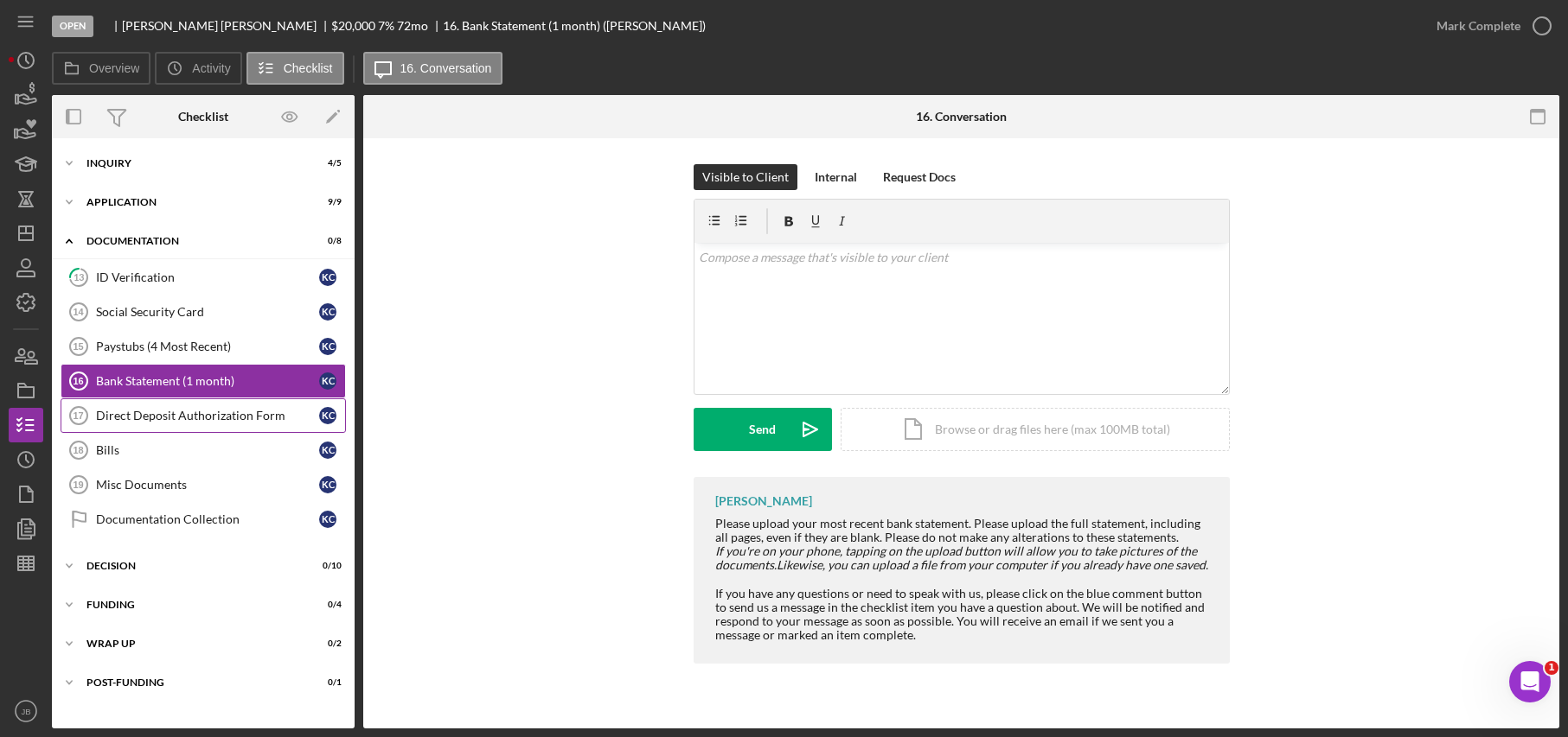
click at [253, 398] on link "Direct Deposit Authorization Form 17 Direct Deposit Authorization Form K C" at bounding box center [203, 415] width 285 height 34
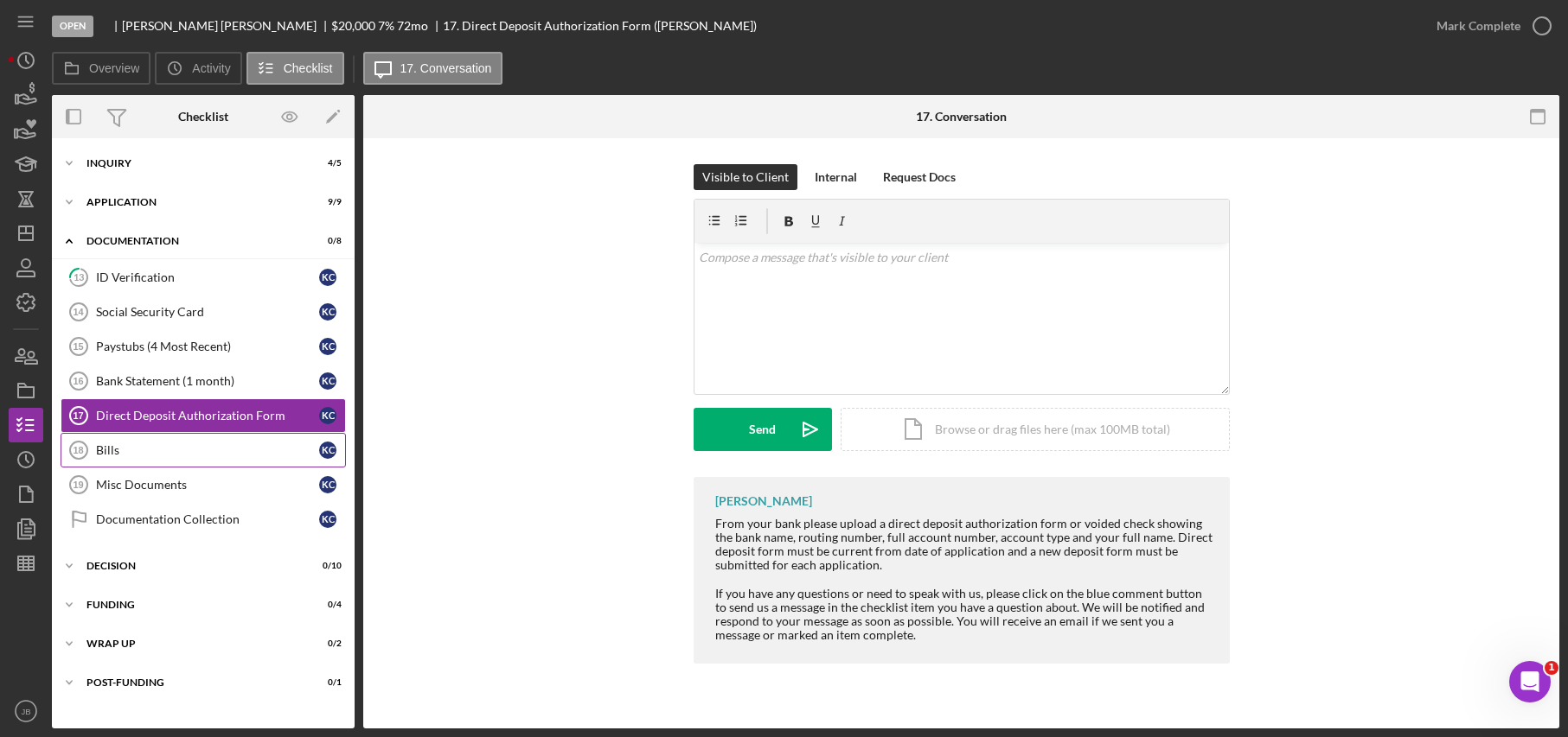
click at [253, 443] on div "Bills" at bounding box center [208, 450] width 223 height 14
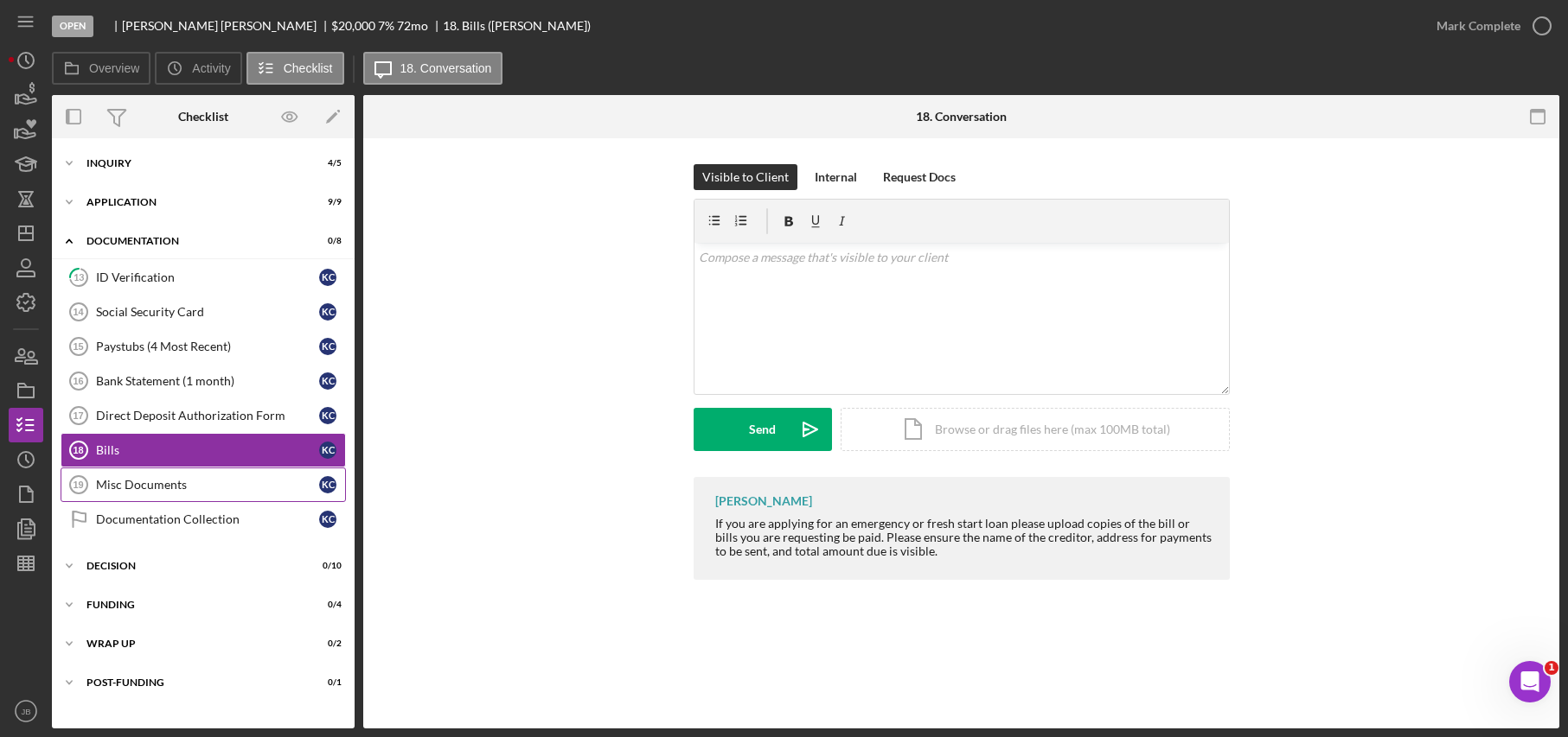
click at [257, 477] on link "Misc Documents 19 Misc Documents K C" at bounding box center [203, 485] width 285 height 34
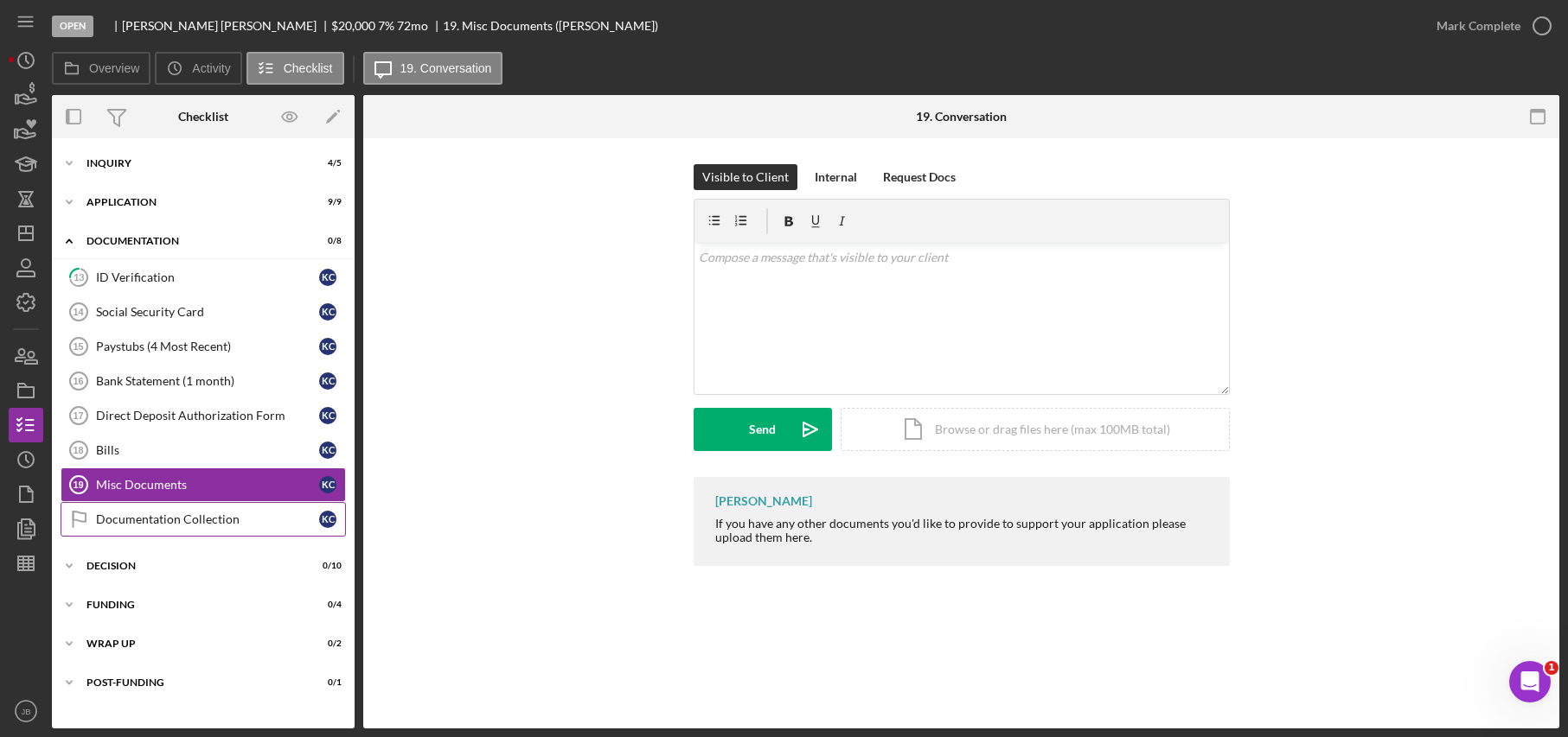
click at [257, 507] on link "Documentation Collection Documentation Collection K C" at bounding box center [203, 519] width 285 height 34
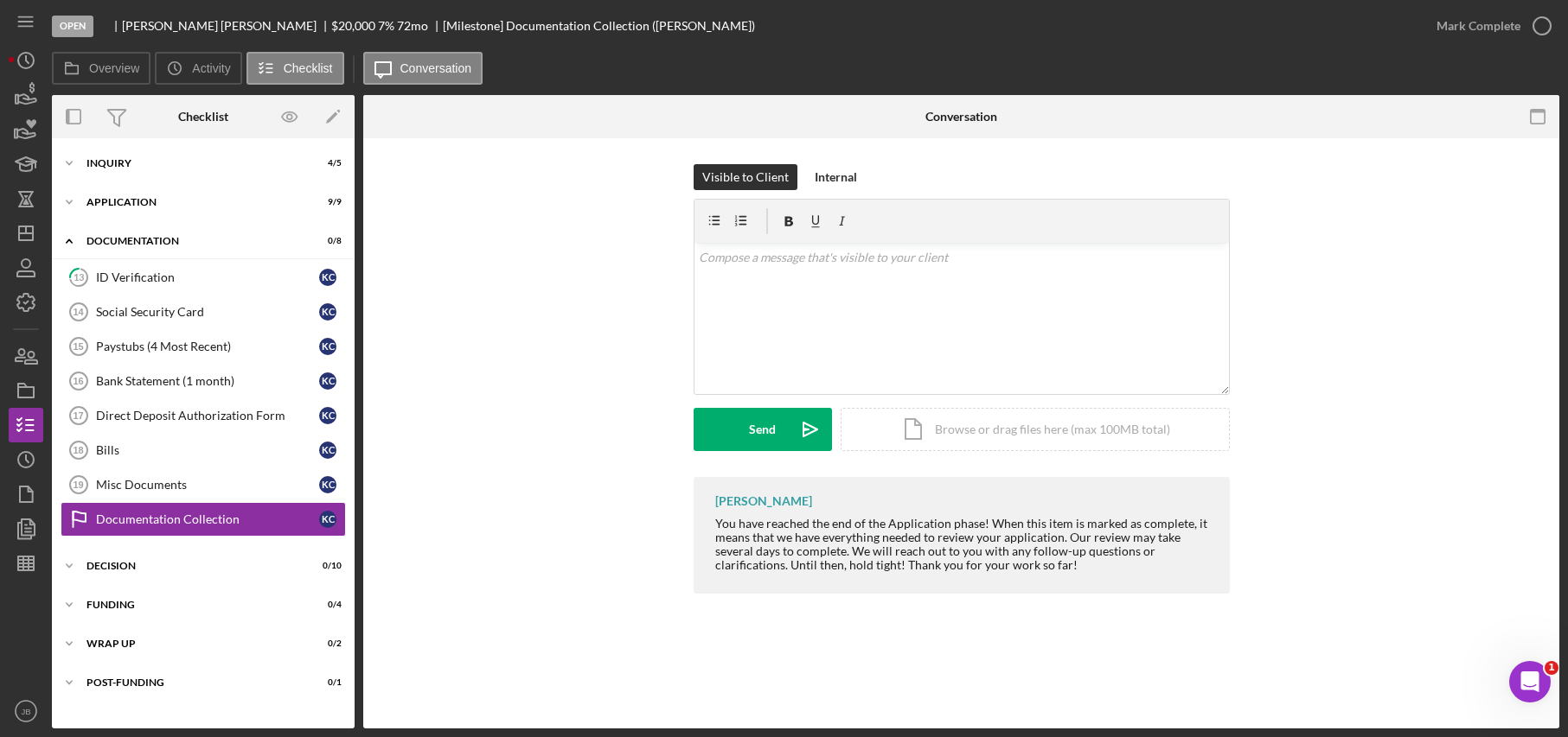
click at [581, 602] on div "Julie Berry You have reached the end of the Application phase! When this item i…" at bounding box center [961, 539] width 1144 height 126
click at [1365, 658] on div "Documentation Collection Documentation Collection Visible to Client Internal v …" at bounding box center [961, 433] width 1196 height 590
click at [17, 21] on icon "Icon/Menu" at bounding box center [26, 22] width 39 height 39
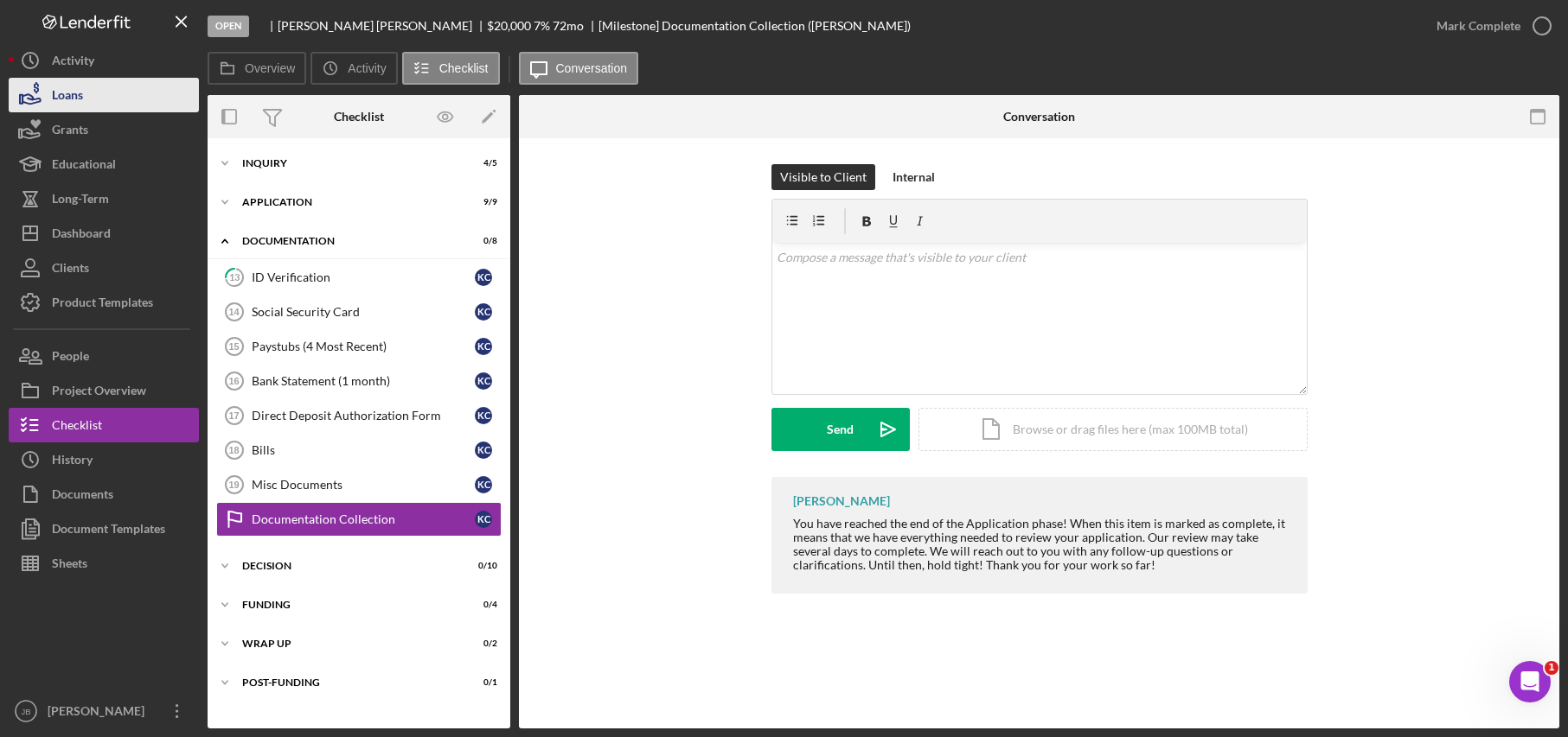
click at [156, 91] on button "Loans" at bounding box center [104, 94] width 190 height 34
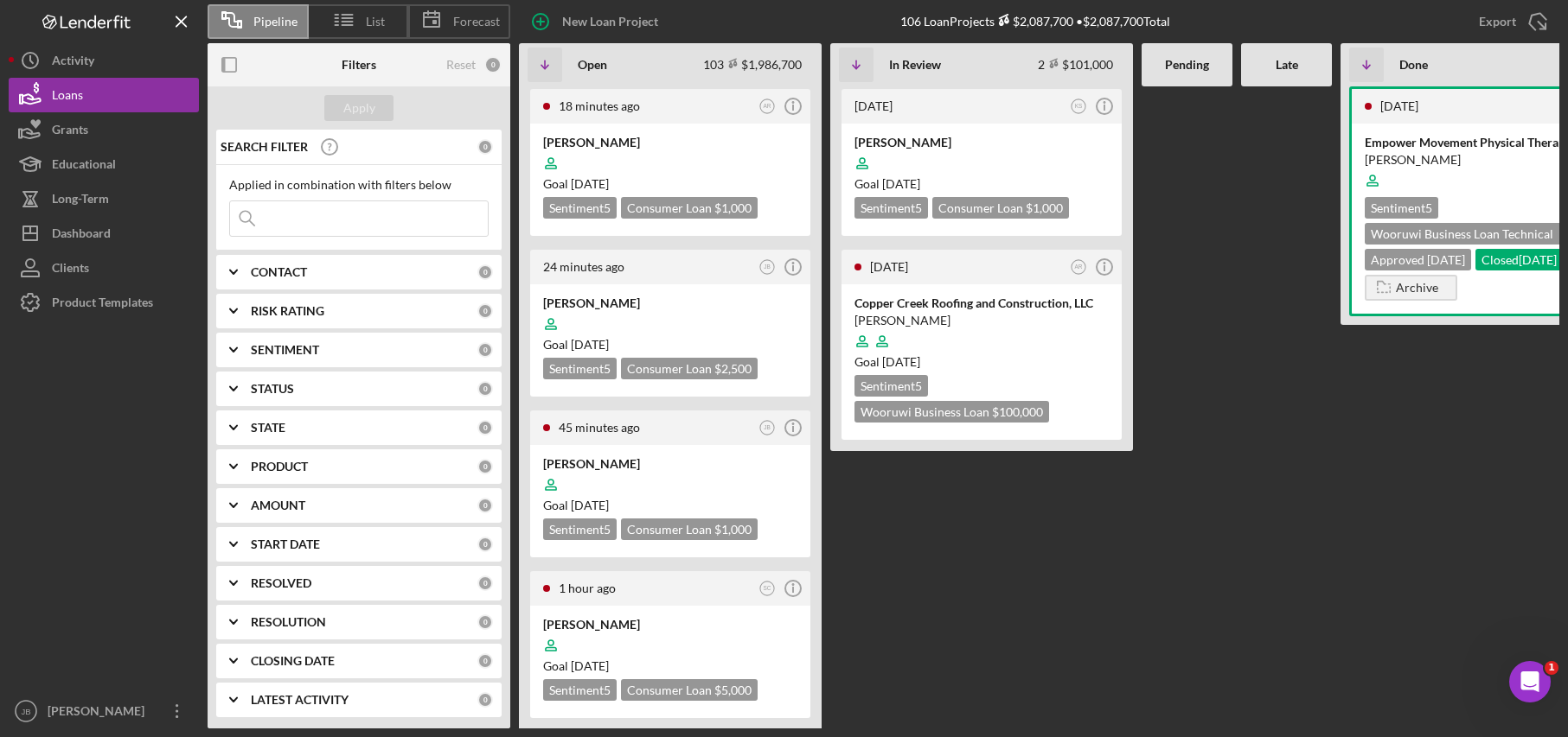
click at [1567, 20] on html "Pipeline List Forecast New Loan Project 106 Loan Projects $2,087,700 • $2,087,7…" at bounding box center [784, 368] width 1568 height 737
